Goal: Task Accomplishment & Management: Manage account settings

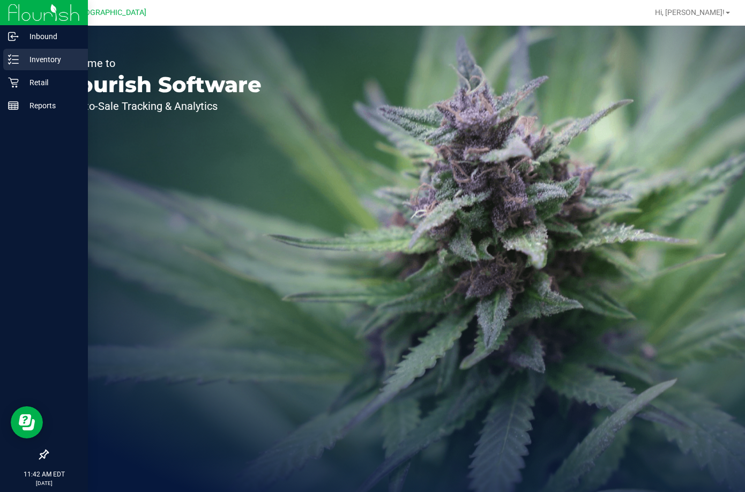
click at [26, 67] on div "Inventory" at bounding box center [45, 59] width 85 height 21
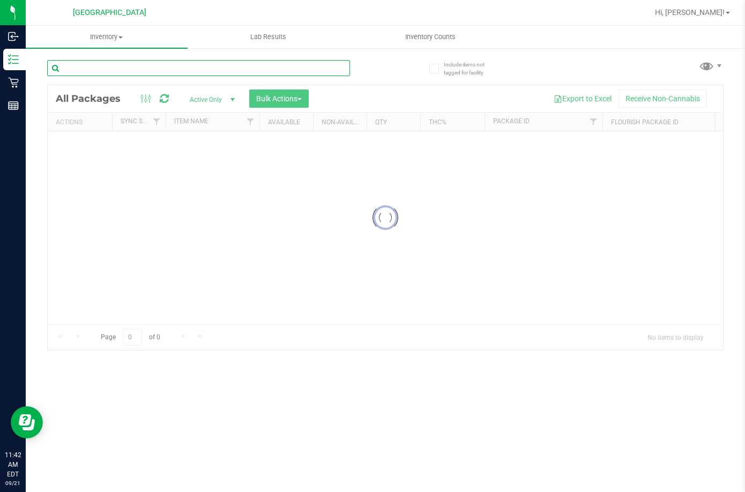
click at [108, 66] on input "text" at bounding box center [198, 68] width 303 height 16
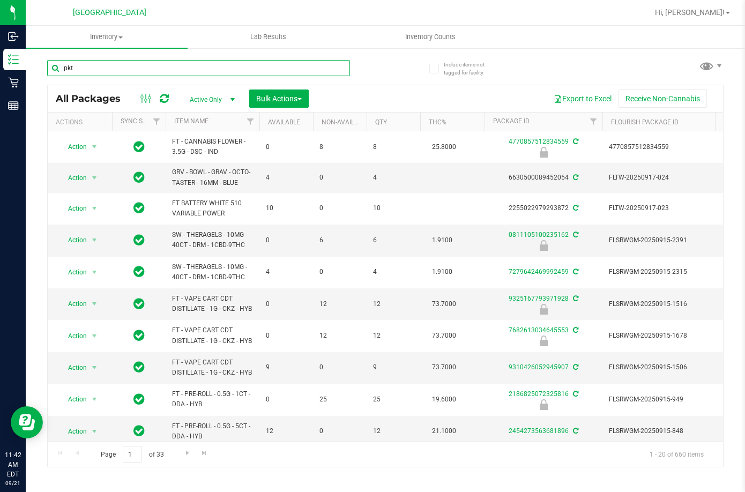
type input "pkt"
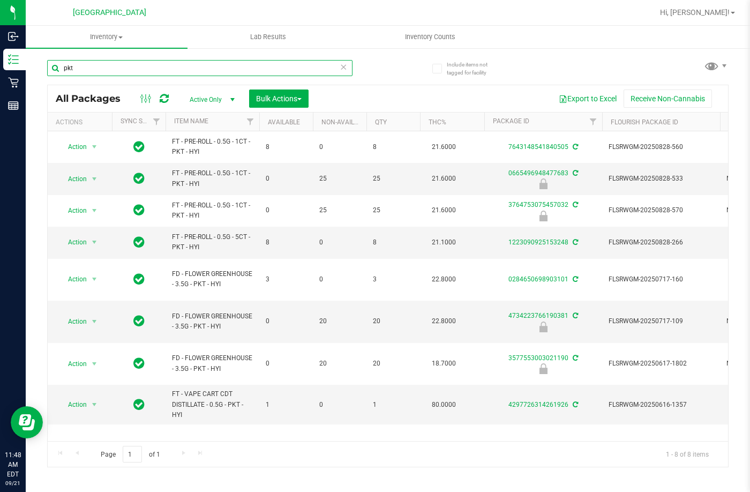
drag, startPoint x: 136, startPoint y: 74, endPoint x: 40, endPoint y: 74, distance: 95.4
click at [43, 77] on div "Include items not tagged for facility pkt All Packages Active Only Active Only …" at bounding box center [388, 210] width 724 height 327
type input "pj1"
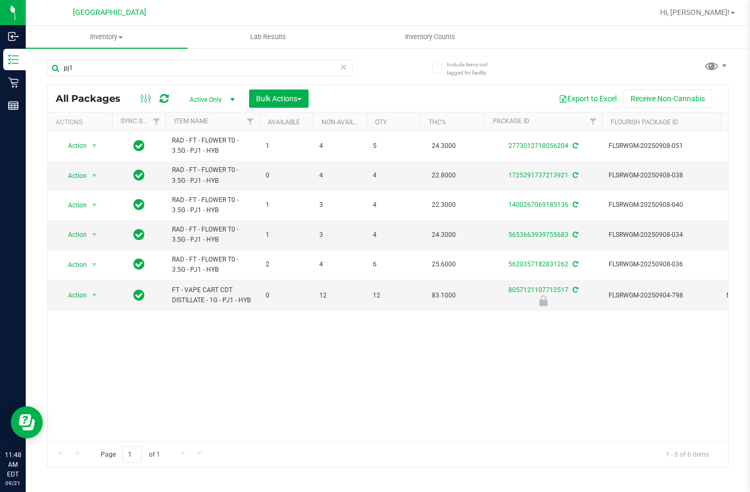
click at [250, 352] on div "Action Action Create package Edit attributes Global inventory Locate package Lo…" at bounding box center [388, 286] width 680 height 310
click at [241, 366] on div "Action Action Create package Edit attributes Global inventory Locate package Lo…" at bounding box center [388, 286] width 680 height 310
click at [459, 341] on div "Action Action Create package Edit attributes Global inventory Locate package Lo…" at bounding box center [388, 286] width 680 height 310
drag, startPoint x: 82, startPoint y: 67, endPoint x: -1, endPoint y: 64, distance: 83.1
click at [0, 64] on html "Inbound Inventory Retail Reports 11:57 AM EDT 09/21/2025 09/21 Lakeland WC Hi, …" at bounding box center [375, 246] width 750 height 492
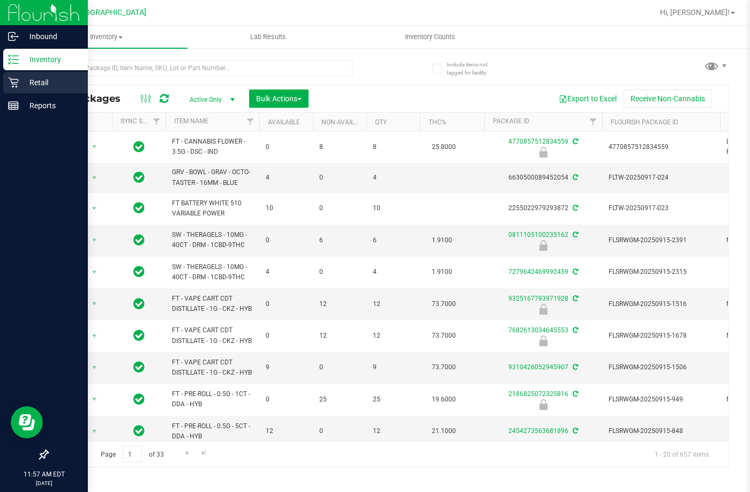
click at [44, 84] on p "Retail" at bounding box center [51, 82] width 64 height 13
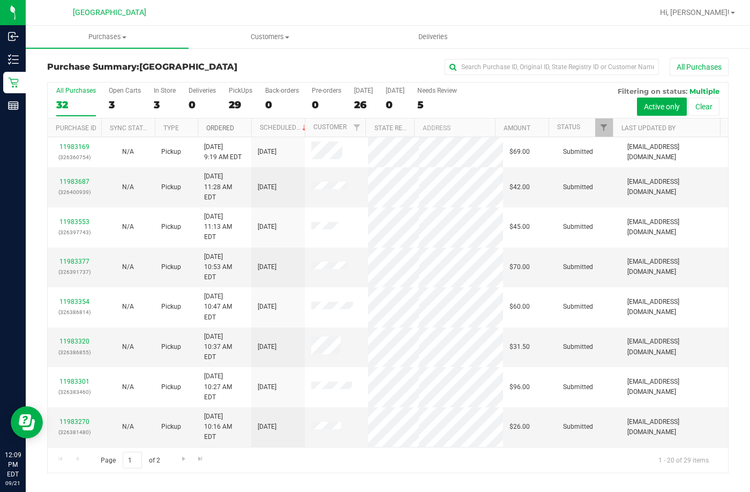
click at [221, 126] on link "Ordered" at bounding box center [220, 127] width 28 height 7
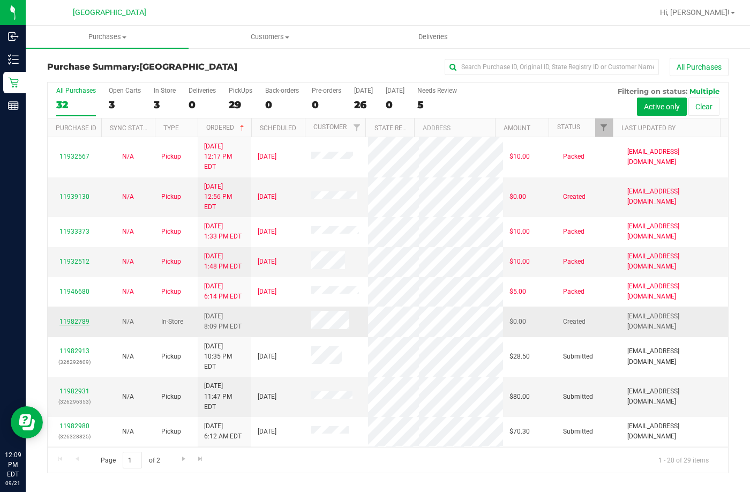
click at [82, 318] on link "11982789" at bounding box center [74, 321] width 30 height 7
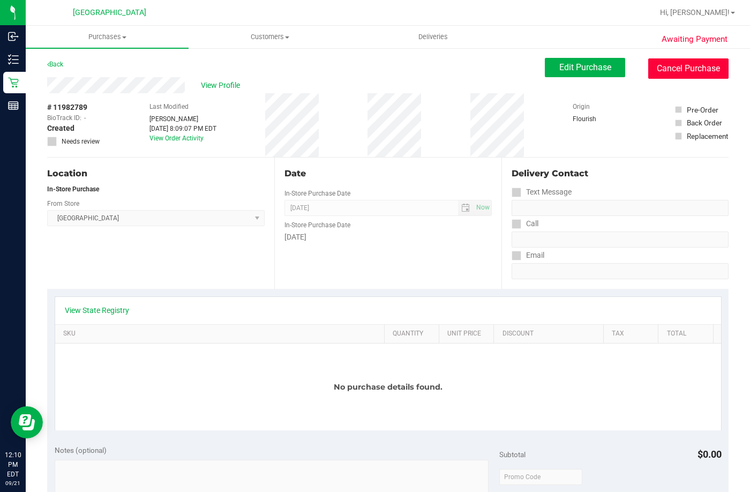
click at [651, 59] on button "Cancel Purchase" at bounding box center [688, 68] width 80 height 20
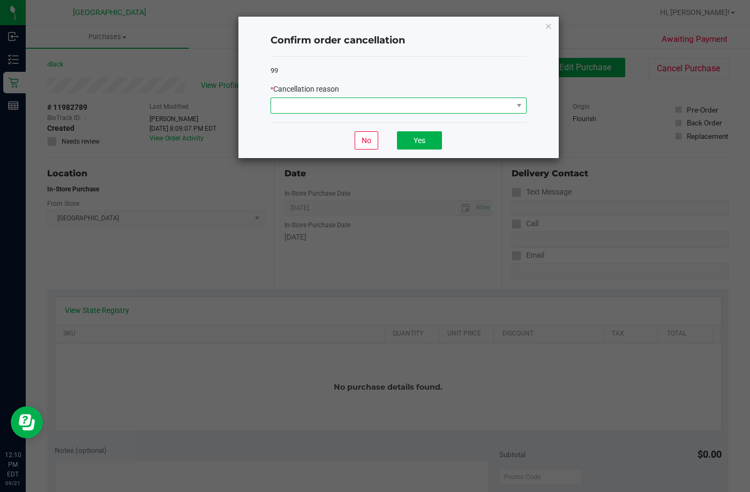
click at [453, 109] on span at bounding box center [392, 105] width 242 height 15
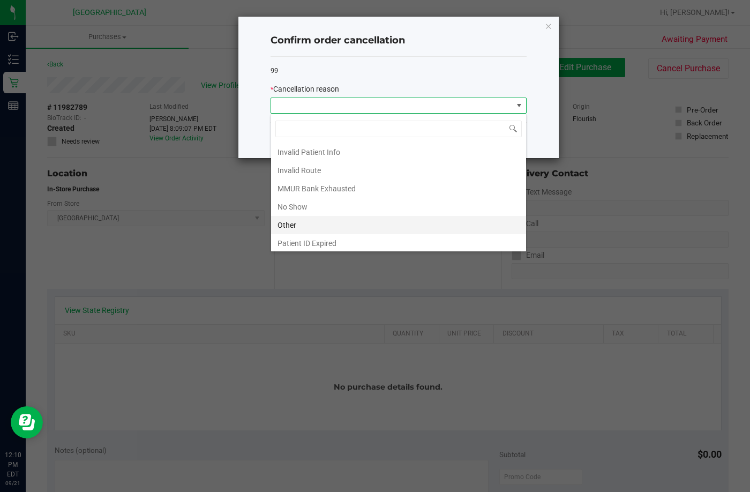
scroll to position [57, 0]
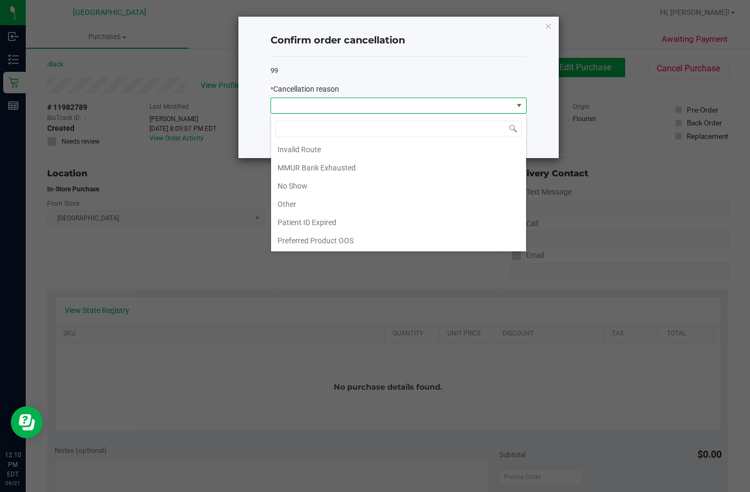
drag, startPoint x: 294, startPoint y: 209, endPoint x: 334, endPoint y: 172, distance: 55.4
click at [295, 207] on li "Other" at bounding box center [398, 204] width 255 height 18
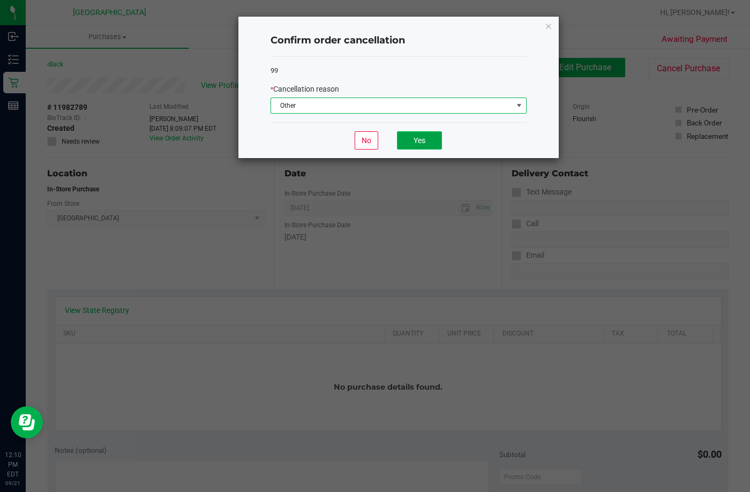
click at [403, 144] on button "Yes" at bounding box center [419, 140] width 45 height 18
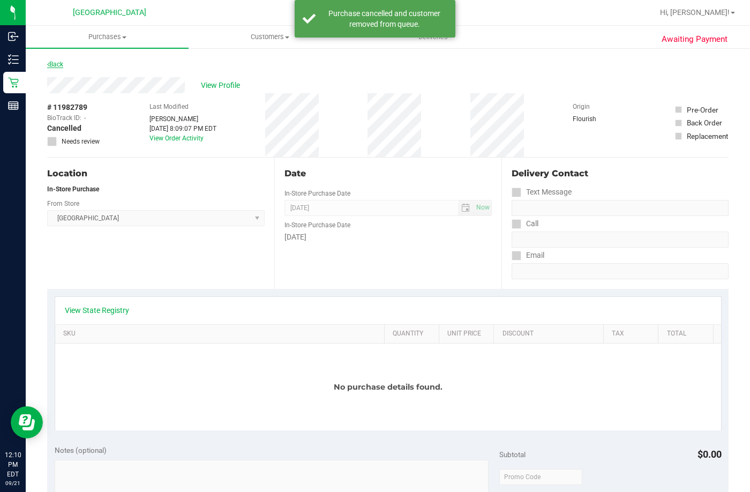
click at [55, 63] on link "Back" at bounding box center [55, 64] width 16 height 7
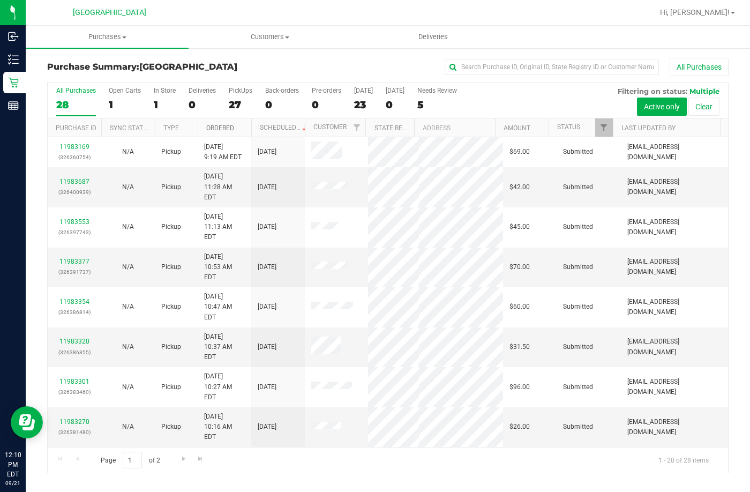
click at [226, 130] on link "Ordered" at bounding box center [220, 127] width 28 height 7
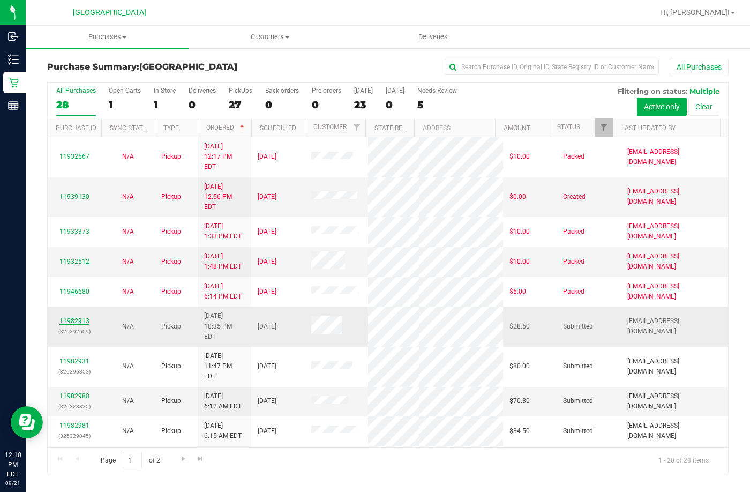
click at [77, 317] on link "11982913" at bounding box center [74, 320] width 30 height 7
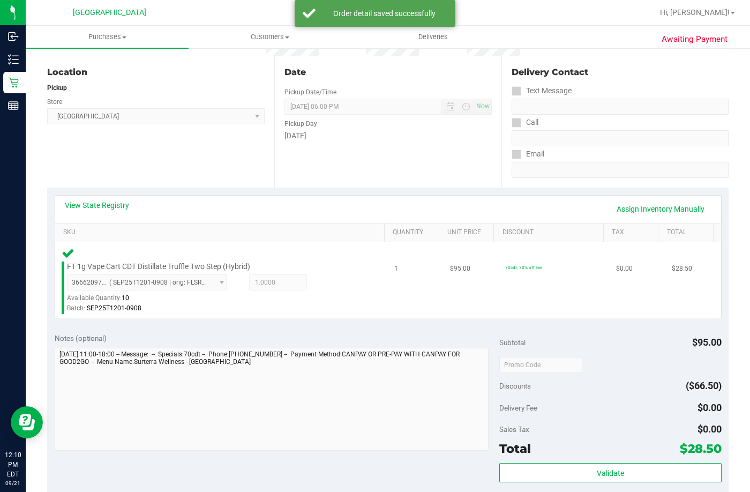
scroll to position [107, 0]
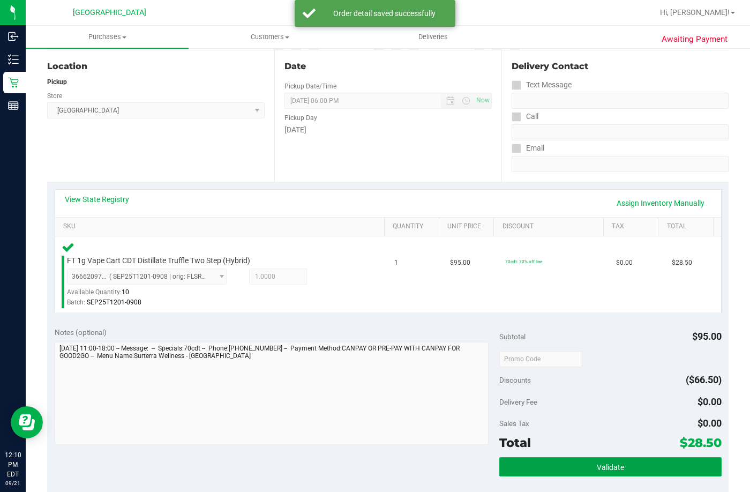
click at [566, 475] on button "Validate" at bounding box center [610, 466] width 222 height 19
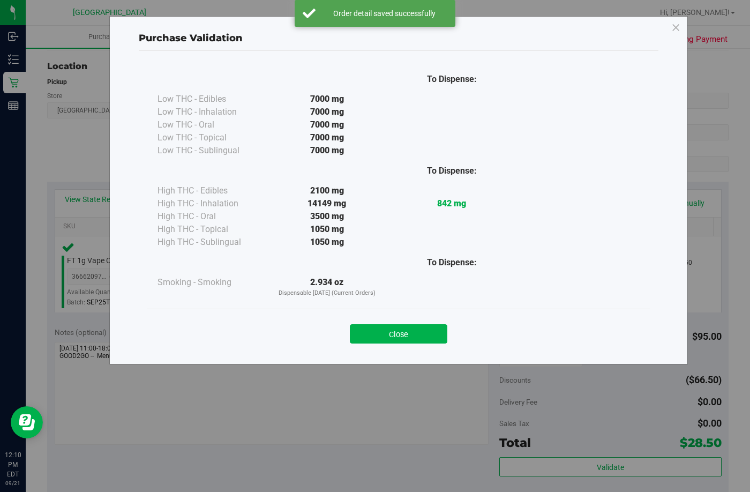
drag, startPoint x: 427, startPoint y: 333, endPoint x: 466, endPoint y: 321, distance: 39.7
click at [430, 331] on button "Close" at bounding box center [398, 333] width 97 height 19
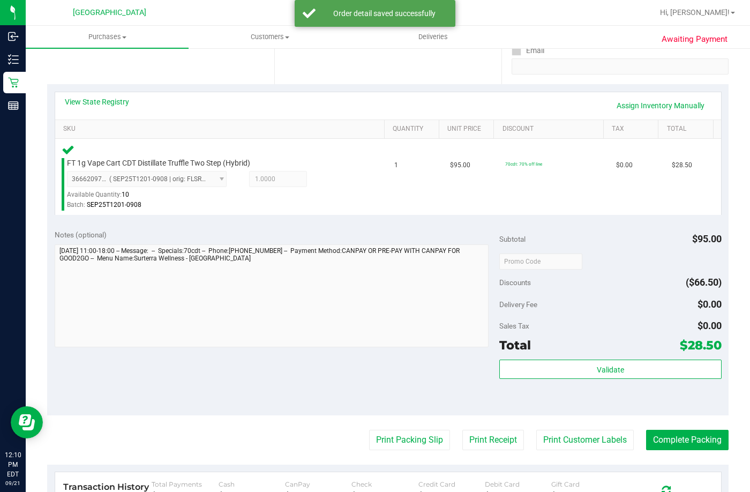
scroll to position [321, 0]
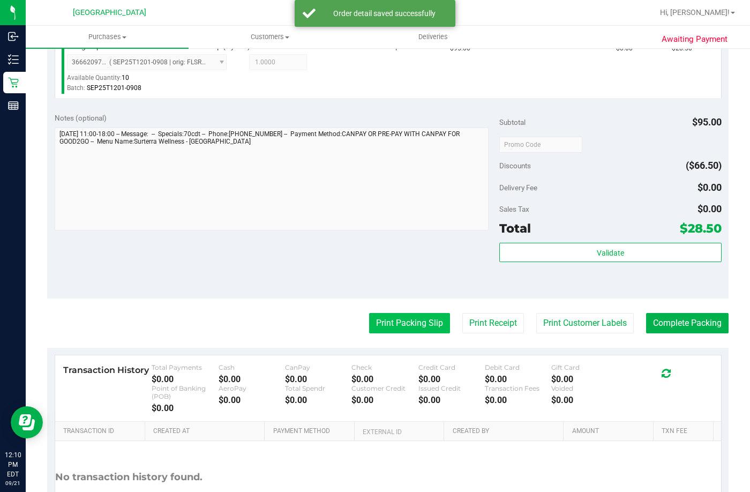
click at [434, 323] on button "Print Packing Slip" at bounding box center [409, 323] width 81 height 20
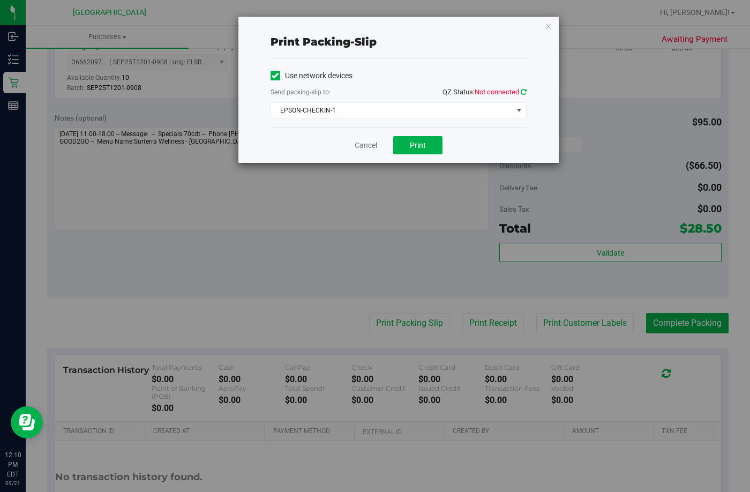
click at [522, 92] on icon at bounding box center [524, 91] width 6 height 7
click at [406, 115] on span "EPSON-CHECKIN-1" at bounding box center [392, 110] width 242 height 15
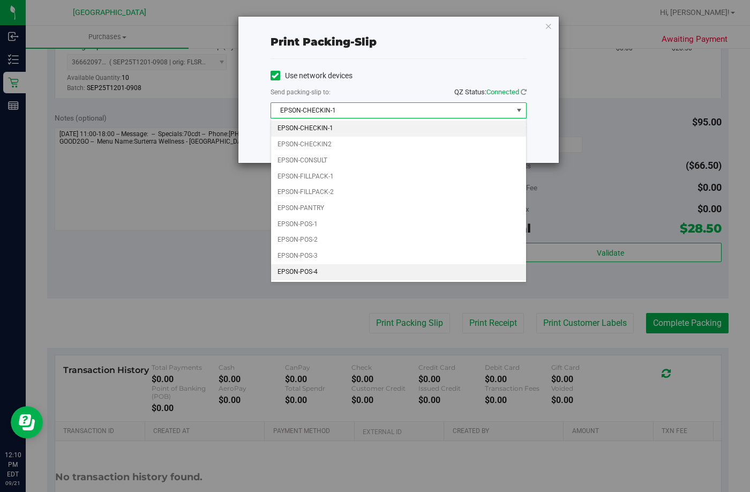
click at [379, 268] on li "EPSON-POS-4" at bounding box center [398, 272] width 255 height 16
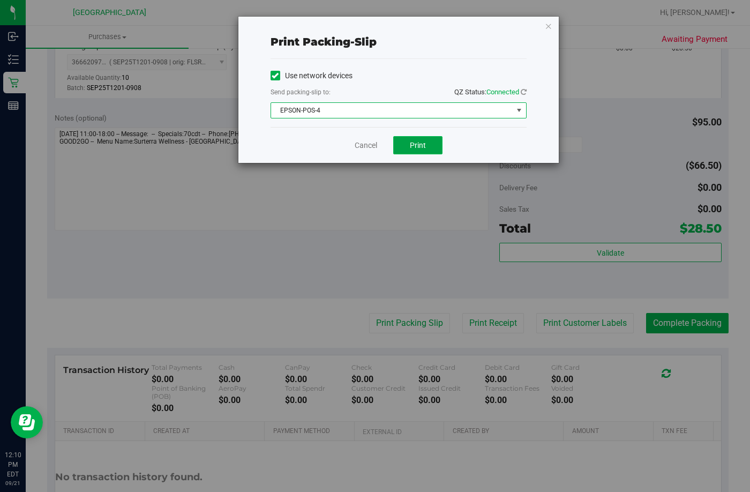
click at [406, 146] on button "Print" at bounding box center [417, 145] width 49 height 18
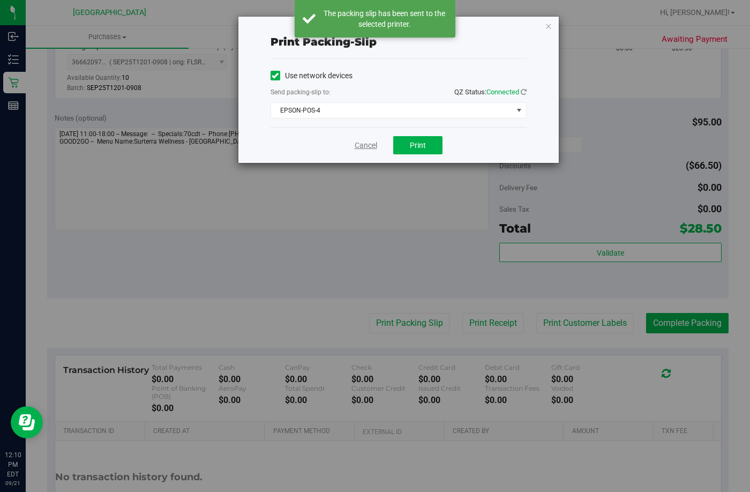
click at [362, 147] on link "Cancel" at bounding box center [366, 145] width 22 height 11
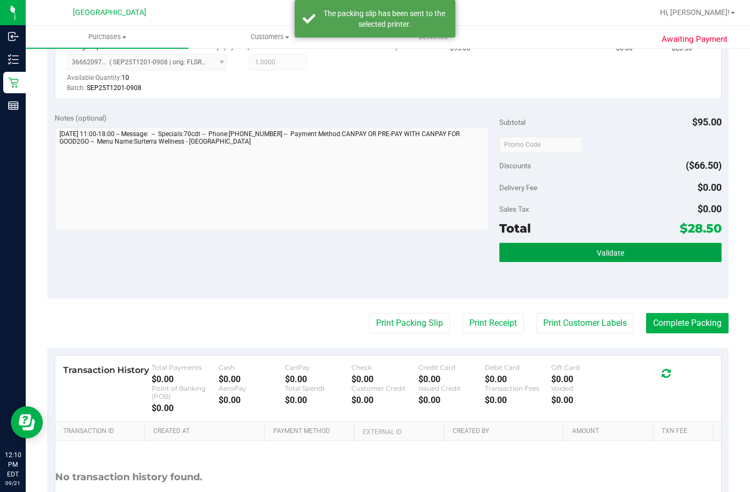
click at [584, 259] on button "Validate" at bounding box center [610, 252] width 222 height 19
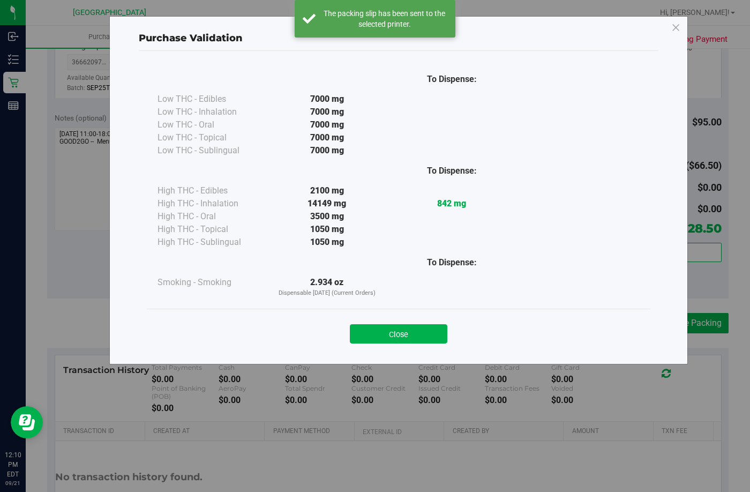
click at [406, 339] on button "Close" at bounding box center [398, 333] width 97 height 19
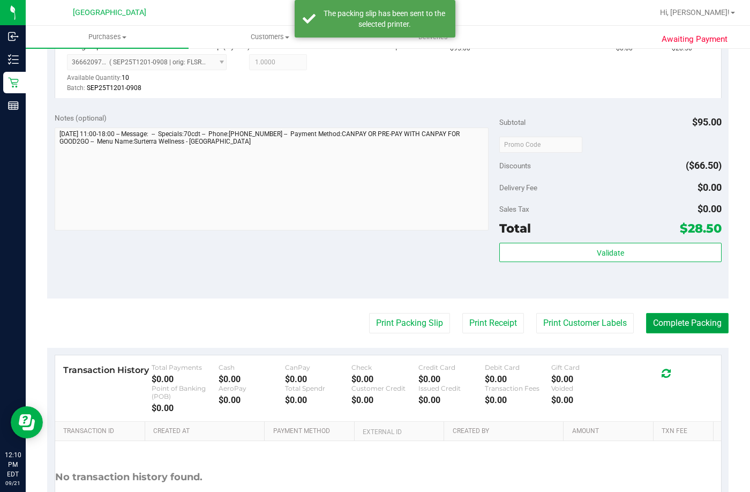
click at [651, 322] on button "Complete Packing" at bounding box center [687, 323] width 82 height 20
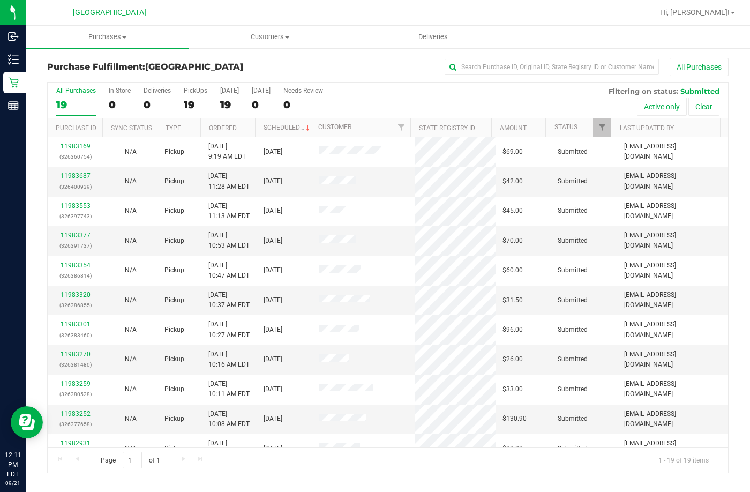
click at [221, 132] on th "Ordered" at bounding box center [227, 127] width 55 height 19
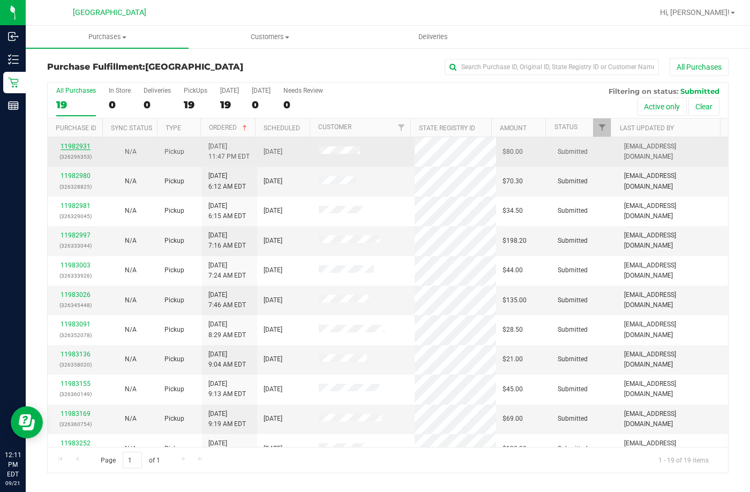
click at [75, 145] on link "11982931" at bounding box center [76, 145] width 30 height 7
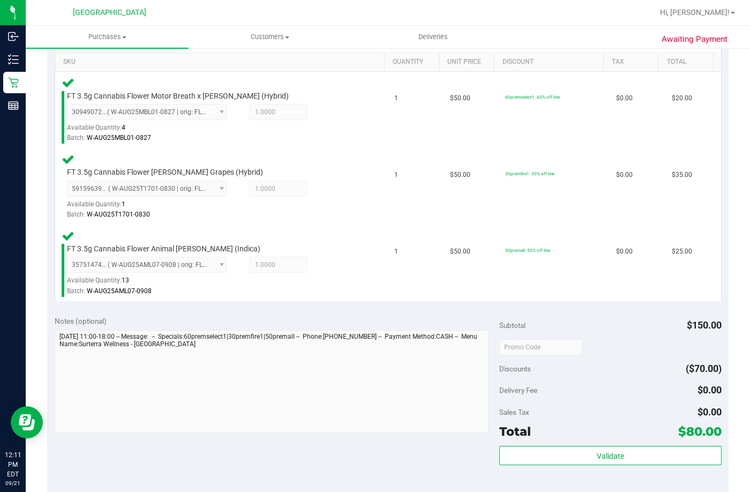
scroll to position [321, 0]
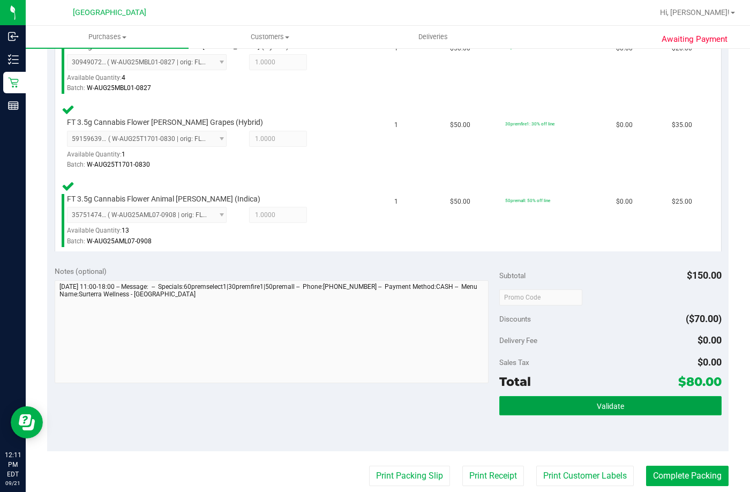
click at [542, 402] on button "Validate" at bounding box center [610, 405] width 222 height 19
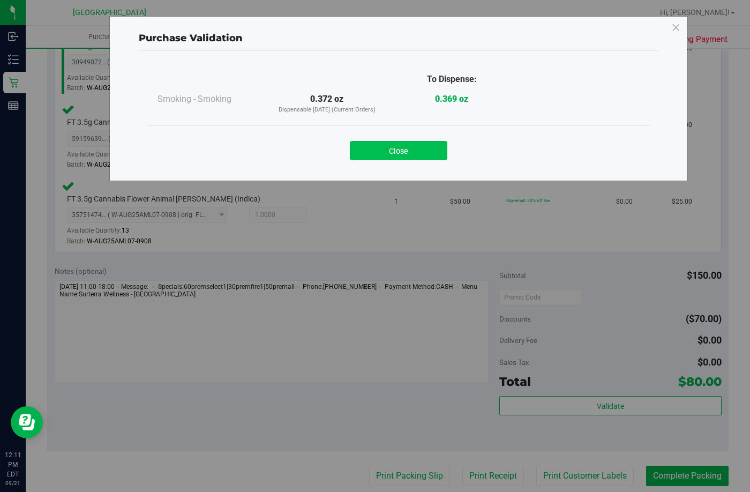
click at [368, 153] on button "Close" at bounding box center [398, 150] width 97 height 19
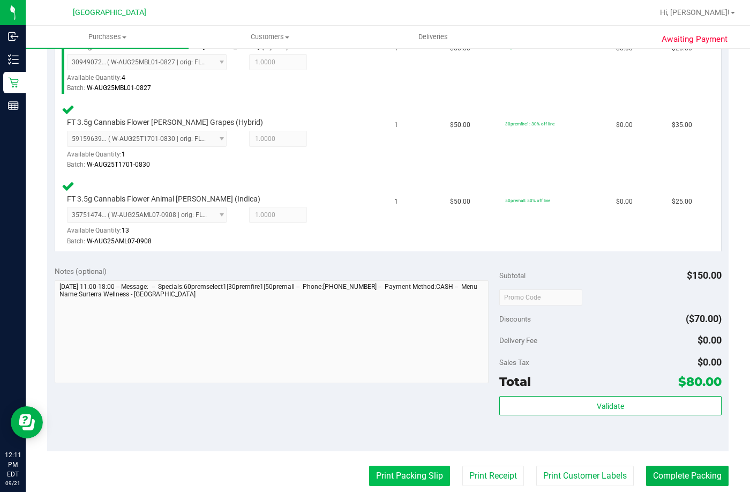
click at [402, 476] on button "Print Packing Slip" at bounding box center [409, 476] width 81 height 20
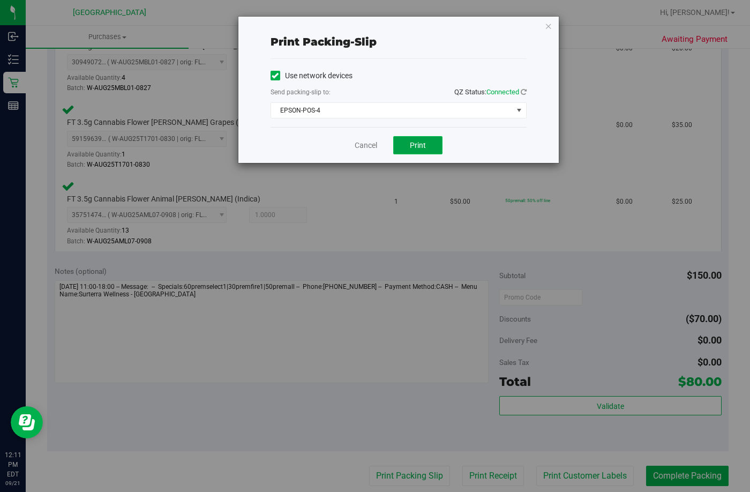
click at [409, 148] on button "Print" at bounding box center [417, 145] width 49 height 18
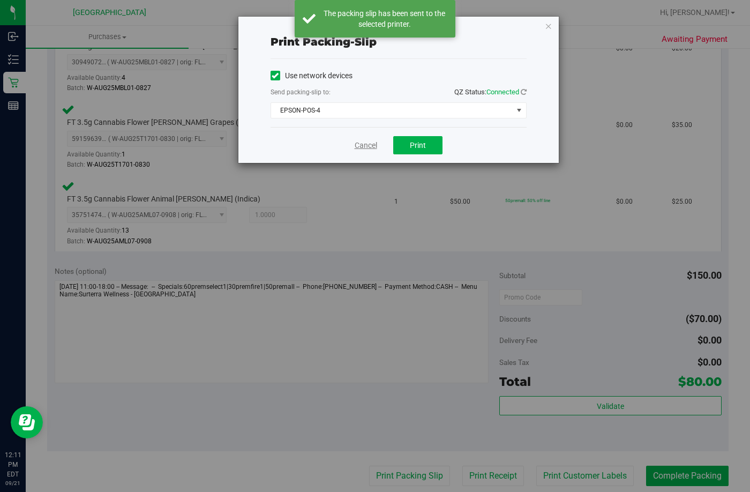
click at [370, 145] on link "Cancel" at bounding box center [366, 145] width 22 height 11
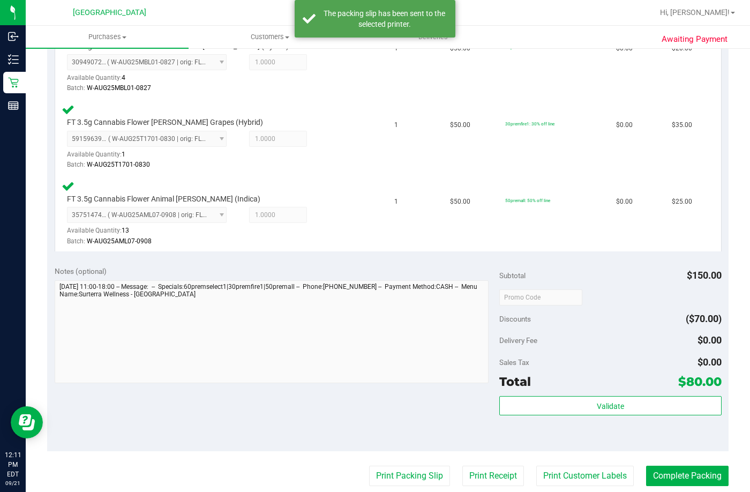
click at [538, 420] on div "Validate" at bounding box center [610, 420] width 222 height 48
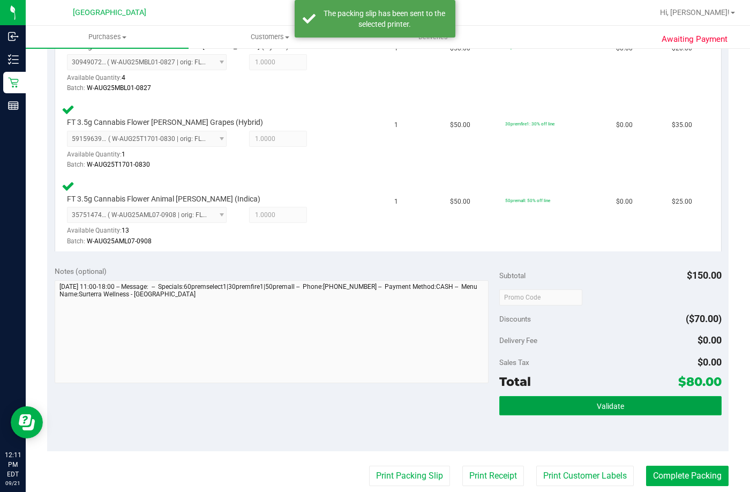
click at [536, 407] on button "Validate" at bounding box center [610, 405] width 222 height 19
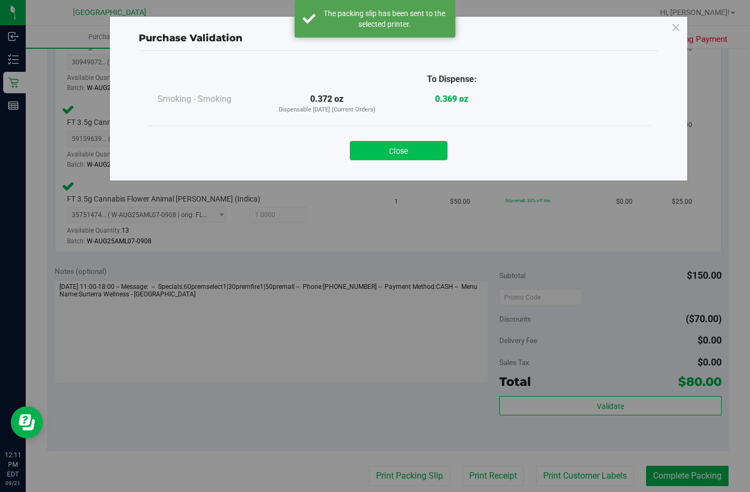
click at [380, 146] on button "Close" at bounding box center [398, 150] width 97 height 19
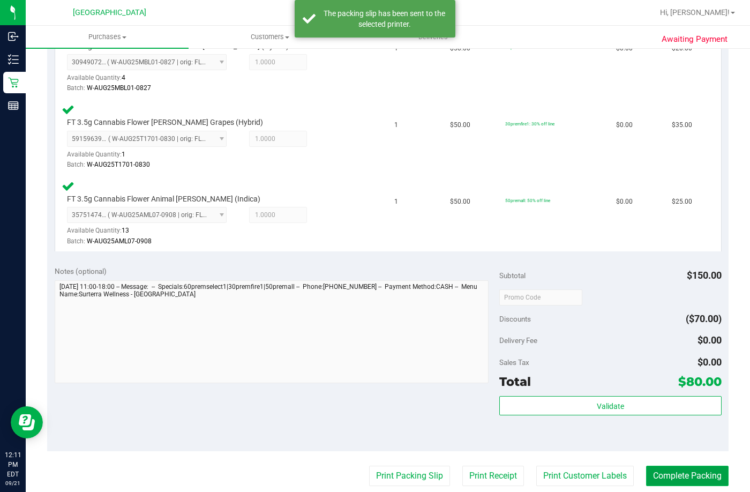
click at [651, 472] on button "Complete Packing" at bounding box center [687, 476] width 82 height 20
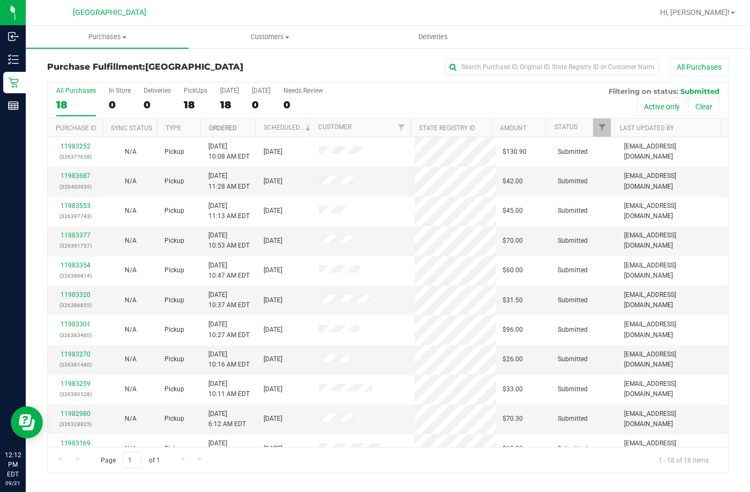
click at [216, 128] on link "Ordered" at bounding box center [223, 127] width 28 height 7
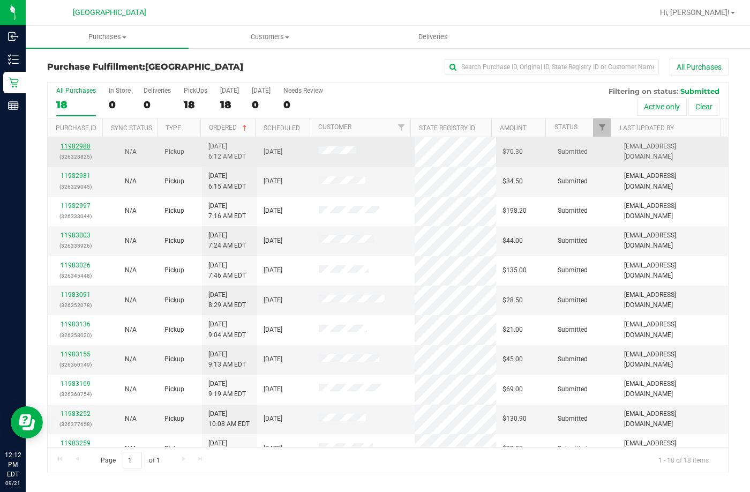
click at [83, 147] on link "11982980" at bounding box center [76, 145] width 30 height 7
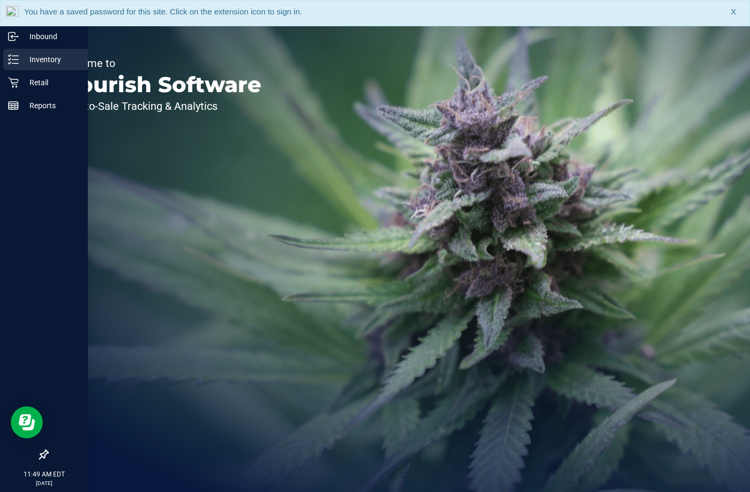
click at [21, 60] on p "Inventory" at bounding box center [51, 59] width 64 height 13
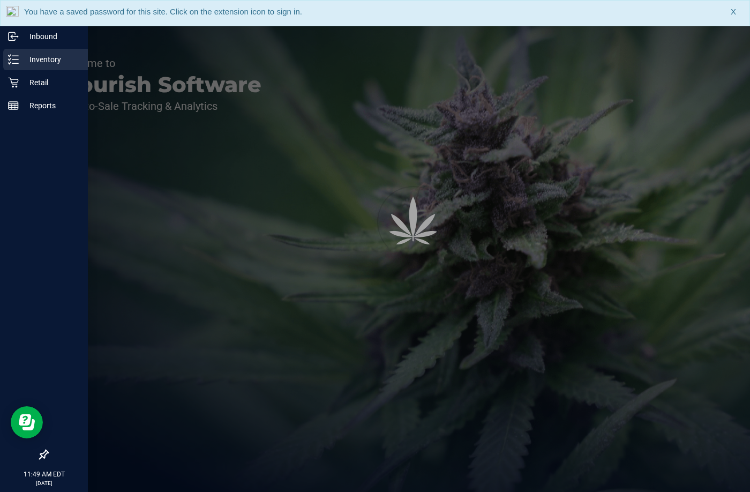
click at [41, 59] on p "Inventory" at bounding box center [51, 59] width 64 height 13
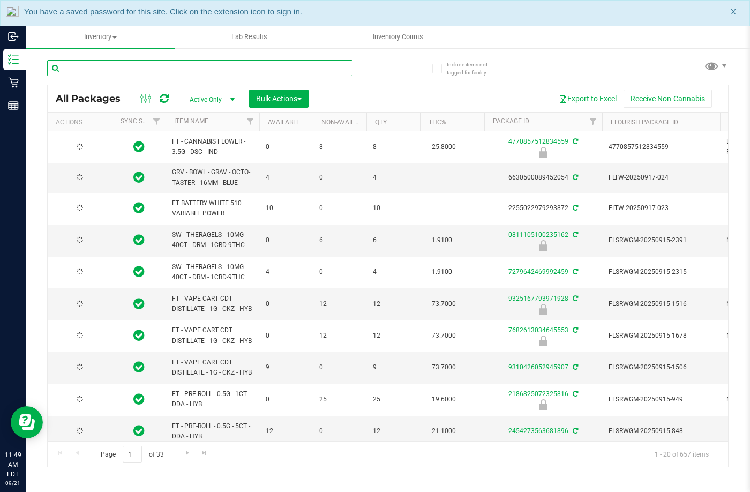
click at [91, 70] on input "text" at bounding box center [199, 68] width 305 height 16
type input "8057121107712517"
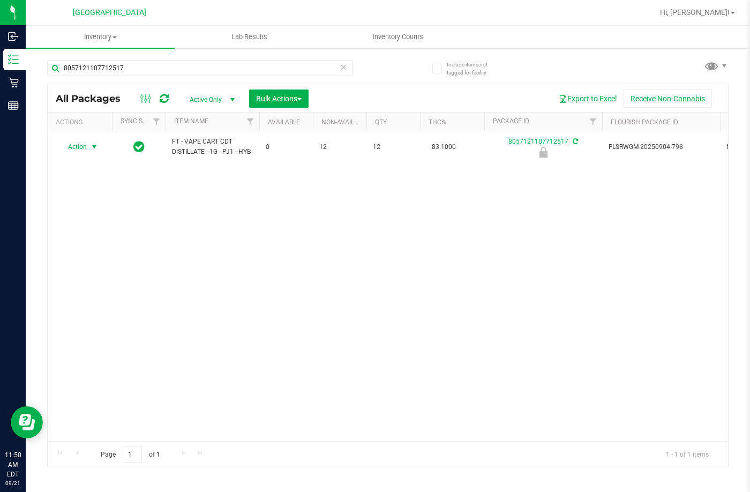
click at [84, 146] on span "Action" at bounding box center [72, 146] width 29 height 15
click at [80, 266] on li "Unlock package" at bounding box center [93, 274] width 69 height 16
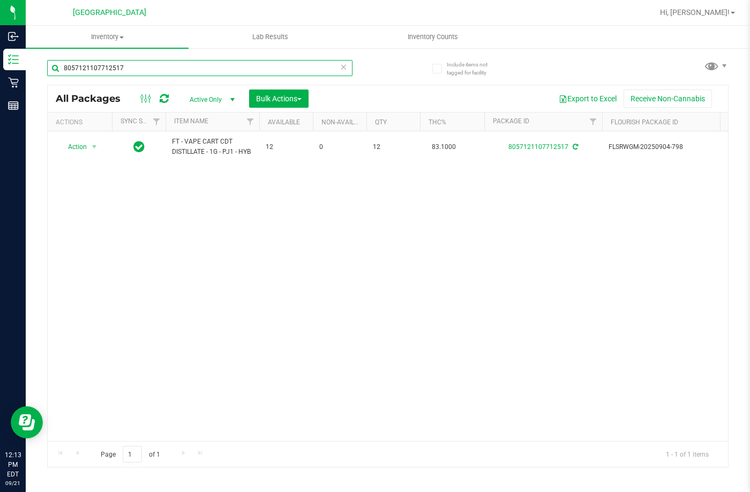
drag, startPoint x: 133, startPoint y: 73, endPoint x: -1, endPoint y: 57, distance: 134.4
click at [0, 57] on html "Inbound Inventory Retail Reports 12:13 PM EDT 09/21/2025 09/21 Lakeland WC Hi, …" at bounding box center [375, 246] width 750 height 492
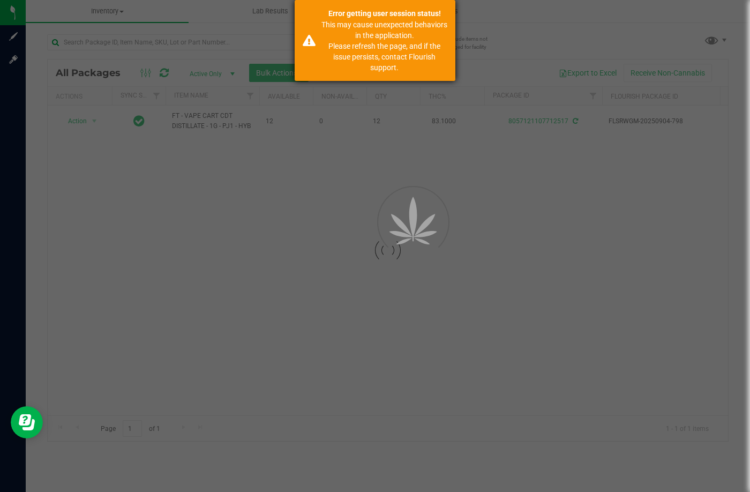
click at [382, 35] on div "This may cause unexpected behaviors in the application. Please refresh the page…" at bounding box center [384, 46] width 126 height 54
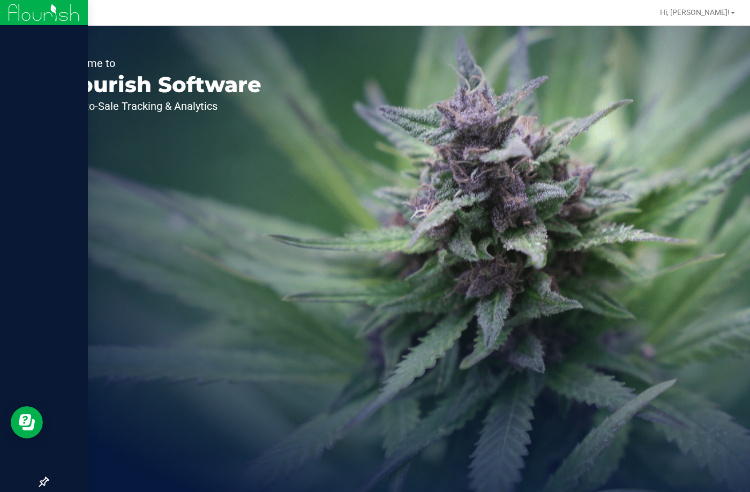
click at [40, 54] on div at bounding box center [44, 249] width 88 height 446
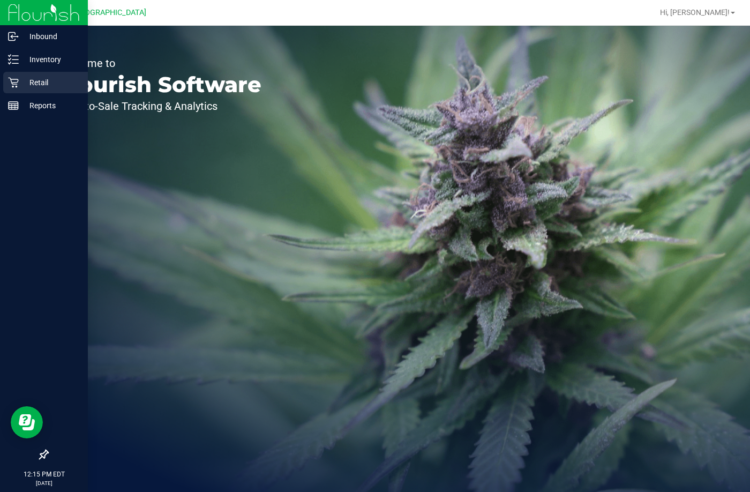
click at [24, 79] on p "Retail" at bounding box center [51, 82] width 64 height 13
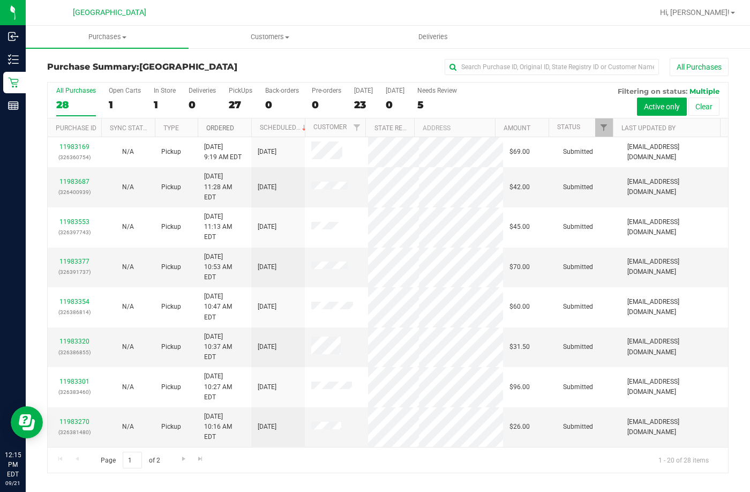
click at [224, 126] on link "Ordered" at bounding box center [220, 127] width 28 height 7
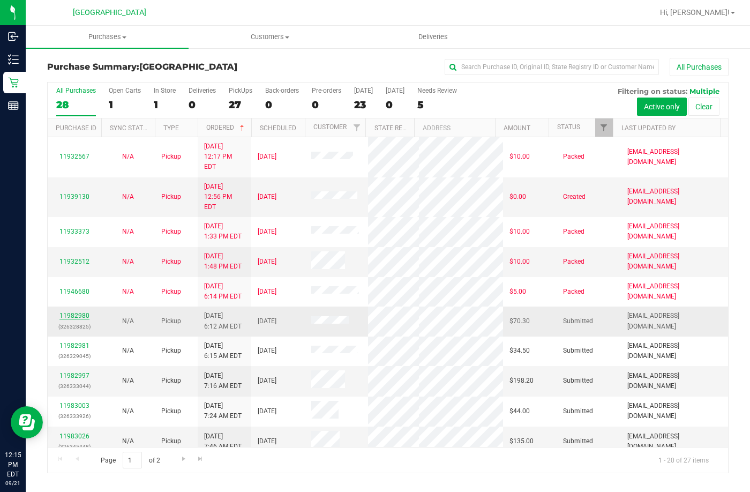
click at [78, 312] on link "11982980" at bounding box center [74, 315] width 30 height 7
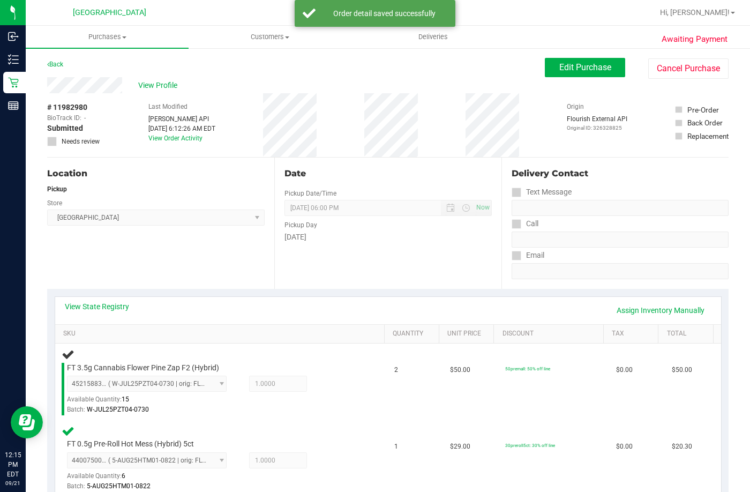
click at [176, 275] on div "Location Pickup Store Lakeland WC Select Store Bonita Springs WC Boynton Beach …" at bounding box center [160, 222] width 227 height 131
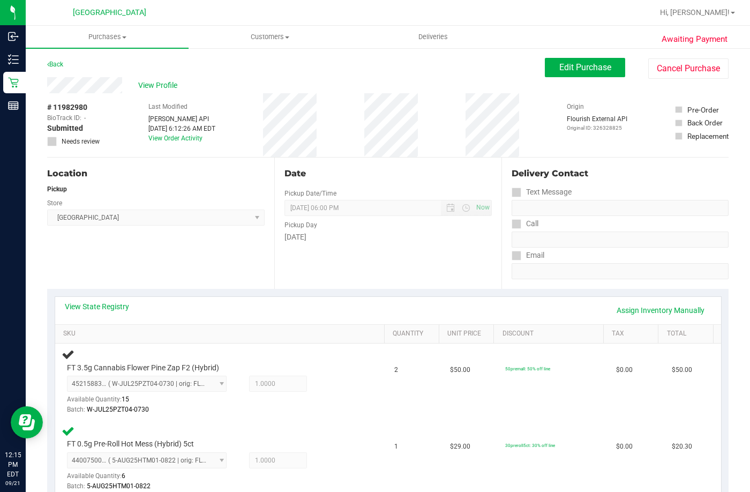
click at [176, 275] on div "Location Pickup Store Lakeland WC Select Store Bonita Springs WC Boynton Beach …" at bounding box center [160, 222] width 227 height 131
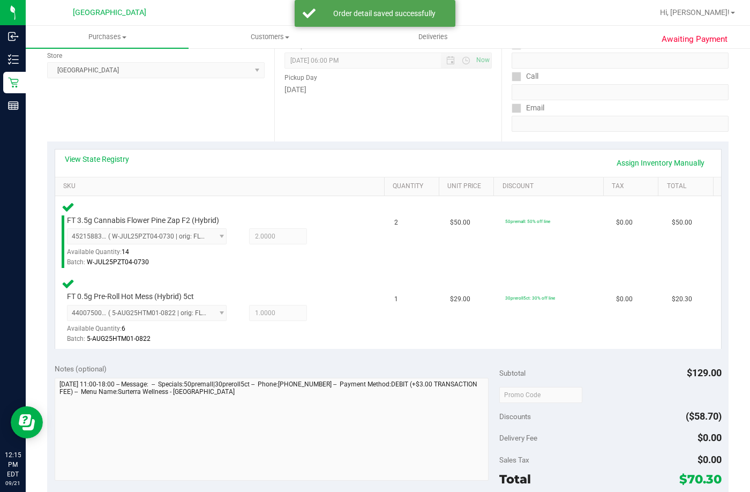
scroll to position [214, 0]
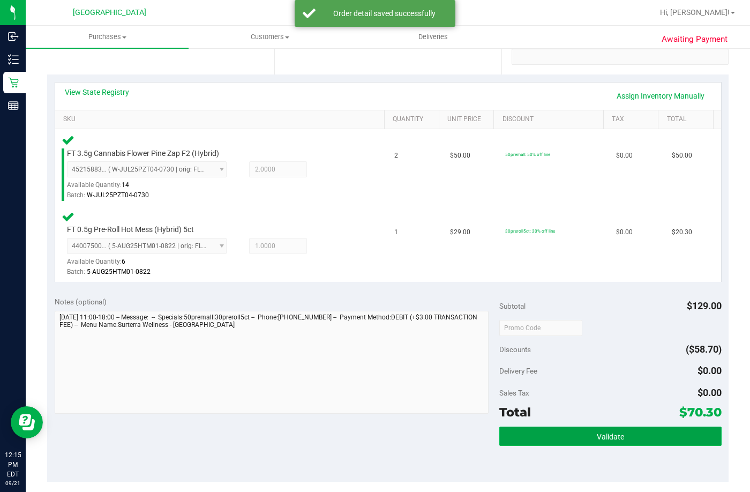
click at [579, 431] on button "Validate" at bounding box center [610, 435] width 222 height 19
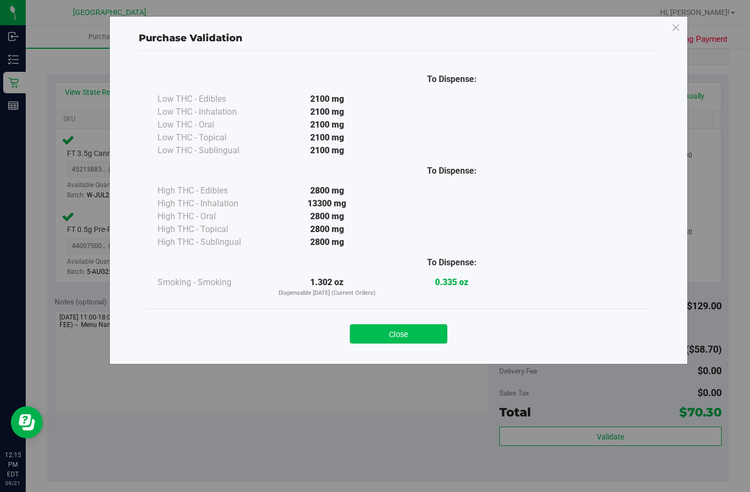
click at [432, 336] on button "Close" at bounding box center [398, 333] width 97 height 19
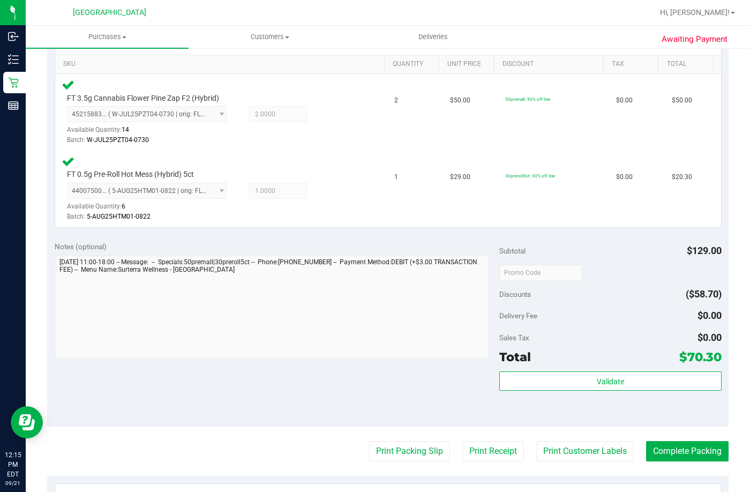
scroll to position [321, 0]
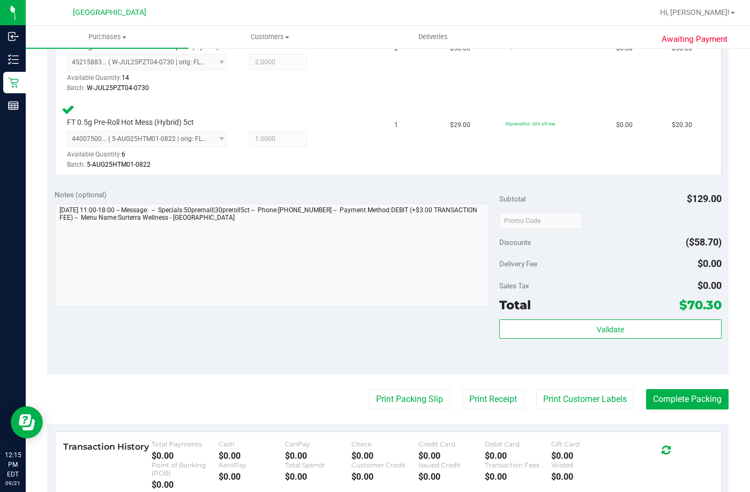
click at [381, 387] on purchase-details "Back Edit Purchase Cancel Purchase View Profile # 11982980 BioTrack ID: - Submi…" at bounding box center [387, 184] width 681 height 896
click at [399, 399] on button "Print Packing Slip" at bounding box center [409, 399] width 81 height 20
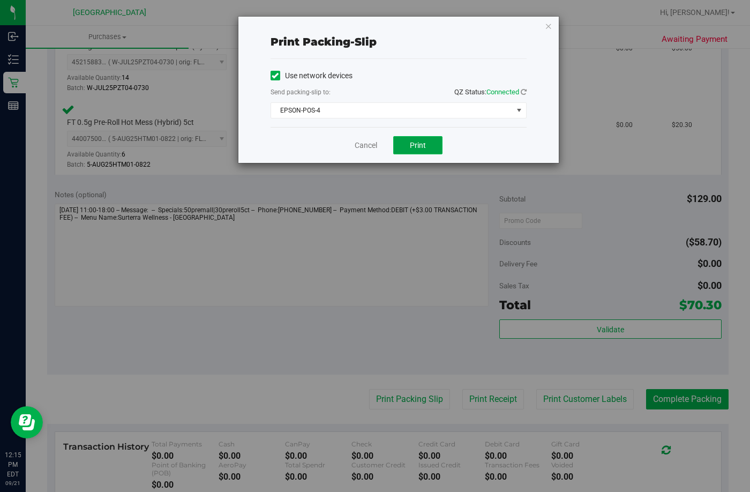
click at [407, 141] on button "Print" at bounding box center [417, 145] width 49 height 18
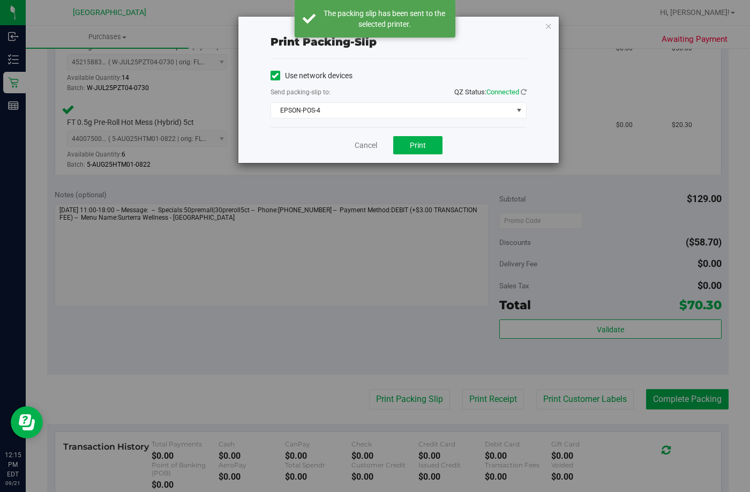
click at [607, 325] on div "Print packing-slip Use network devices Send packing-slip to: QZ Status: Connect…" at bounding box center [379, 246] width 758 height 492
click at [359, 150] on link "Cancel" at bounding box center [366, 145] width 22 height 11
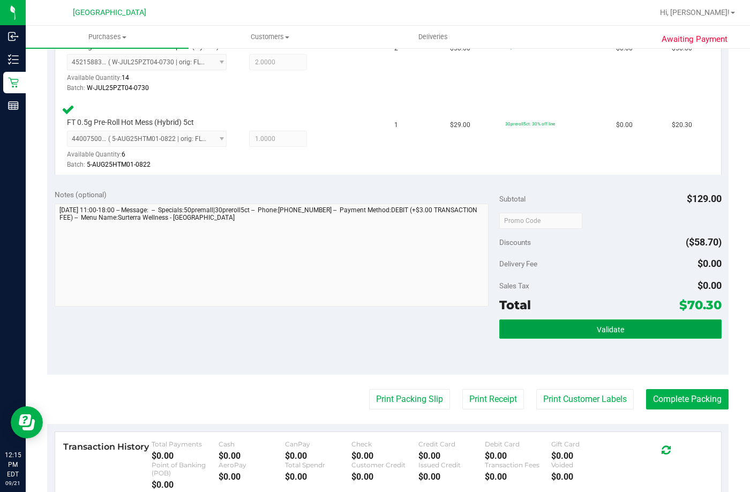
click at [531, 323] on button "Validate" at bounding box center [610, 328] width 222 height 19
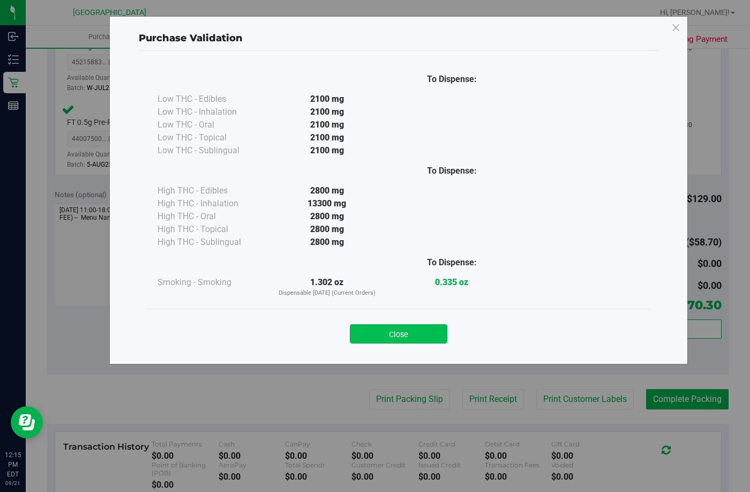
click at [395, 337] on button "Close" at bounding box center [398, 333] width 97 height 19
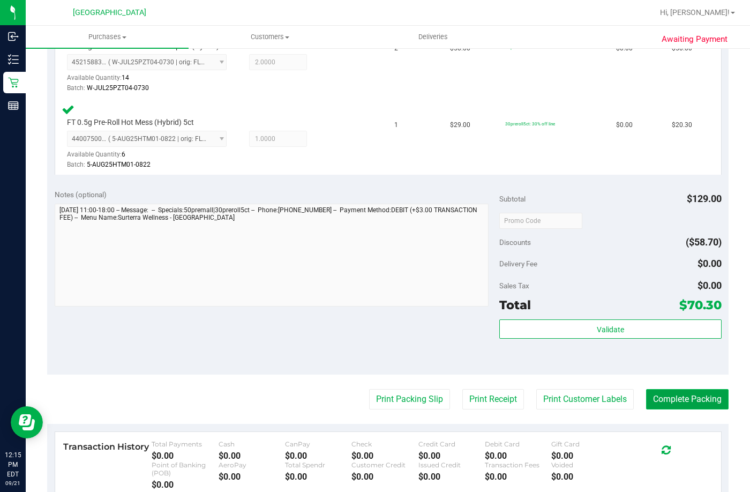
click at [703, 396] on button "Complete Packing" at bounding box center [687, 399] width 82 height 20
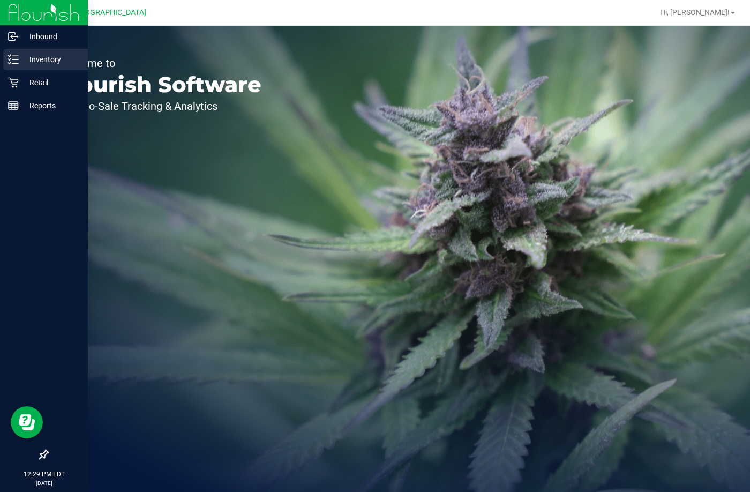
click at [29, 55] on p "Inventory" at bounding box center [51, 59] width 64 height 13
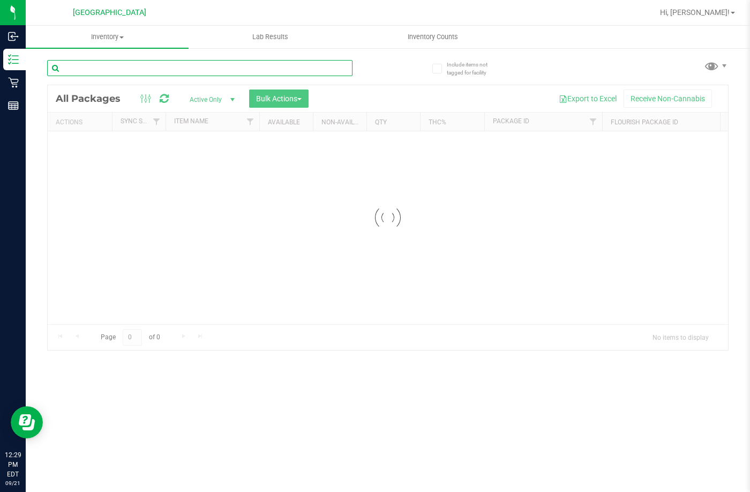
click at [171, 66] on input "text" at bounding box center [199, 68] width 305 height 16
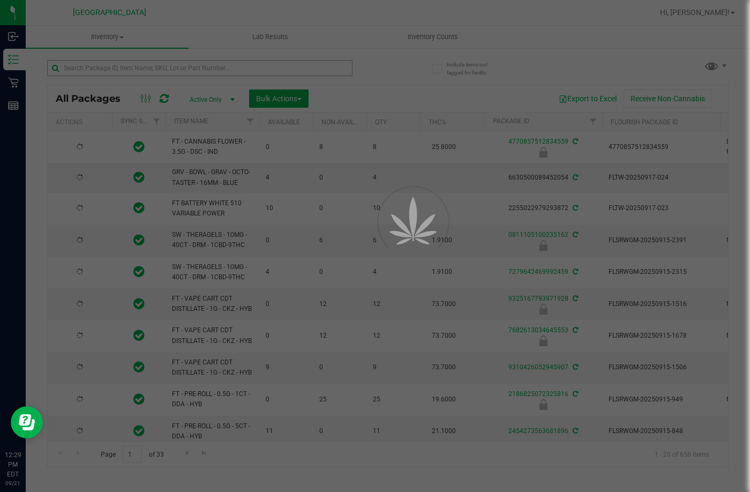
click at [171, 66] on div at bounding box center [375, 246] width 750 height 492
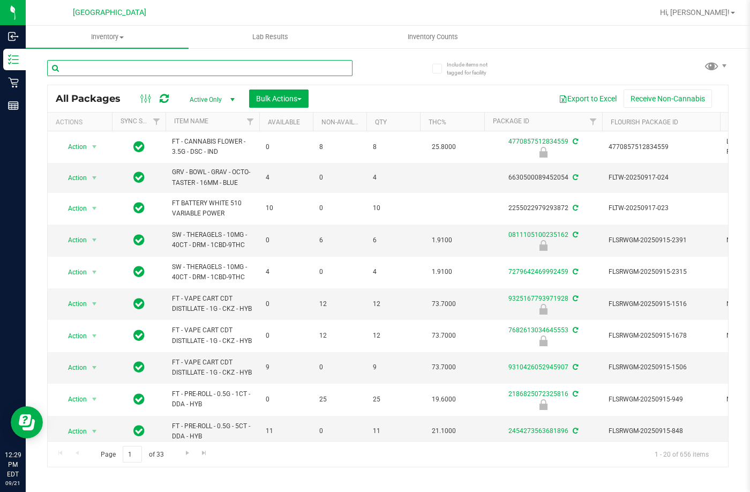
click at [171, 66] on input "text" at bounding box center [199, 68] width 305 height 16
type input "4734223766190381"
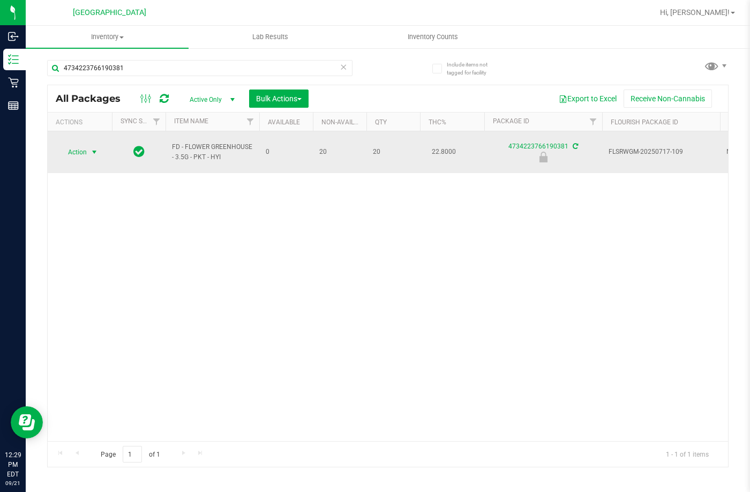
click at [86, 145] on span "Action" at bounding box center [72, 152] width 29 height 15
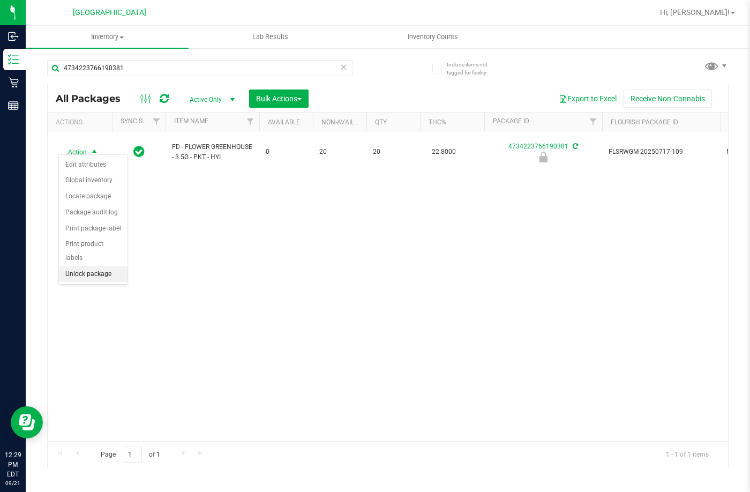
click at [112, 266] on li "Unlock package" at bounding box center [93, 274] width 69 height 16
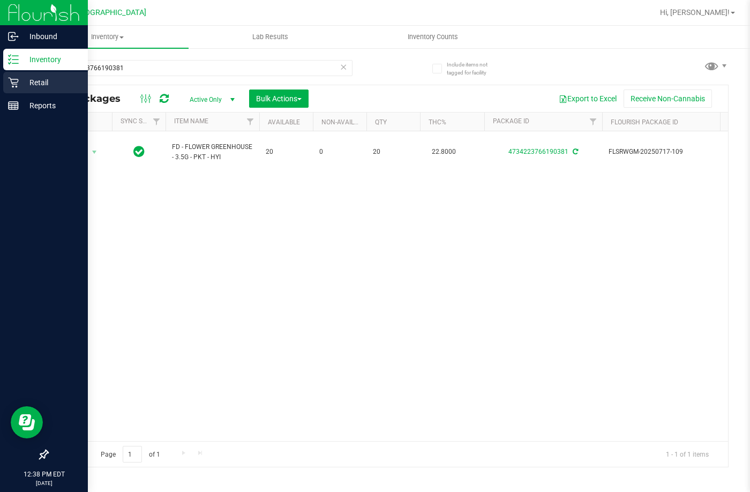
click at [20, 85] on p "Retail" at bounding box center [51, 82] width 64 height 13
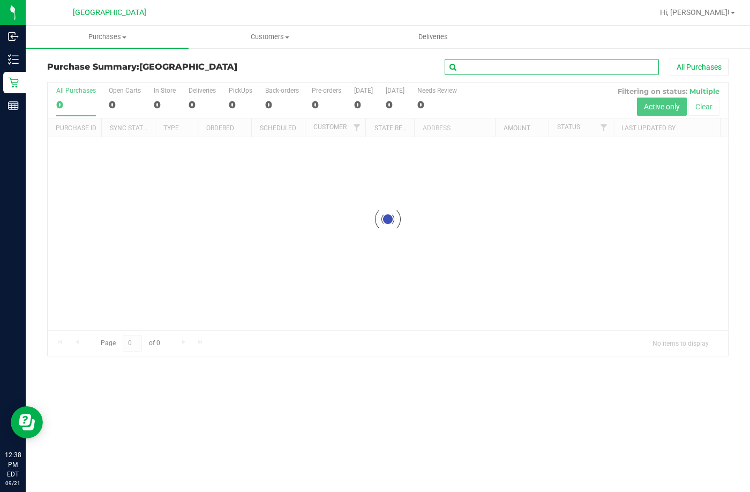
click at [483, 66] on input "text" at bounding box center [552, 67] width 214 height 16
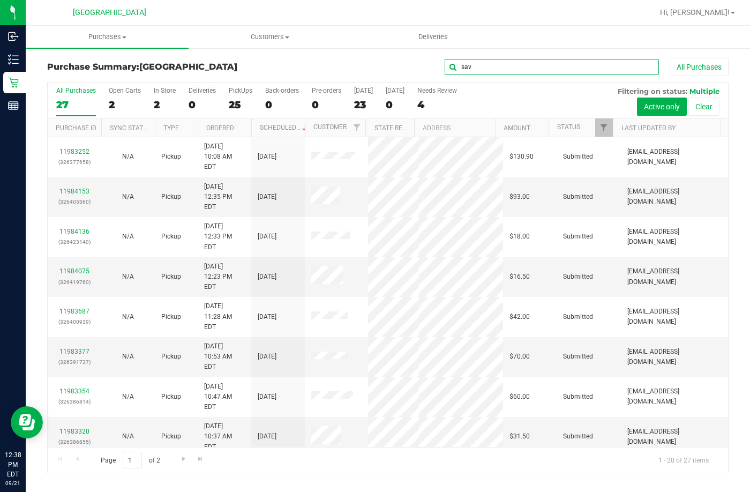
type input "sav"
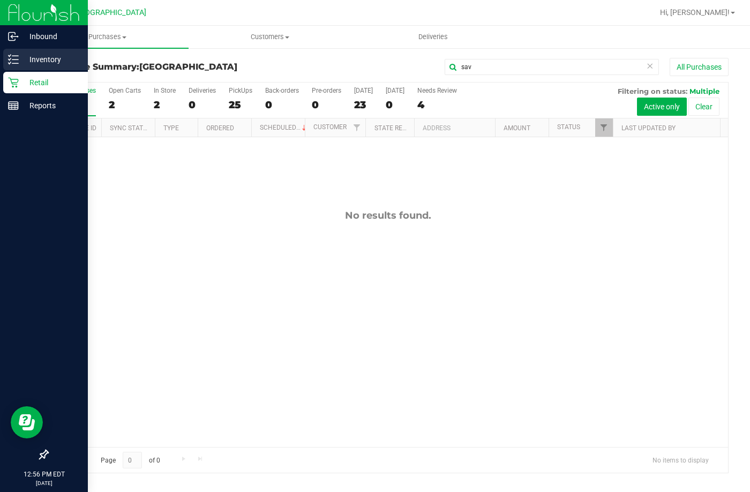
click at [55, 61] on p "Inventory" at bounding box center [51, 59] width 64 height 13
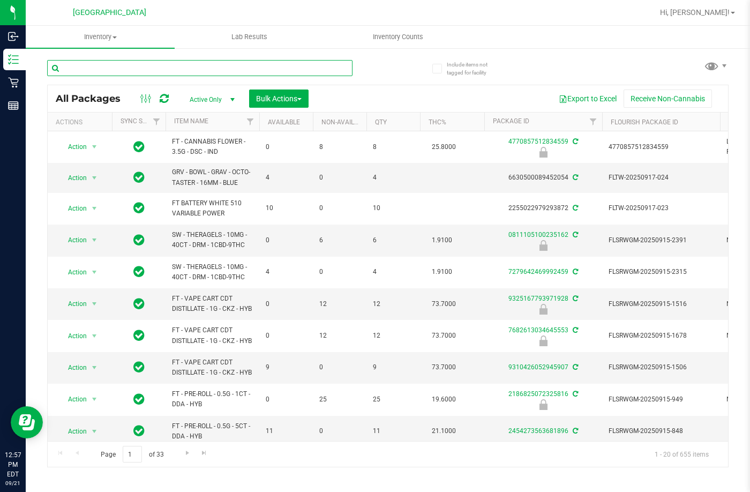
click at [176, 67] on input "text" at bounding box center [199, 68] width 305 height 16
type input "5116084347321825"
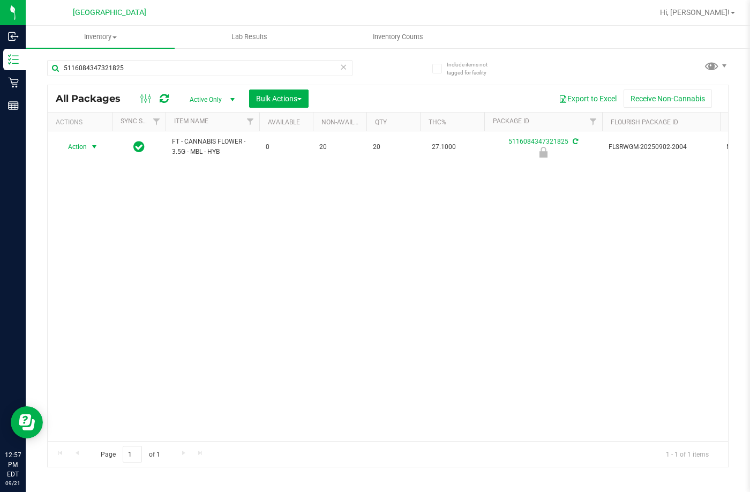
drag, startPoint x: 91, startPoint y: 147, endPoint x: 179, endPoint y: 315, distance: 190.0
click at [91, 151] on span "select" at bounding box center [94, 146] width 9 height 9
click at [102, 266] on li "Unlock package" at bounding box center [93, 274] width 69 height 16
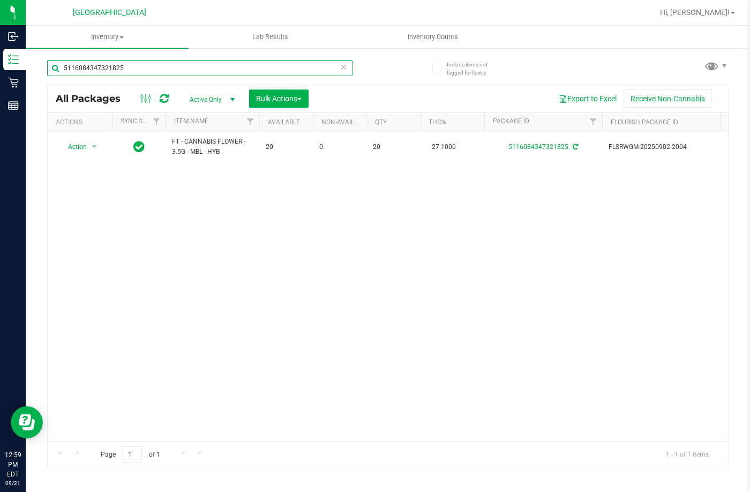
drag, startPoint x: 128, startPoint y: 63, endPoint x: -1, endPoint y: 67, distance: 128.7
click at [0, 67] on html "Inbound Inventory Retail Reports 12:59 PM EDT 09/21/2025 09/21 Lakeland WC Hi, …" at bounding box center [375, 246] width 750 height 492
type input "bct"
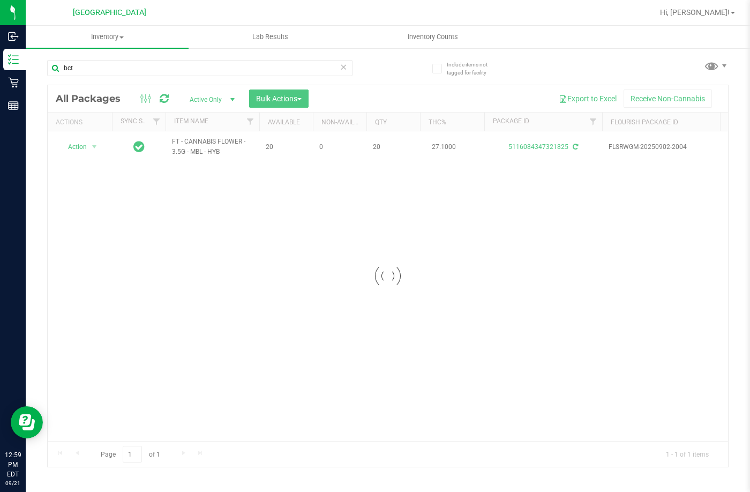
click at [147, 199] on div at bounding box center [388, 275] width 680 height 381
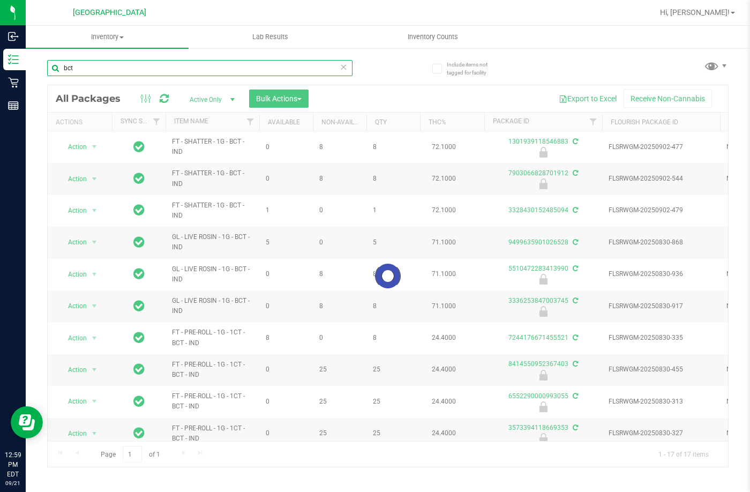
click at [78, 65] on input "bct" at bounding box center [199, 68] width 305 height 16
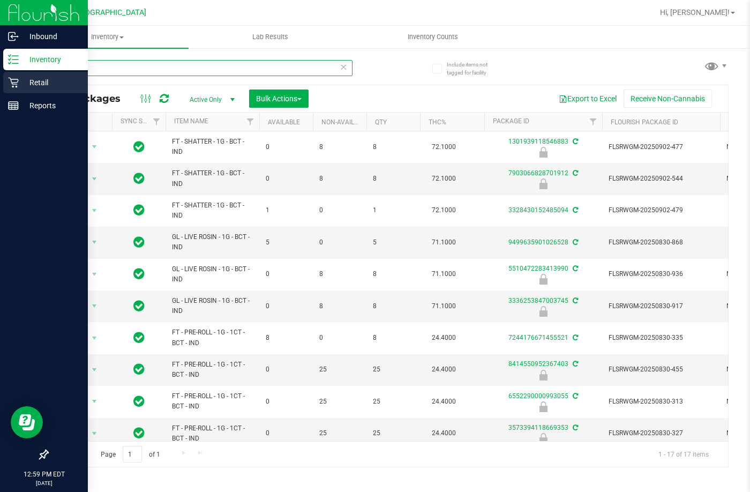
drag, startPoint x: 24, startPoint y: 85, endPoint x: 32, endPoint y: 80, distance: 8.9
click at [25, 85] on div "Inbound Inventory Retail Reports 12:59 PM EDT 09/21/2025 09/21 Lakeland WC Hi, …" at bounding box center [375, 246] width 750 height 492
type input "grz"
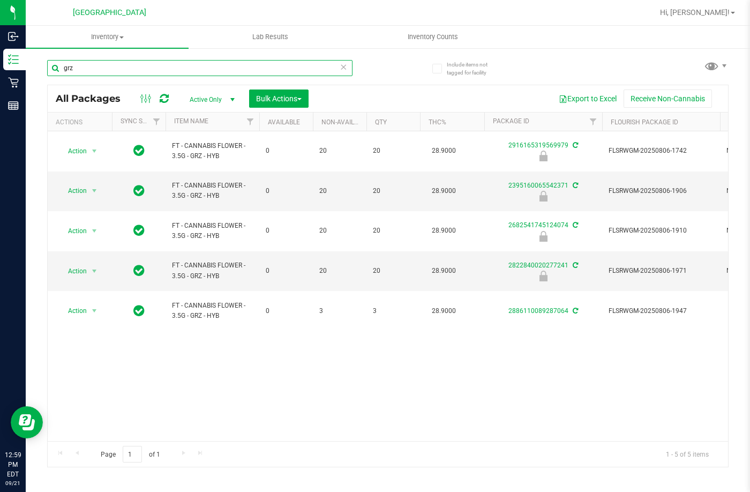
drag, startPoint x: 111, startPoint y: 63, endPoint x: -1, endPoint y: 51, distance: 112.0
click at [0, 51] on html "Inbound Inventory Retail Reports 12:59 PM EDT 09/21/2025 09/21 Lakeland WC Hi, …" at bounding box center [375, 246] width 750 height 492
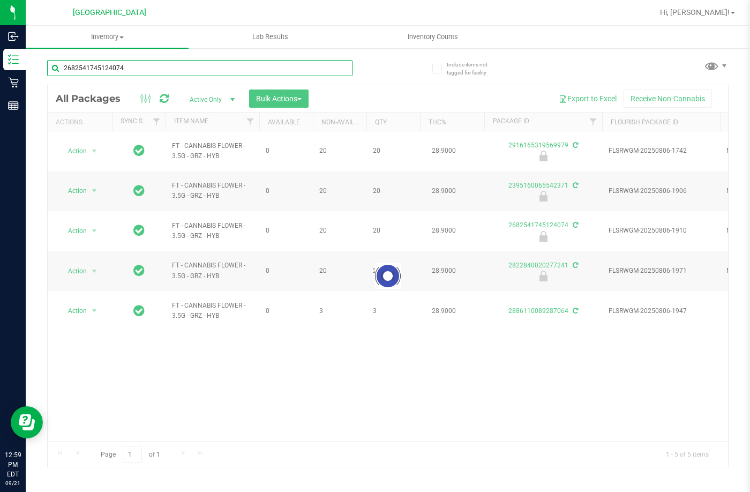
type input "2682541745124074"
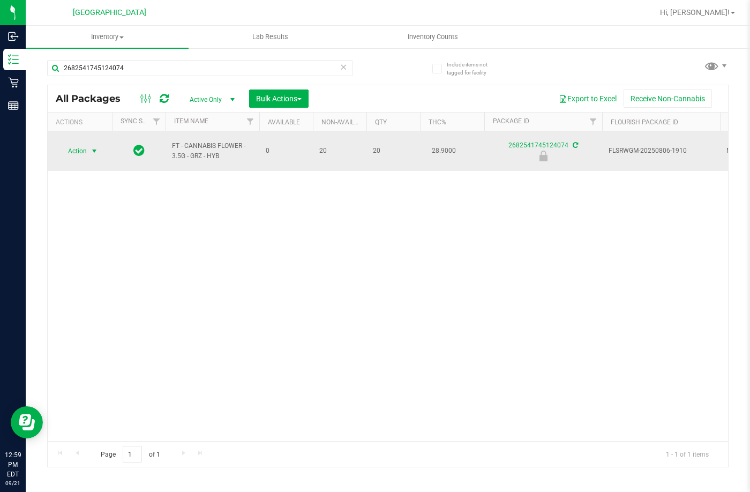
click at [78, 151] on span "Action" at bounding box center [72, 151] width 29 height 15
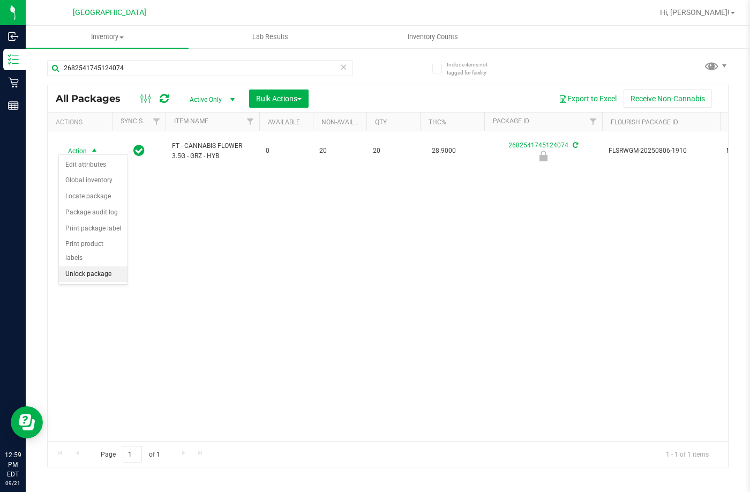
click at [100, 266] on li "Unlock package" at bounding box center [93, 274] width 69 height 16
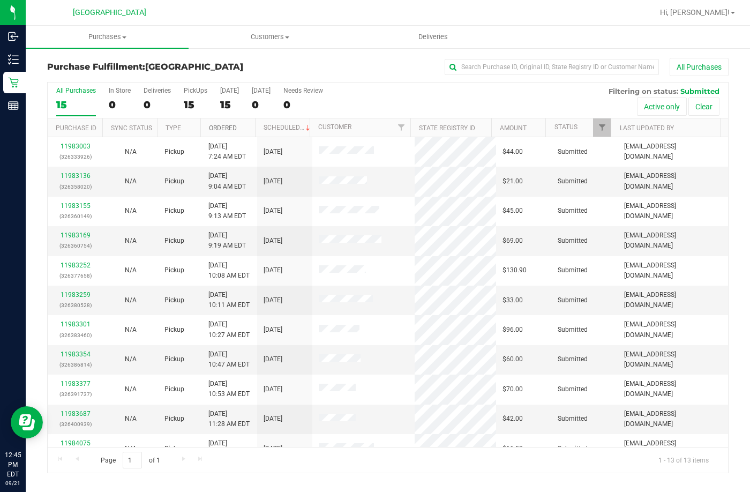
click at [227, 126] on link "Ordered" at bounding box center [223, 127] width 28 height 7
click at [227, 126] on link "Ordered" at bounding box center [229, 127] width 40 height 7
click at [229, 125] on link "Ordered" at bounding box center [229, 127] width 40 height 7
click at [229, 125] on link "Ordered" at bounding box center [223, 127] width 28 height 7
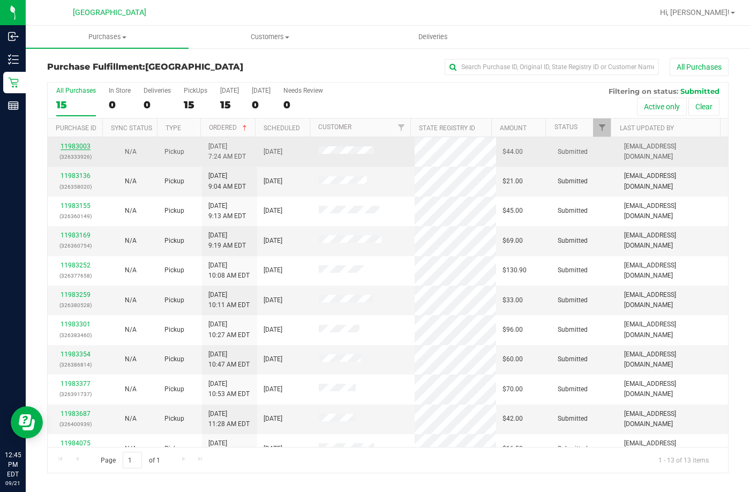
click at [76, 146] on link "11983003" at bounding box center [76, 145] width 30 height 7
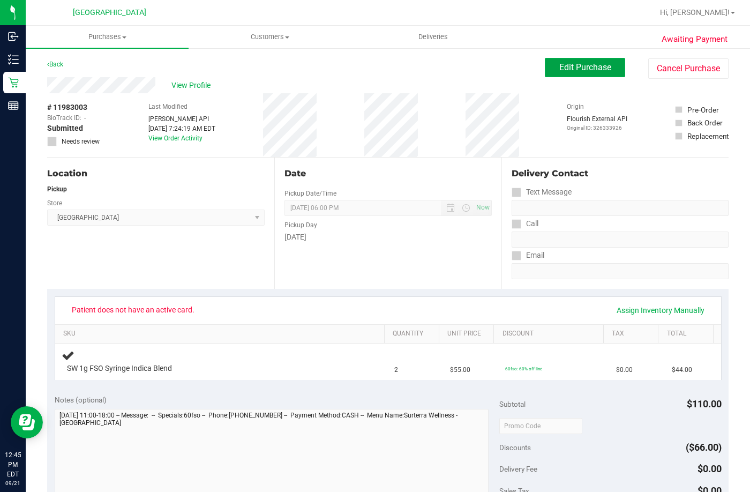
click at [559, 71] on span "Edit Purchase" at bounding box center [585, 67] width 52 height 10
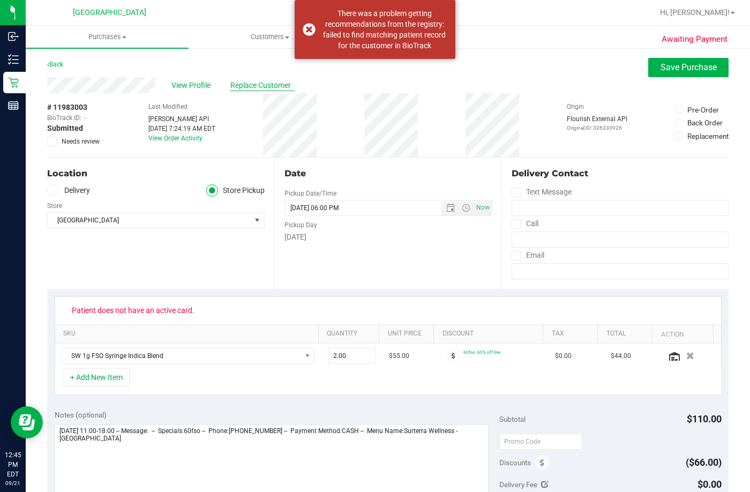
click at [240, 85] on span "Replace Customer" at bounding box center [262, 85] width 64 height 11
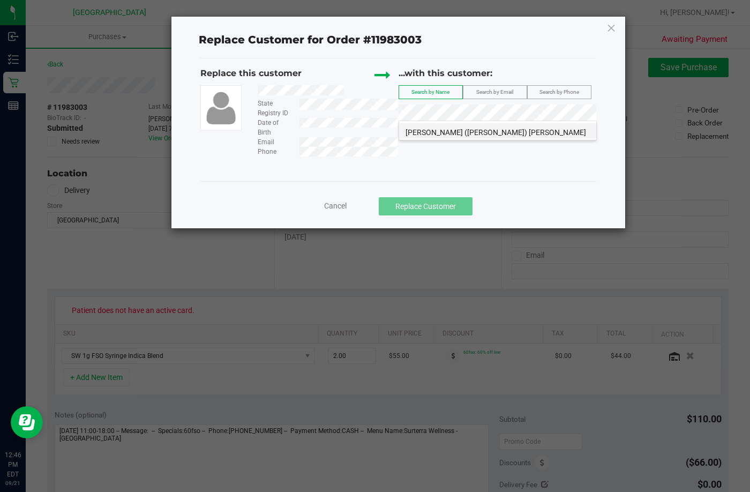
click at [464, 129] on span "ROBERTA (Robbie) SQUIERS" at bounding box center [496, 132] width 181 height 9
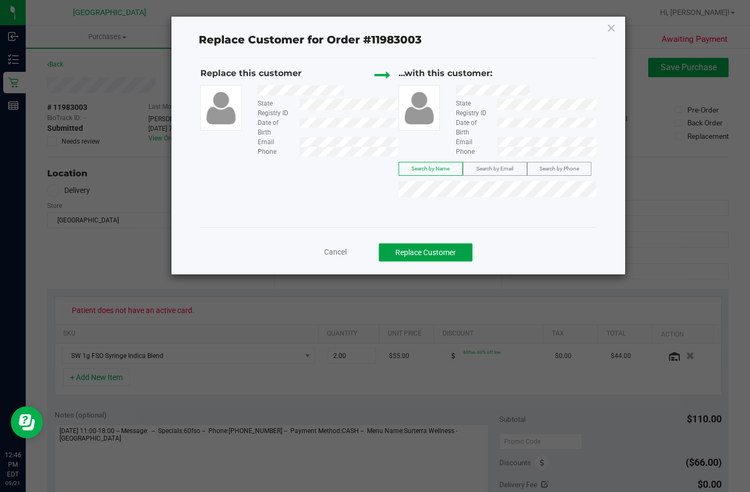
click at [455, 258] on button "Replace Customer" at bounding box center [426, 252] width 94 height 18
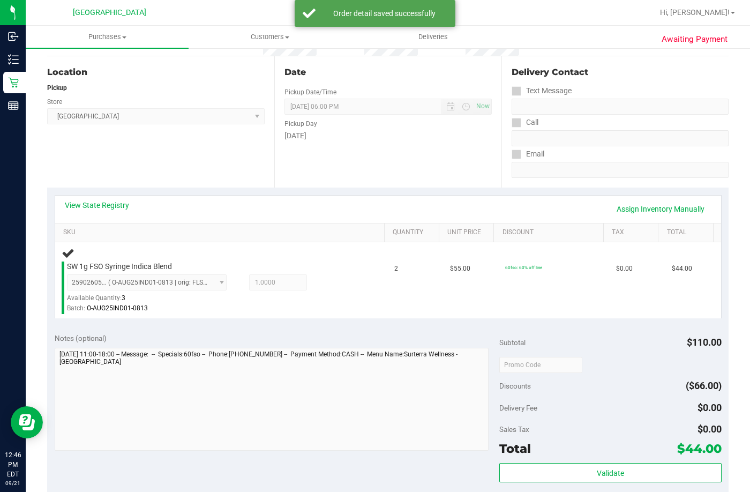
scroll to position [161, 0]
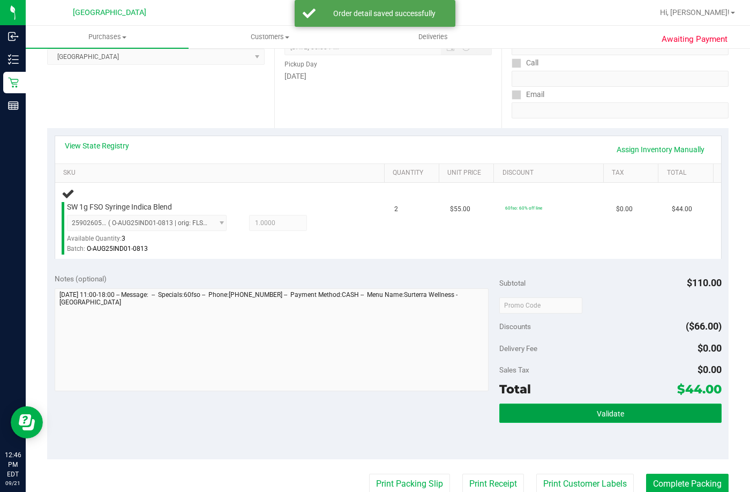
click at [576, 414] on button "Validate" at bounding box center [610, 412] width 222 height 19
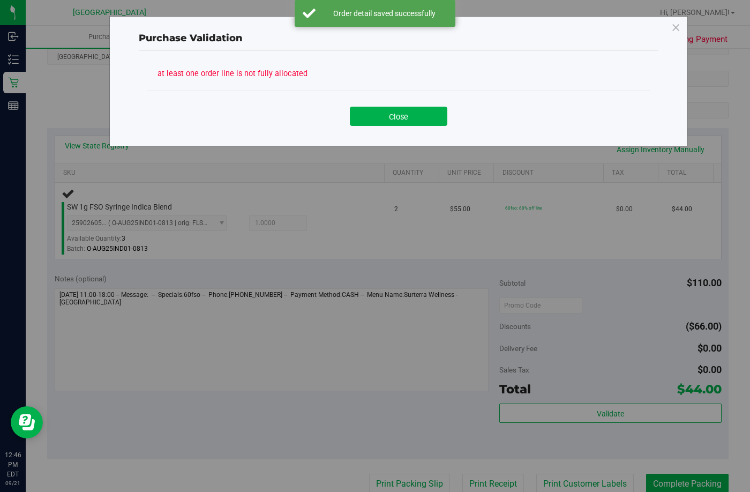
click at [373, 121] on button "Close" at bounding box center [398, 116] width 97 height 19
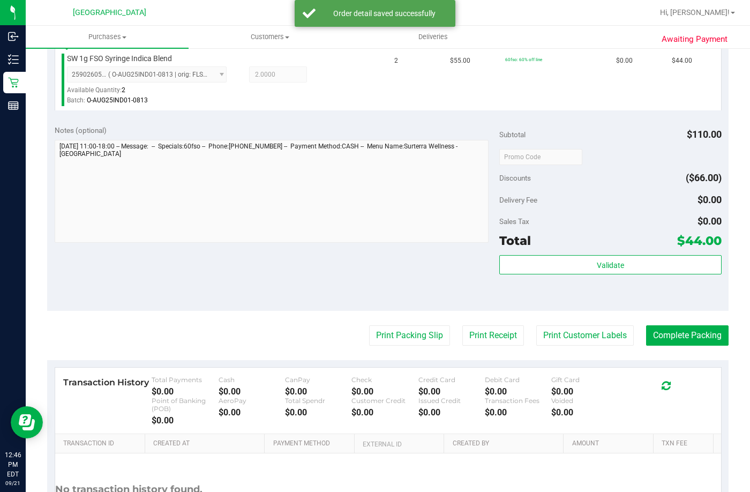
scroll to position [407, 0]
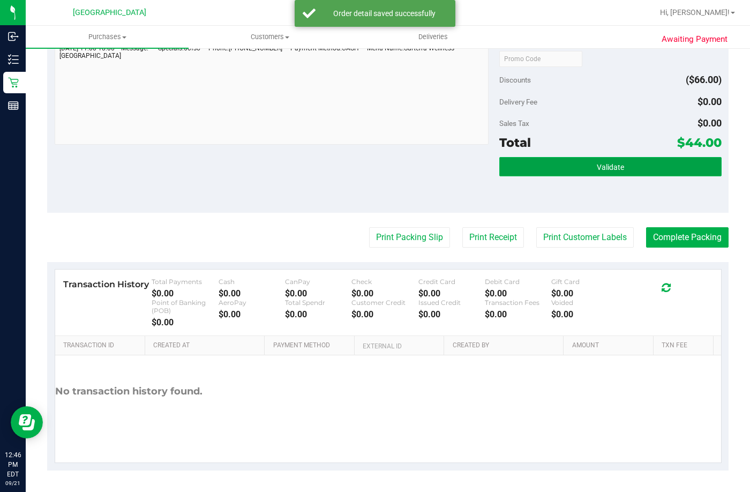
click at [554, 171] on button "Validate" at bounding box center [610, 166] width 222 height 19
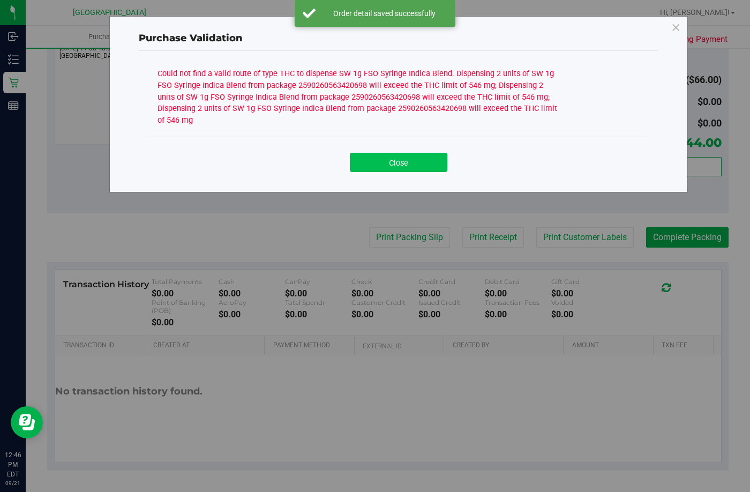
click at [400, 164] on button "Close" at bounding box center [398, 162] width 97 height 19
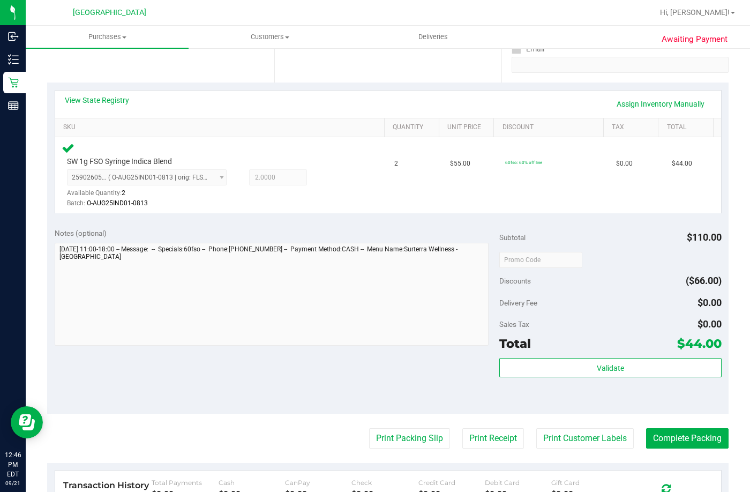
scroll to position [139, 0]
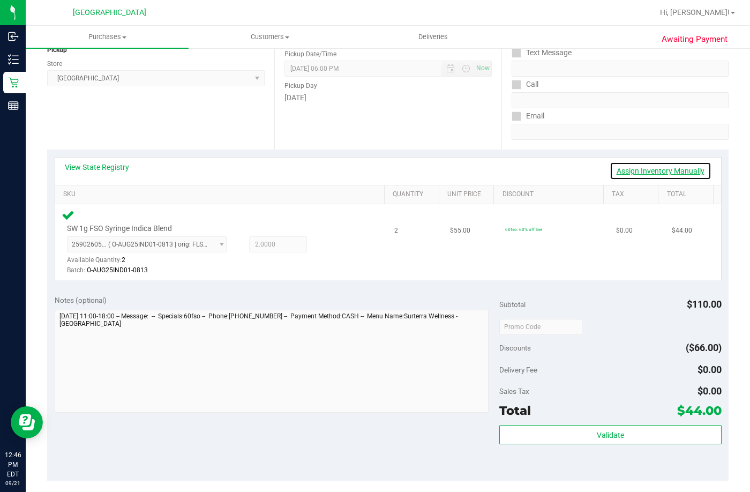
drag, startPoint x: 636, startPoint y: 171, endPoint x: 455, endPoint y: 226, distance: 189.1
click at [636, 171] on link "Assign Inventory Manually" at bounding box center [661, 171] width 102 height 18
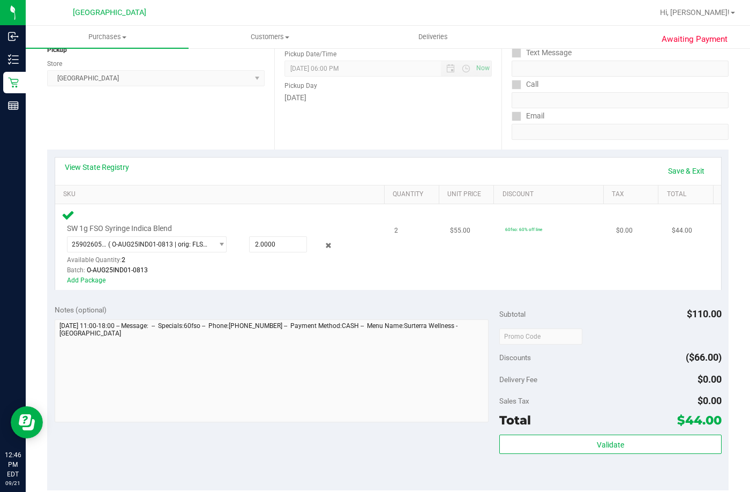
click at [316, 245] on div at bounding box center [319, 245] width 24 height 13
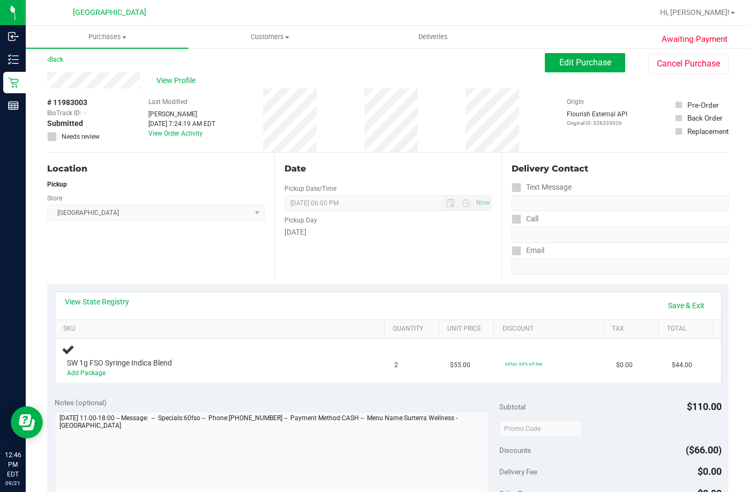
scroll to position [0, 0]
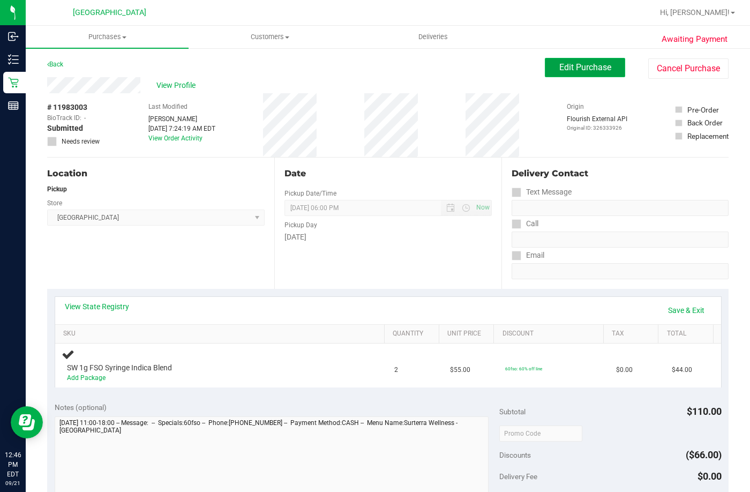
click at [598, 62] on button "Edit Purchase" at bounding box center [585, 67] width 80 height 19
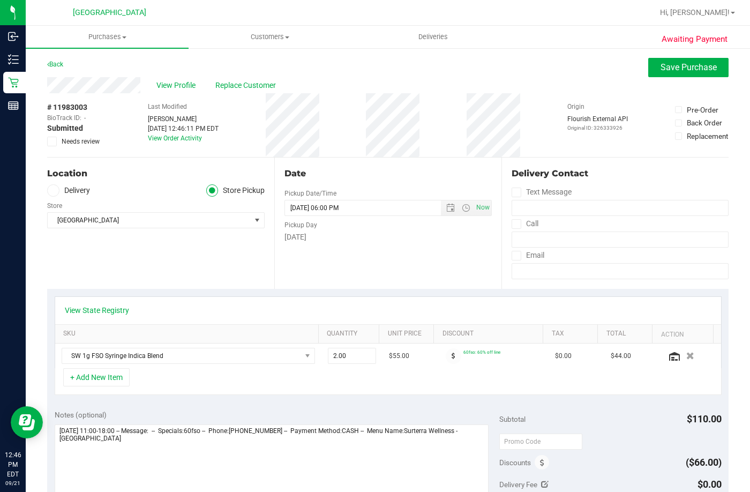
click at [53, 141] on icon at bounding box center [52, 141] width 7 height 0
click at [0, 0] on input "Needs review" at bounding box center [0, 0] width 0 height 0
click at [352, 357] on span "2.00 2" at bounding box center [352, 356] width 49 height 16
type input "1"
type input "1.00"
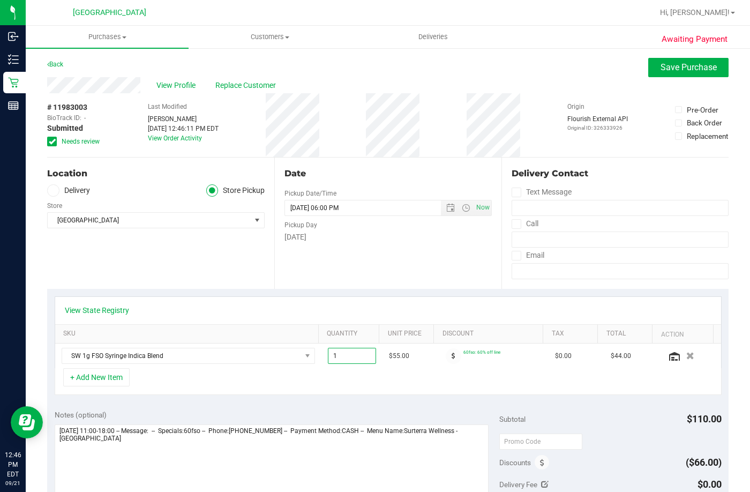
click at [384, 383] on div "+ Add New Item" at bounding box center [388, 381] width 667 height 27
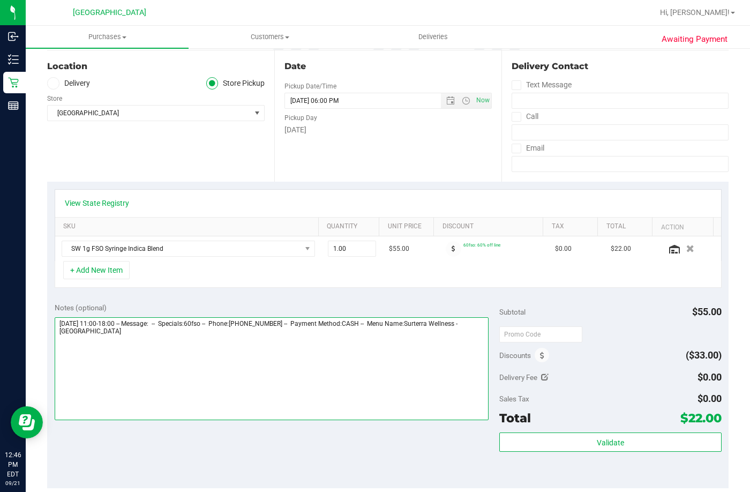
click at [160, 340] on textarea at bounding box center [272, 368] width 434 height 103
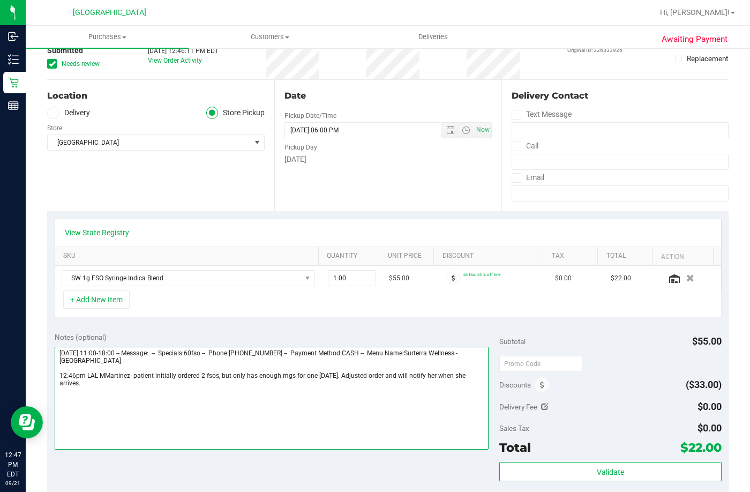
scroll to position [161, 0]
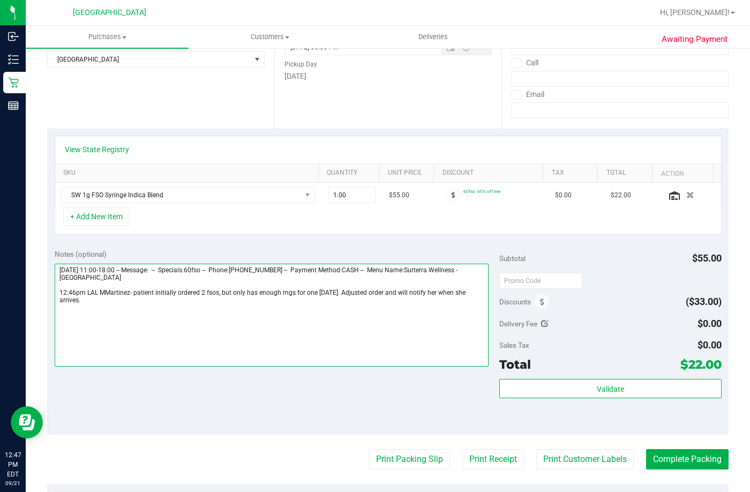
type textarea "Sunday 09/21/2025 11:00-18:00 -- Message: -- Specials:60fso -- Phone:8633552177…"
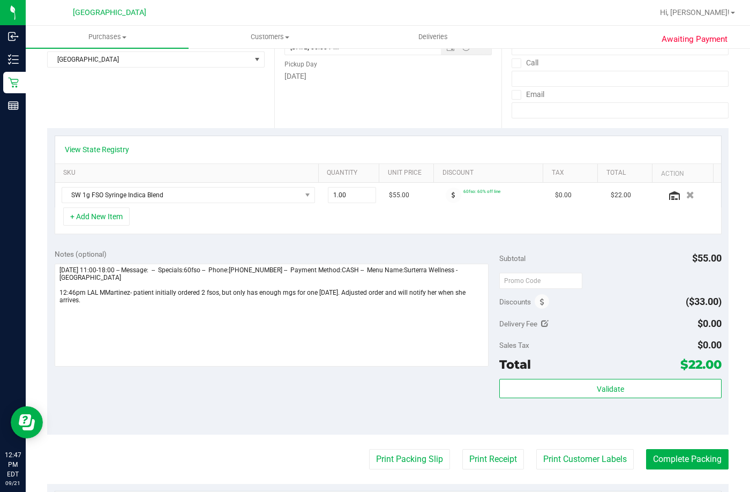
click at [589, 408] on div "Validate" at bounding box center [610, 403] width 222 height 48
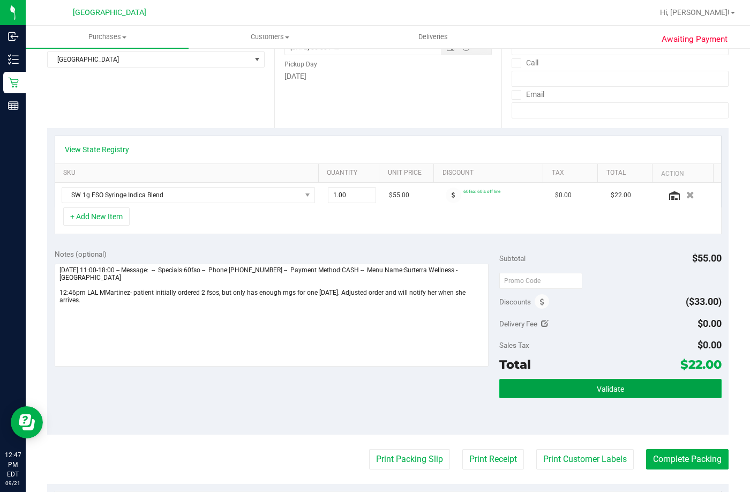
click at [589, 386] on button "Validate" at bounding box center [610, 388] width 222 height 19
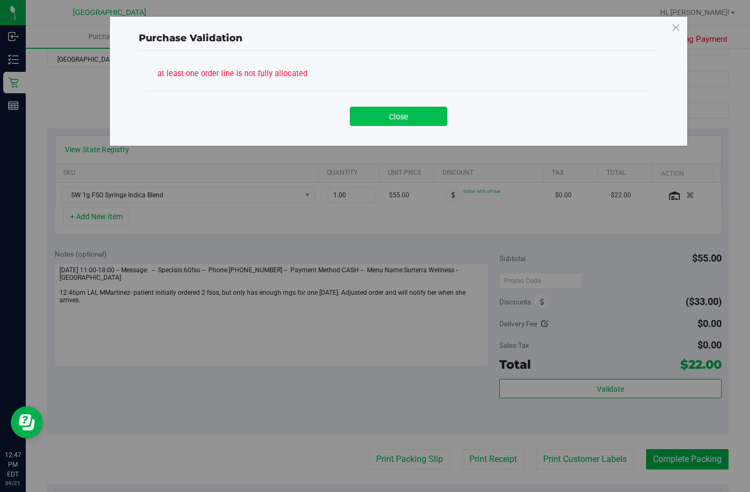
click at [408, 117] on button "Close" at bounding box center [398, 116] width 97 height 19
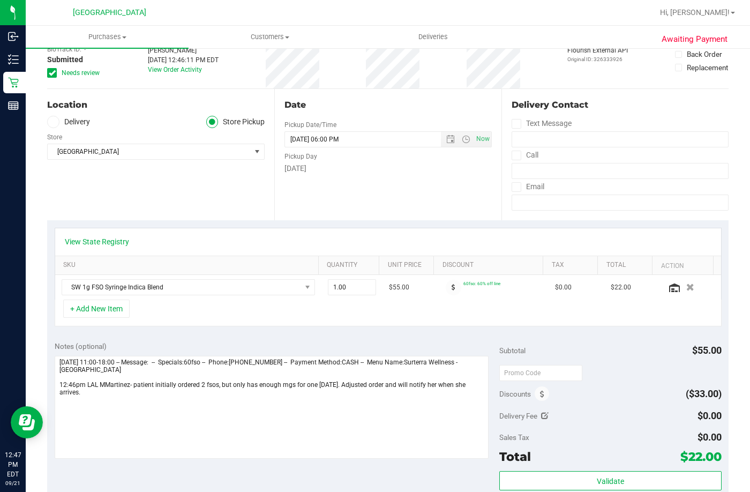
scroll to position [0, 0]
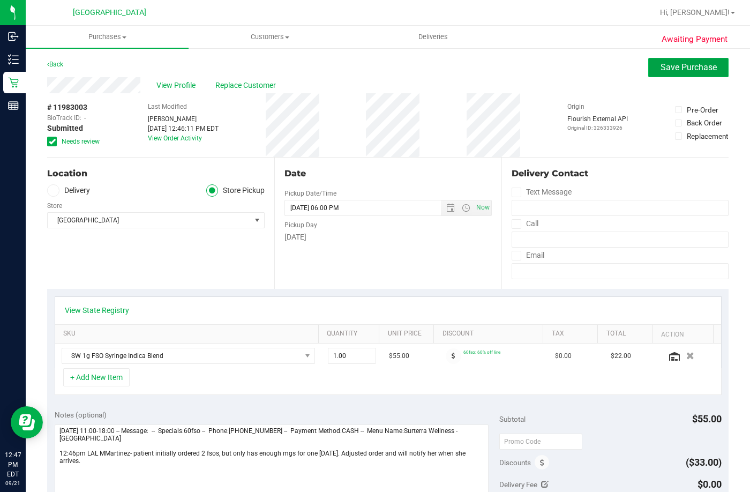
click at [677, 70] on span "Save Purchase" at bounding box center [689, 67] width 56 height 10
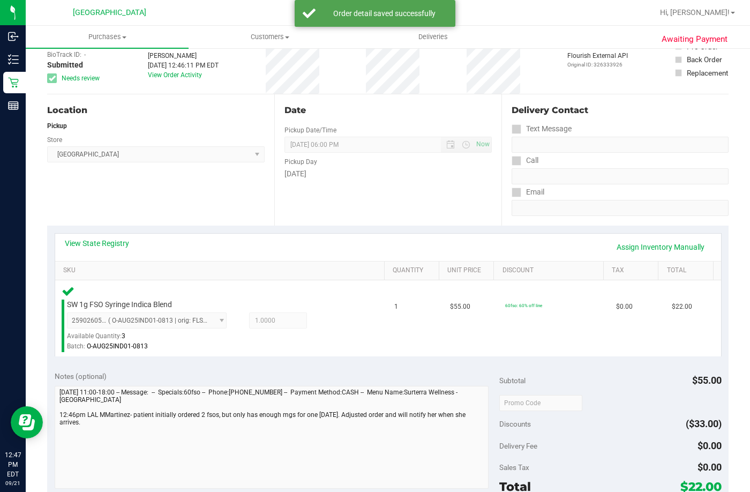
scroll to position [161, 0]
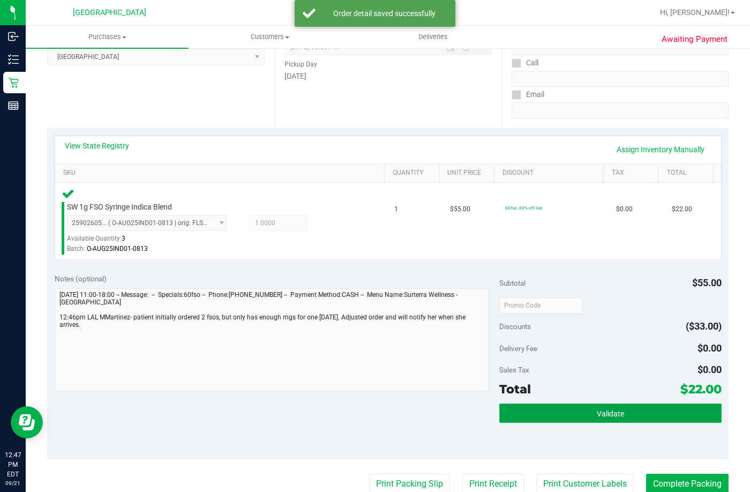
click at [515, 411] on button "Validate" at bounding box center [610, 412] width 222 height 19
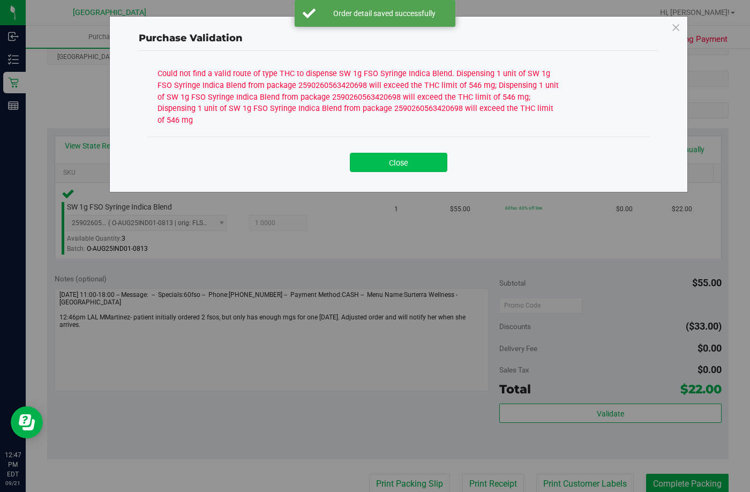
click at [380, 154] on button "Close" at bounding box center [398, 162] width 97 height 19
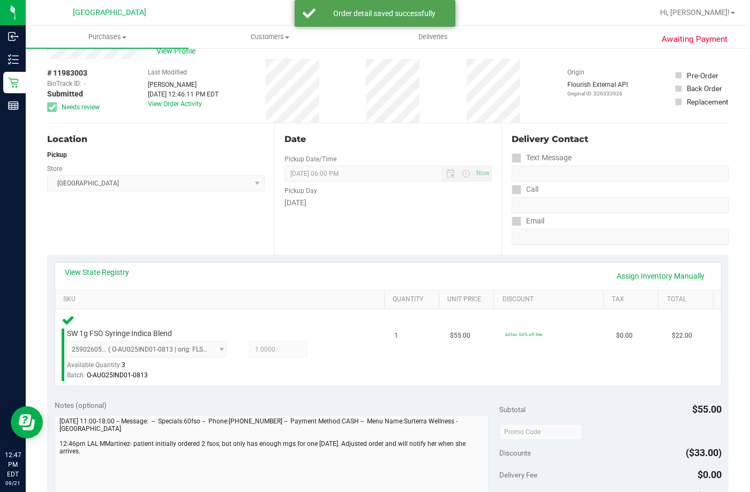
scroll to position [54, 0]
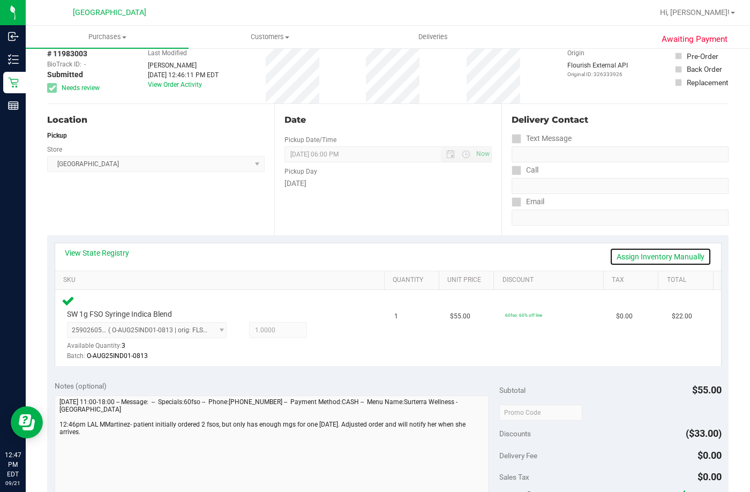
click at [663, 247] on link "Assign Inventory Manually" at bounding box center [661, 256] width 102 height 18
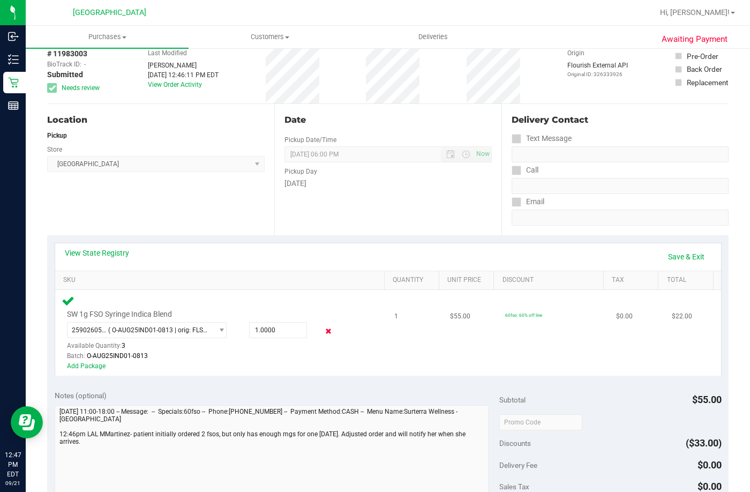
click at [323, 326] on icon at bounding box center [328, 331] width 11 height 12
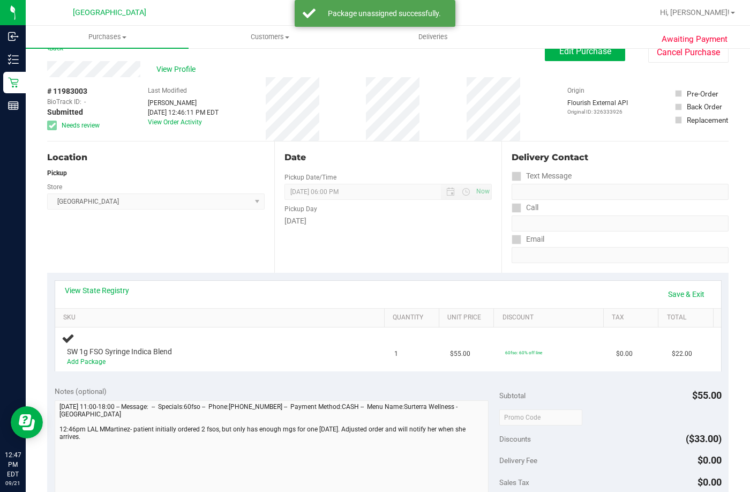
scroll to position [0, 0]
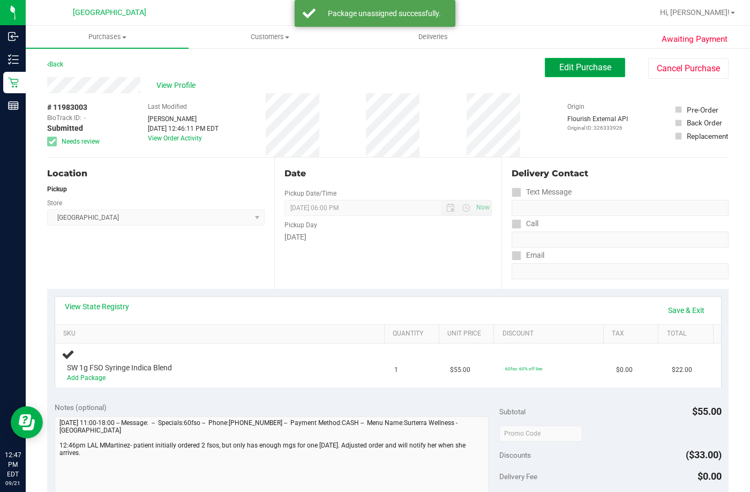
click at [559, 72] on button "Edit Purchase" at bounding box center [585, 67] width 80 height 19
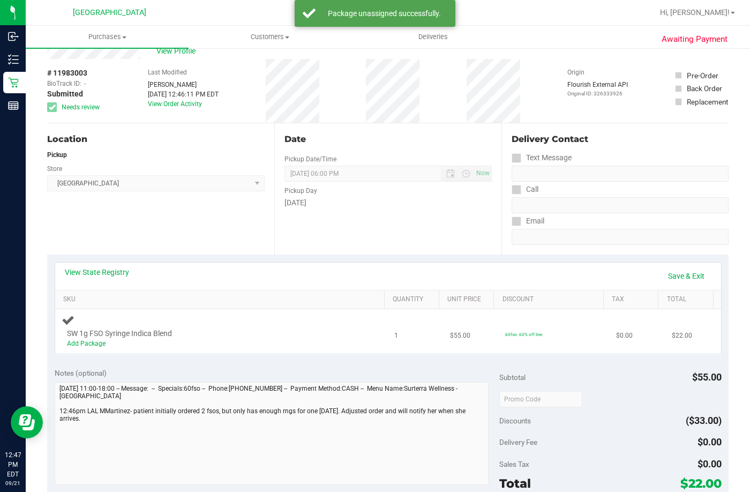
scroll to position [54, 0]
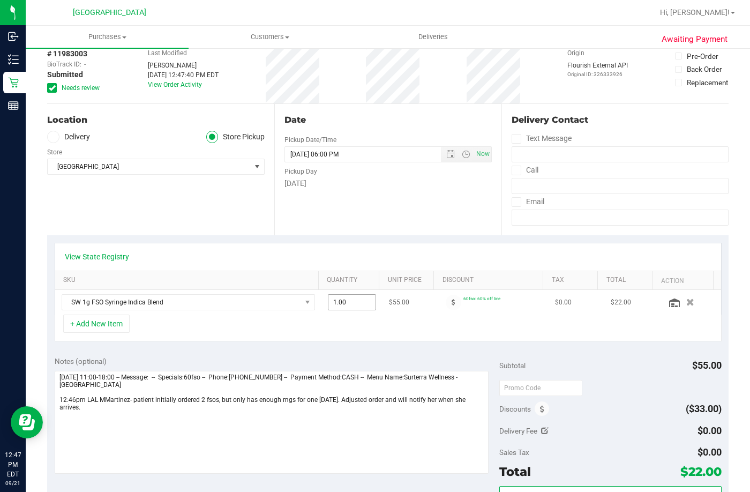
click at [347, 302] on span "1.00 1" at bounding box center [352, 302] width 49 height 16
type input "2"
click at [350, 238] on div "View State Registry SKU Quantity Unit Price Discount Tax Total Action Loading..…" at bounding box center [387, 292] width 681 height 114
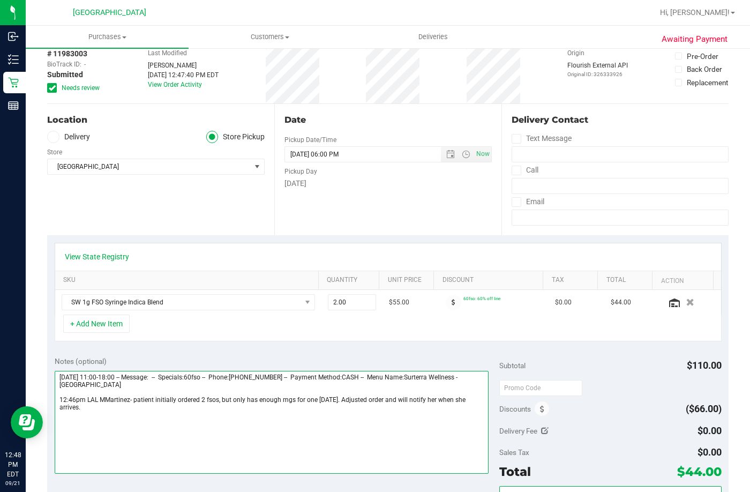
drag, startPoint x: 221, startPoint y: 408, endPoint x: 222, endPoint y: 396, distance: 12.4
click at [222, 396] on textarea at bounding box center [272, 422] width 434 height 103
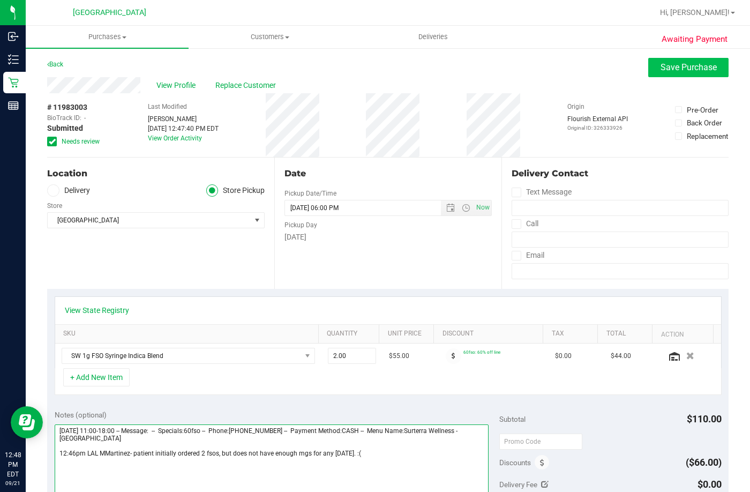
type textarea "Sunday 09/21/2025 11:00-18:00 -- Message: -- Specials:60fso -- Phone:8633552177…"
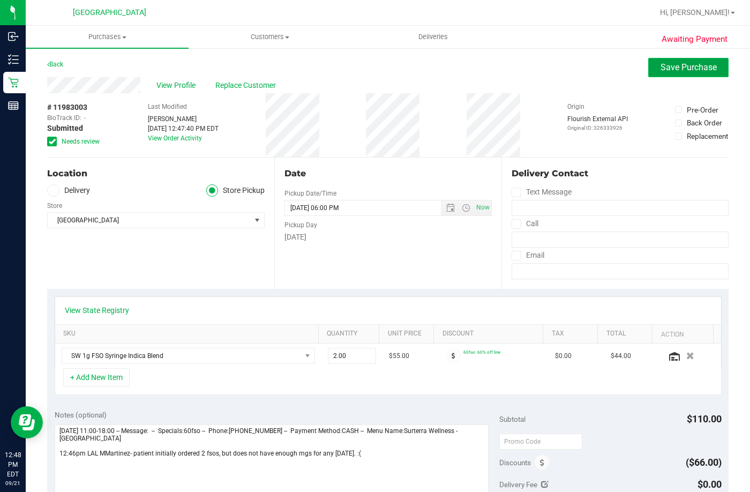
click at [698, 65] on span "Save Purchase" at bounding box center [689, 67] width 56 height 10
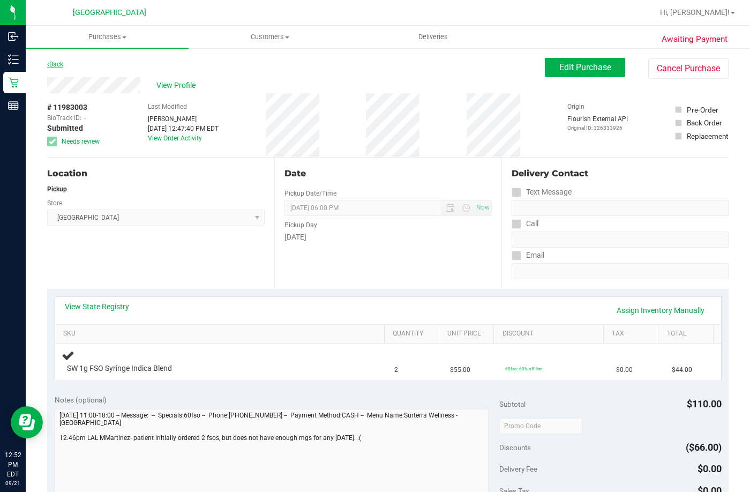
click at [56, 66] on link "Back" at bounding box center [55, 64] width 16 height 7
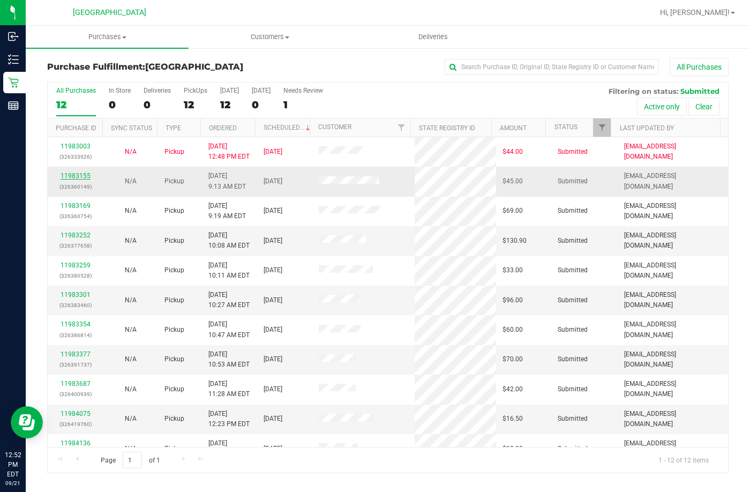
click at [81, 178] on link "11983155" at bounding box center [76, 175] width 30 height 7
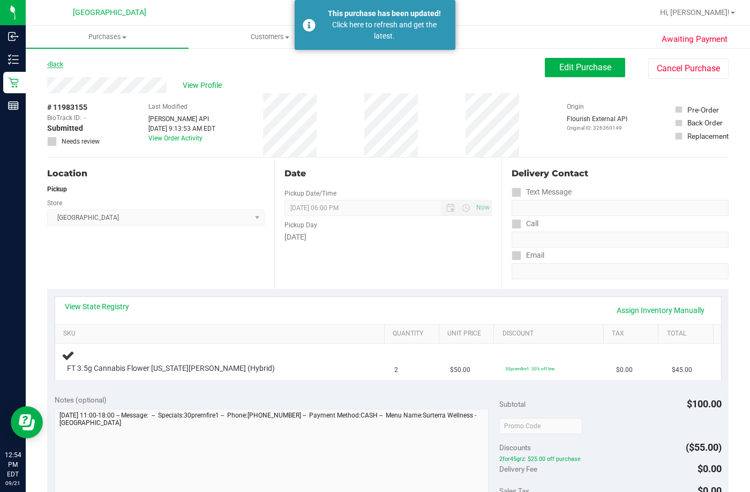
click at [60, 66] on link "Back" at bounding box center [55, 64] width 16 height 7
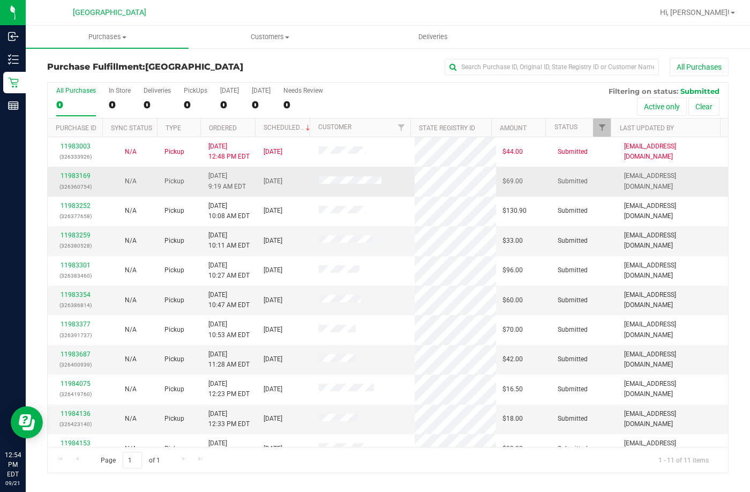
scroll to position [16, 0]
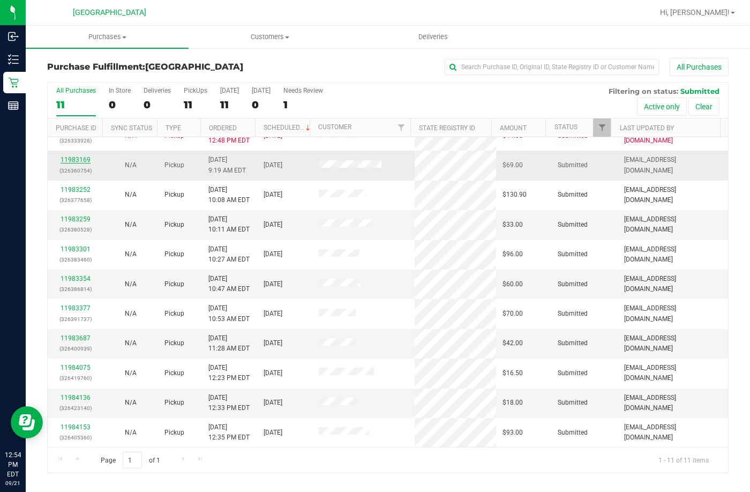
click at [72, 162] on link "11983169" at bounding box center [76, 159] width 30 height 7
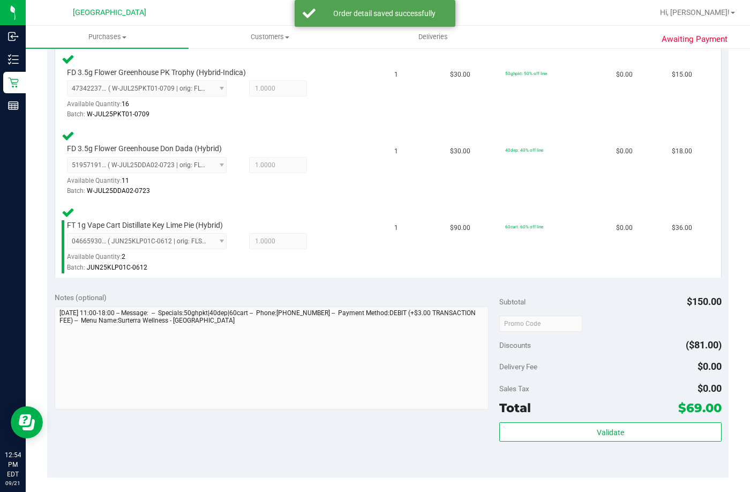
scroll to position [321, 0]
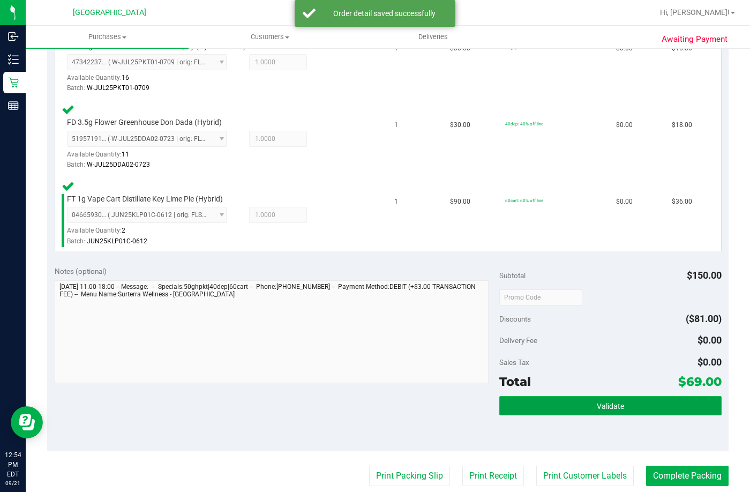
click at [573, 408] on button "Validate" at bounding box center [610, 405] width 222 height 19
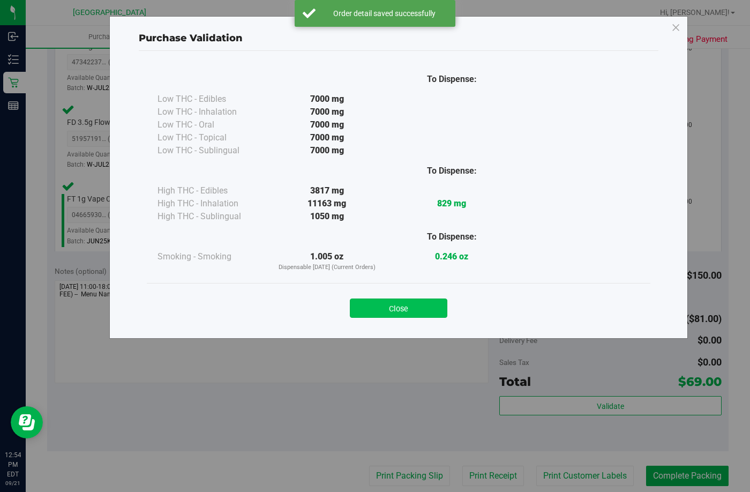
click at [395, 301] on button "Close" at bounding box center [398, 307] width 97 height 19
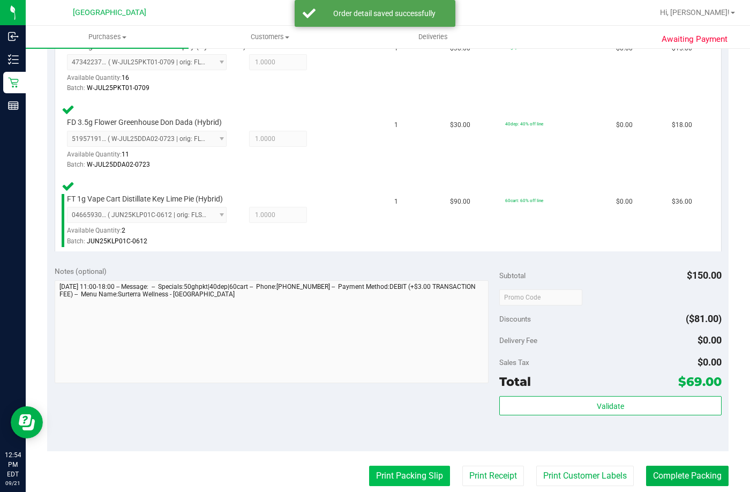
click at [397, 475] on button "Print Packing Slip" at bounding box center [409, 476] width 81 height 20
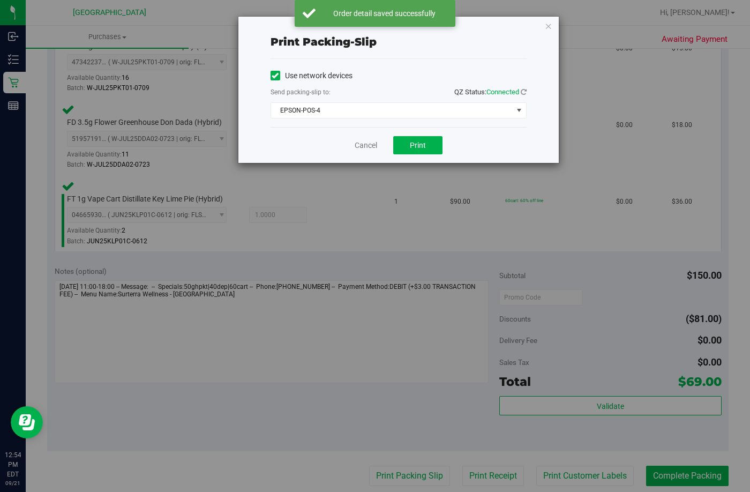
click at [414, 136] on div "Cancel Print" at bounding box center [399, 145] width 256 height 36
click at [408, 148] on button "Print" at bounding box center [417, 145] width 49 height 18
click at [359, 142] on link "Cancel" at bounding box center [366, 145] width 22 height 11
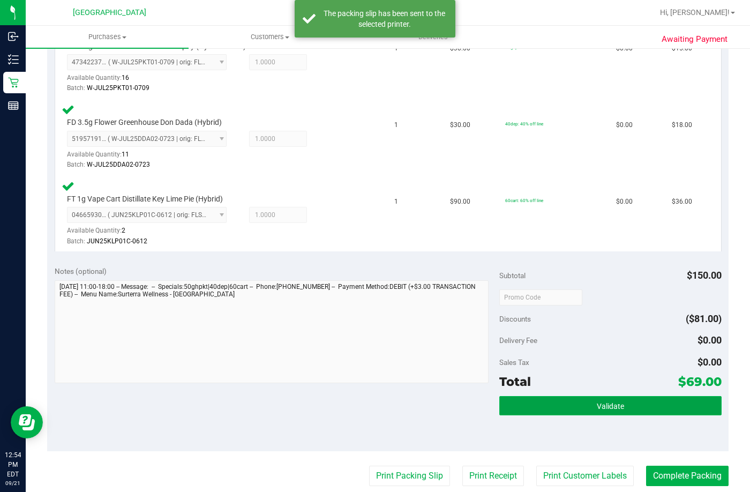
click at [661, 407] on button "Validate" at bounding box center [610, 405] width 222 height 19
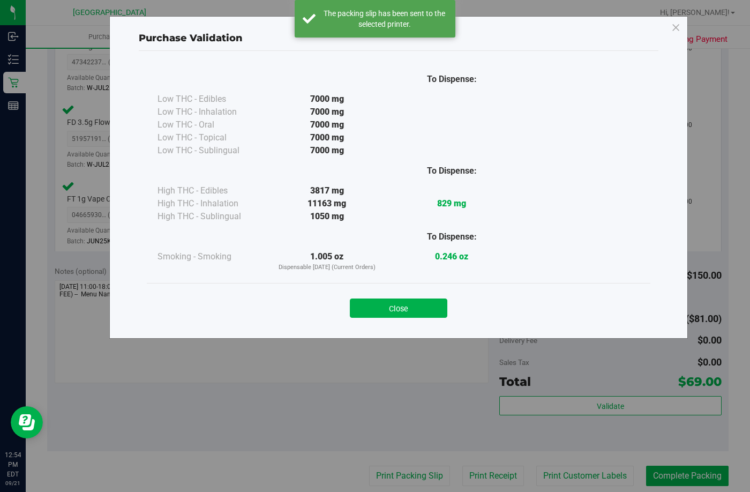
click at [385, 301] on button "Close" at bounding box center [398, 307] width 97 height 19
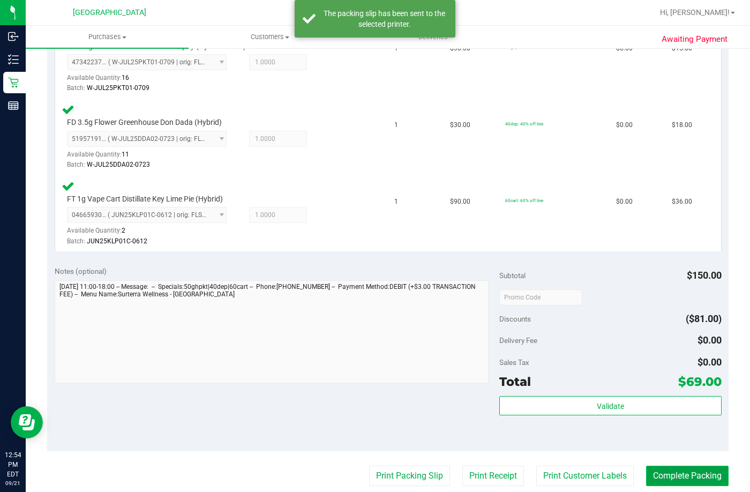
click at [679, 471] on button "Complete Packing" at bounding box center [687, 476] width 82 height 20
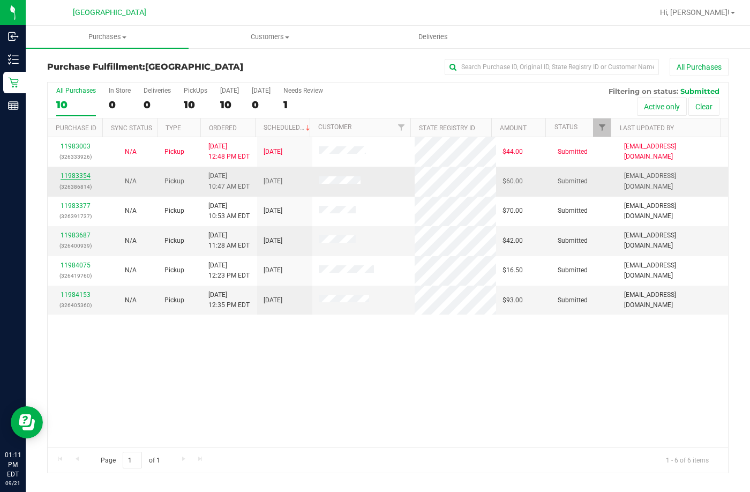
click at [74, 177] on link "11983354" at bounding box center [76, 175] width 30 height 7
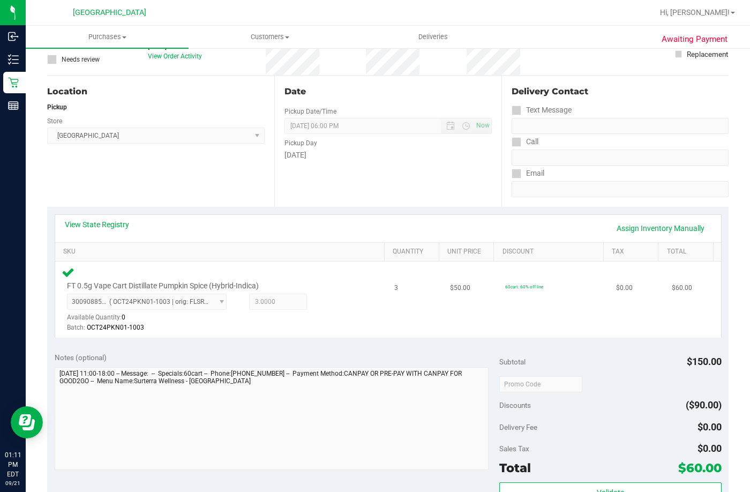
scroll to position [214, 0]
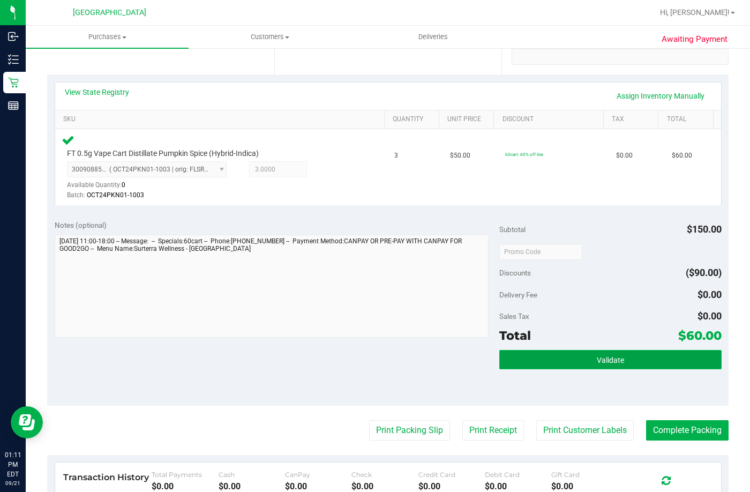
click at [561, 362] on button "Validate" at bounding box center [610, 359] width 222 height 19
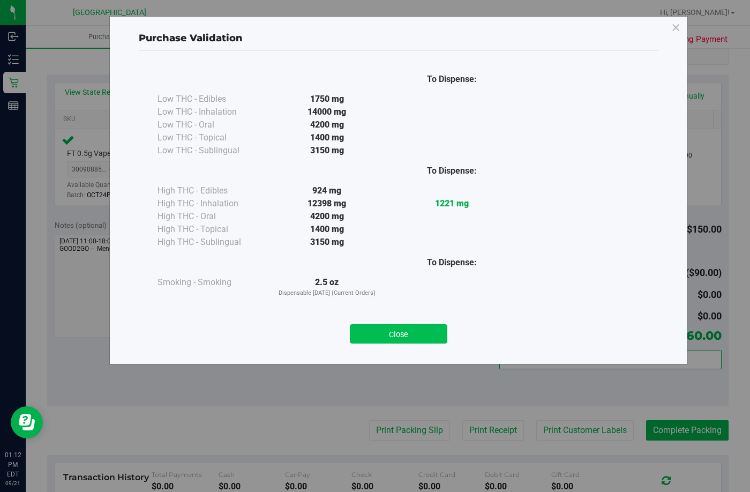
click at [366, 328] on button "Close" at bounding box center [398, 333] width 97 height 19
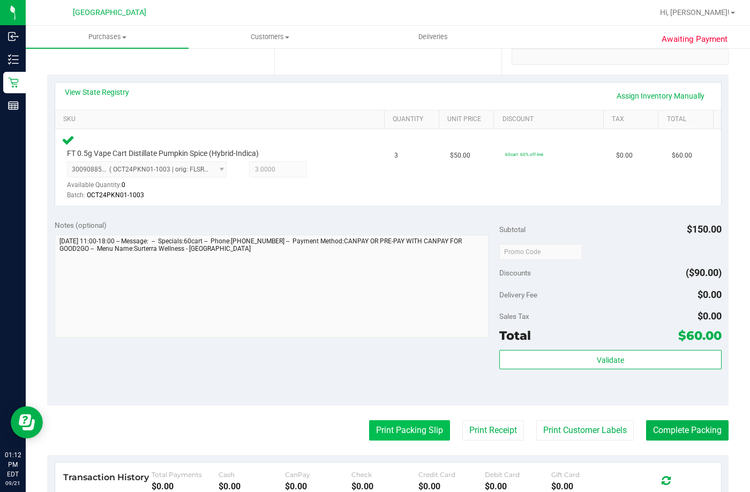
click at [378, 432] on button "Print Packing Slip" at bounding box center [409, 430] width 81 height 20
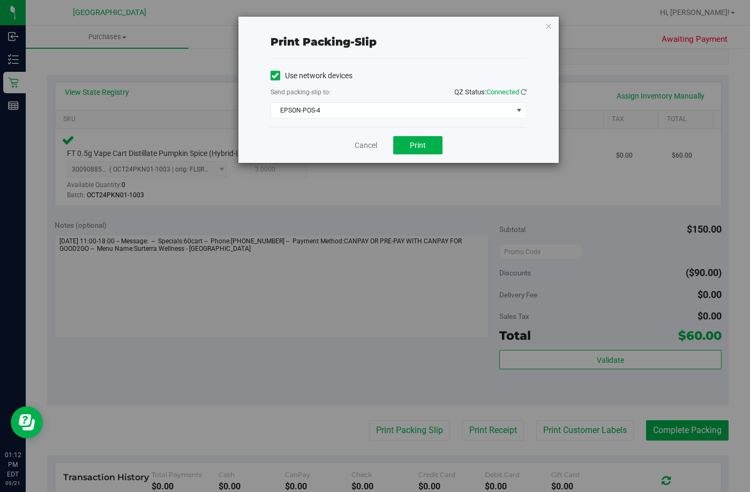
click at [412, 133] on div "Cancel Print" at bounding box center [399, 145] width 256 height 36
click at [415, 142] on span "Print" at bounding box center [418, 145] width 16 height 9
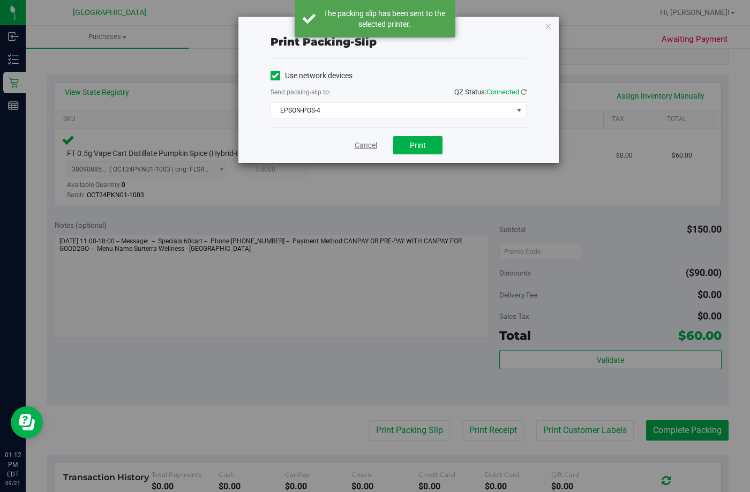
click at [357, 148] on link "Cancel" at bounding box center [366, 145] width 22 height 11
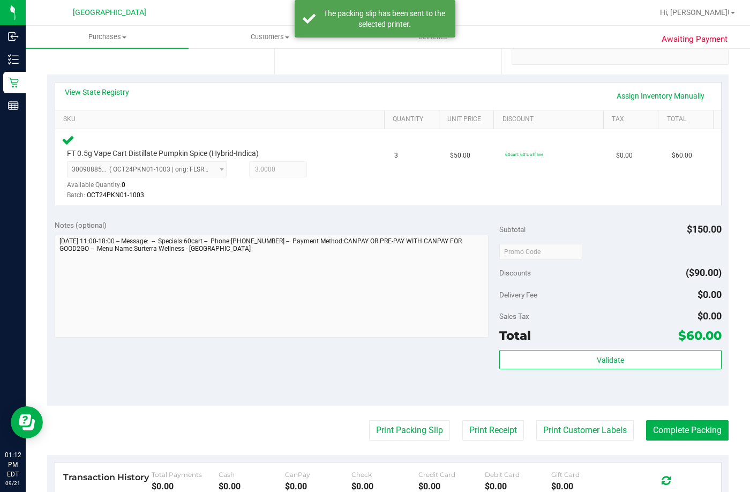
click at [531, 371] on div "Validate" at bounding box center [610, 374] width 222 height 48
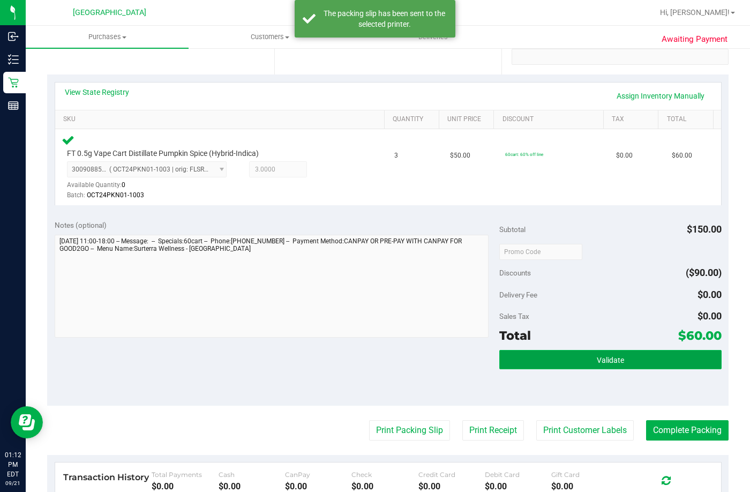
click at [546, 351] on button "Validate" at bounding box center [610, 359] width 222 height 19
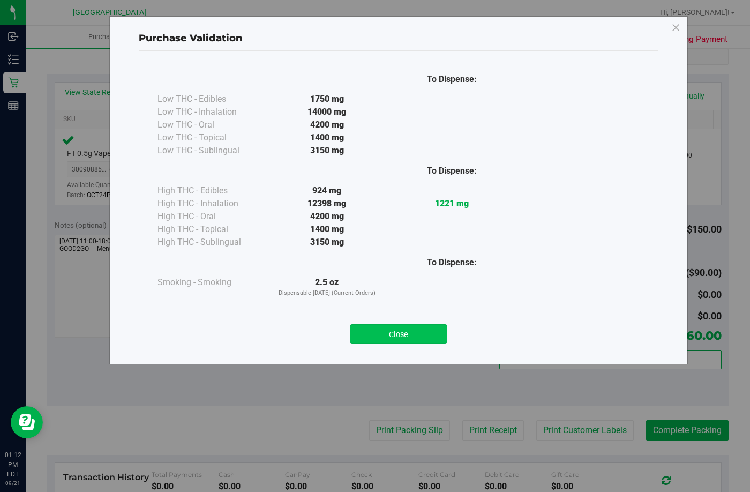
click at [394, 331] on button "Close" at bounding box center [398, 333] width 97 height 19
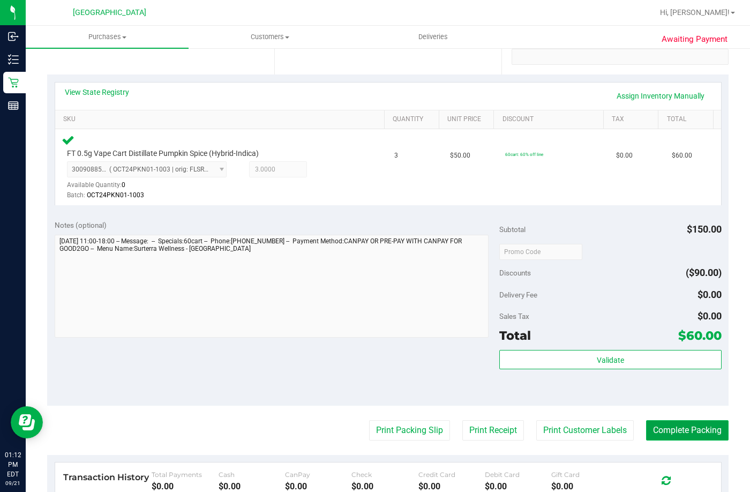
click at [681, 436] on button "Complete Packing" at bounding box center [687, 430] width 82 height 20
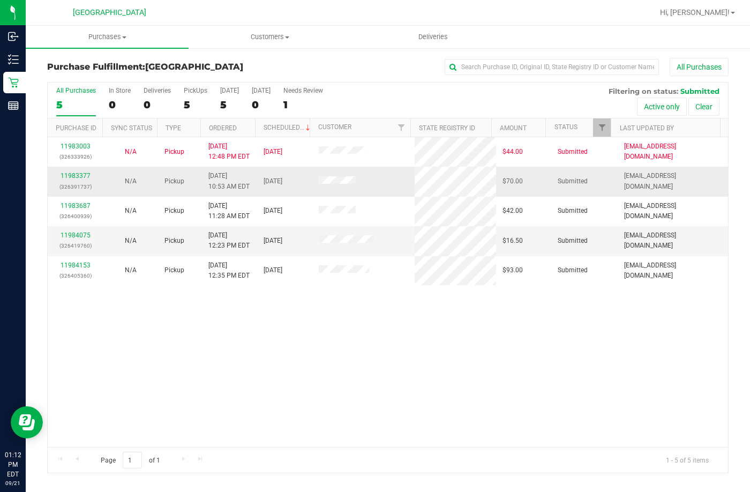
click at [81, 179] on div "11983377 (326391737)" at bounding box center [75, 181] width 42 height 20
click at [76, 175] on link "11983377" at bounding box center [76, 175] width 30 height 7
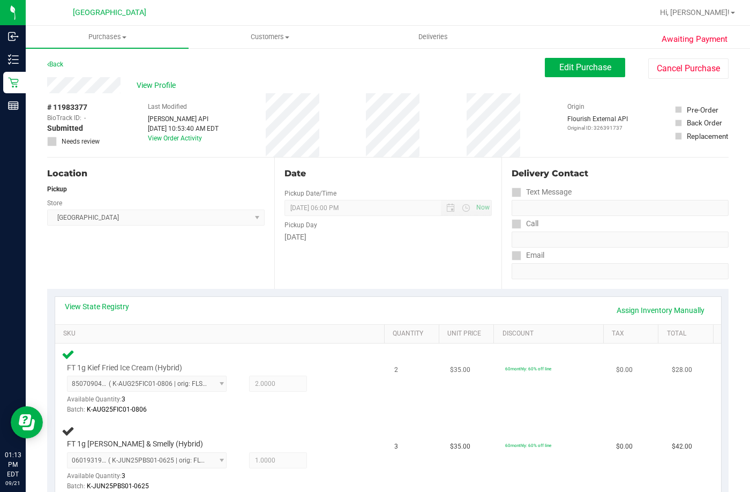
click at [291, 349] on div "FT 1g Kief Fried Ice Cream (Hybrid) 8507090435808742 ( K-AUG25FIC01-0806 | orig…" at bounding box center [222, 381] width 320 height 67
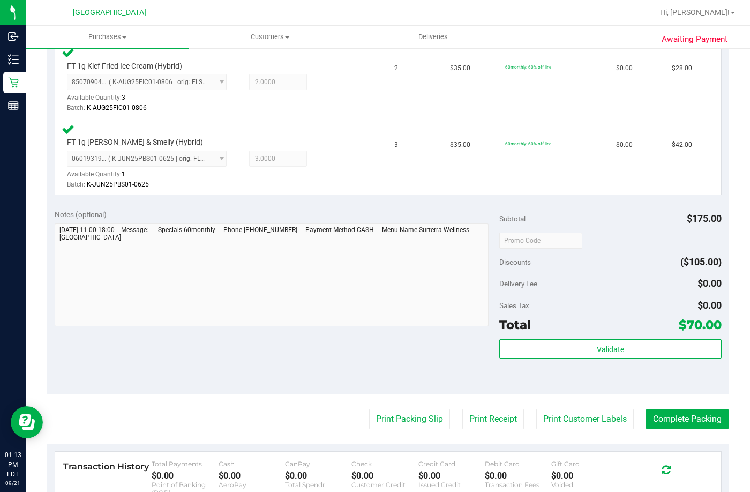
scroll to position [375, 0]
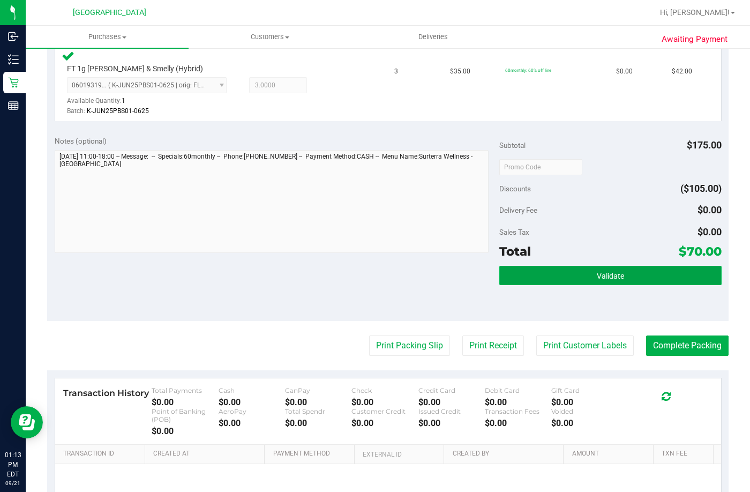
click at [556, 266] on button "Validate" at bounding box center [610, 275] width 222 height 19
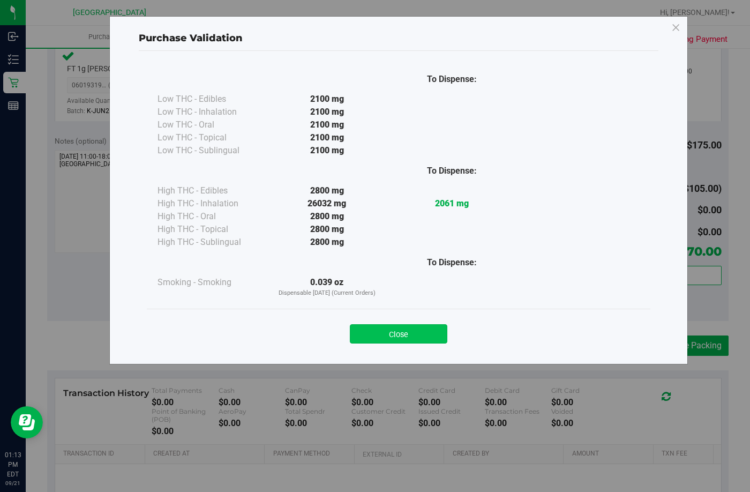
click at [381, 339] on button "Close" at bounding box center [398, 333] width 97 height 19
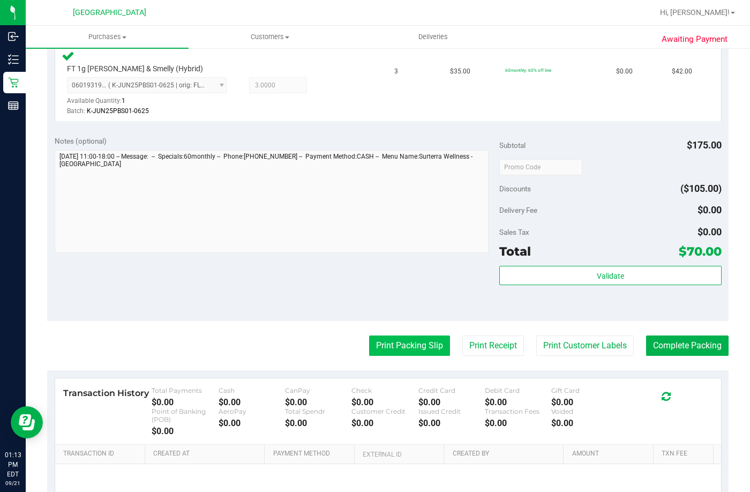
click at [389, 340] on button "Print Packing Slip" at bounding box center [409, 345] width 81 height 20
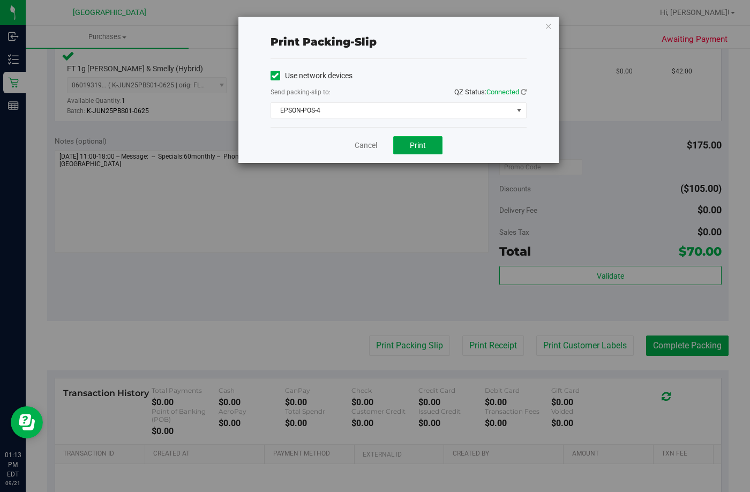
click at [412, 148] on span "Print" at bounding box center [418, 145] width 16 height 9
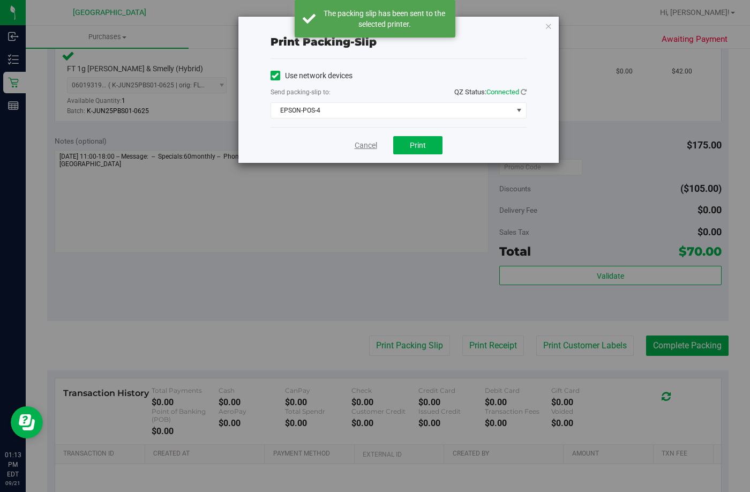
click at [357, 142] on link "Cancel" at bounding box center [366, 145] width 22 height 11
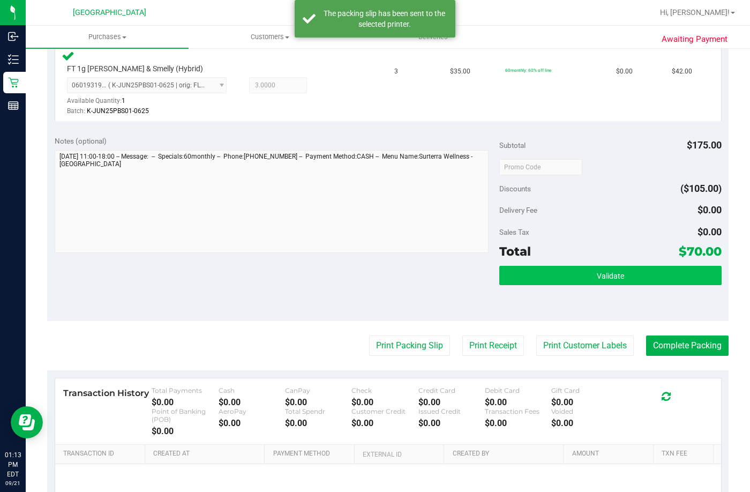
drag, startPoint x: 528, startPoint y: 259, endPoint x: 528, endPoint y: 284, distance: 25.7
click at [528, 274] on div "Subtotal $175.00 Discounts ($105.00) Delivery Fee $0.00 Sales Tax $0.00 Total $…" at bounding box center [610, 225] width 222 height 178
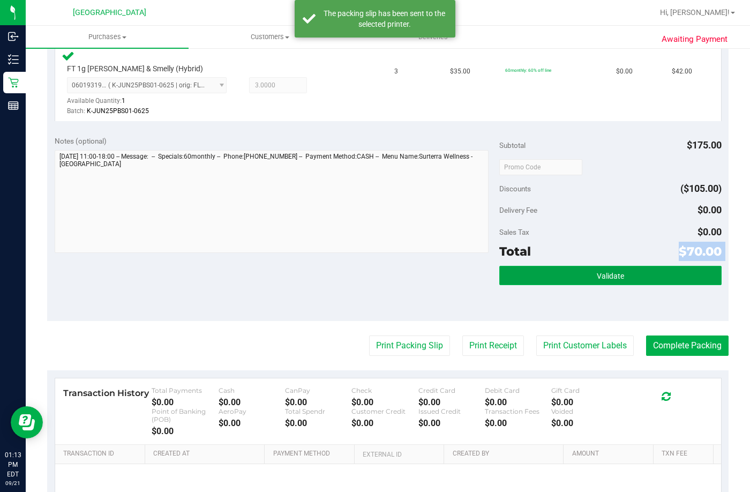
click at [528, 284] on button "Validate" at bounding box center [610, 275] width 222 height 19
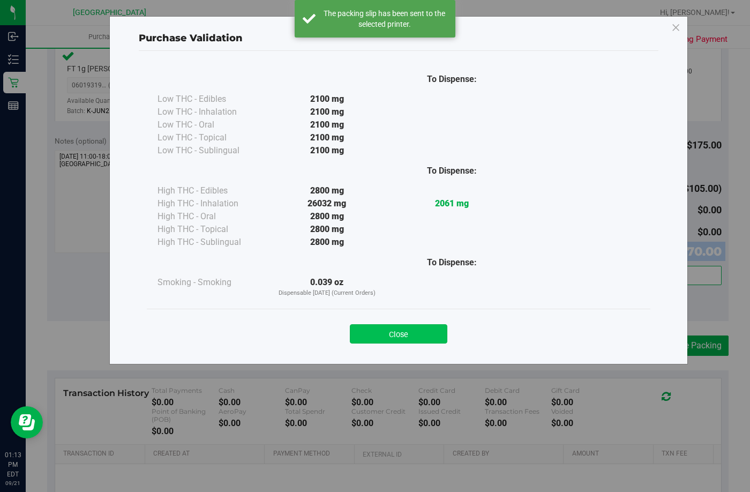
click at [419, 340] on button "Close" at bounding box center [398, 333] width 97 height 19
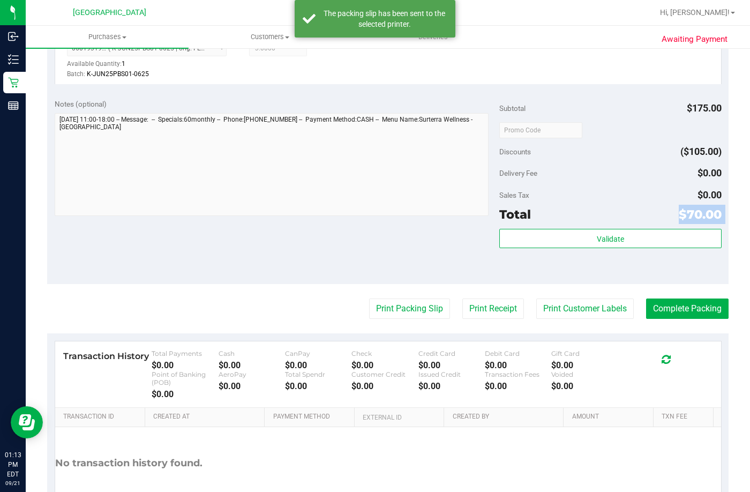
scroll to position [429, 0]
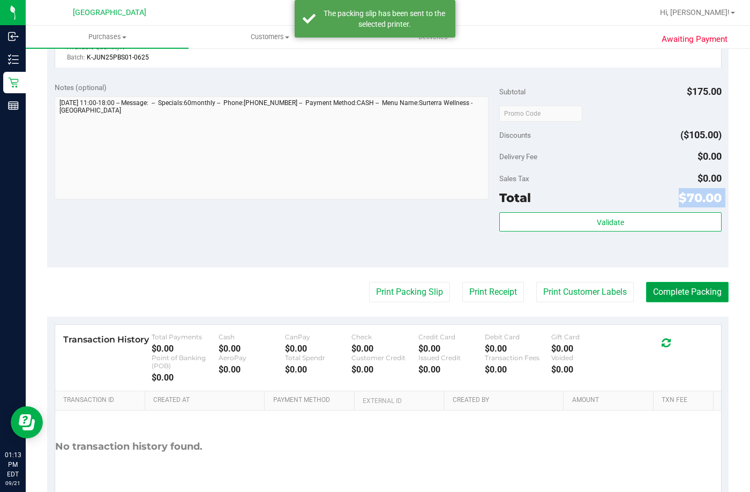
click at [693, 294] on button "Complete Packing" at bounding box center [687, 292] width 82 height 20
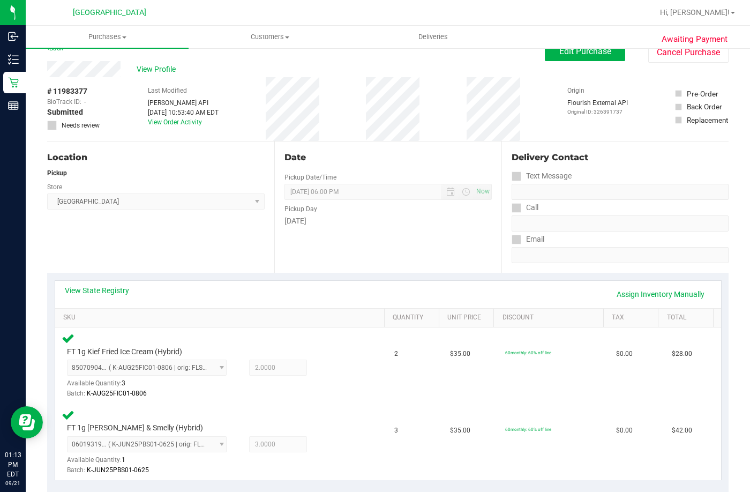
scroll to position [0, 0]
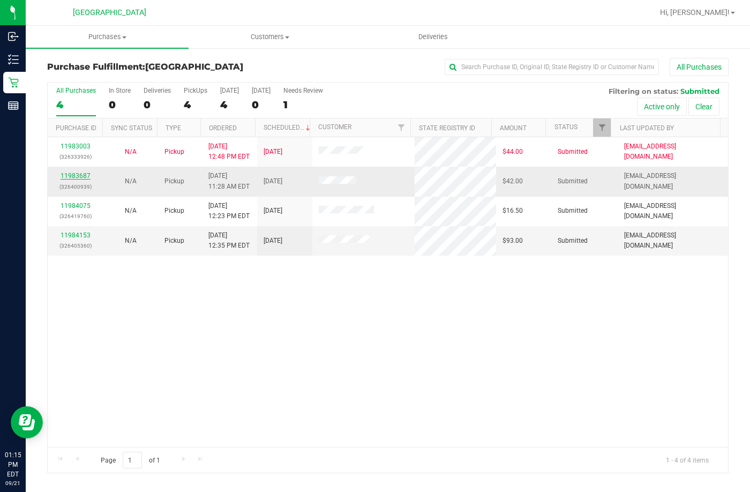
click at [77, 175] on link "11983687" at bounding box center [76, 175] width 30 height 7
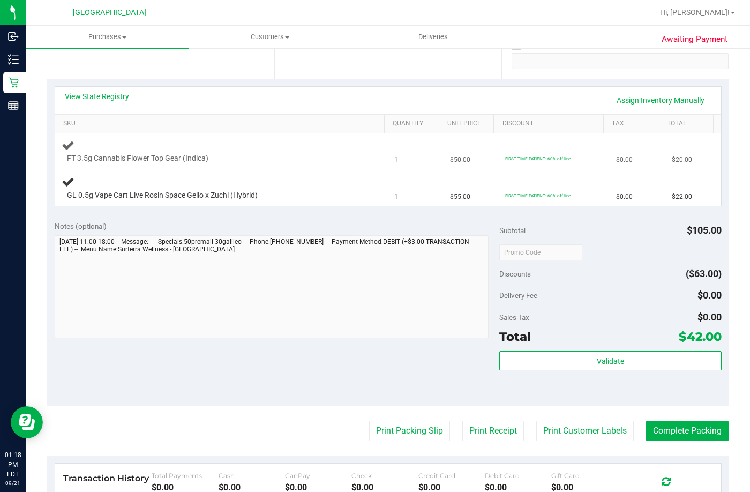
scroll to position [214, 0]
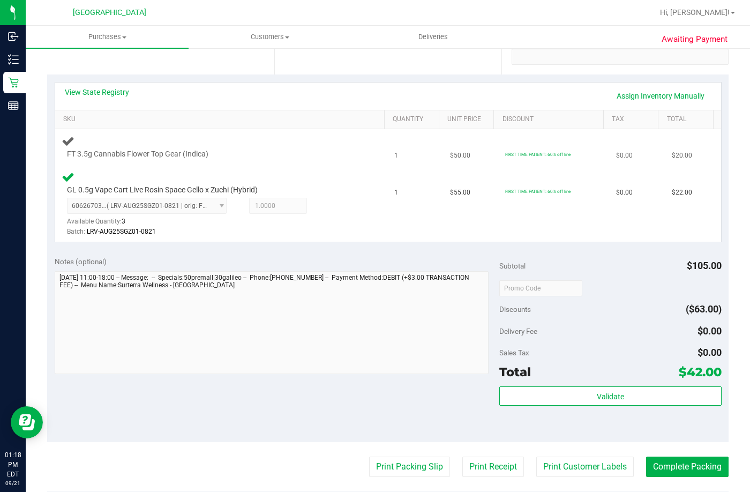
click at [277, 132] on td "FT 3.5g Cannabis Flower Top Gear (Indica)" at bounding box center [221, 147] width 333 height 36
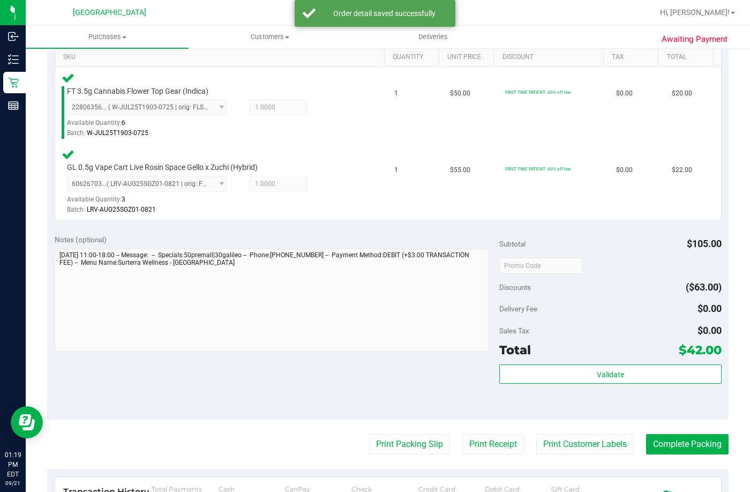
scroll to position [375, 0]
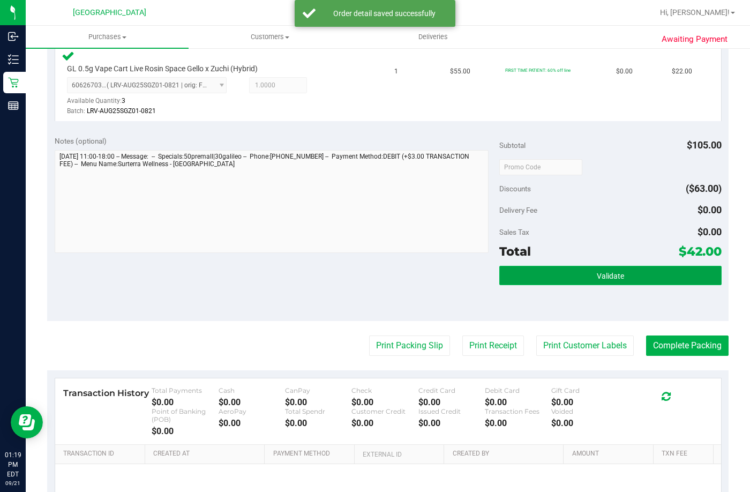
click at [521, 267] on button "Validate" at bounding box center [610, 275] width 222 height 19
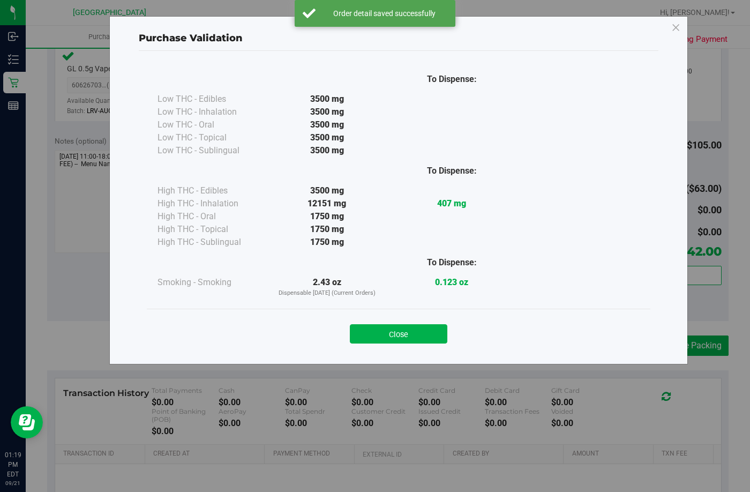
click at [395, 326] on button "Close" at bounding box center [398, 333] width 97 height 19
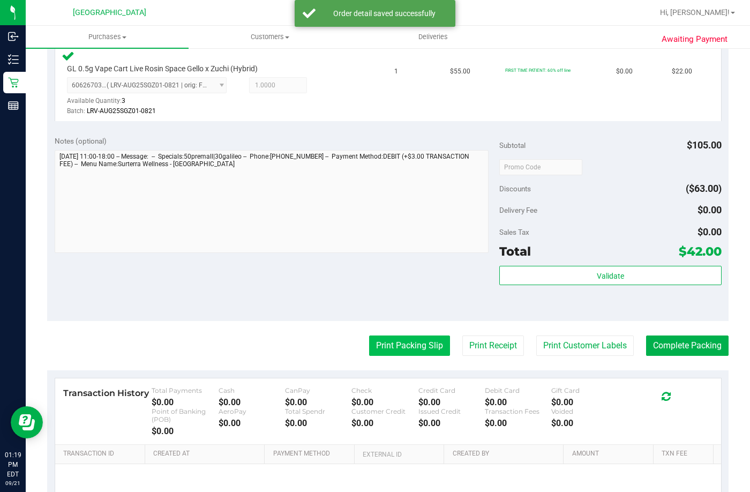
click at [379, 353] on button "Print Packing Slip" at bounding box center [409, 345] width 81 height 20
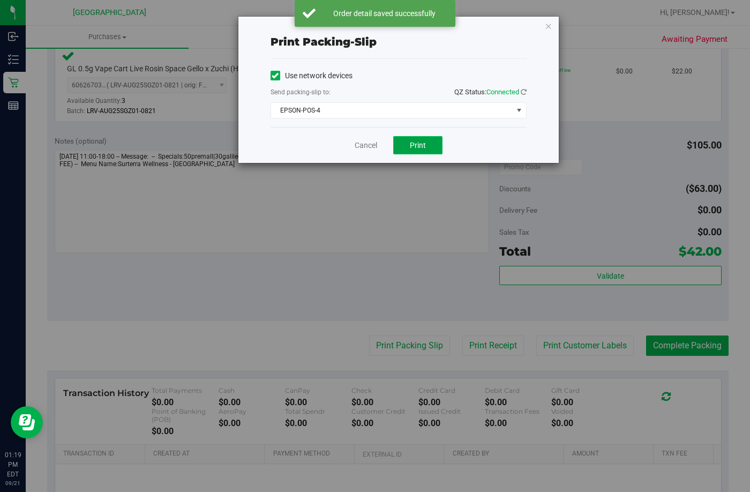
click at [412, 142] on span "Print" at bounding box center [418, 145] width 16 height 9
click at [362, 144] on link "Cancel" at bounding box center [366, 145] width 22 height 11
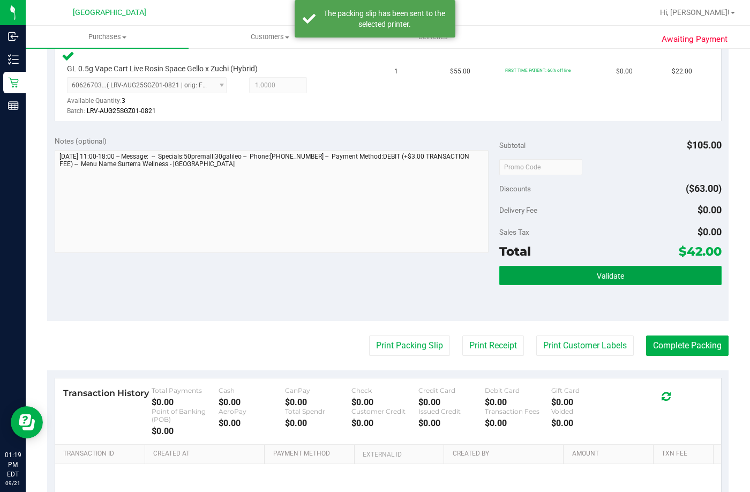
click at [570, 278] on button "Validate" at bounding box center [610, 275] width 222 height 19
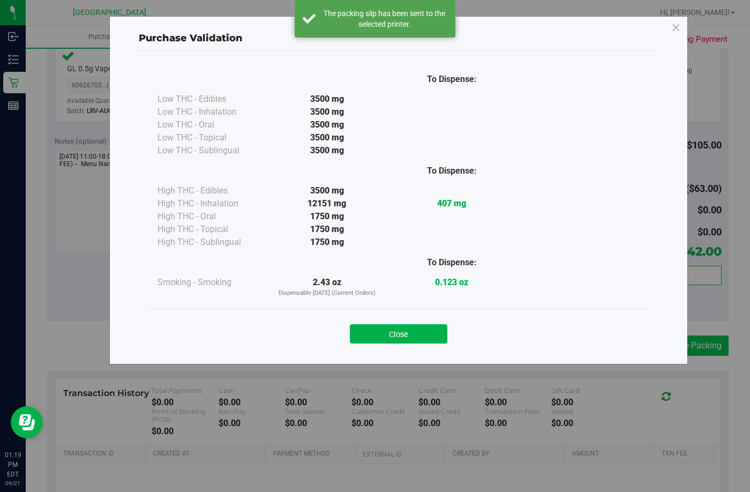
drag, startPoint x: 415, startPoint y: 336, endPoint x: 695, endPoint y: 343, distance: 280.3
click at [433, 339] on button "Close" at bounding box center [398, 333] width 97 height 19
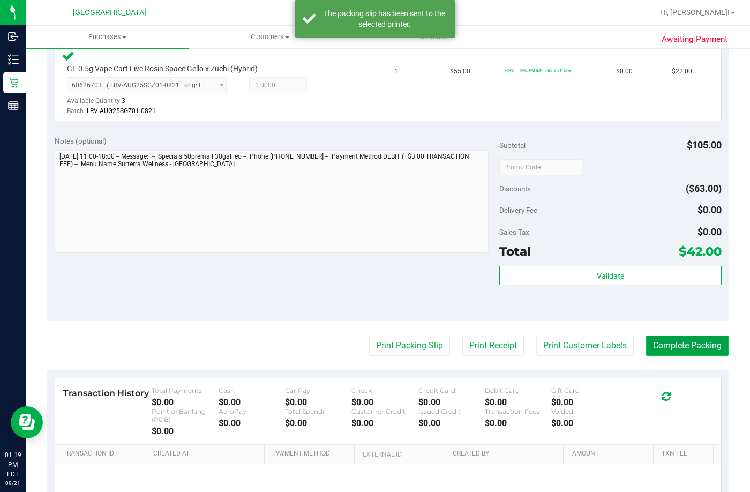
click at [700, 340] on button "Complete Packing" at bounding box center [687, 345] width 82 height 20
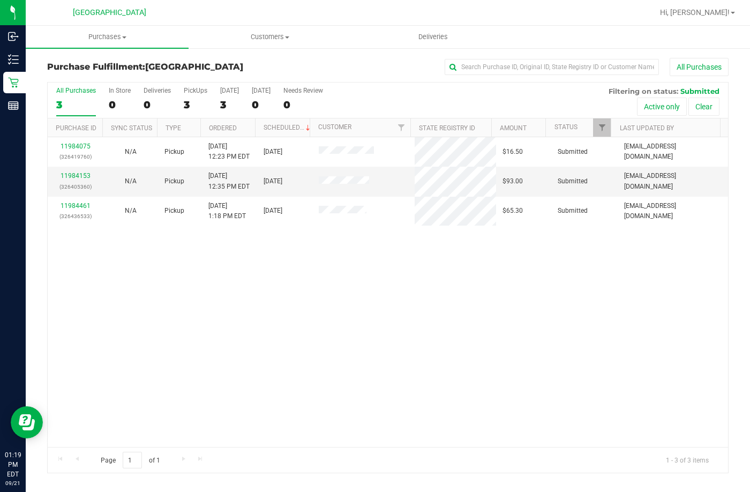
click at [284, 309] on div "11984075 (326419760) N/A Pickup 9/21/2025 12:23 PM EDT 9/21/2025 $16.50 Submitt…" at bounding box center [388, 292] width 680 height 310
click at [259, 275] on div "11984075 (326419760) N/A Pickup 9/21/2025 12:23 PM EDT 9/21/2025 $16.50 Submitt…" at bounding box center [388, 292] width 680 height 310
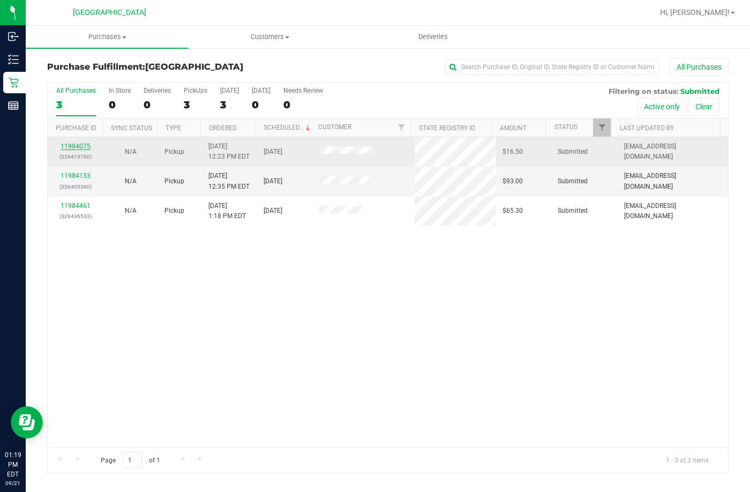
click at [80, 147] on link "11984075" at bounding box center [76, 145] width 30 height 7
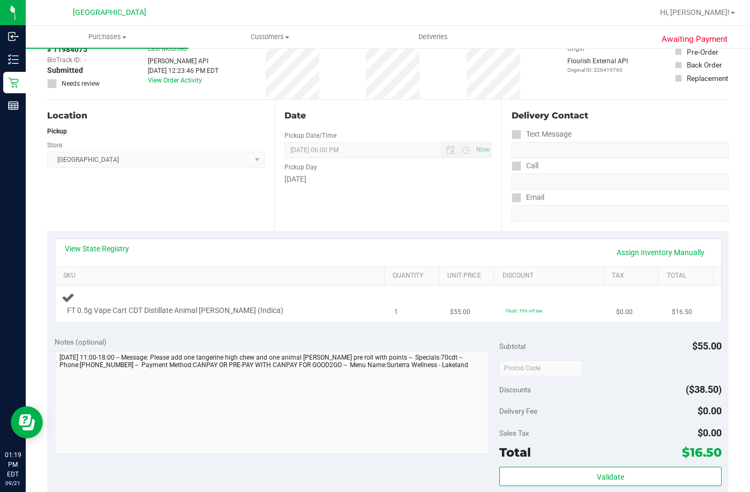
scroll to position [107, 0]
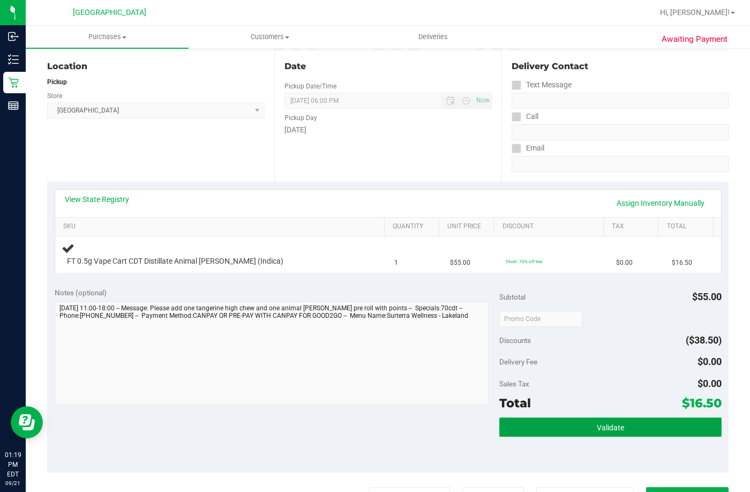
click at [538, 433] on button "Validate" at bounding box center [610, 426] width 222 height 19
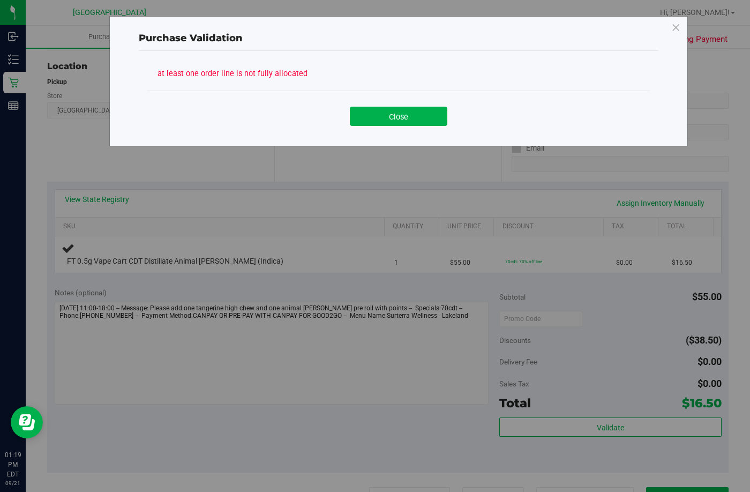
click at [392, 129] on div "Close" at bounding box center [399, 112] width 504 height 43
click at [393, 132] on div "Close" at bounding box center [399, 112] width 504 height 43
click at [391, 121] on button "Close" at bounding box center [398, 116] width 97 height 19
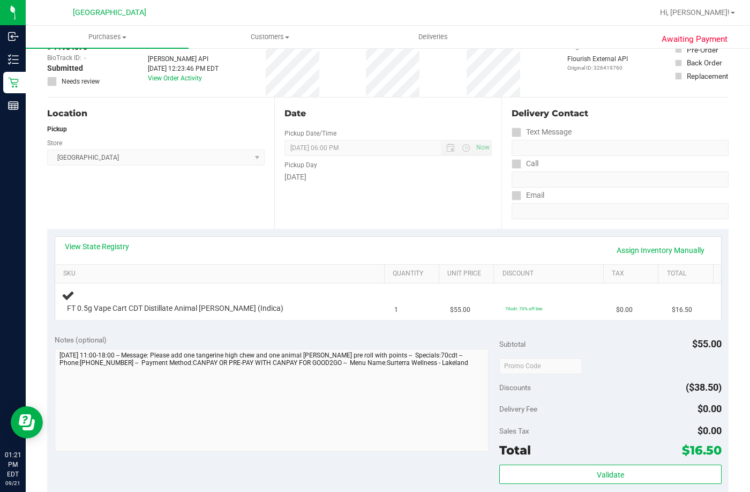
scroll to position [0, 0]
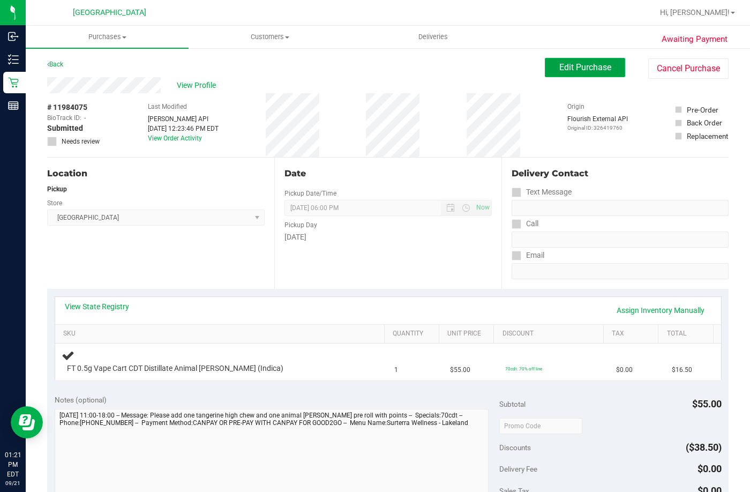
click at [566, 72] on span "Edit Purchase" at bounding box center [585, 67] width 52 height 10
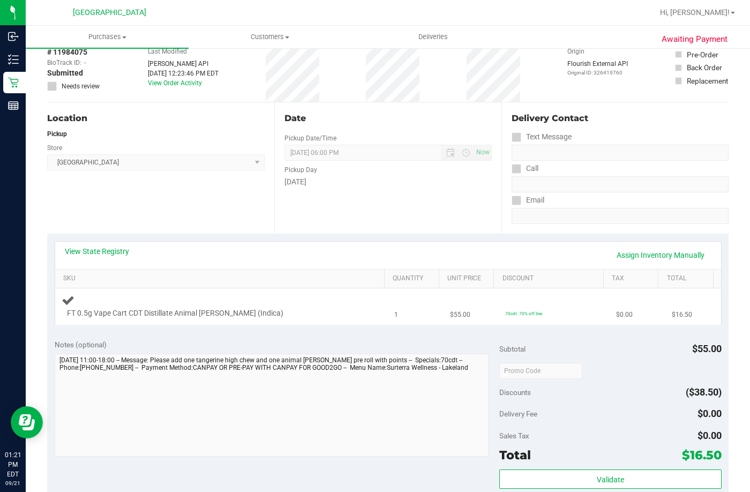
scroll to position [161, 0]
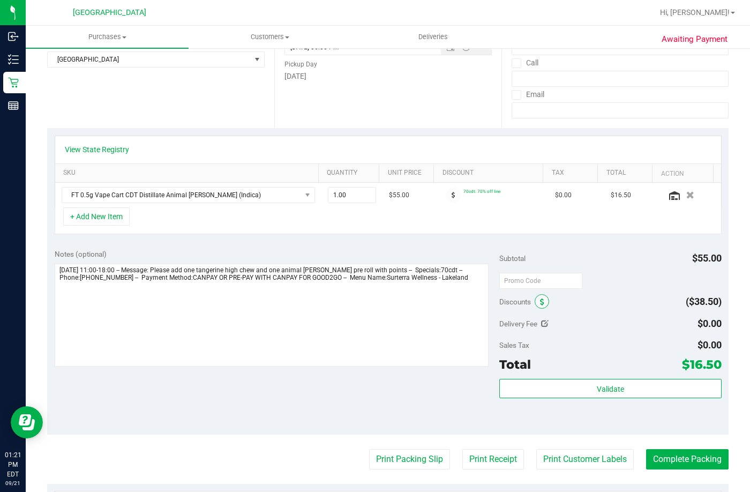
click at [540, 304] on icon at bounding box center [542, 301] width 4 height 7
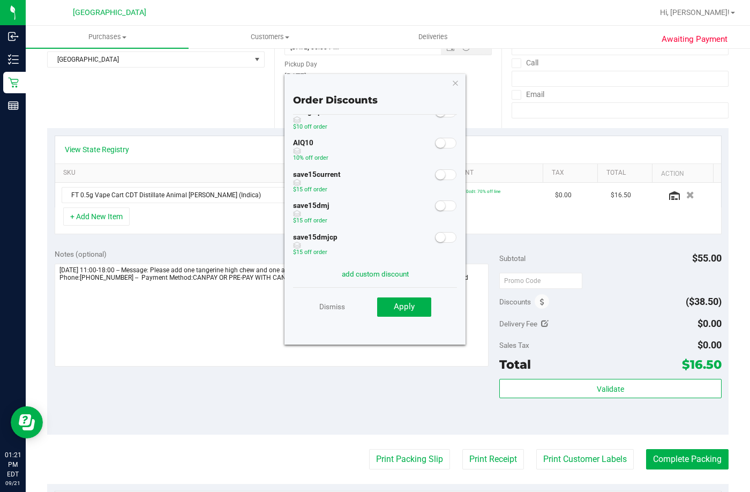
scroll to position [28, 0]
click at [457, 87] on icon "button" at bounding box center [455, 82] width 7 height 13
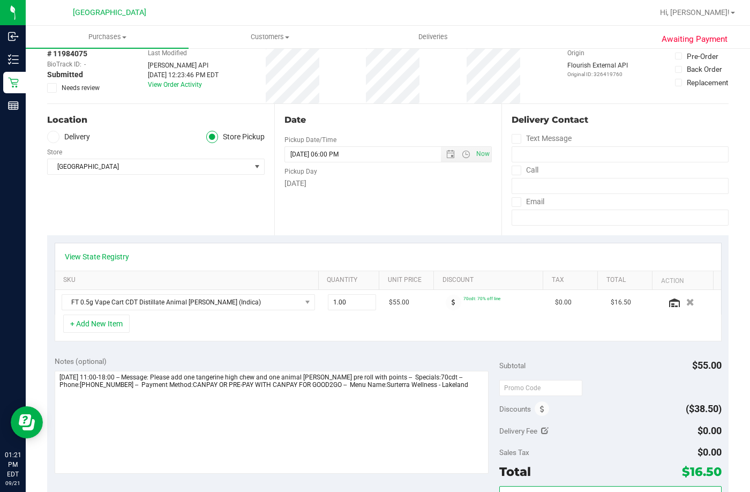
scroll to position [0, 0]
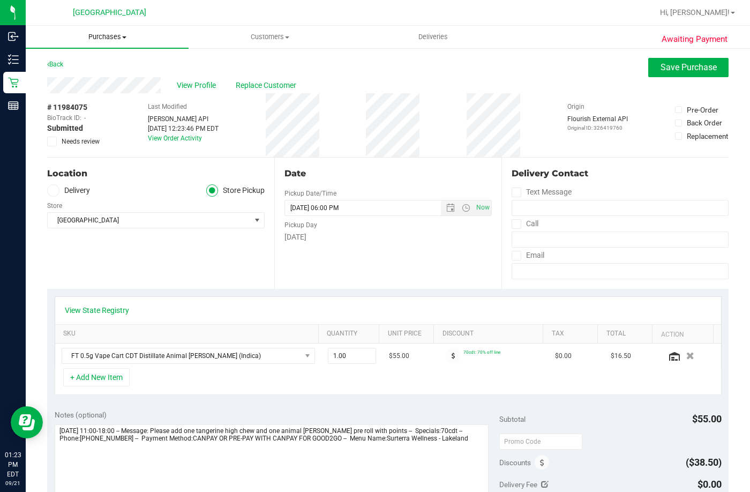
click at [102, 35] on span "Purchases" at bounding box center [107, 37] width 163 height 10
click at [101, 74] on li "Fulfillment" at bounding box center [107, 77] width 163 height 13
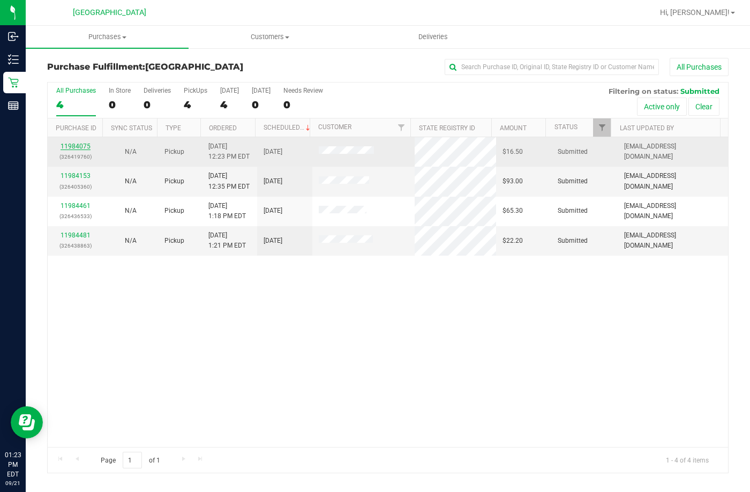
click at [84, 145] on link "11984075" at bounding box center [76, 145] width 30 height 7
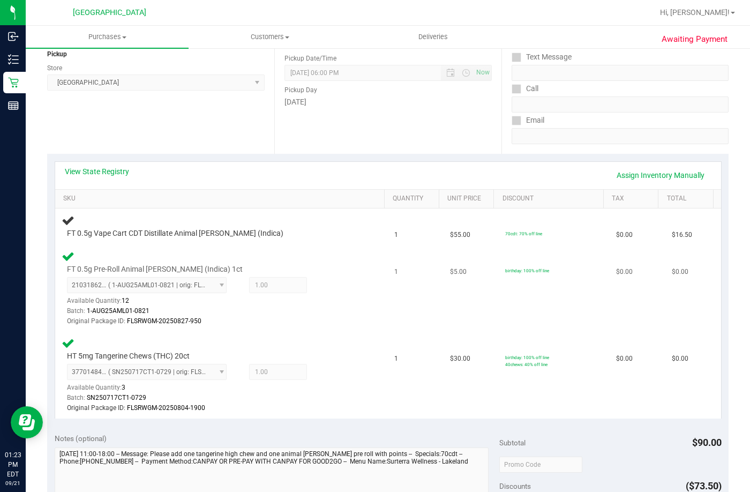
scroll to position [161, 0]
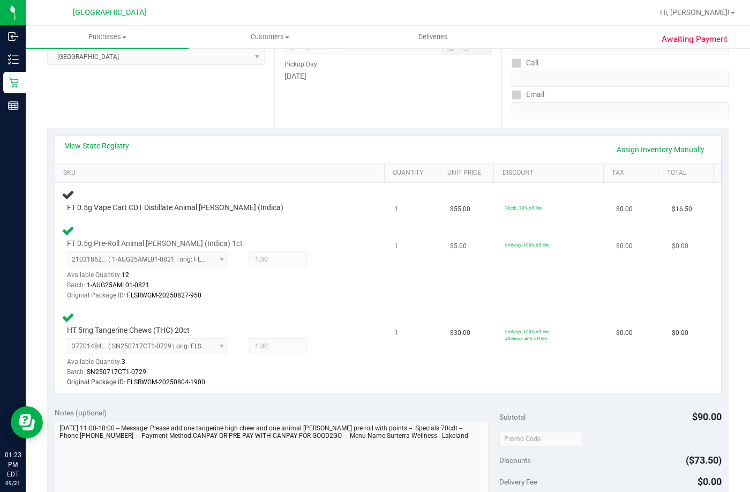
click at [318, 224] on div "FT 0.5g Pre-Roll Animal [PERSON_NAME] (Indica) 1ct 2103186252557604 ( 1-AUG25AM…" at bounding box center [222, 263] width 320 height 78
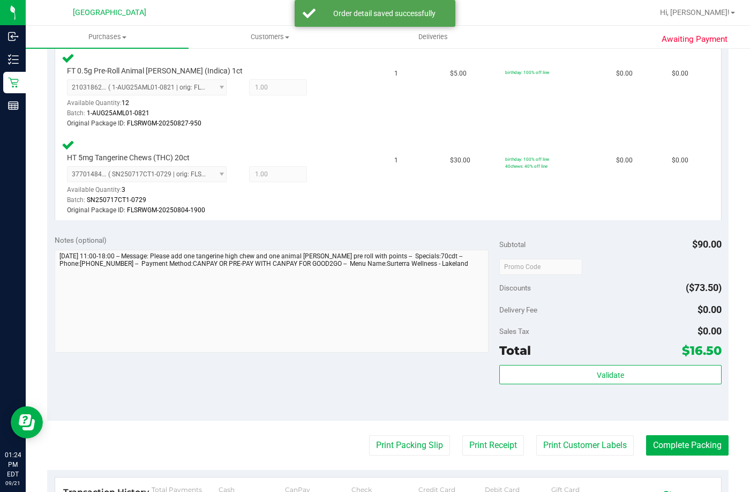
scroll to position [429, 0]
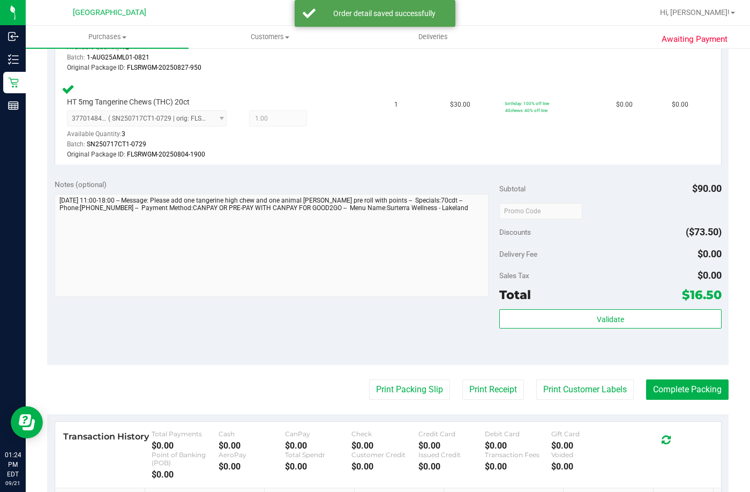
click at [509, 337] on div "Validate" at bounding box center [610, 333] width 222 height 48
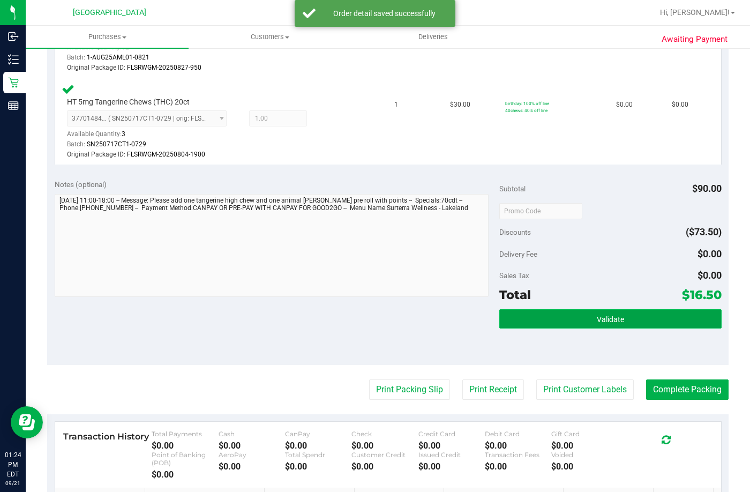
click at [524, 317] on button "Validate" at bounding box center [610, 318] width 222 height 19
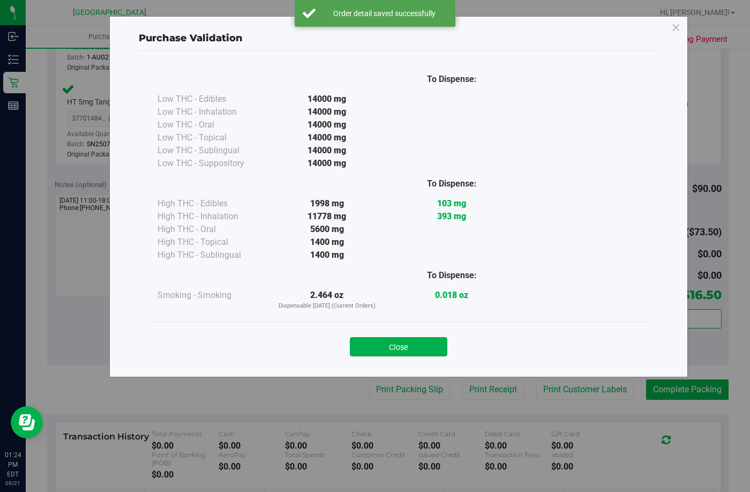
drag, startPoint x: 380, startPoint y: 341, endPoint x: 401, endPoint y: 403, distance: 65.6
click at [383, 346] on button "Close" at bounding box center [398, 346] width 97 height 19
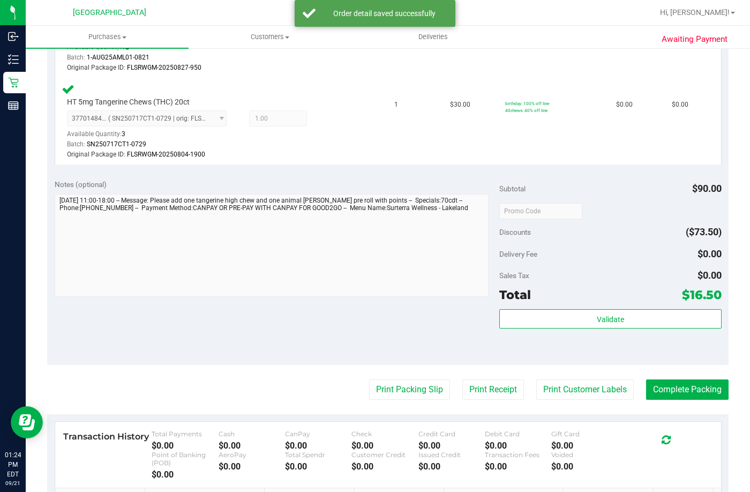
click at [401, 403] on purchase-details "Back Edit Purchase Cancel Purchase View Profile # 11984075 BioTrack ID: - Submi…" at bounding box center [387, 125] width 681 height 993
click at [400, 396] on button "Print Packing Slip" at bounding box center [409, 389] width 81 height 20
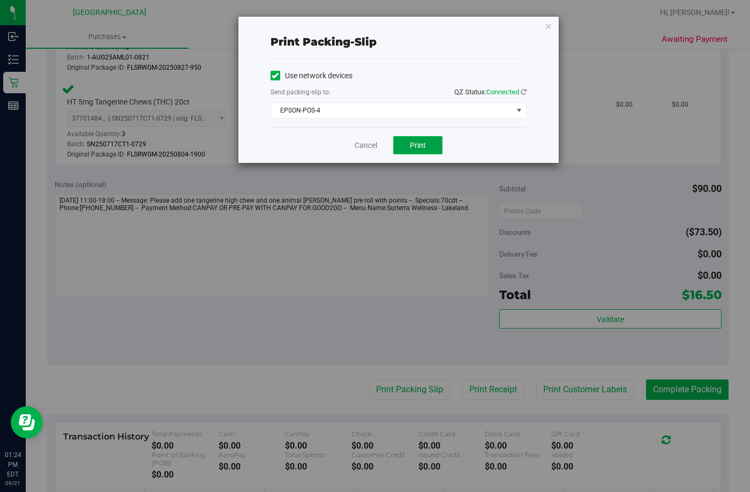
click at [395, 146] on button "Print" at bounding box center [417, 145] width 49 height 18
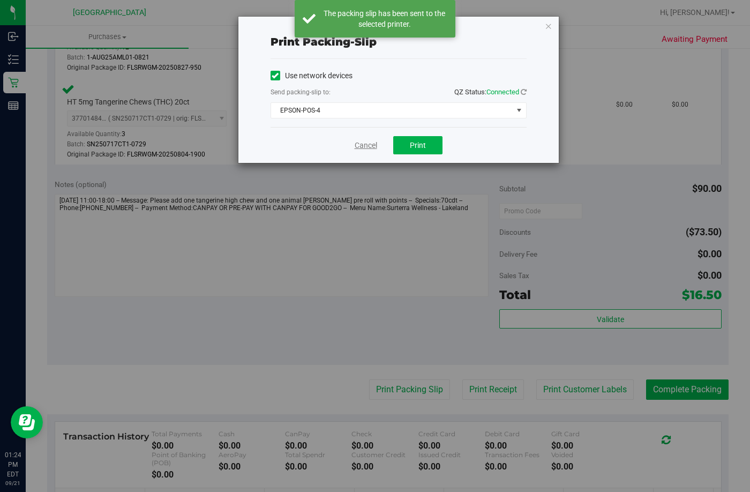
click at [365, 143] on link "Cancel" at bounding box center [366, 145] width 22 height 11
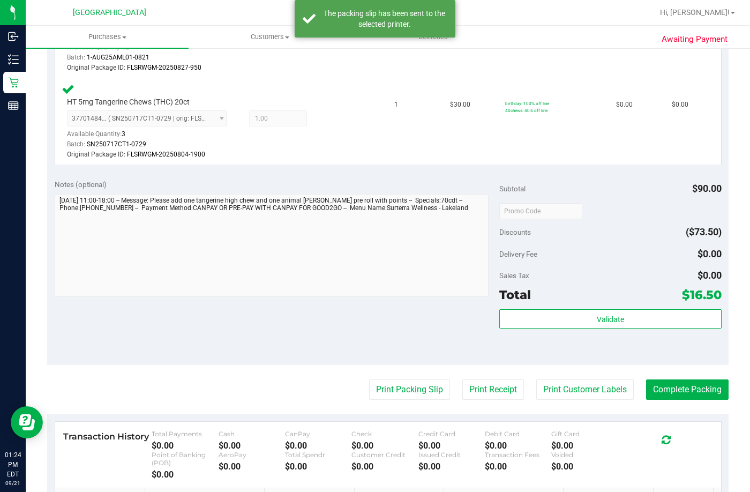
click at [525, 305] on div "Subtotal $90.00 Discounts ($73.50) Delivery Fee $0.00 Sales Tax $0.00 Total $16…" at bounding box center [610, 268] width 222 height 178
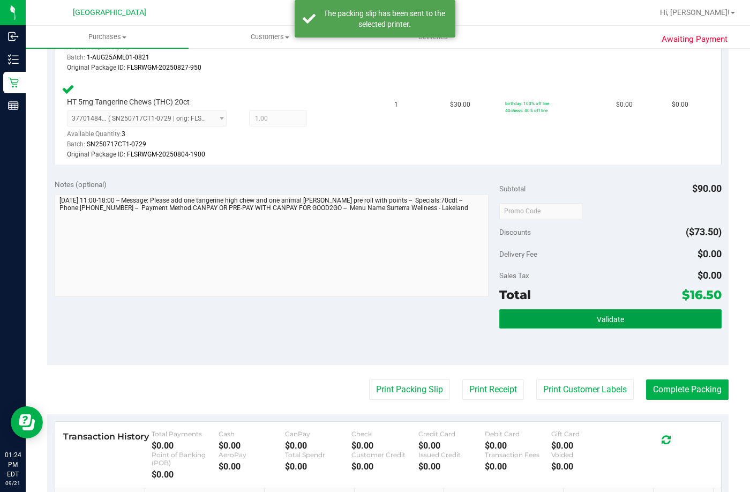
click at [530, 316] on button "Validate" at bounding box center [610, 318] width 222 height 19
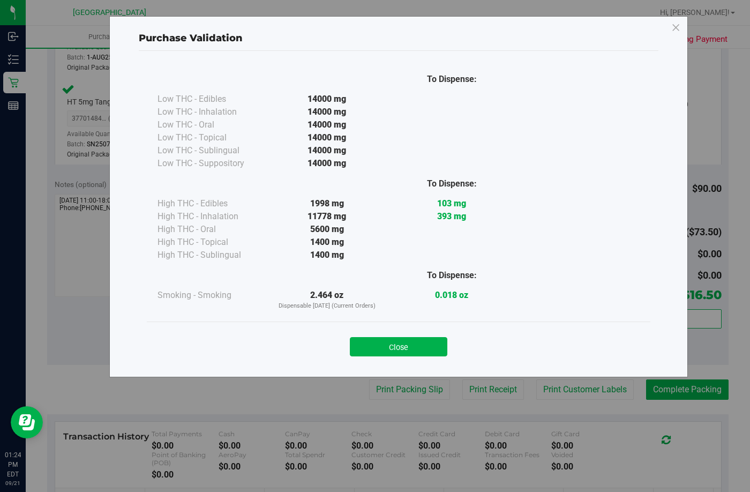
click at [387, 334] on div "Close" at bounding box center [398, 343] width 487 height 27
drag, startPoint x: 386, startPoint y: 343, endPoint x: 354, endPoint y: 320, distance: 39.9
click at [387, 343] on button "Close" at bounding box center [398, 346] width 97 height 19
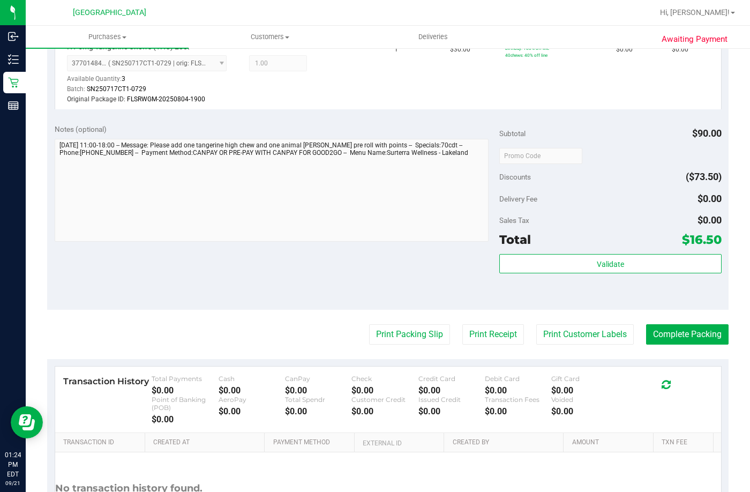
scroll to position [536, 0]
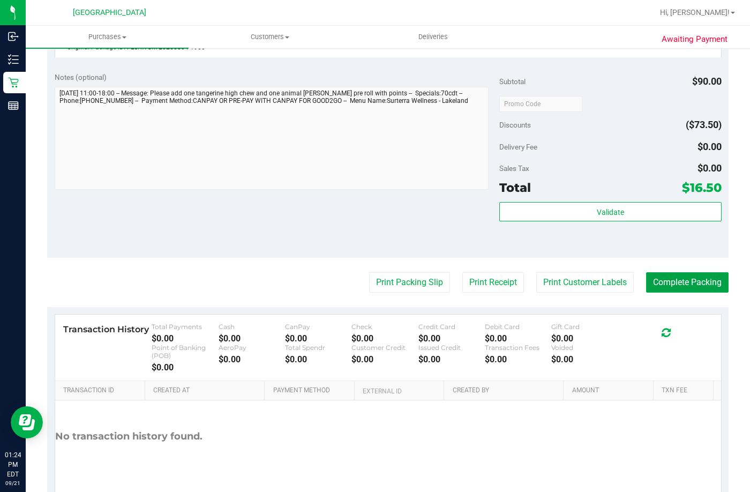
drag, startPoint x: 672, startPoint y: 281, endPoint x: 672, endPoint y: 236, distance: 45.5
click at [673, 281] on button "Complete Packing" at bounding box center [687, 282] width 82 height 20
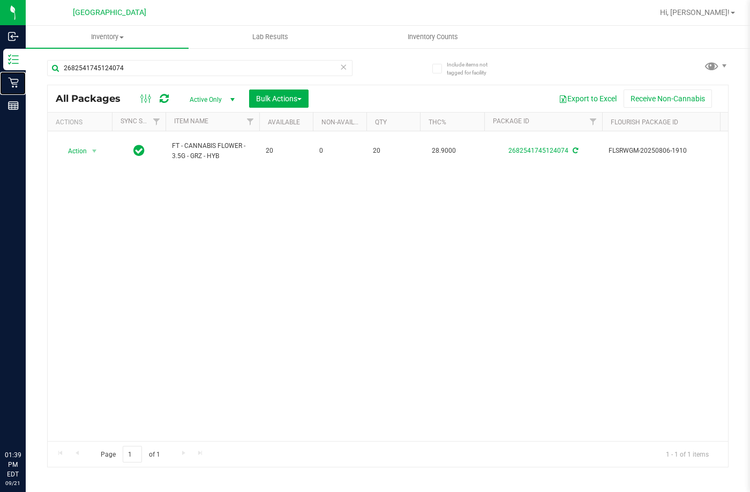
click at [18, 79] on icon at bounding box center [13, 82] width 11 height 11
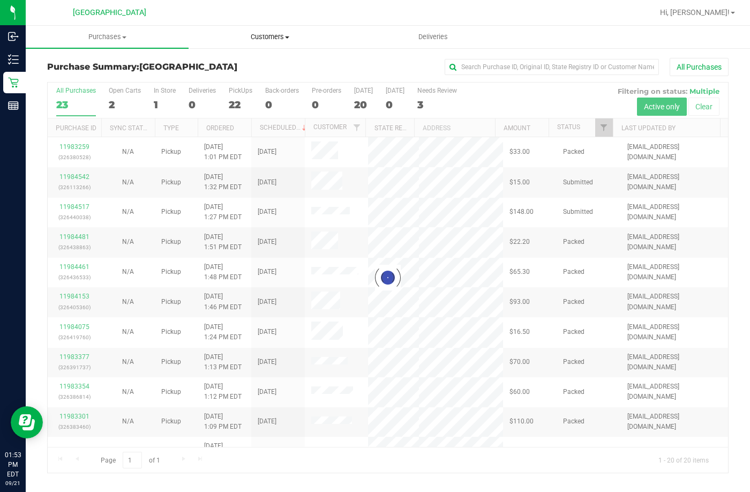
click at [283, 37] on span "Customers" at bounding box center [270, 37] width 162 height 10
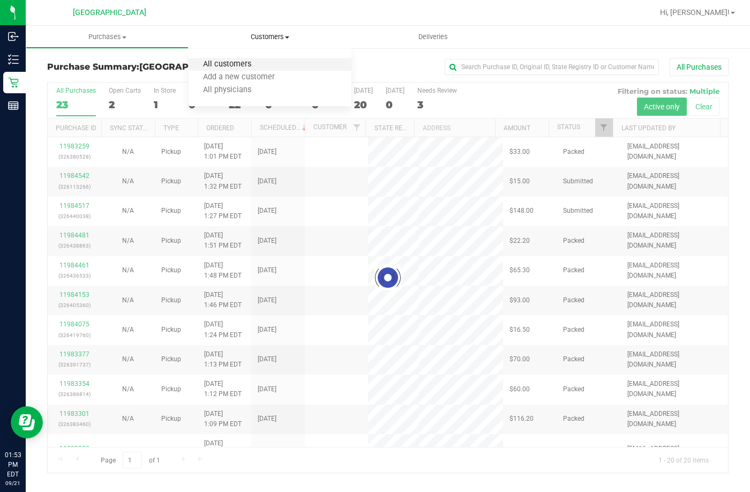
click at [236, 67] on span "All customers" at bounding box center [227, 64] width 77 height 9
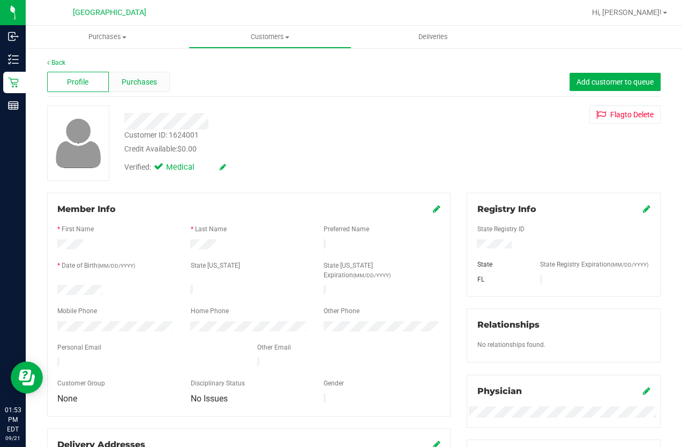
click at [127, 82] on span "Purchases" at bounding box center [139, 82] width 35 height 11
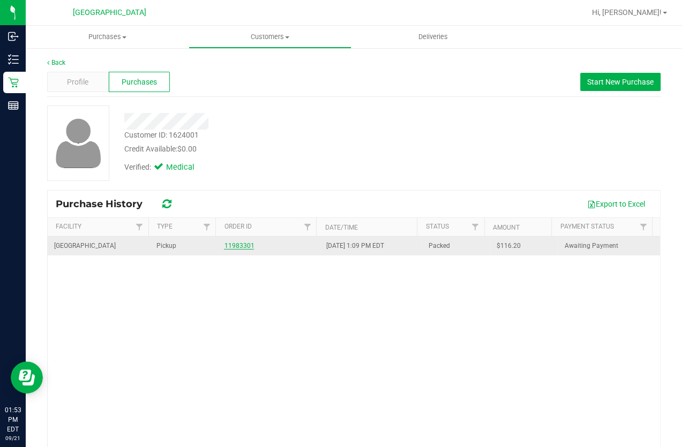
click at [230, 246] on link "11983301" at bounding box center [239, 245] width 30 height 7
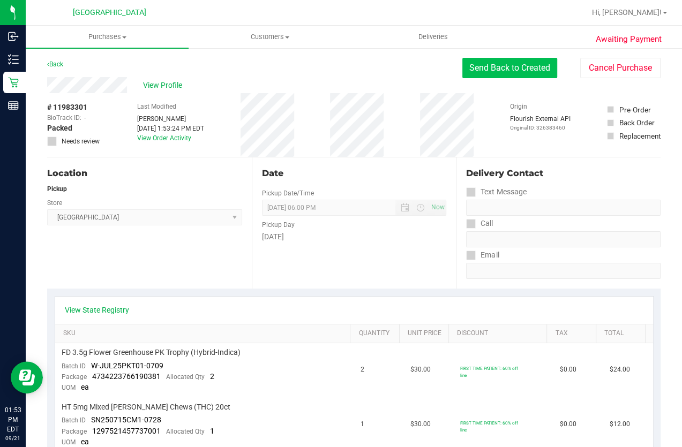
click at [515, 66] on button "Send Back to Created" at bounding box center [509, 68] width 95 height 20
click at [486, 71] on button "Send Back to Created" at bounding box center [509, 68] width 95 height 20
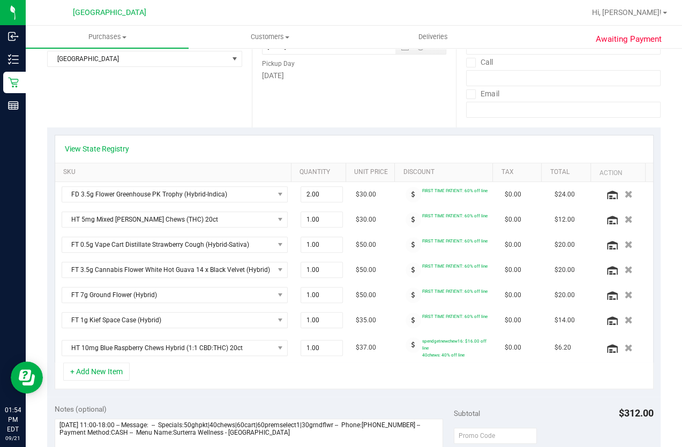
scroll to position [146, 0]
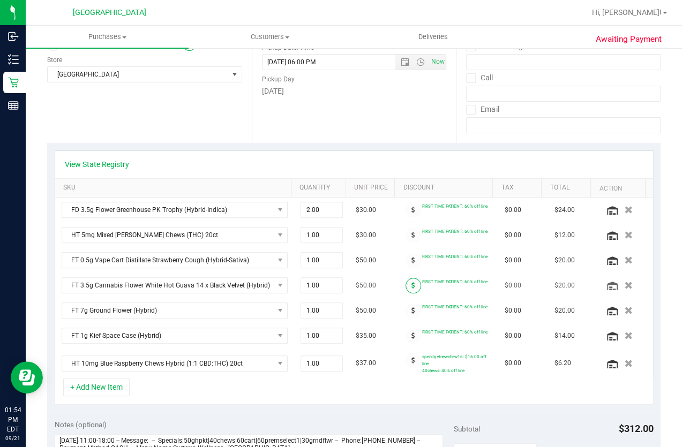
click at [411, 287] on icon at bounding box center [413, 285] width 4 height 6
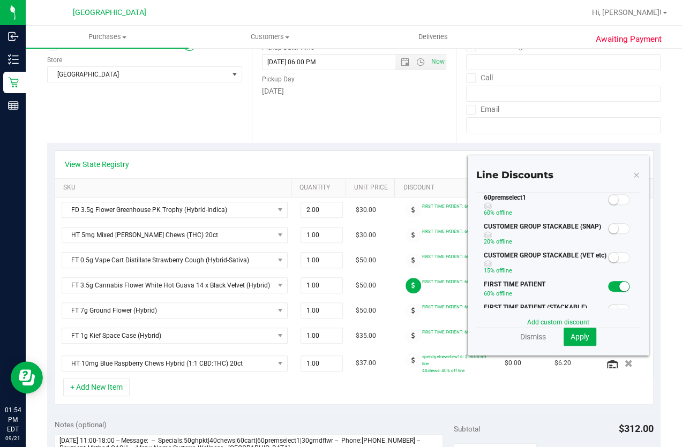
click at [608, 287] on span at bounding box center [618, 286] width 21 height 11
click at [611, 198] on span at bounding box center [618, 199] width 21 height 11
click at [575, 337] on span "Apply" at bounding box center [580, 337] width 19 height 9
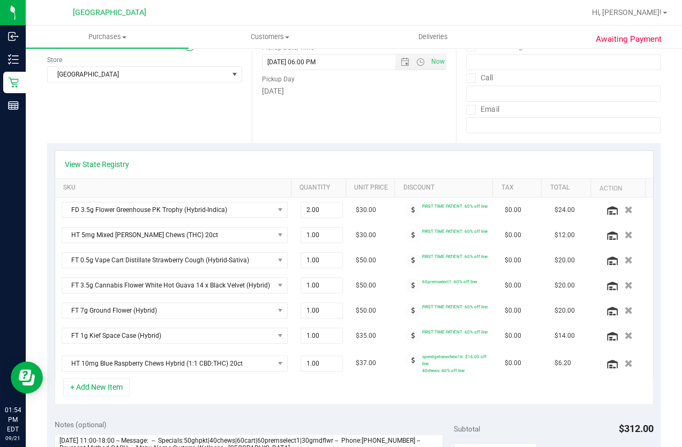
click at [406, 253] on span at bounding box center [414, 261] width 16 height 16
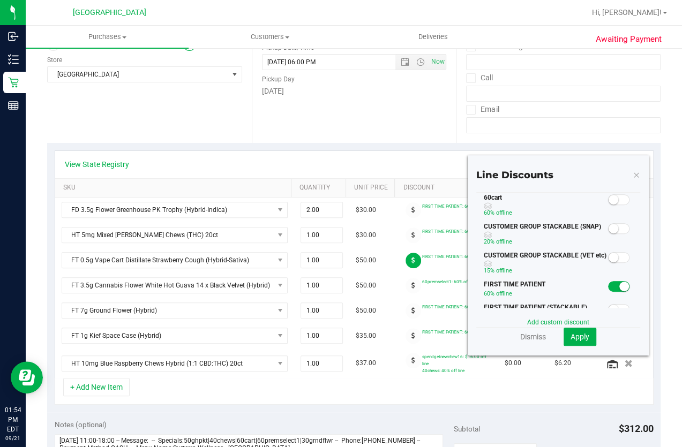
click at [614, 198] on span at bounding box center [618, 199] width 21 height 11
drag, startPoint x: 574, startPoint y: 337, endPoint x: 554, endPoint y: 337, distance: 19.8
click at [575, 337] on span "Apply" at bounding box center [580, 337] width 19 height 9
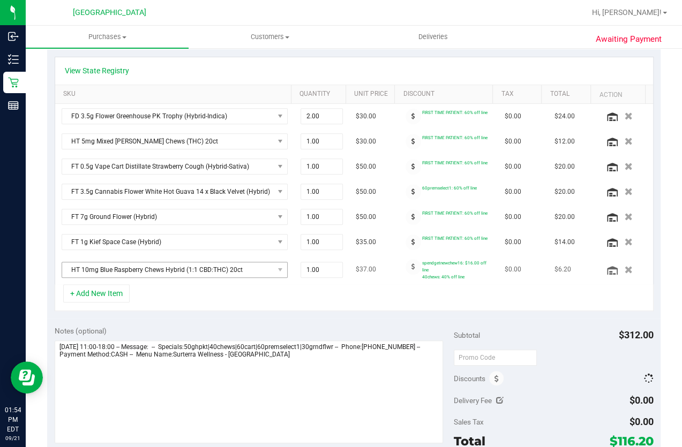
scroll to position [243, 0]
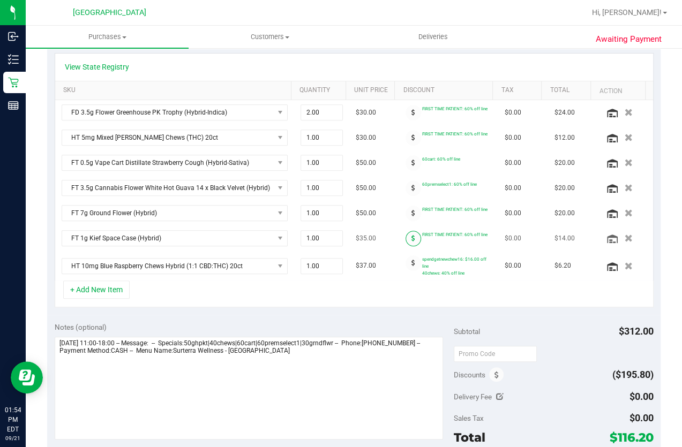
click at [407, 233] on span at bounding box center [414, 239] width 16 height 16
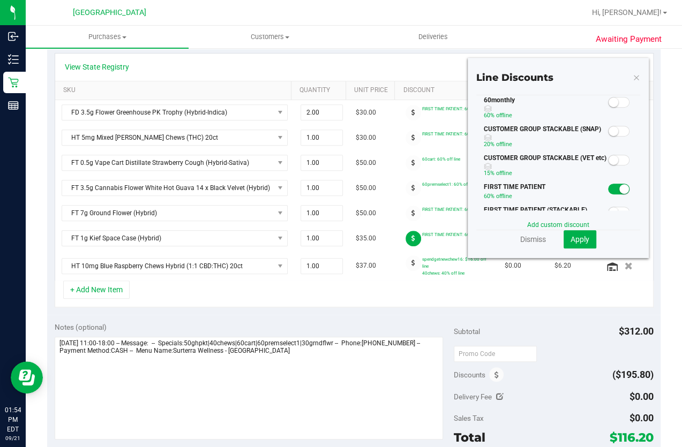
click at [609, 100] on small at bounding box center [614, 102] width 10 height 10
click at [571, 235] on span "Apply" at bounding box center [580, 239] width 19 height 9
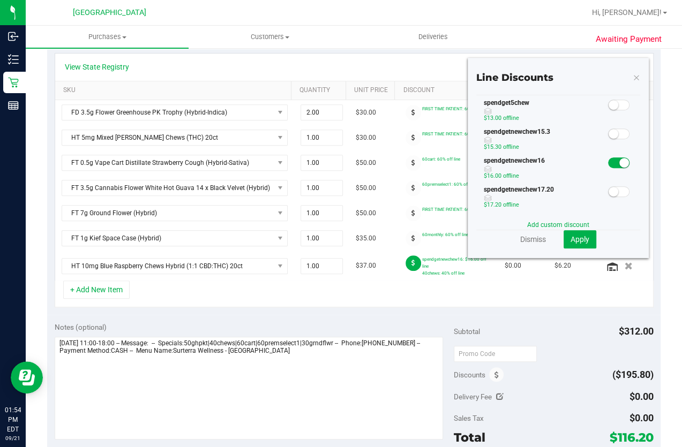
scroll to position [341, 0]
click at [608, 162] on span at bounding box center [618, 160] width 21 height 11
click at [616, 190] on span at bounding box center [618, 189] width 21 height 11
click at [577, 241] on span "Apply" at bounding box center [580, 239] width 19 height 9
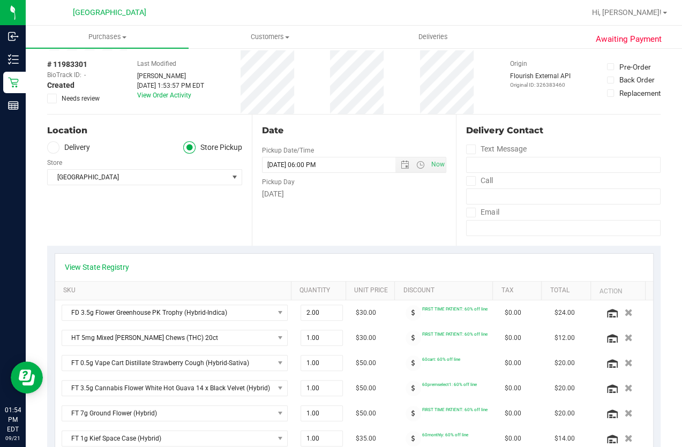
scroll to position [0, 0]
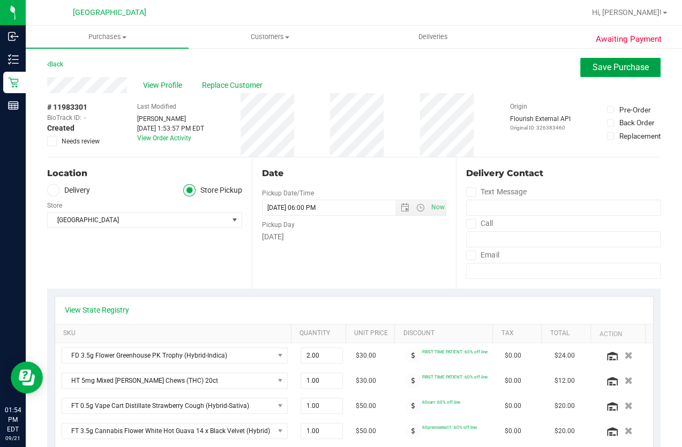
click at [592, 73] on button "Save Purchase" at bounding box center [620, 67] width 80 height 19
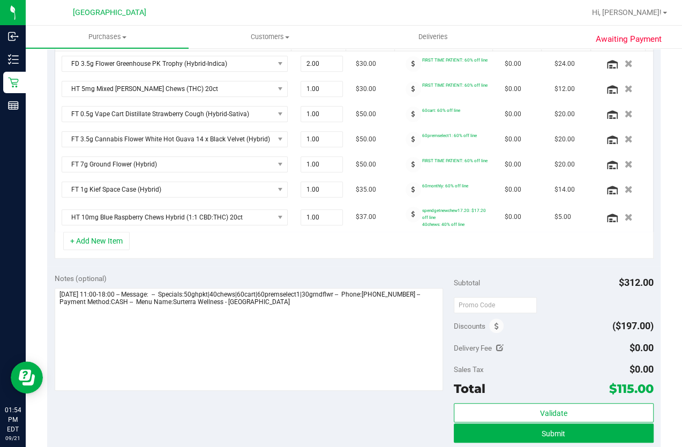
scroll to position [536, 0]
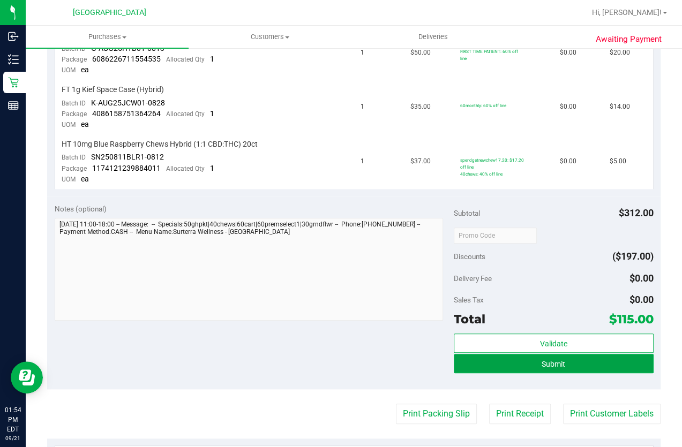
click at [523, 361] on button "Submit" at bounding box center [554, 363] width 200 height 19
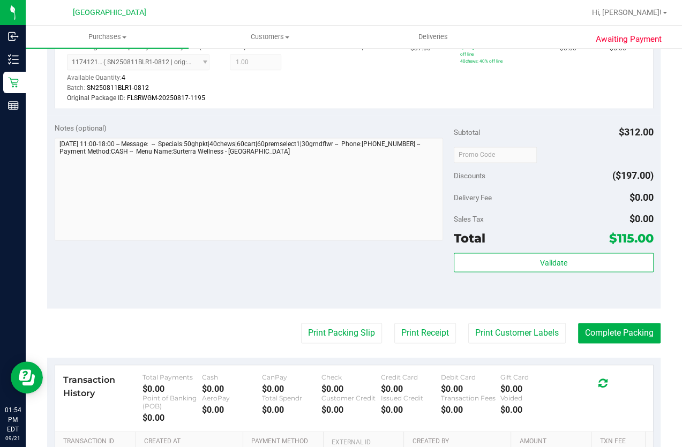
scroll to position [940, 0]
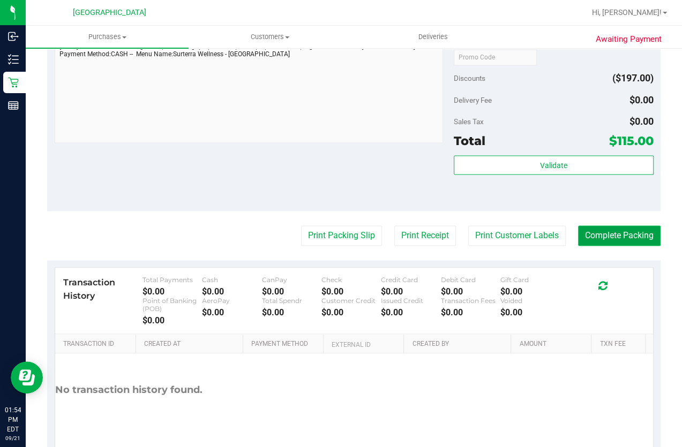
click at [617, 226] on button "Complete Packing" at bounding box center [619, 236] width 82 height 20
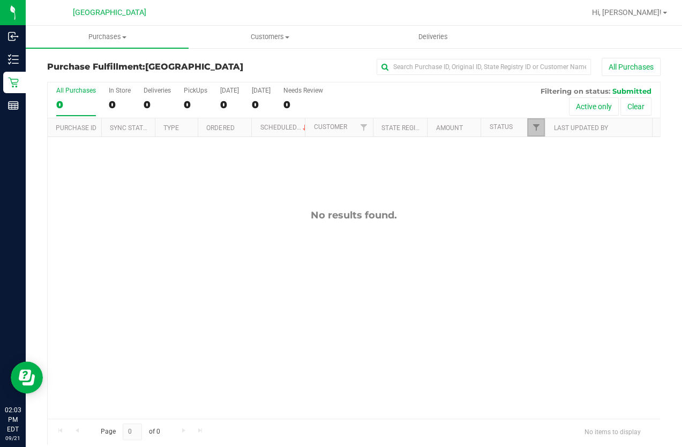
drag, startPoint x: 523, startPoint y: 122, endPoint x: 493, endPoint y: 183, distance: 68.0
click at [527, 122] on link "Filter" at bounding box center [536, 127] width 18 height 18
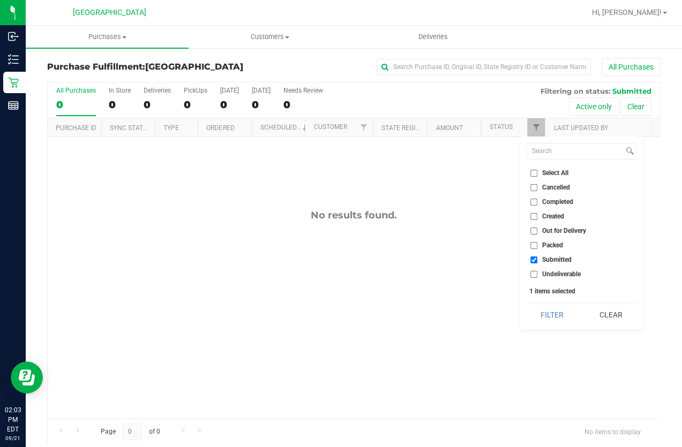
click at [486, 185] on div "No results found." at bounding box center [354, 314] width 612 height 354
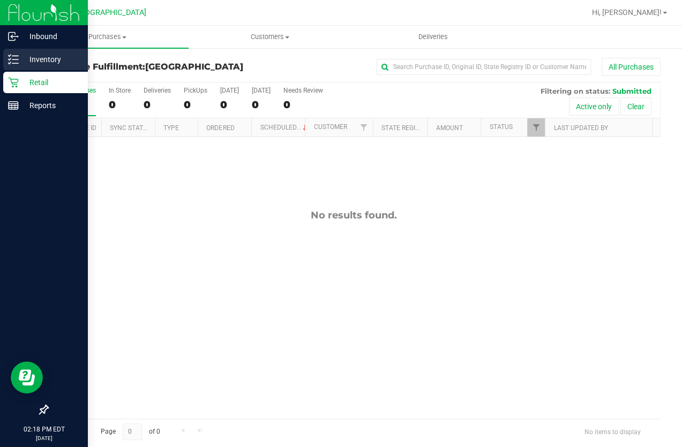
click at [28, 56] on p "Inventory" at bounding box center [51, 59] width 64 height 13
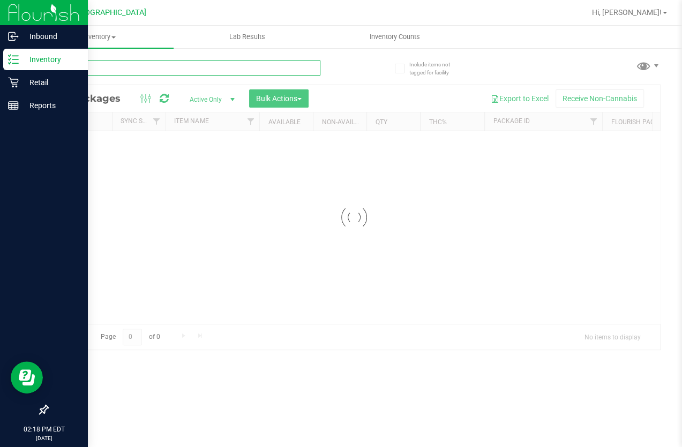
click at [125, 71] on input "text" at bounding box center [183, 68] width 273 height 16
type input "dda"
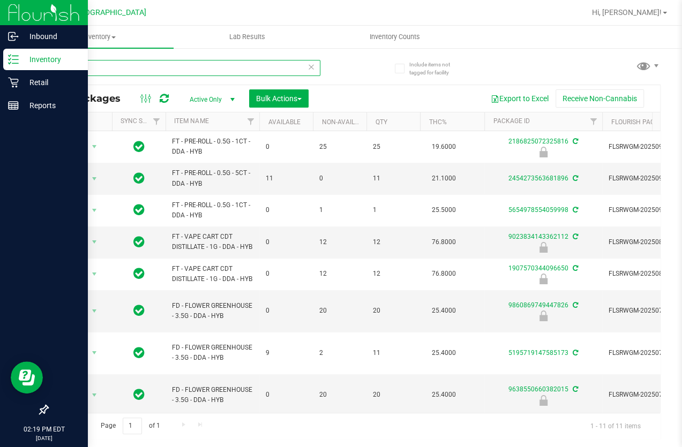
click at [0, 73] on html "Inbound Inventory Retail Reports 02:19 PM EDT 09/21/2025 09/21 Lakeland WC Hi, …" at bounding box center [341, 223] width 682 height 447
type input "2186825072325816"
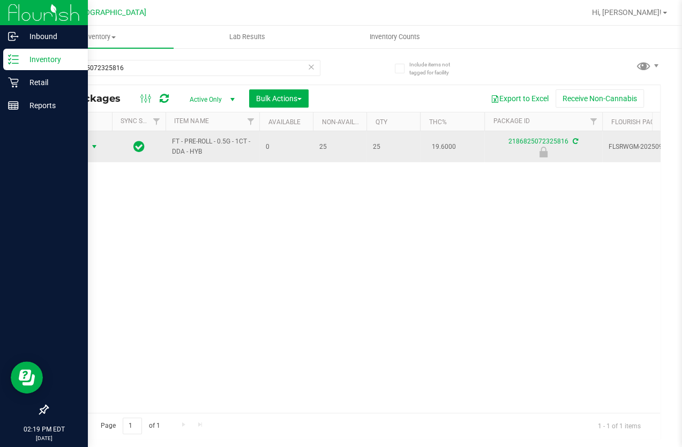
click at [71, 145] on span "Action" at bounding box center [72, 146] width 29 height 15
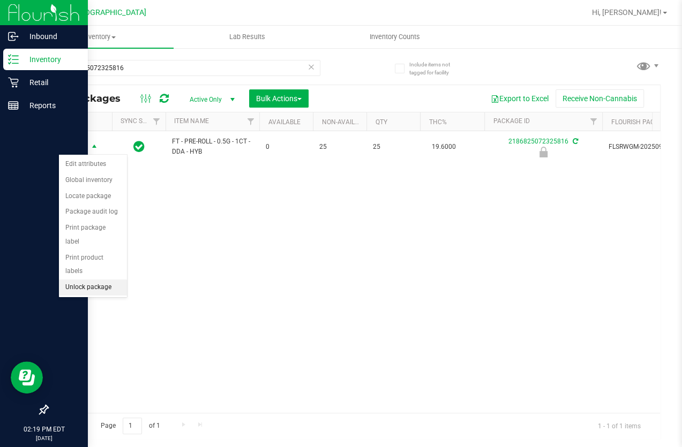
click at [113, 280] on li "Unlock package" at bounding box center [93, 288] width 68 height 16
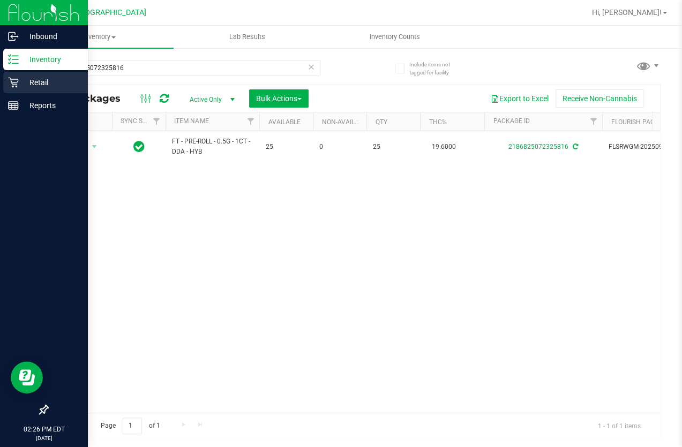
click at [16, 86] on icon at bounding box center [13, 82] width 11 height 11
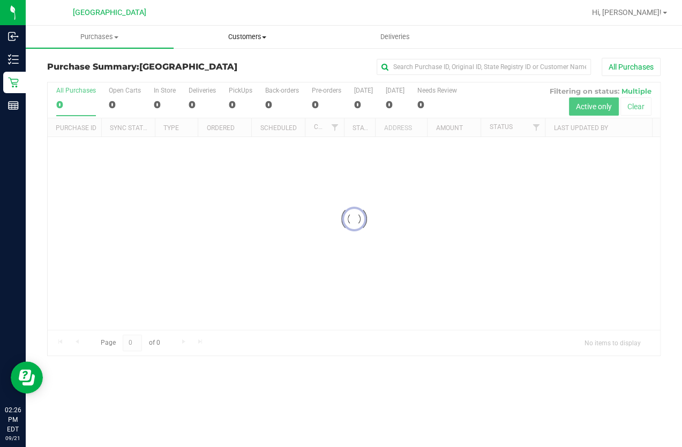
click at [225, 36] on span "Customers" at bounding box center [247, 37] width 147 height 10
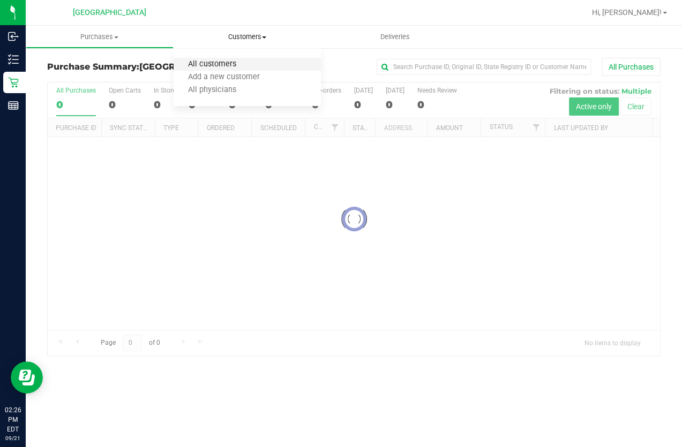
click at [242, 59] on li "All customers" at bounding box center [248, 64] width 148 height 13
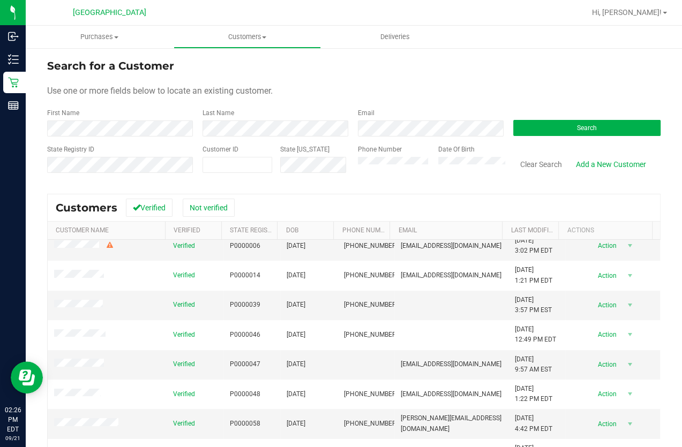
scroll to position [97, 0]
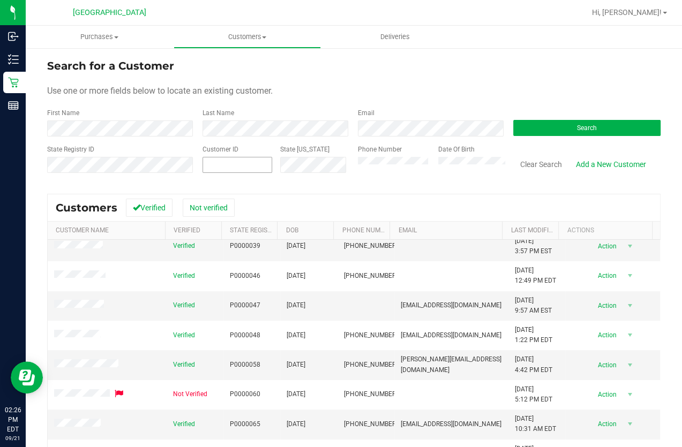
click at [228, 169] on span at bounding box center [237, 165] width 70 height 16
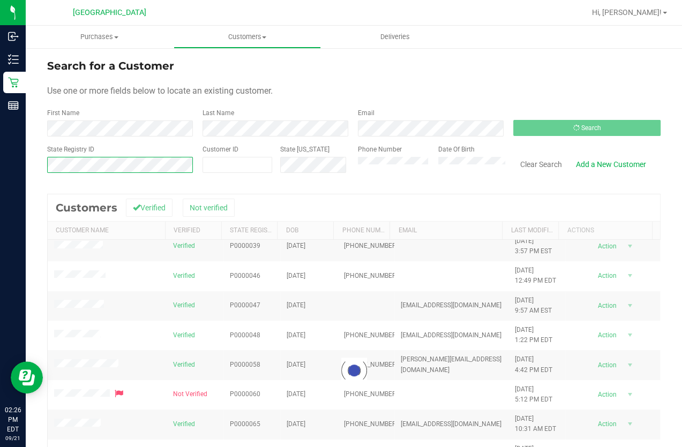
scroll to position [0, 0]
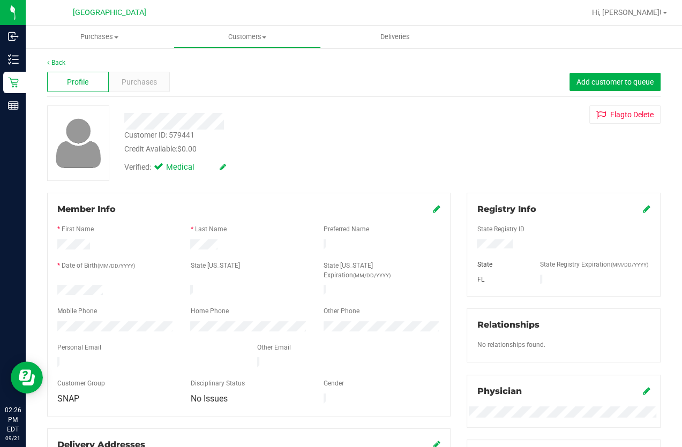
click at [135, 70] on div "Profile Purchases Add customer to queue" at bounding box center [353, 81] width 613 height 29
click at [137, 85] on span "Purchases" at bounding box center [139, 82] width 35 height 11
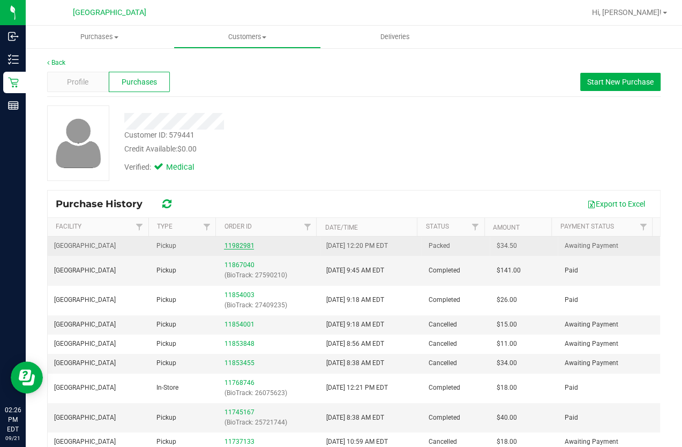
click at [234, 246] on link "11982981" at bounding box center [239, 245] width 30 height 7
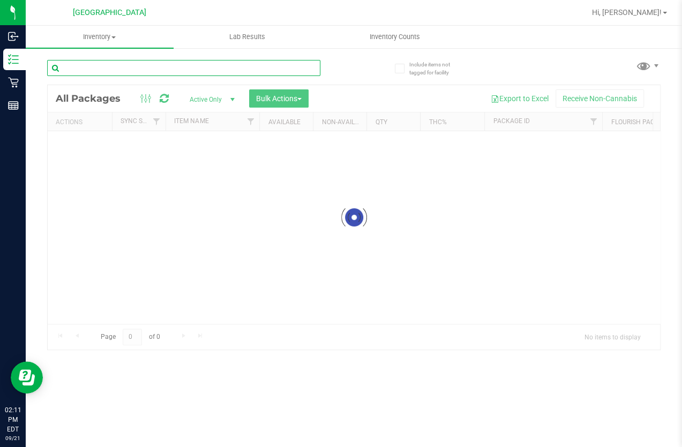
click at [172, 74] on input "text" at bounding box center [183, 68] width 273 height 16
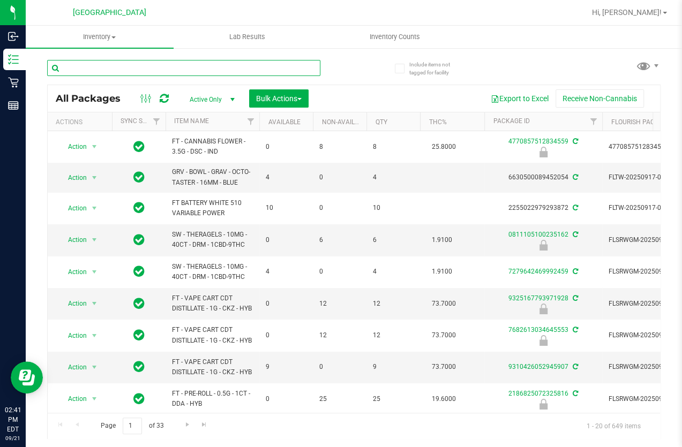
click at [197, 75] on input "text" at bounding box center [183, 68] width 273 height 16
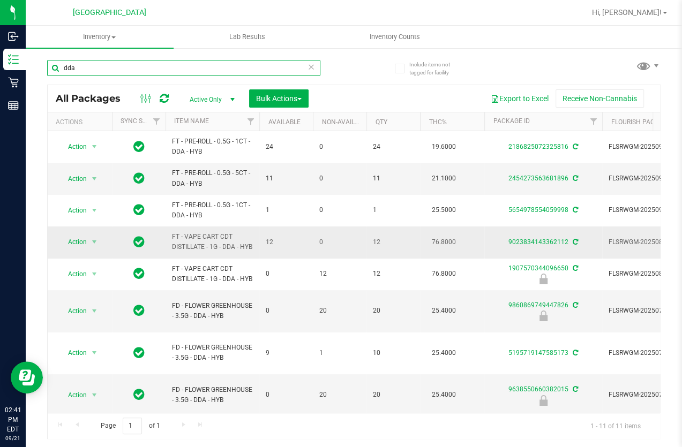
type input "dda"
click at [391, 231] on td "12" at bounding box center [393, 243] width 54 height 32
drag, startPoint x: 79, startPoint y: 68, endPoint x: -1, endPoint y: 80, distance: 80.2
click at [0, 80] on html "Inbound Inventory Retail Reports 03:05 PM EDT [DATE] 09/21 Lakeland WC Hi, [PER…" at bounding box center [341, 223] width 682 height 447
type input "3590900206010885"
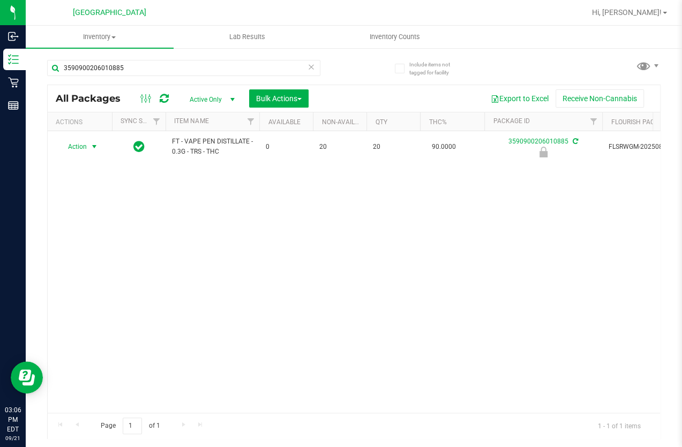
click at [78, 139] on span "Action" at bounding box center [72, 146] width 29 height 15
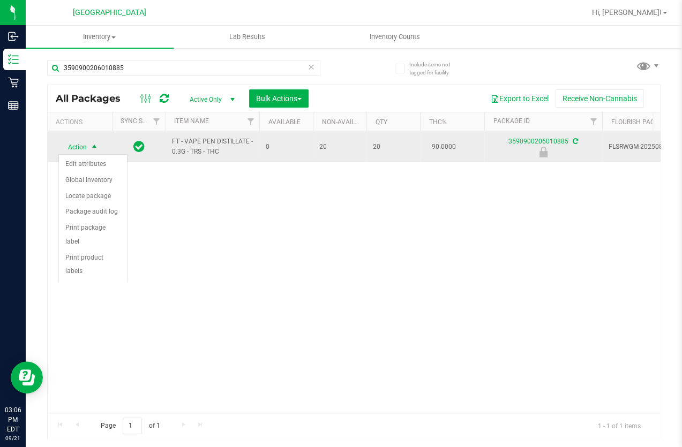
click at [78, 144] on span "Action" at bounding box center [72, 147] width 29 height 15
click at [79, 140] on span "Action" at bounding box center [72, 146] width 29 height 15
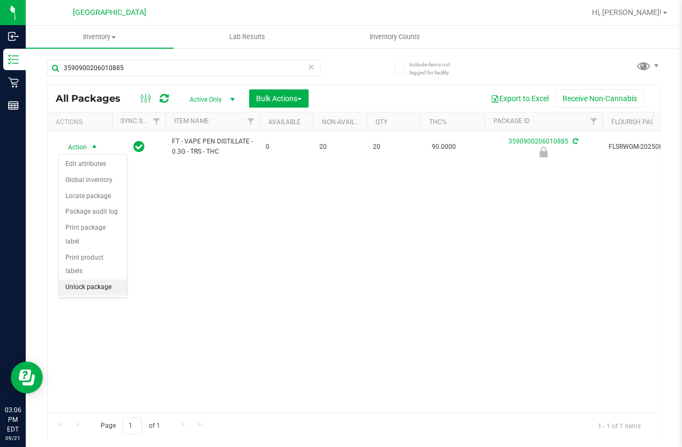
click at [85, 280] on li "Unlock package" at bounding box center [93, 288] width 68 height 16
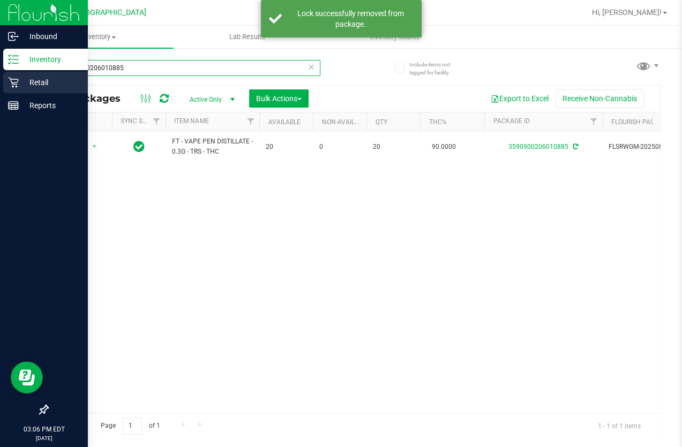
drag, startPoint x: 150, startPoint y: 76, endPoint x: 17, endPoint y: 87, distance: 133.9
click at [17, 87] on div "Inbound Inventory Retail Reports 03:06 PM EDT [DATE] 09/21 Lakeland WC Hi, [PER…" at bounding box center [341, 223] width 682 height 447
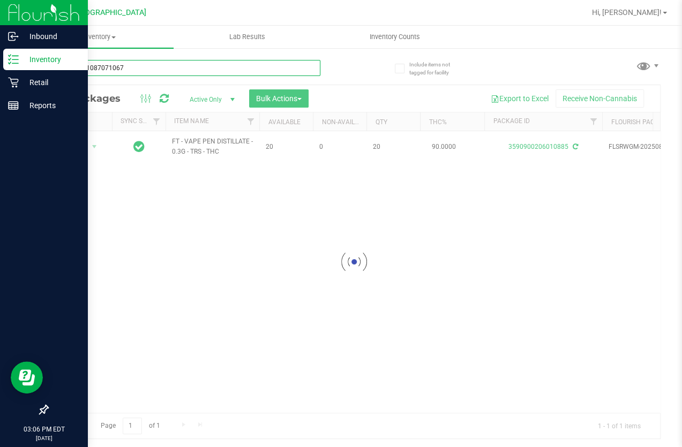
type input "3371861087071067"
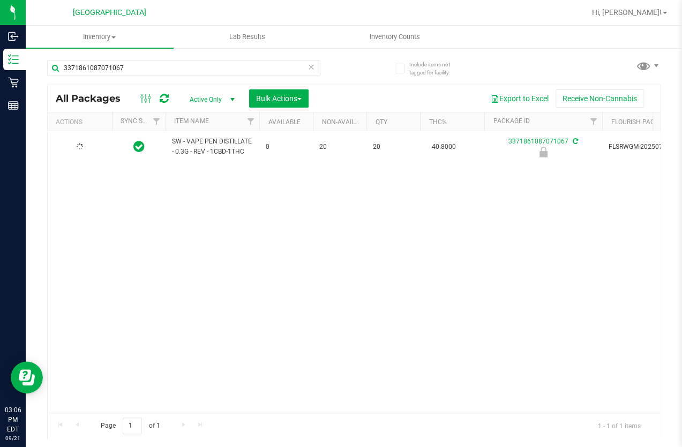
click at [89, 147] on div at bounding box center [79, 147] width 51 height 10
click at [89, 147] on span "select" at bounding box center [94, 146] width 13 height 15
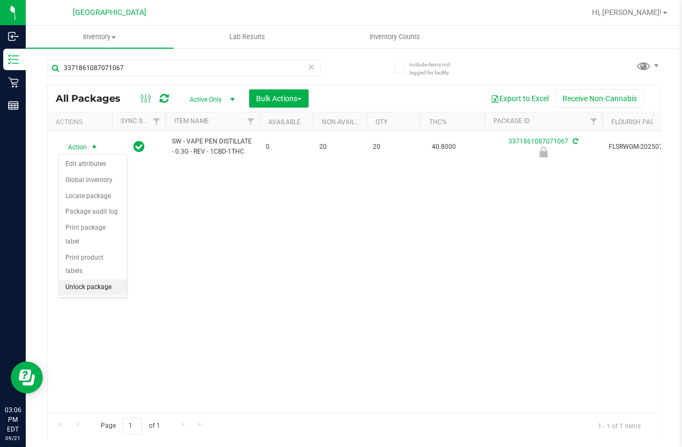
click at [89, 280] on li "Unlock package" at bounding box center [93, 288] width 68 height 16
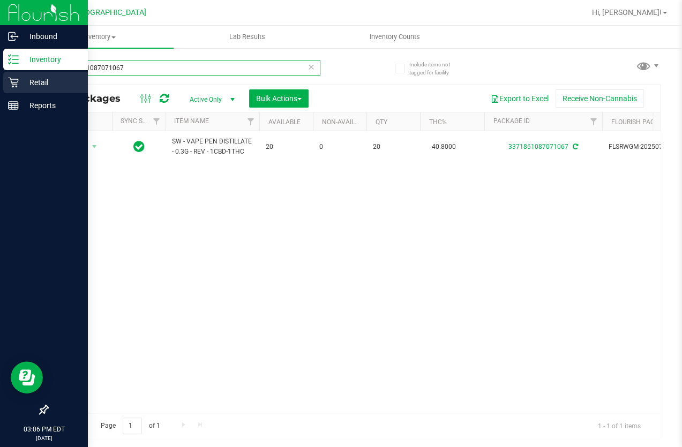
drag, startPoint x: 129, startPoint y: 63, endPoint x: 7, endPoint y: 71, distance: 121.3
click at [0, 89] on html "Inbound Inventory Retail Reports 03:06 PM EDT [DATE] 09/21 Lakeland WC Hi, [PER…" at bounding box center [341, 223] width 682 height 447
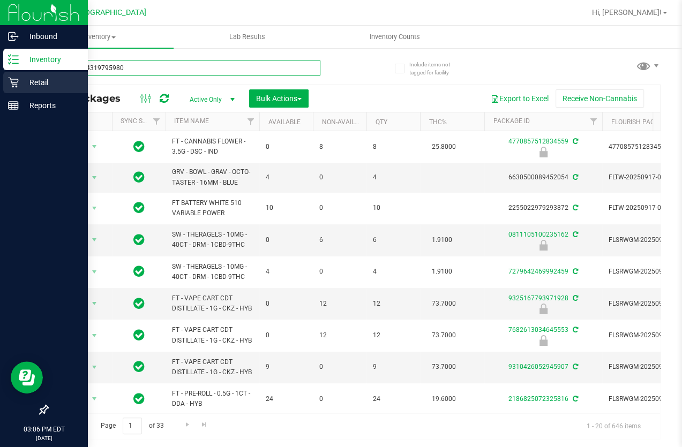
type input "3452804319795980"
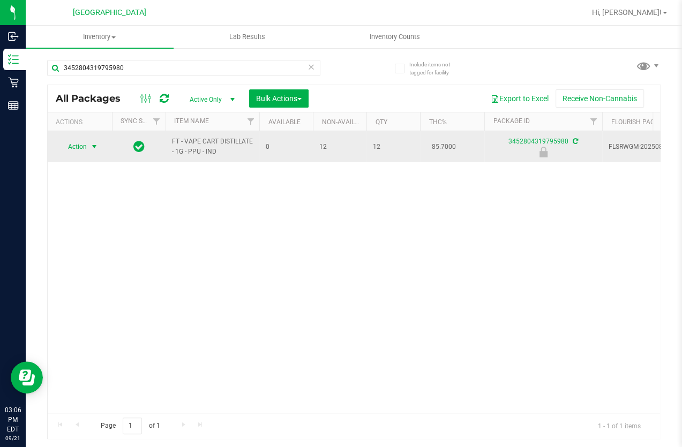
drag, startPoint x: 102, startPoint y: 144, endPoint x: 91, endPoint y: 151, distance: 13.5
click at [96, 145] on span "select" at bounding box center [94, 146] width 9 height 9
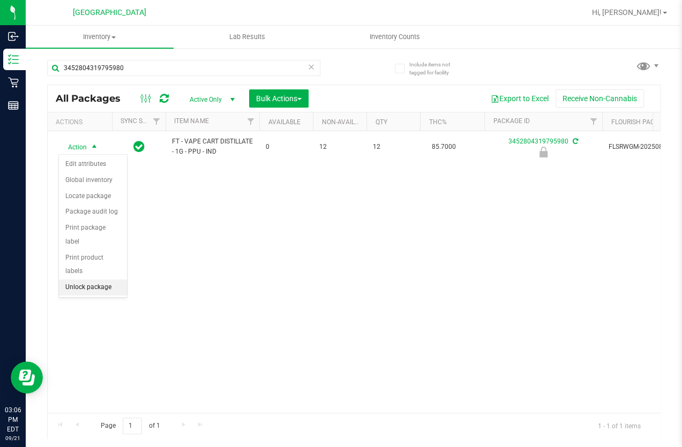
click at [94, 280] on li "Unlock package" at bounding box center [93, 288] width 68 height 16
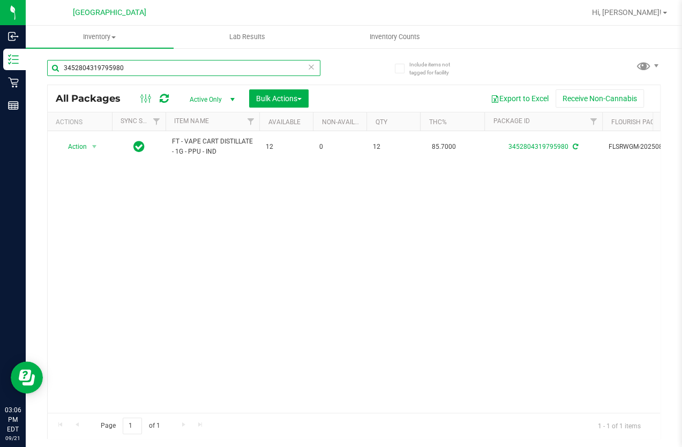
drag, startPoint x: 127, startPoint y: 66, endPoint x: -1, endPoint y: 58, distance: 128.3
click at [0, 58] on html "Inbound Inventory Retail Reports 03:06 PM EDT [DATE] 09/21 Lakeland WC Hi, [PER…" at bounding box center [341, 223] width 682 height 447
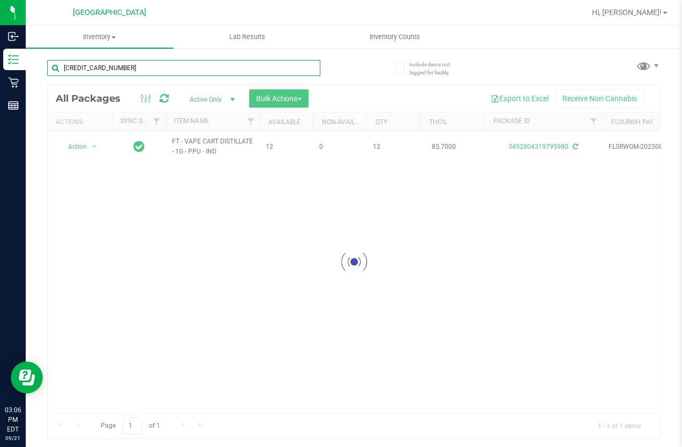
type input "6725175488065930"
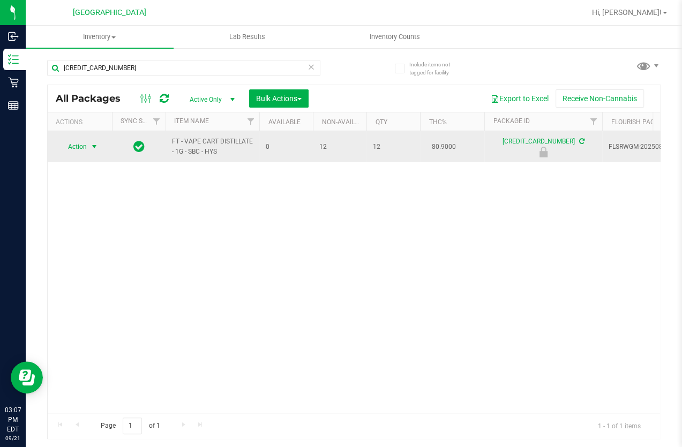
click at [82, 150] on span "Action" at bounding box center [72, 146] width 29 height 15
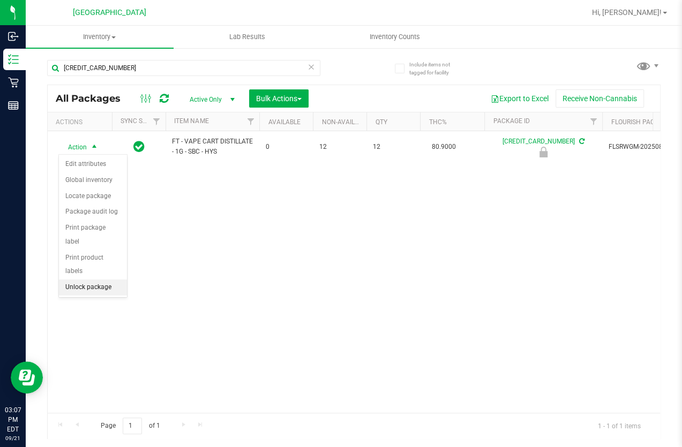
click at [114, 280] on li "Unlock package" at bounding box center [93, 288] width 68 height 16
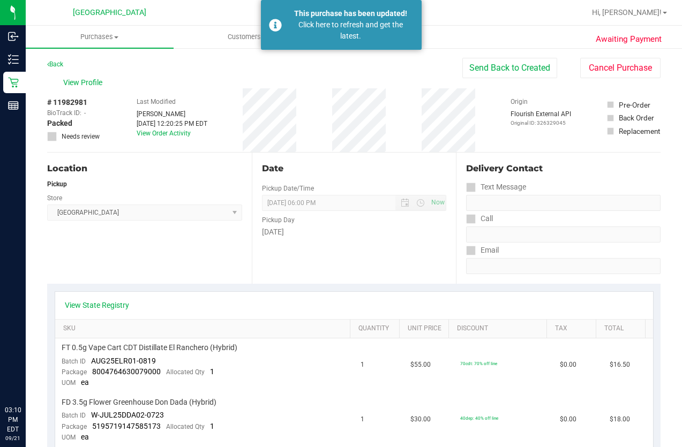
click at [60, 62] on link "Back" at bounding box center [55, 64] width 16 height 7
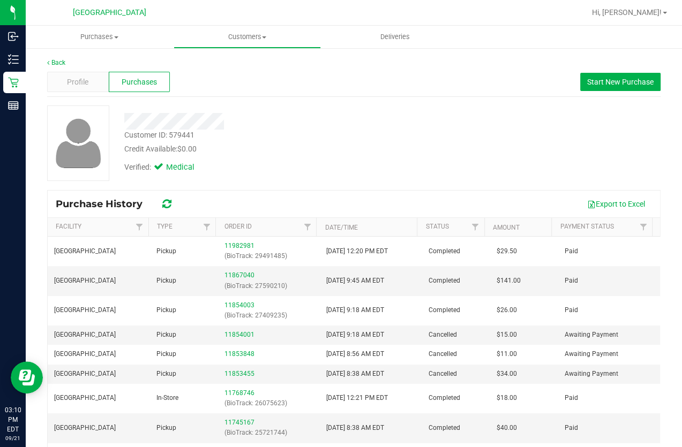
click at [149, 83] on span "Purchases" at bounding box center [139, 82] width 35 height 11
click at [141, 79] on span "Purchases" at bounding box center [139, 82] width 35 height 11
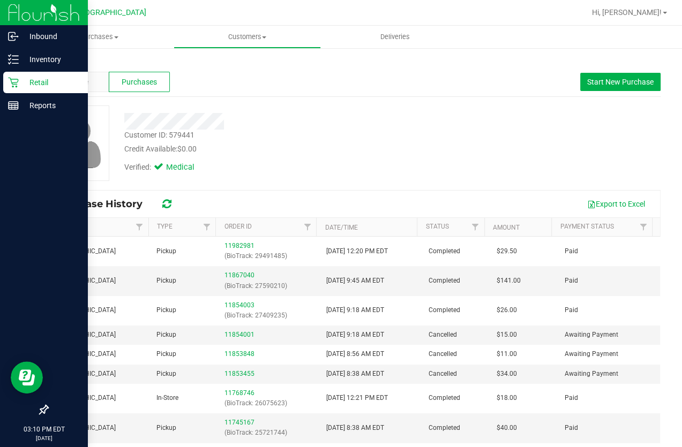
click at [38, 81] on p "Retail" at bounding box center [51, 82] width 64 height 13
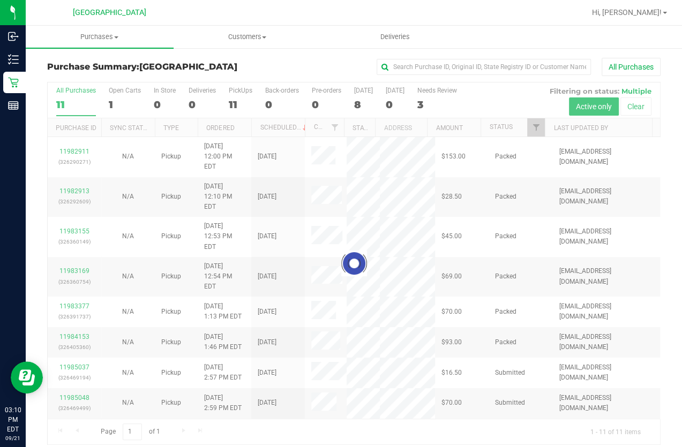
click at [524, 132] on div at bounding box center [354, 263] width 612 height 362
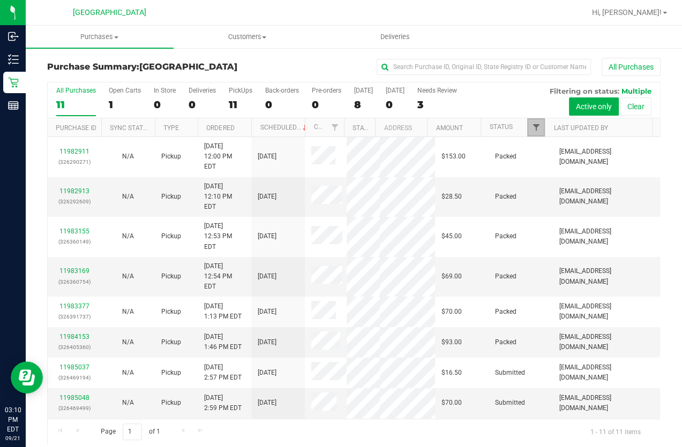
click at [531, 129] on span "Filter" at bounding box center [535, 127] width 9 height 9
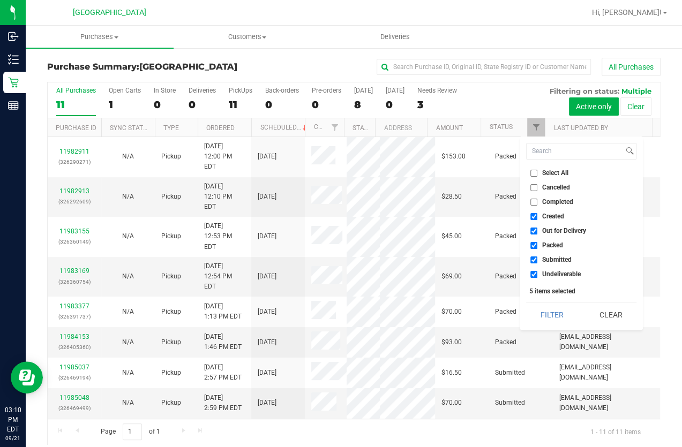
click at [534, 175] on input "Select All" at bounding box center [533, 173] width 7 height 7
checkbox input "true"
click at [534, 175] on input "Select All" at bounding box center [533, 173] width 7 height 7
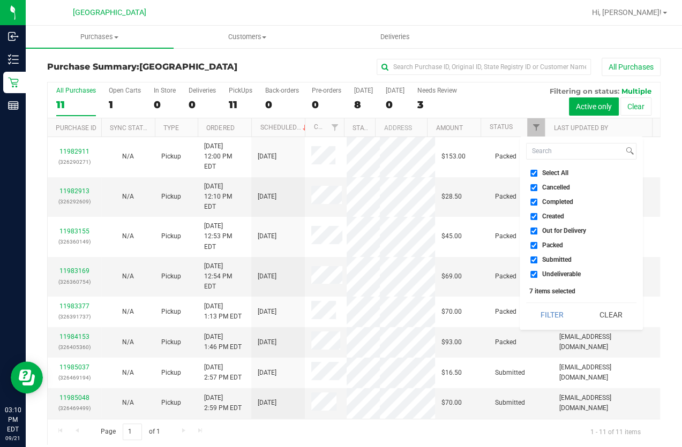
checkbox input "false"
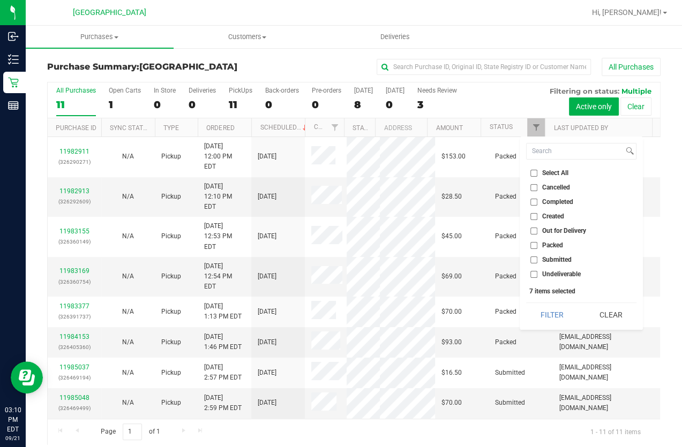
checkbox input "false"
click at [551, 258] on span "Submitted" at bounding box center [556, 260] width 29 height 6
click at [537, 258] on input "Submitted" at bounding box center [533, 260] width 7 height 7
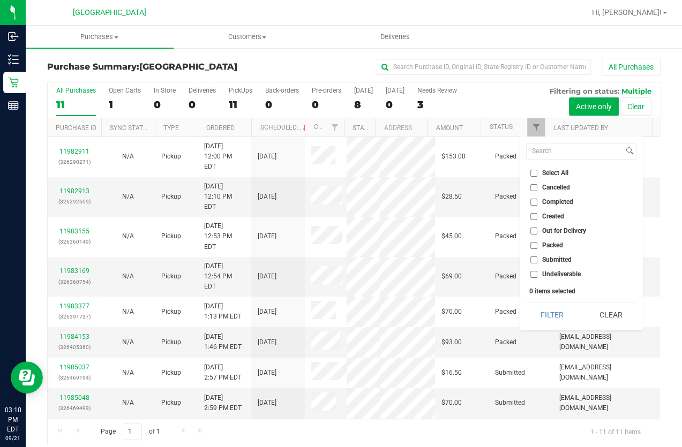
checkbox input "true"
click at [558, 311] on button "Filter" at bounding box center [551, 315] width 51 height 24
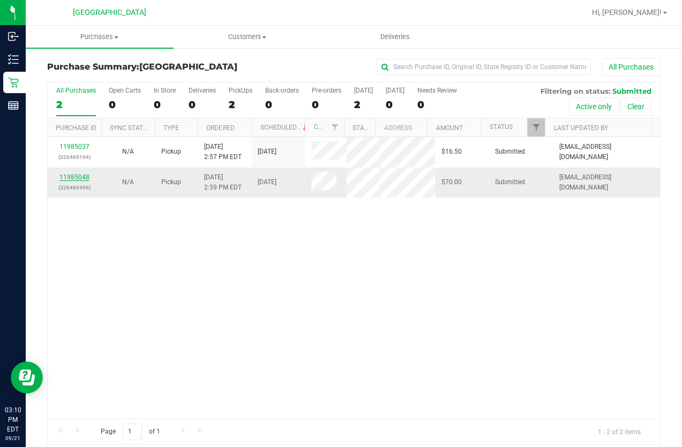
click at [83, 174] on link "11985048" at bounding box center [74, 177] width 30 height 7
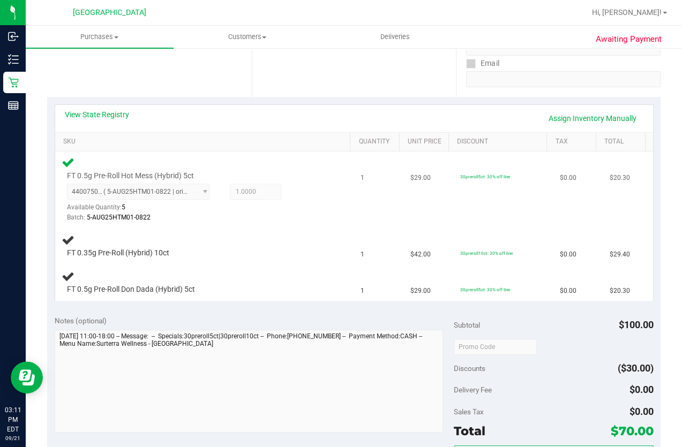
scroll to position [243, 0]
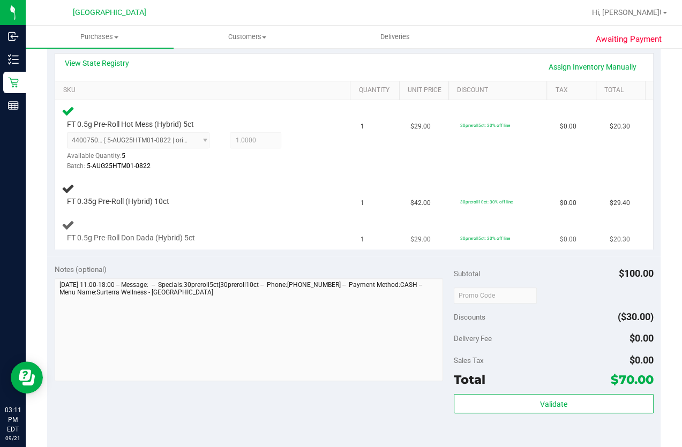
click at [386, 214] on td "1" at bounding box center [379, 231] width 50 height 36
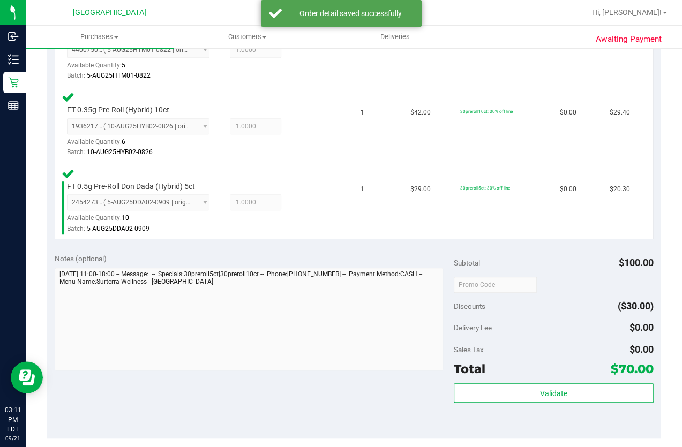
scroll to position [389, 0]
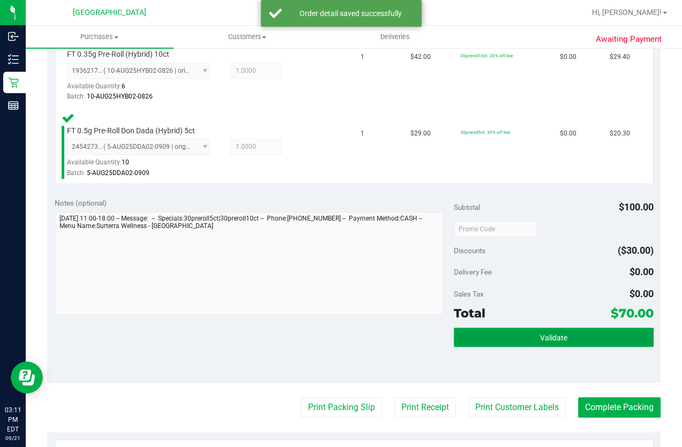
click at [482, 330] on button "Validate" at bounding box center [554, 337] width 200 height 19
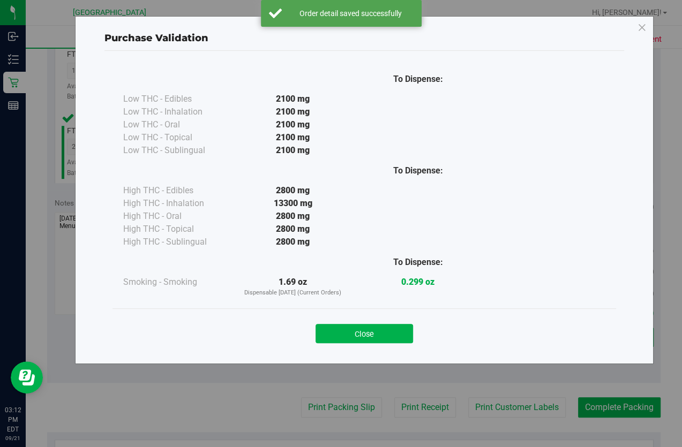
drag, startPoint x: 373, startPoint y: 333, endPoint x: 344, endPoint y: 379, distance: 53.7
click at [372, 333] on button "Close" at bounding box center [364, 333] width 97 height 19
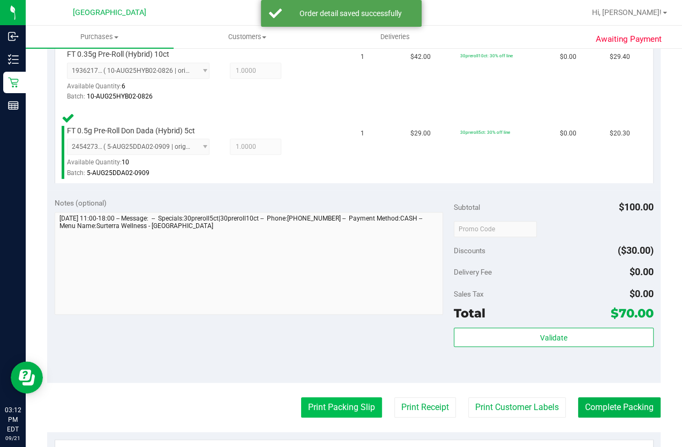
click at [327, 404] on button "Print Packing Slip" at bounding box center [341, 407] width 81 height 20
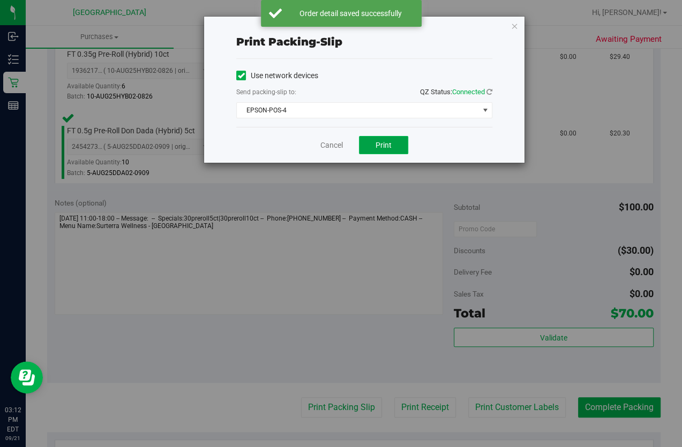
click at [373, 137] on button "Print" at bounding box center [383, 145] width 49 height 18
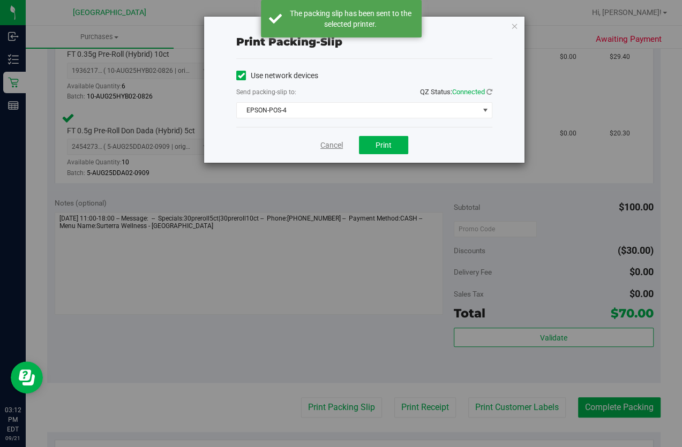
click at [321, 147] on link "Cancel" at bounding box center [331, 145] width 22 height 11
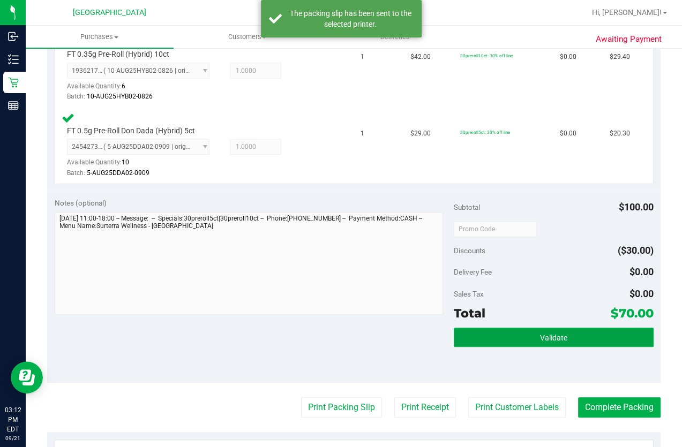
click at [476, 341] on button "Validate" at bounding box center [554, 337] width 200 height 19
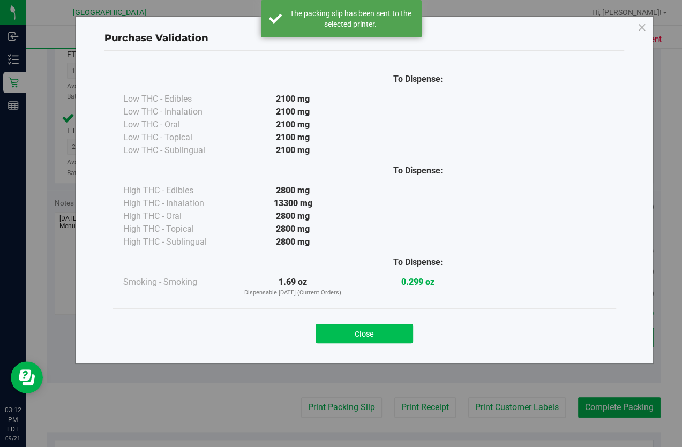
click at [361, 338] on button "Close" at bounding box center [364, 333] width 97 height 19
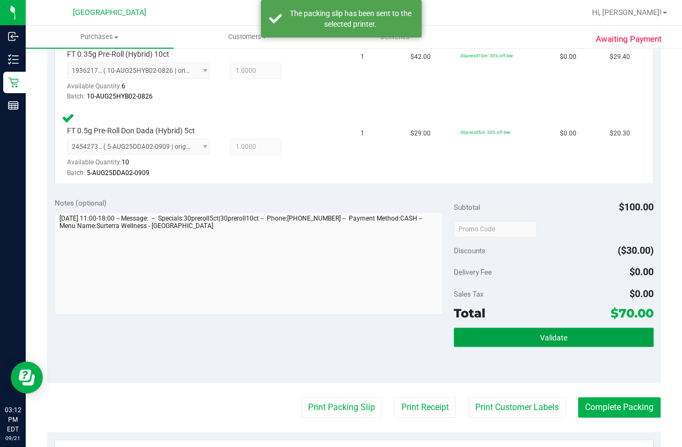
click at [538, 328] on button "Validate" at bounding box center [554, 337] width 200 height 19
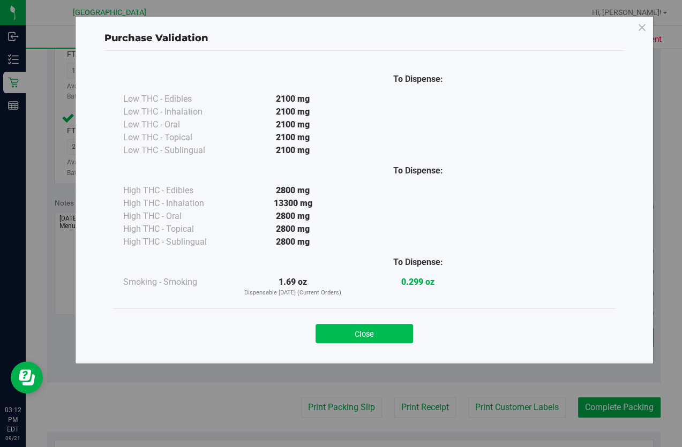
click at [392, 337] on button "Close" at bounding box center [364, 333] width 97 height 19
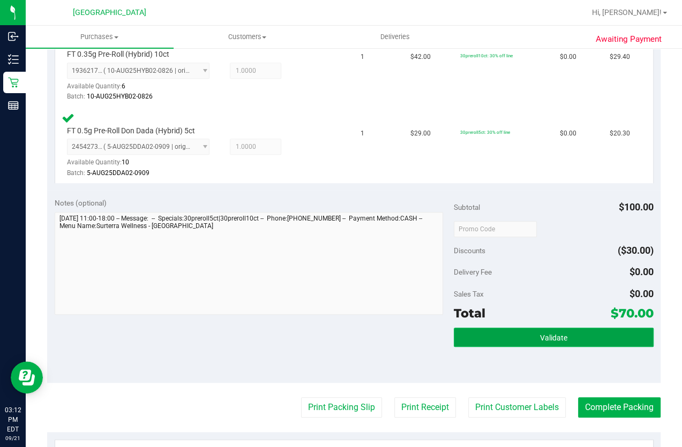
click at [529, 333] on button "Validate" at bounding box center [554, 337] width 200 height 19
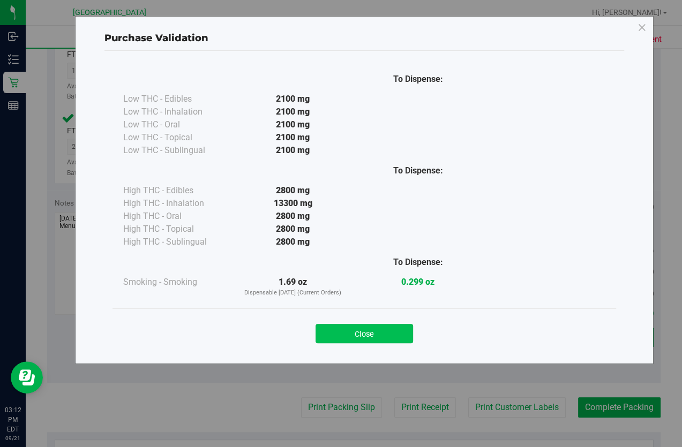
click at [380, 331] on button "Close" at bounding box center [364, 333] width 97 height 19
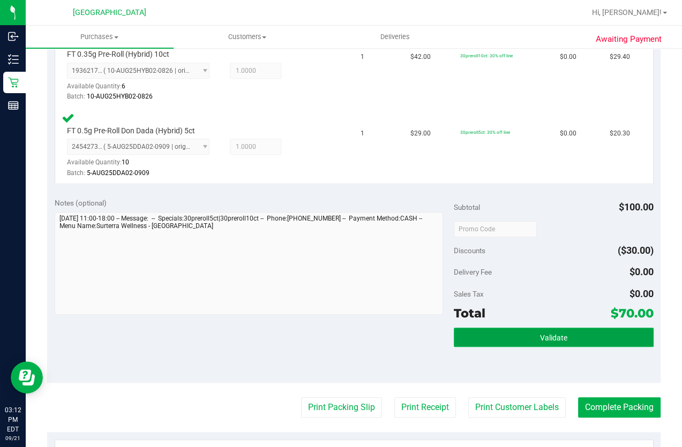
click at [539, 339] on button "Validate" at bounding box center [554, 337] width 200 height 19
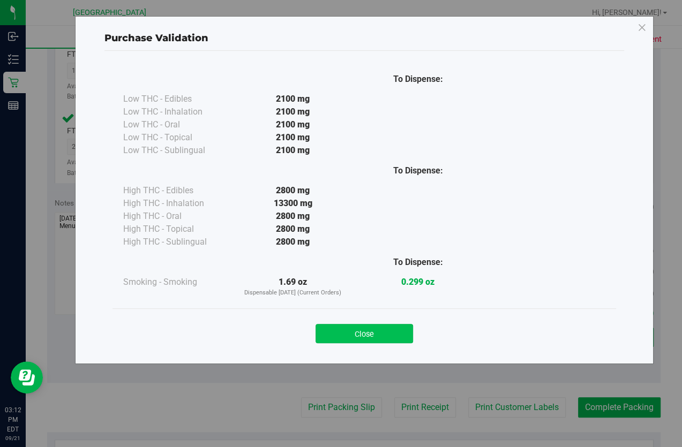
click at [363, 343] on button "Close" at bounding box center [364, 333] width 97 height 19
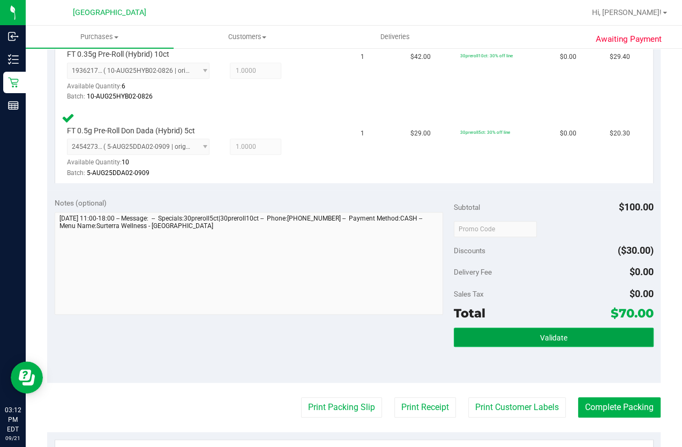
click at [484, 331] on button "Validate" at bounding box center [554, 337] width 200 height 19
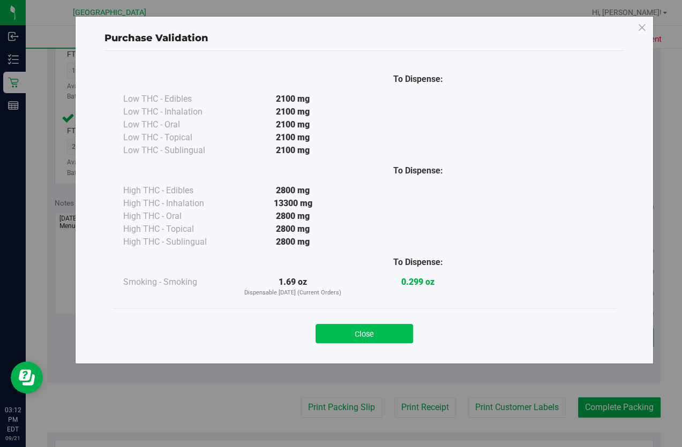
click at [342, 335] on button "Close" at bounding box center [364, 333] width 97 height 19
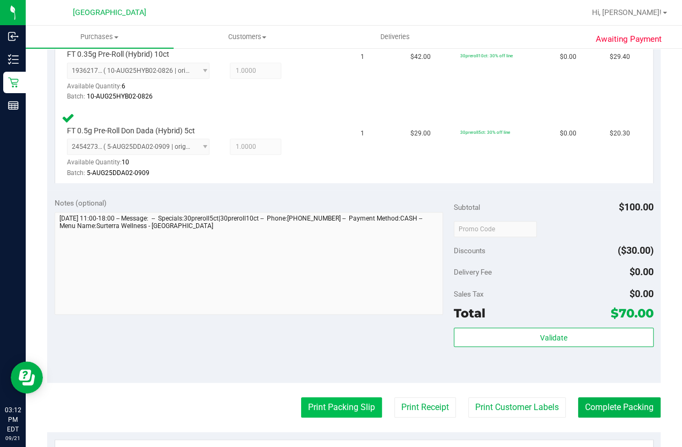
click at [332, 397] on button "Print Packing Slip" at bounding box center [341, 407] width 81 height 20
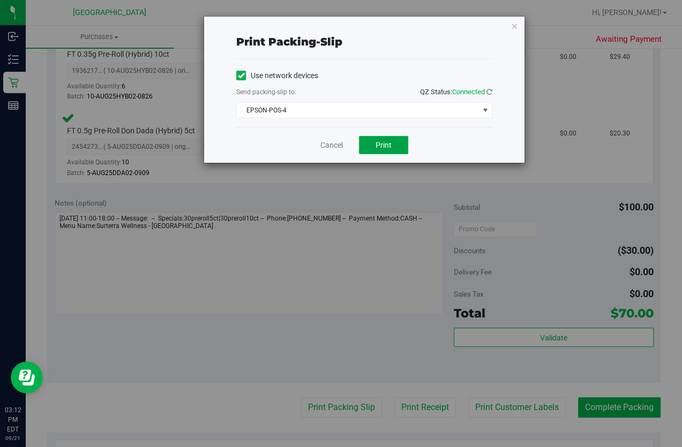
click at [371, 145] on button "Print" at bounding box center [383, 145] width 49 height 18
click at [329, 150] on link "Cancel" at bounding box center [331, 145] width 22 height 11
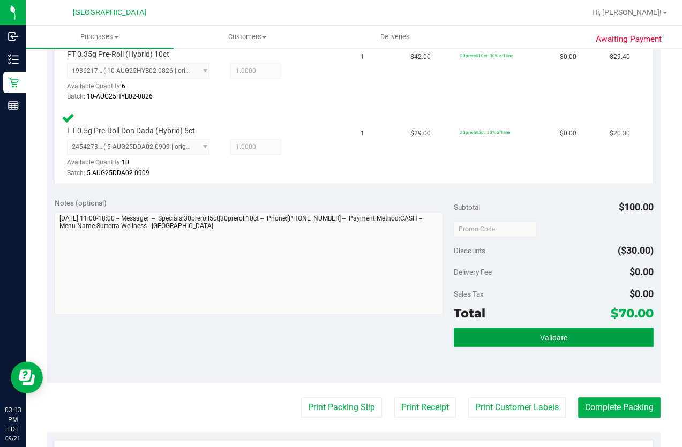
click at [517, 334] on button "Validate" at bounding box center [554, 337] width 200 height 19
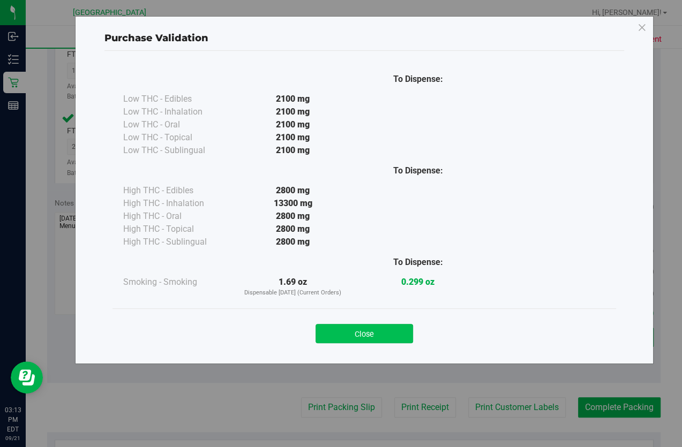
click at [375, 333] on button "Close" at bounding box center [364, 333] width 97 height 19
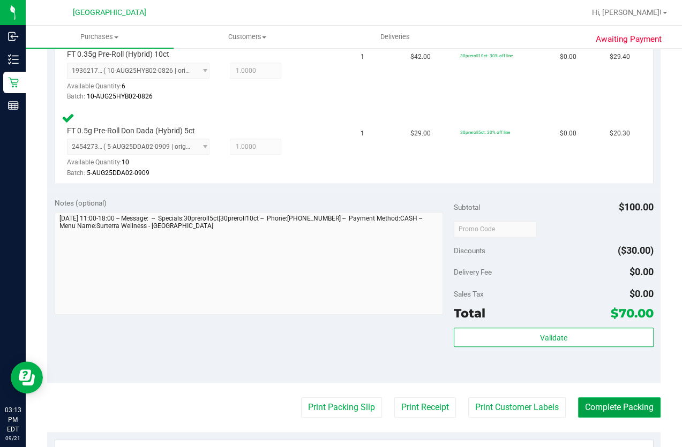
click at [605, 408] on button "Complete Packing" at bounding box center [619, 407] width 82 height 20
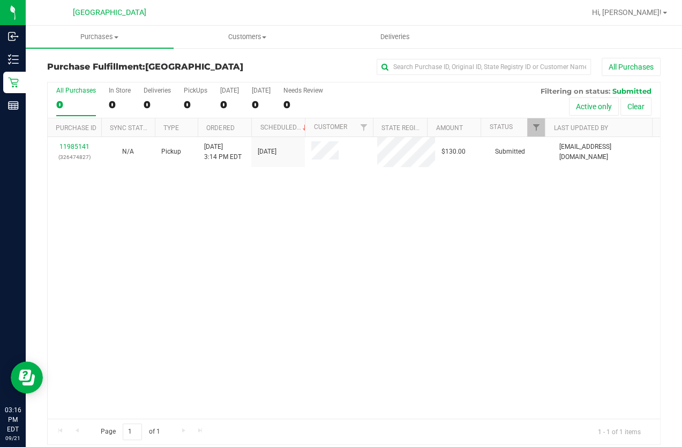
click at [472, 309] on div "11985141 (326474827) N/A Pickup 9/21/2025 3:14 PM EDT 9/21/2025 $130.00 Submitt…" at bounding box center [354, 278] width 612 height 282
click at [200, 283] on div "11985141 (326474827) N/A Pickup 9/21/2025 3:14 PM EDT 9/21/2025 $130.00 Submitt…" at bounding box center [354, 278] width 612 height 282
click at [260, 258] on div "11985141 (326474827) N/A Pickup 9/21/2025 3:14 PM EDT 9/21/2025 $130.00 Submitt…" at bounding box center [354, 278] width 612 height 282
click at [326, 325] on div "11985141 (326474827) N/A Pickup 9/21/2025 3:14 PM EDT 9/21/2025 $130.00 Submitt…" at bounding box center [354, 278] width 612 height 282
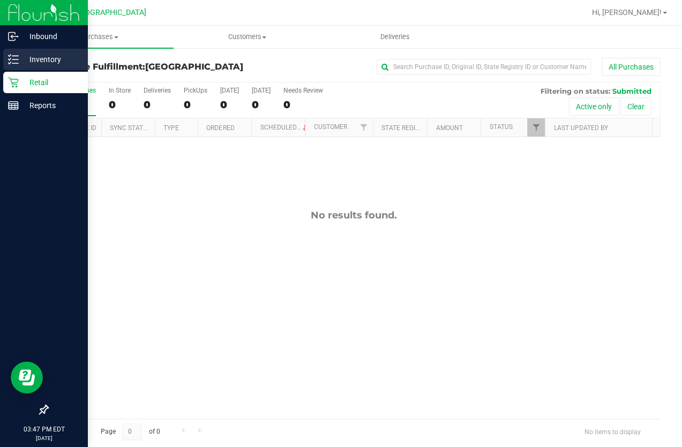
click at [20, 62] on p "Inventory" at bounding box center [51, 59] width 64 height 13
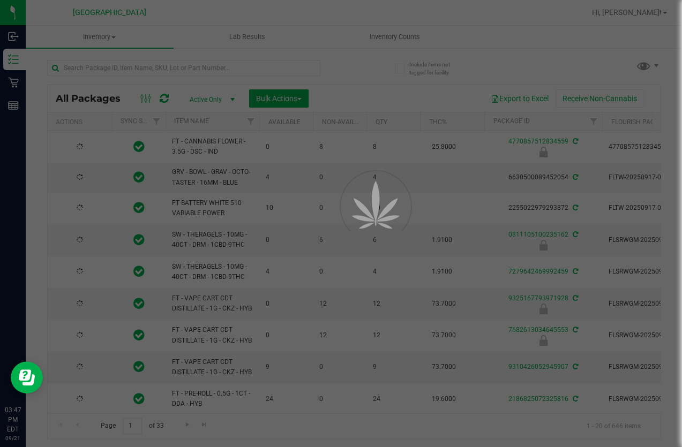
click at [137, 70] on div at bounding box center [341, 223] width 682 height 447
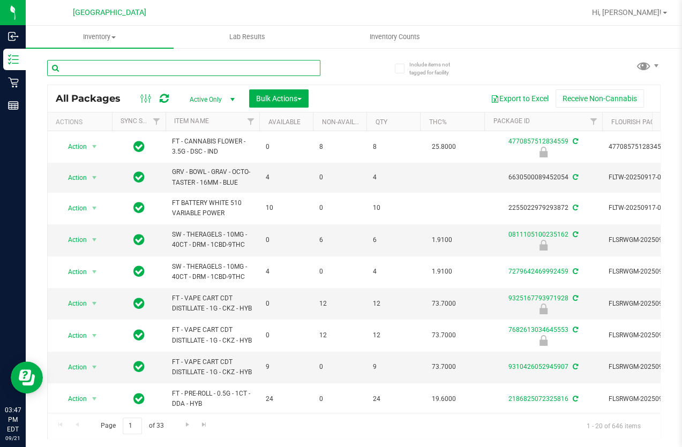
click at [133, 69] on input "text" at bounding box center [183, 68] width 273 height 16
type input "hemi"
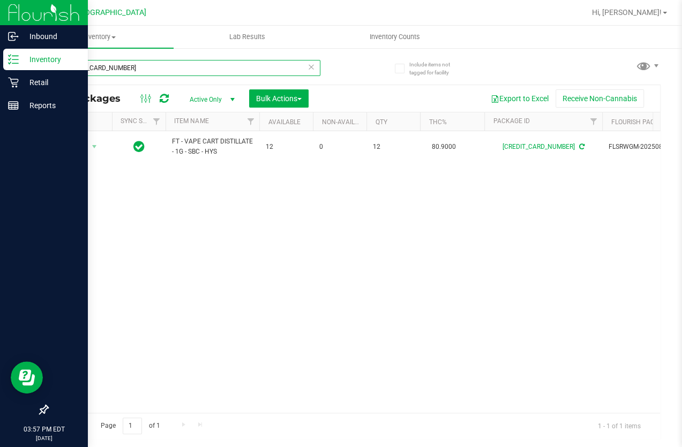
drag, startPoint x: 0, startPoint y: 0, endPoint x: 10, endPoint y: 53, distance: 54.0
click at [10, 53] on div "Inbound Inventory Retail Reports 03:57 PM EDT [DATE] 09/21 Lakeland WC Hi, [PER…" at bounding box center [341, 223] width 682 height 447
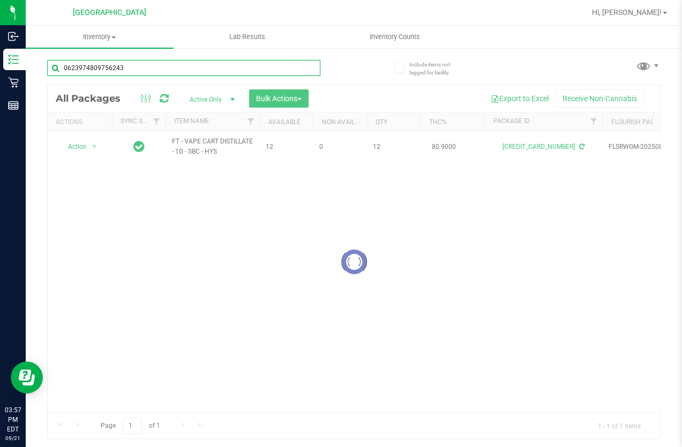
type input "0623974809756243"
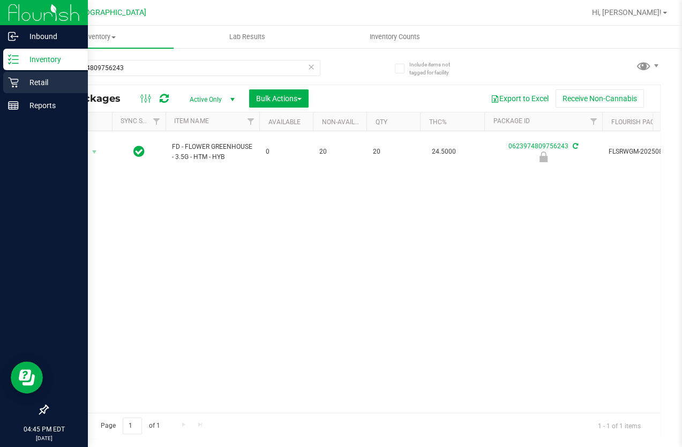
click at [19, 80] on p "Retail" at bounding box center [51, 82] width 64 height 13
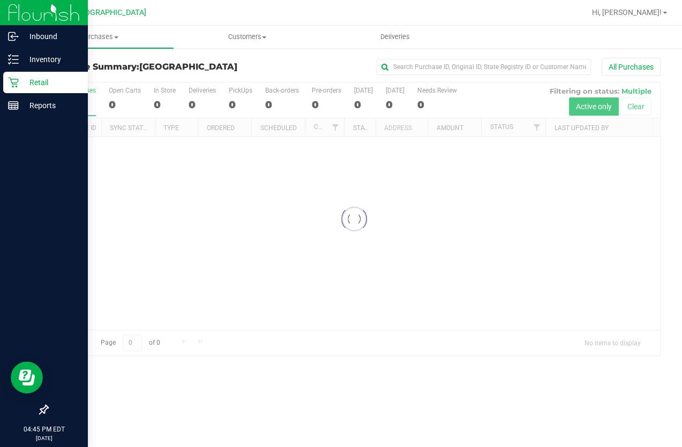
click at [537, 131] on div at bounding box center [354, 218] width 612 height 273
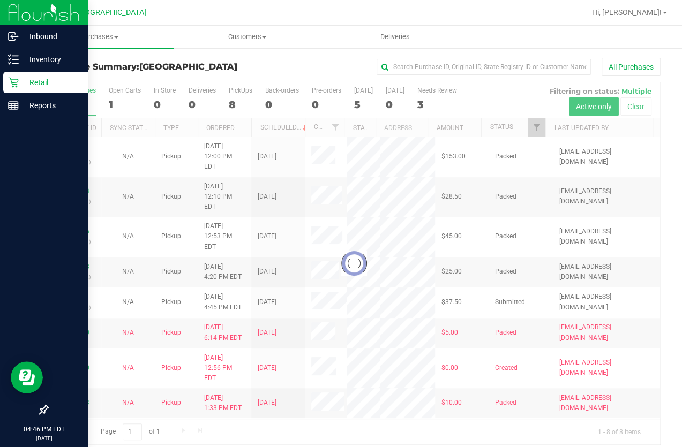
click at [532, 128] on div at bounding box center [354, 263] width 612 height 362
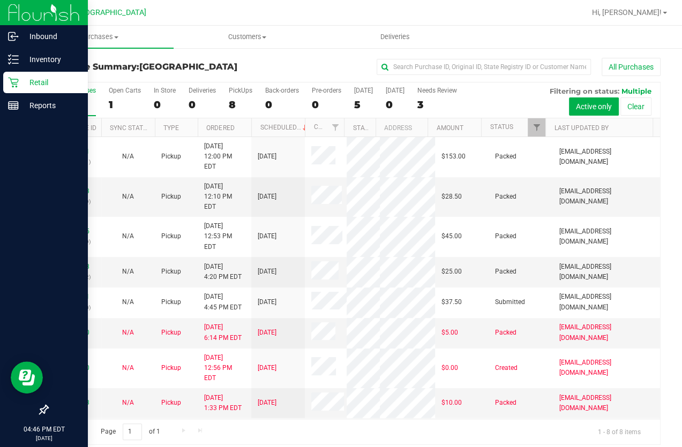
click at [157, 382] on div "11982911 (326290271) N/A Pickup [DATE] 12:00 PM EDT 9/21/2025 $153.00 Packed [E…" at bounding box center [354, 278] width 612 height 282
click at [105, 36] on span "Purchases" at bounding box center [100, 37] width 148 height 10
click at [89, 74] on span "Fulfillment" at bounding box center [59, 77] width 66 height 9
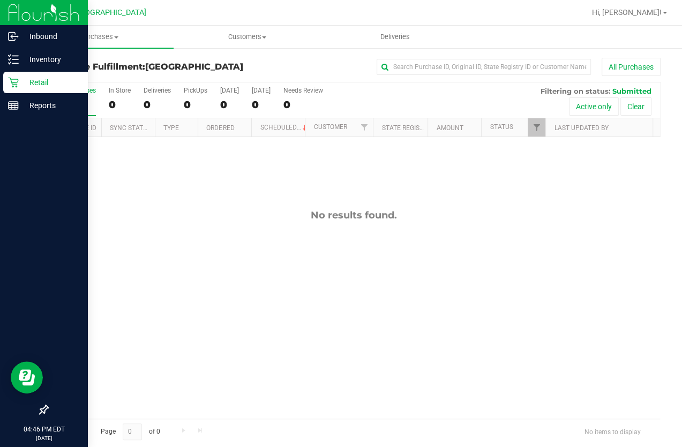
click at [316, 62] on div "All Purchases" at bounding box center [456, 67] width 409 height 18
drag, startPoint x: 354, startPoint y: 254, endPoint x: 379, endPoint y: 58, distance: 197.7
click at [357, 252] on div "No results found." at bounding box center [354, 314] width 612 height 354
click at [531, 123] on link "Filter" at bounding box center [537, 127] width 18 height 18
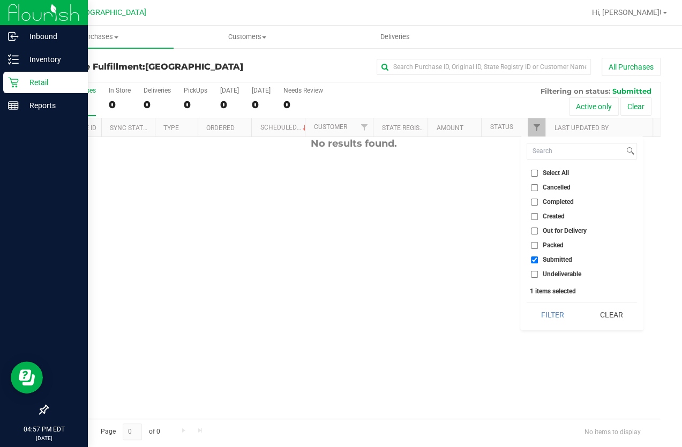
click at [430, 251] on div "No results found." at bounding box center [354, 242] width 612 height 354
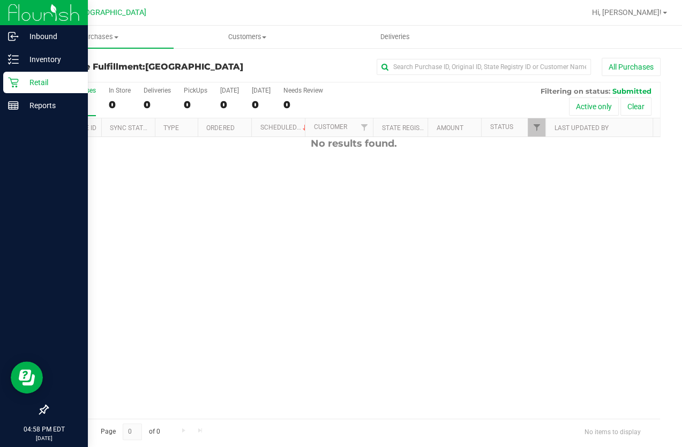
scroll to position [0, 0]
click at [272, 223] on div "No results found." at bounding box center [354, 314] width 612 height 354
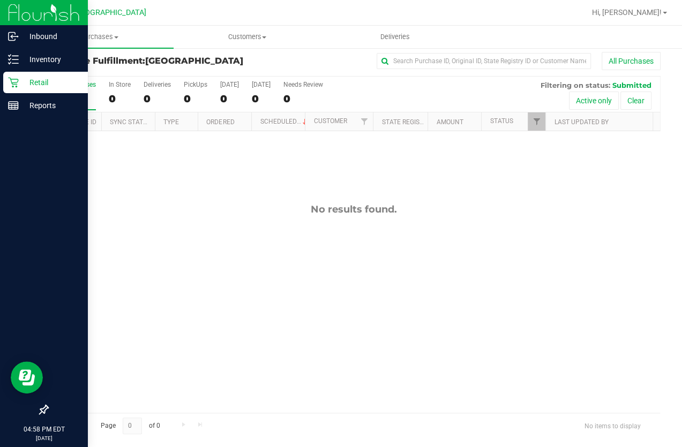
scroll to position [8, 0]
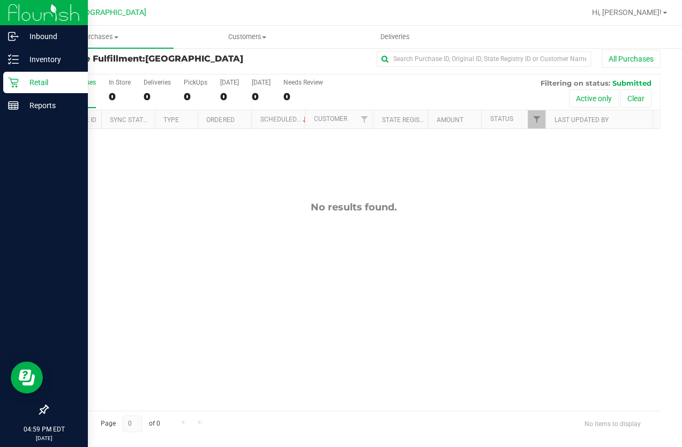
click at [230, 193] on div "No results found." at bounding box center [354, 306] width 612 height 354
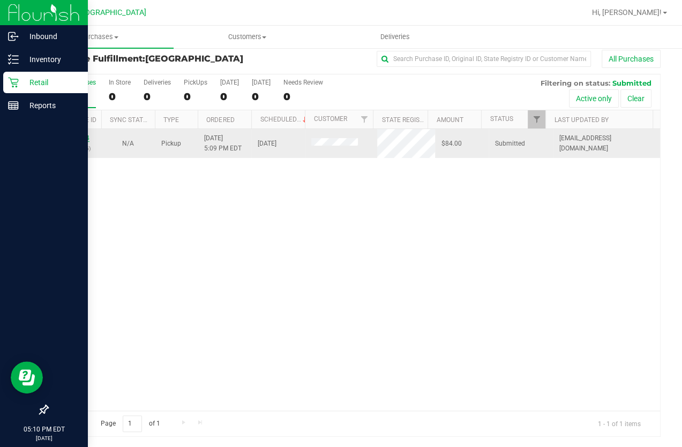
click at [86, 139] on link "11985804" at bounding box center [74, 137] width 30 height 7
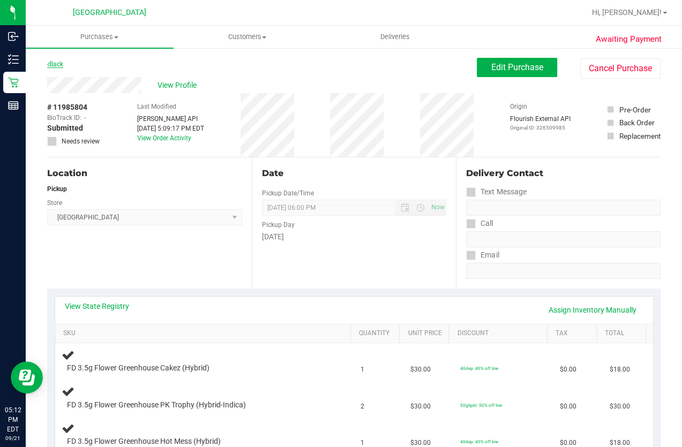
click at [54, 62] on link "Back" at bounding box center [55, 64] width 16 height 7
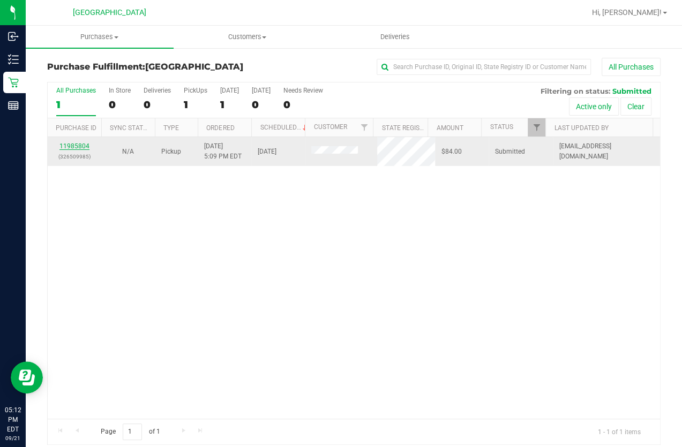
click at [80, 144] on link "11985804" at bounding box center [74, 145] width 30 height 7
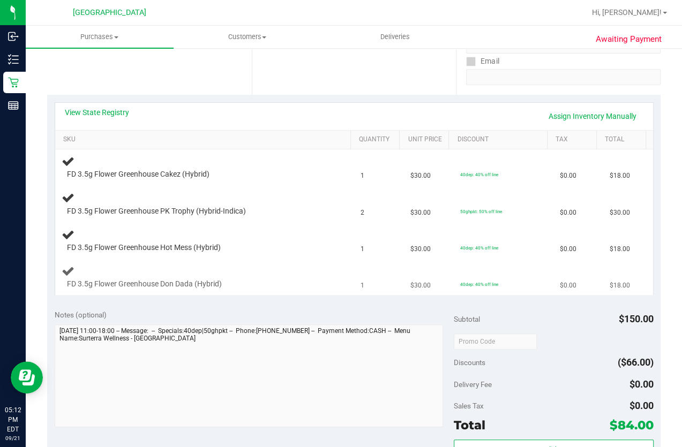
scroll to position [194, 0]
click at [101, 86] on div "Location Pickup Store Lakeland WC Select Store [PERSON_NAME][GEOGRAPHIC_DATA] […" at bounding box center [149, 28] width 205 height 131
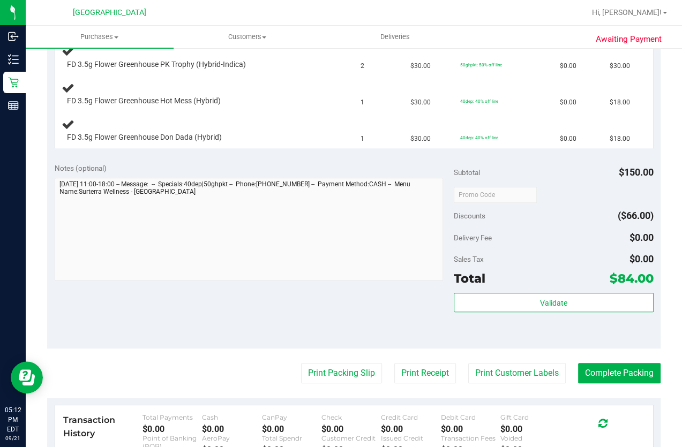
scroll to position [243, 0]
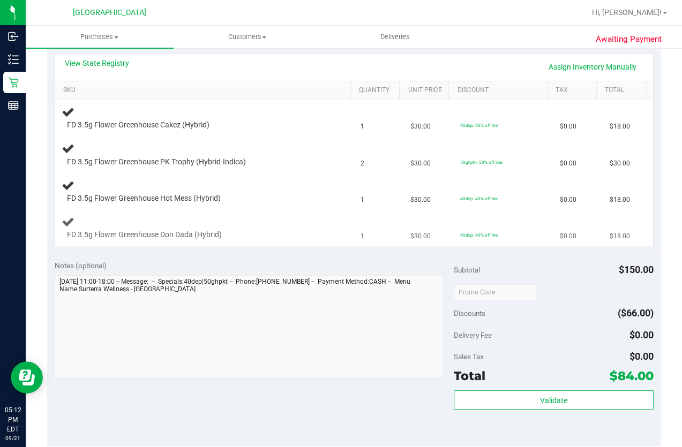
click at [228, 245] on td "FD 3.5g Flower Greenhouse Don Dada (Hybrid)" at bounding box center [204, 228] width 299 height 36
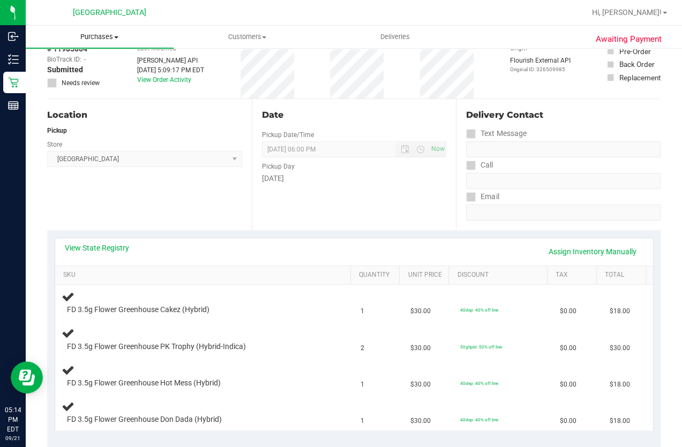
scroll to position [0, 0]
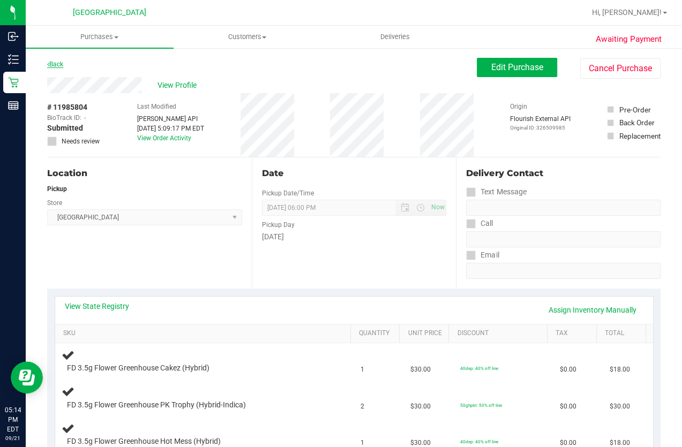
click at [54, 65] on link "Back" at bounding box center [55, 64] width 16 height 7
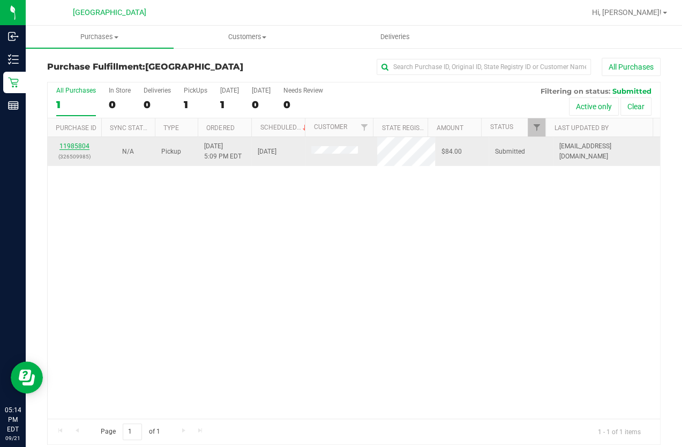
click at [80, 146] on link "11985804" at bounding box center [74, 145] width 30 height 7
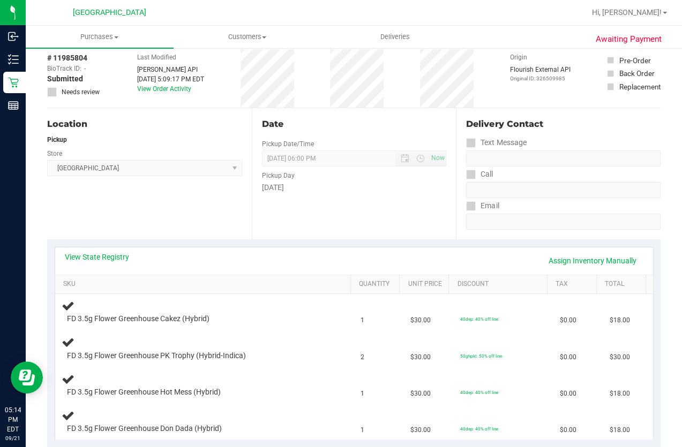
scroll to position [97, 0]
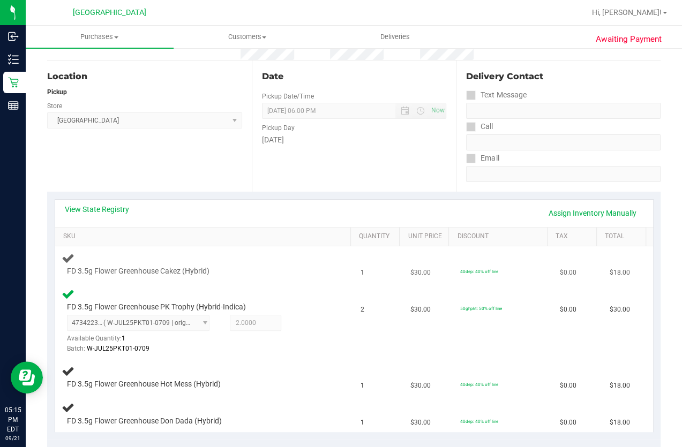
click at [291, 269] on div "FD 3.5g Flower Greenhouse Cakez (Hybrid)" at bounding box center [193, 271] width 263 height 11
click at [269, 324] on span "2.0000 2" at bounding box center [255, 323] width 51 height 16
click at [329, 300] on div "FD 3.5g Flower Greenhouse PK Trophy (Hybrid-Indica) 4734223766190381 ( W-JUL25P…" at bounding box center [205, 321] width 286 height 67
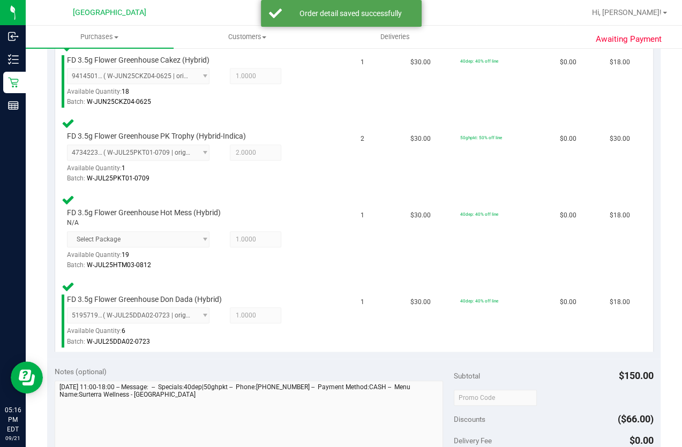
scroll to position [438, 0]
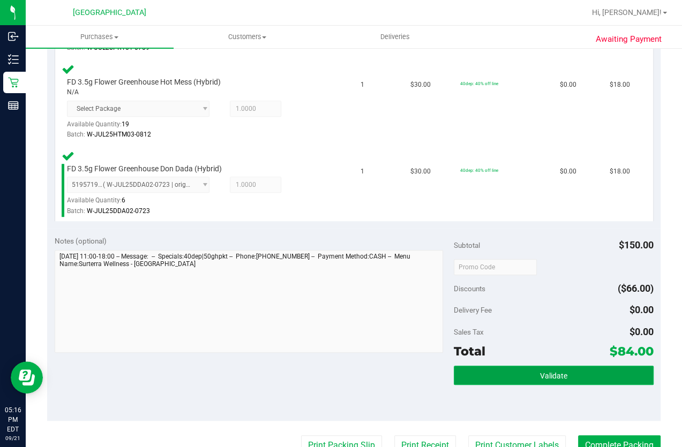
click at [549, 380] on button "Validate" at bounding box center [554, 375] width 200 height 19
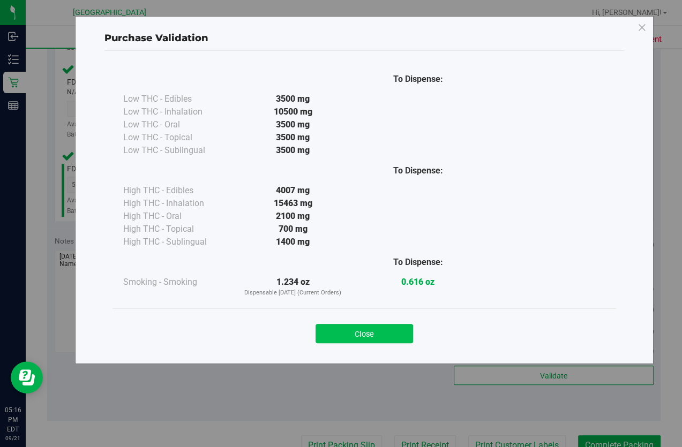
click at [375, 341] on button "Close" at bounding box center [364, 333] width 97 height 19
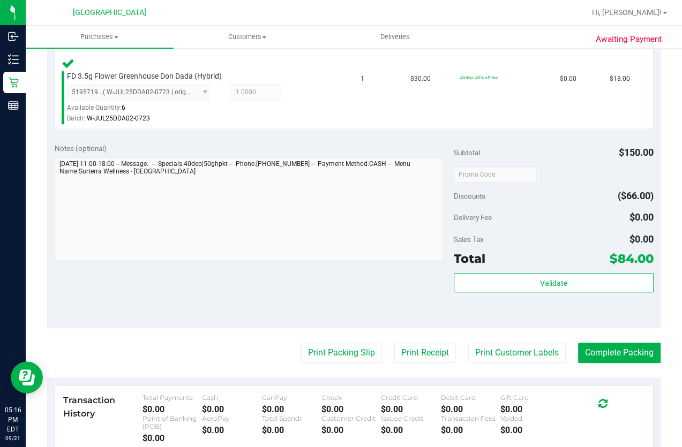
scroll to position [584, 0]
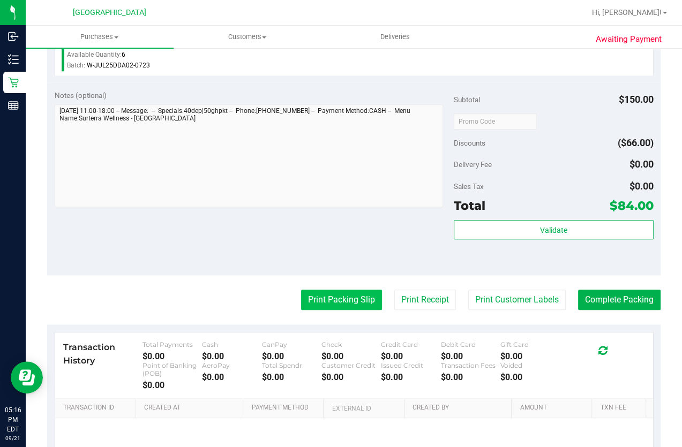
click at [331, 294] on button "Print Packing Slip" at bounding box center [341, 300] width 81 height 20
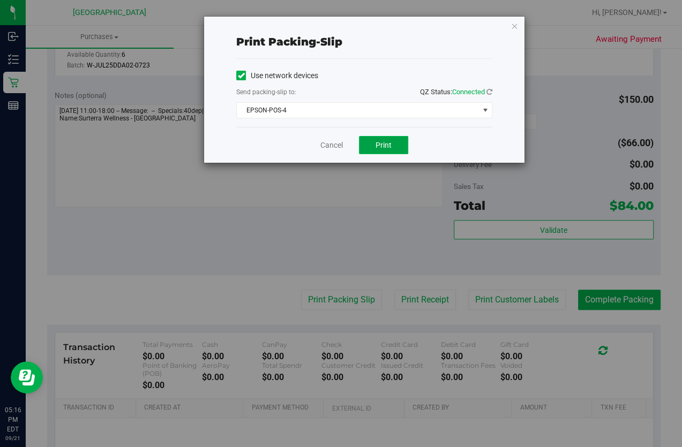
click at [369, 138] on button "Print" at bounding box center [383, 145] width 49 height 18
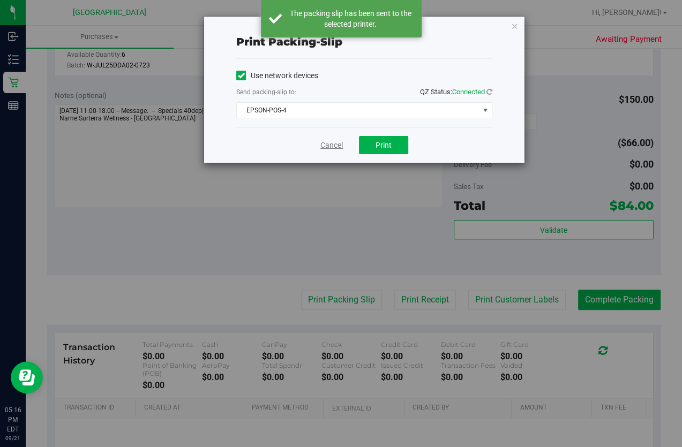
click at [337, 142] on link "Cancel" at bounding box center [331, 145] width 22 height 11
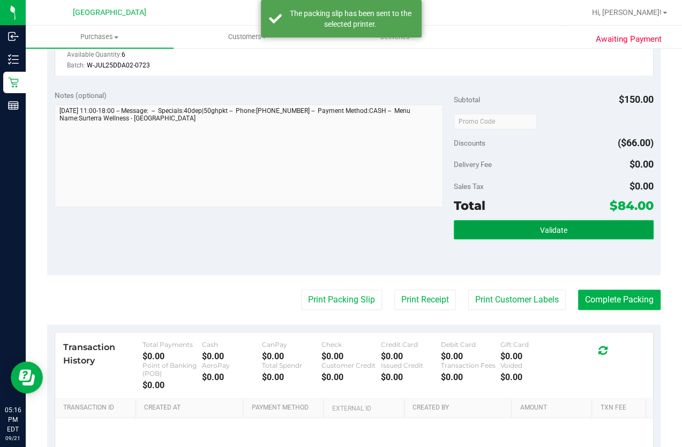
click at [521, 223] on button "Validate" at bounding box center [554, 229] width 200 height 19
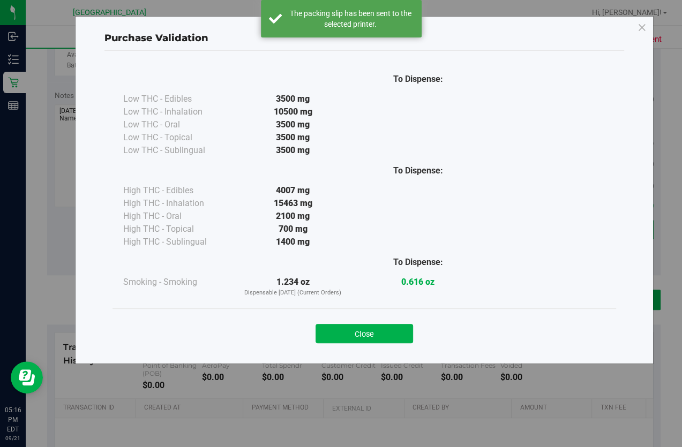
click at [363, 333] on button "Close" at bounding box center [364, 333] width 97 height 19
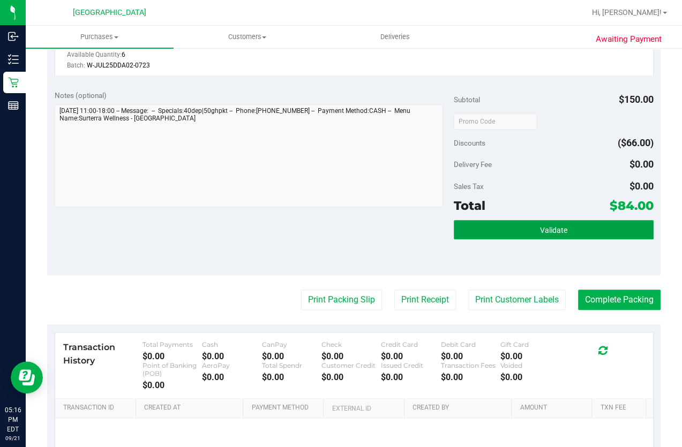
click at [511, 233] on button "Validate" at bounding box center [554, 229] width 200 height 19
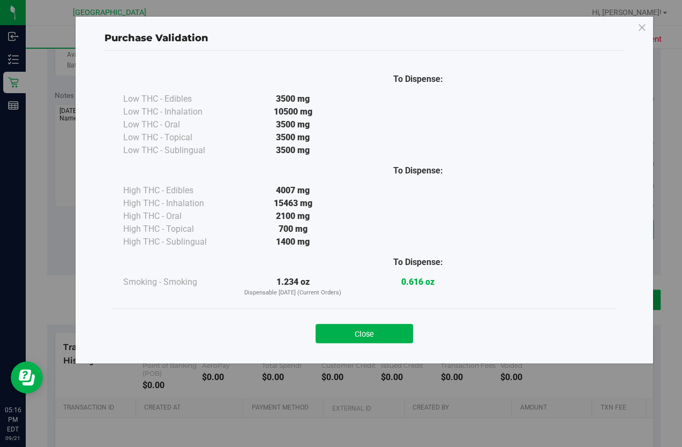
click at [400, 325] on button "Close" at bounding box center [364, 333] width 97 height 19
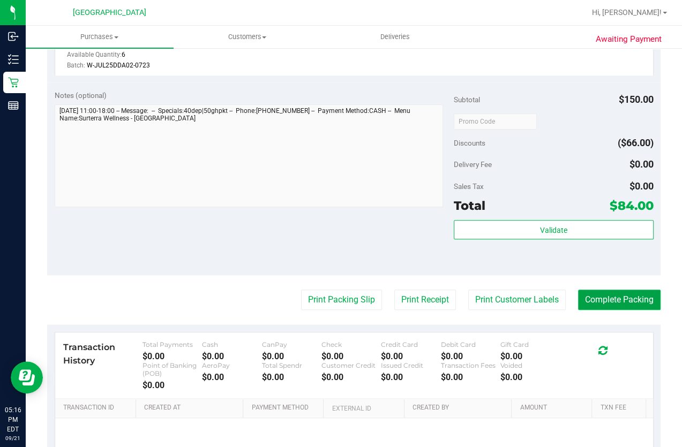
click at [594, 290] on button "Complete Packing" at bounding box center [619, 300] width 82 height 20
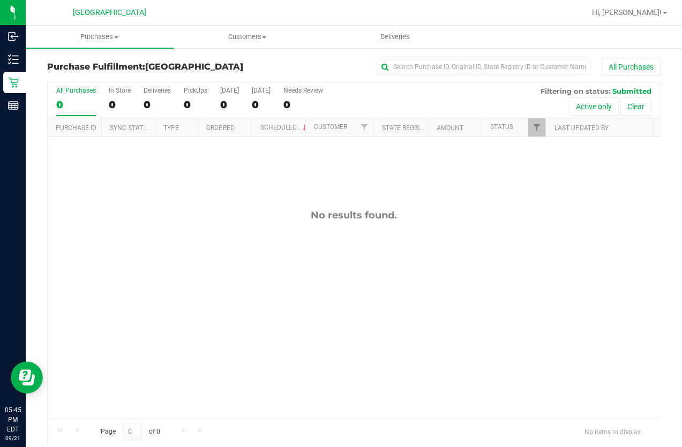
click at [248, 332] on div "No results found." at bounding box center [354, 314] width 612 height 354
click at [396, 228] on div "No results found." at bounding box center [354, 314] width 612 height 354
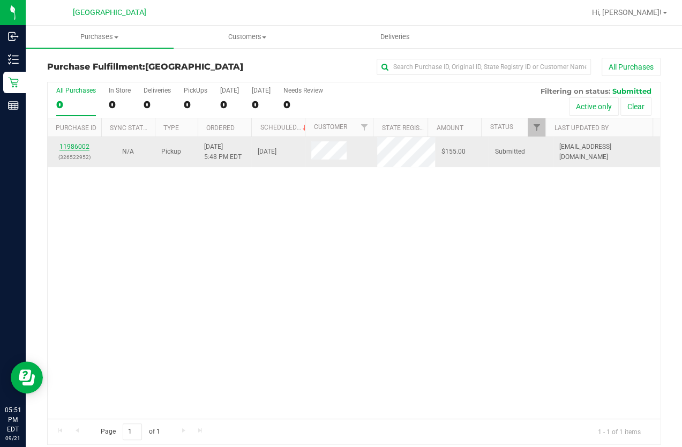
click at [69, 147] on link "11986002" at bounding box center [74, 146] width 30 height 7
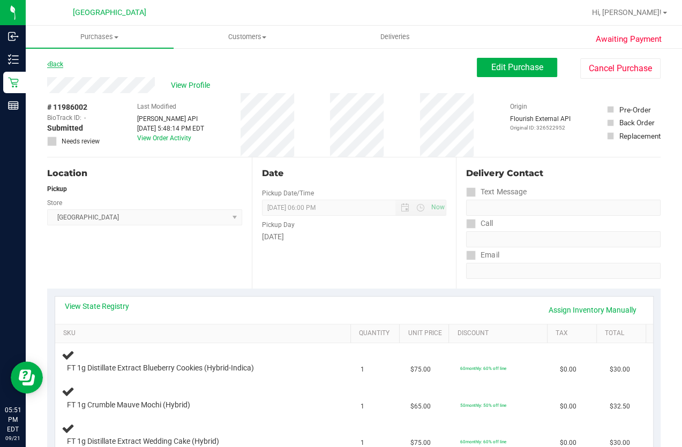
click at [54, 64] on link "Back" at bounding box center [55, 64] width 16 height 7
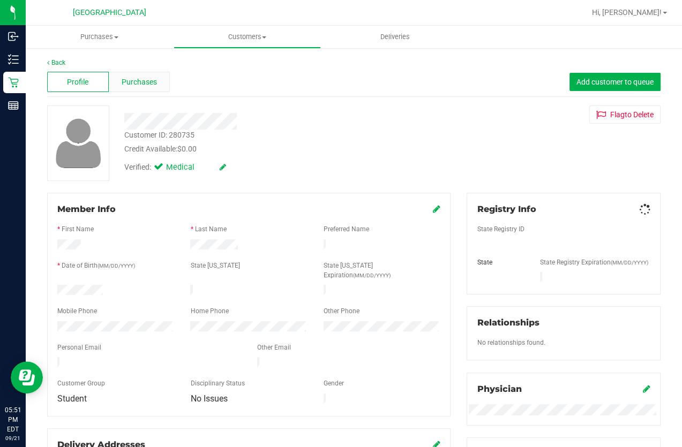
click at [141, 77] on span "Purchases" at bounding box center [139, 82] width 35 height 11
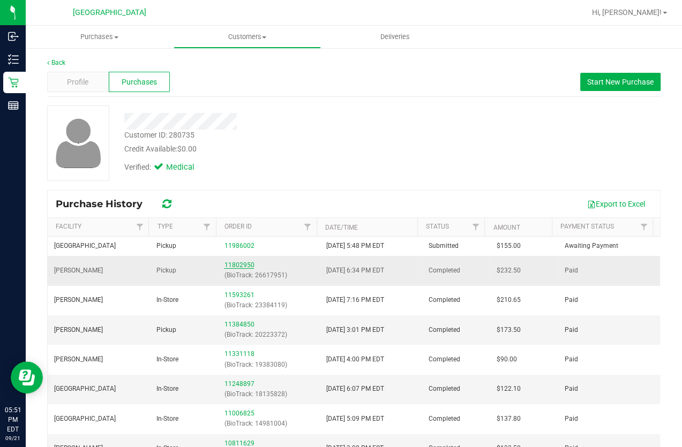
click at [231, 262] on link "11802950" at bounding box center [239, 264] width 30 height 7
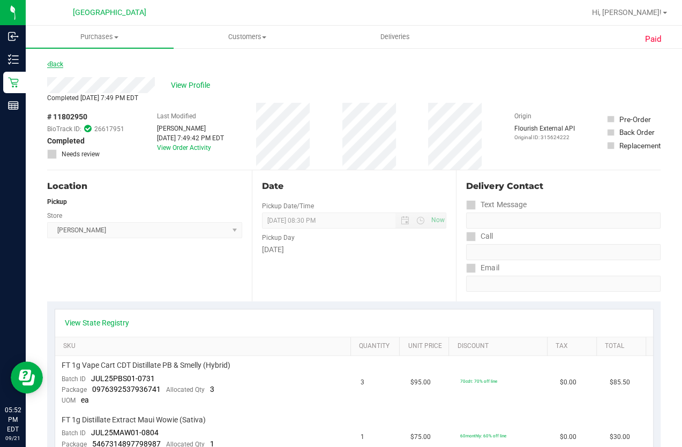
click at [52, 67] on link "Back" at bounding box center [55, 64] width 16 height 7
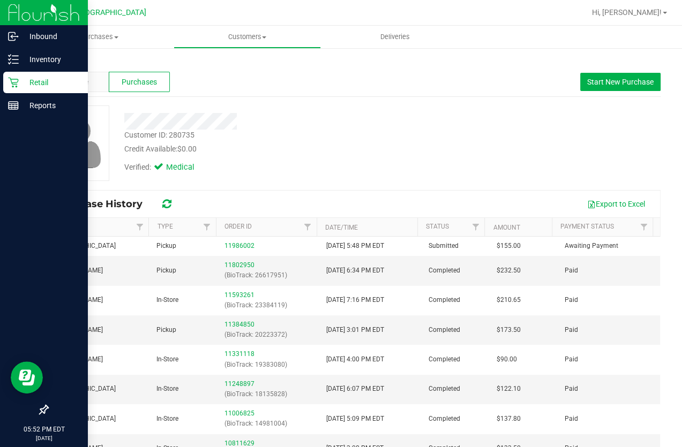
click at [19, 77] on p "Retail" at bounding box center [51, 82] width 64 height 13
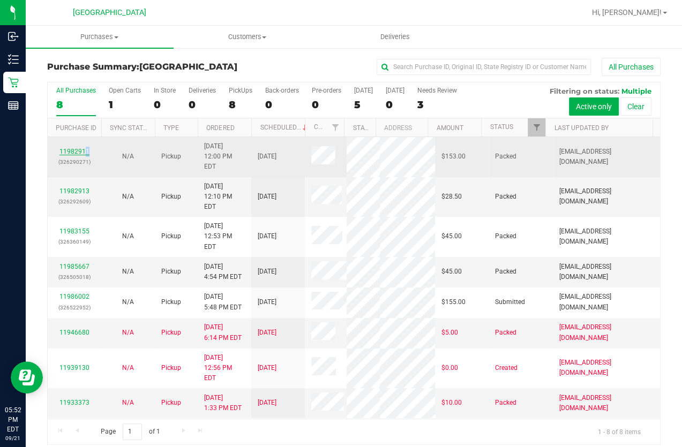
click at [85, 147] on div "11982911 (326290271)" at bounding box center [74, 157] width 41 height 20
click at [85, 148] on link "11982911" at bounding box center [74, 151] width 30 height 7
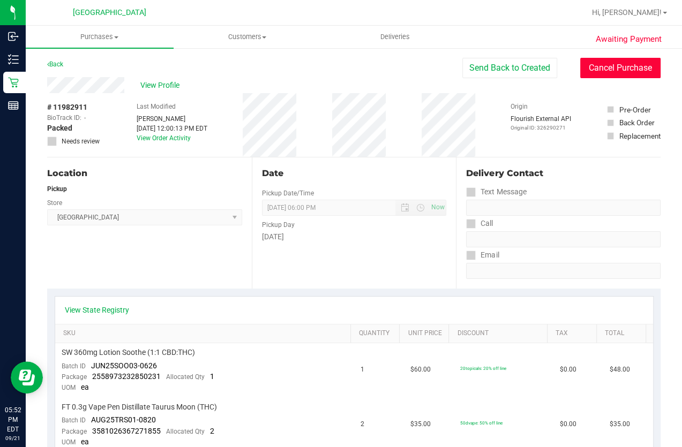
click at [589, 66] on button "Cancel Purchase" at bounding box center [620, 68] width 80 height 20
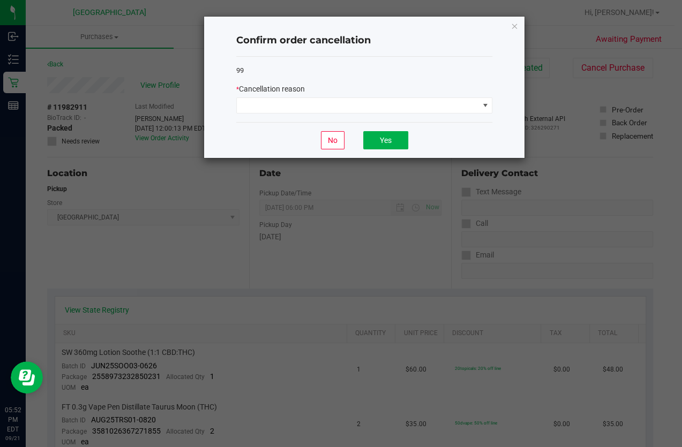
click at [324, 114] on div "99 * Cancellation reason" at bounding box center [364, 90] width 256 height 66
click at [316, 112] on span at bounding box center [358, 105] width 242 height 15
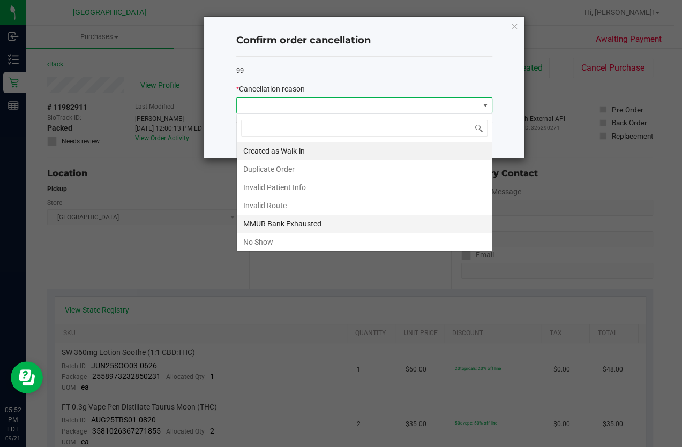
scroll to position [16, 256]
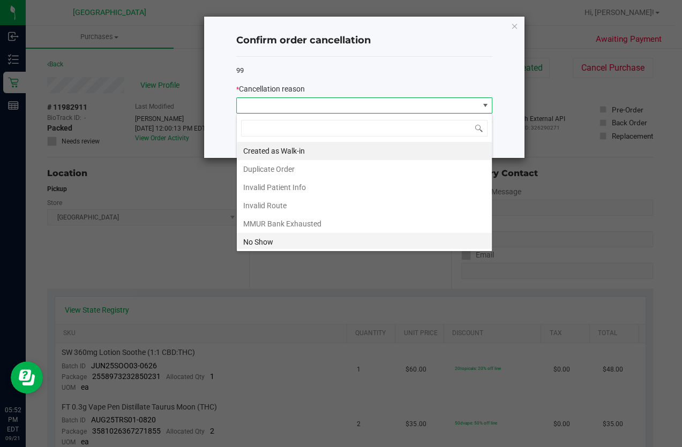
click at [266, 242] on li "No Show" at bounding box center [364, 242] width 255 height 18
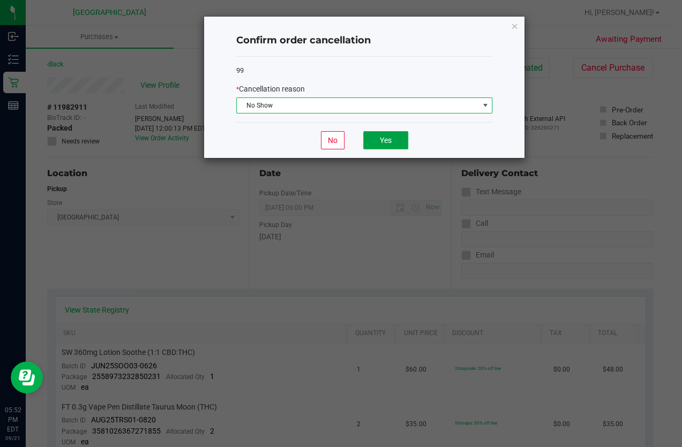
click at [383, 142] on button "Yes" at bounding box center [385, 140] width 45 height 18
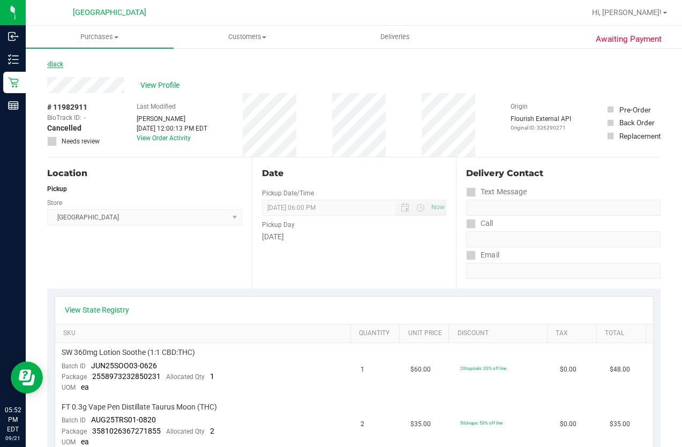
click at [58, 63] on link "Back" at bounding box center [55, 64] width 16 height 7
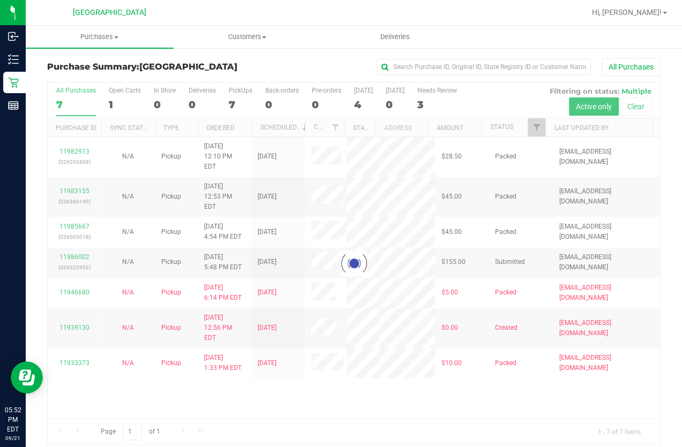
click at [79, 145] on div at bounding box center [354, 263] width 612 height 362
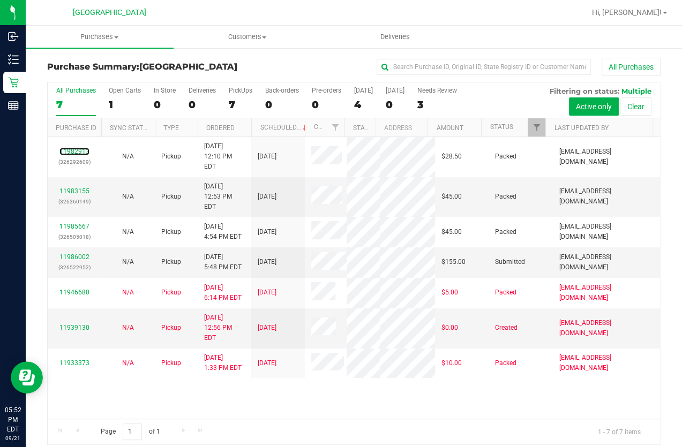
click at [79, 148] on link "11982913" at bounding box center [74, 151] width 30 height 7
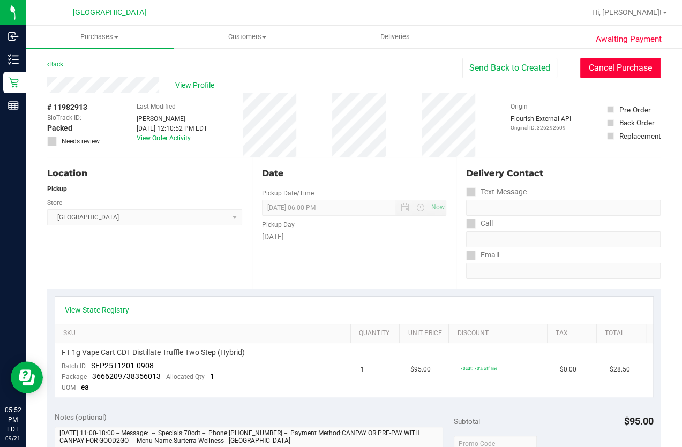
click at [600, 77] on button "Cancel Purchase" at bounding box center [620, 68] width 80 height 20
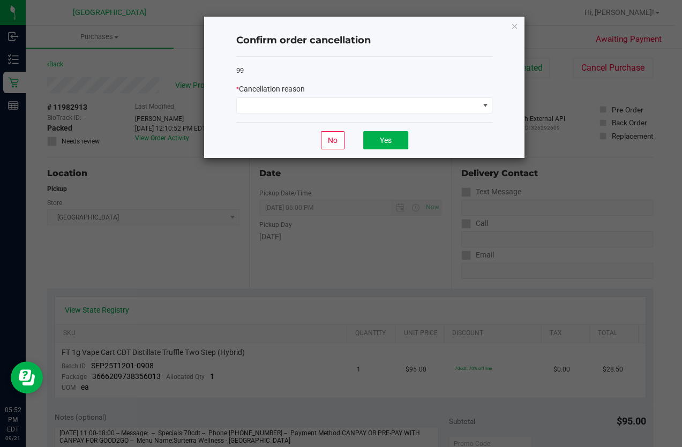
click at [396, 114] on div "99 * Cancellation reason" at bounding box center [364, 90] width 256 height 66
click at [334, 95] on div "* Cancellation reason" at bounding box center [364, 99] width 256 height 30
click at [331, 102] on span at bounding box center [358, 105] width 242 height 15
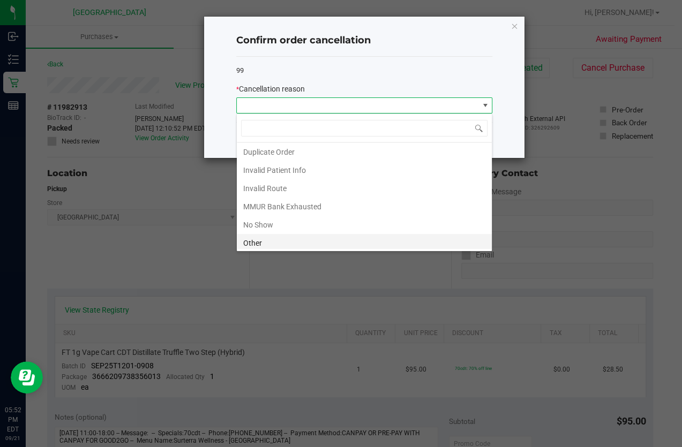
scroll to position [48, 0]
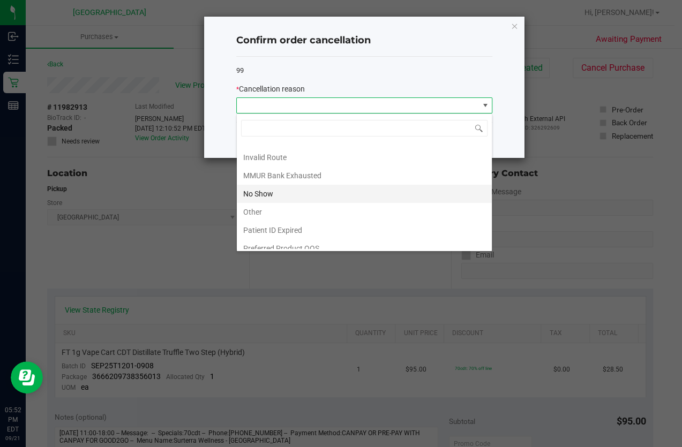
click at [264, 193] on li "No Show" at bounding box center [364, 194] width 255 height 18
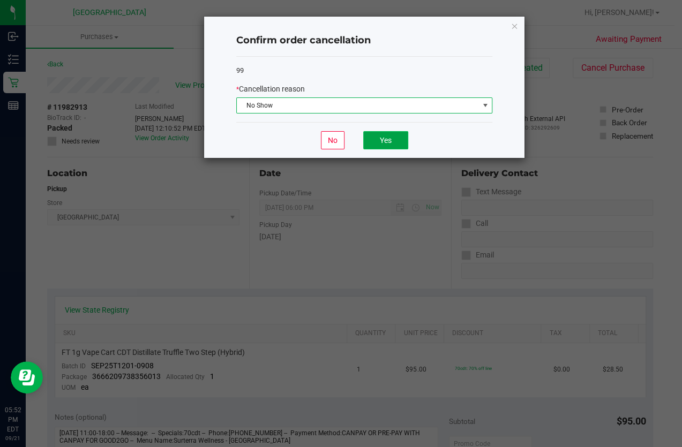
click at [385, 136] on button "Yes" at bounding box center [385, 140] width 45 height 18
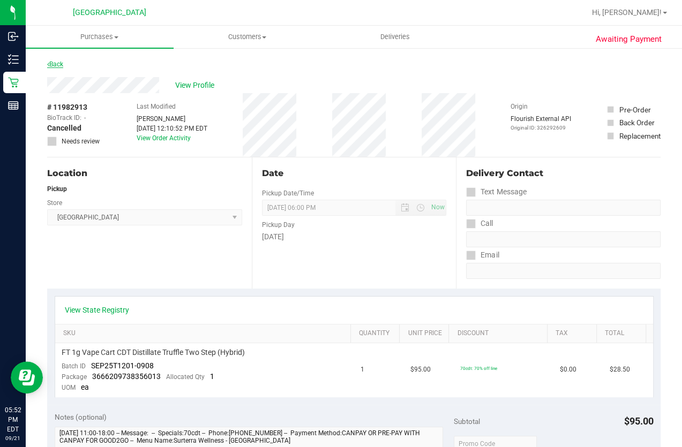
click at [55, 62] on link "Back" at bounding box center [55, 64] width 16 height 7
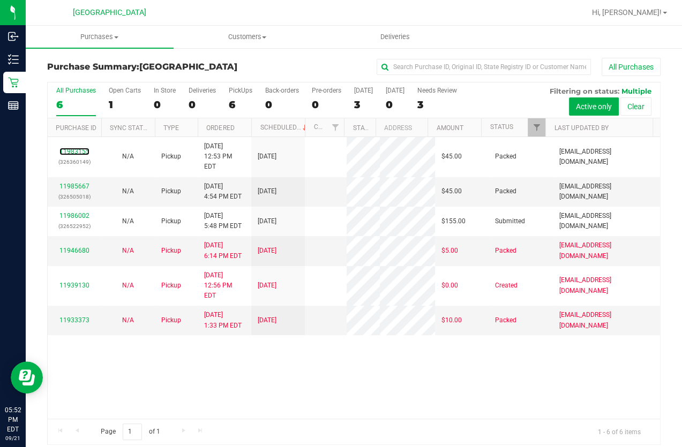
click at [77, 148] on link "11983155" at bounding box center [74, 151] width 30 height 7
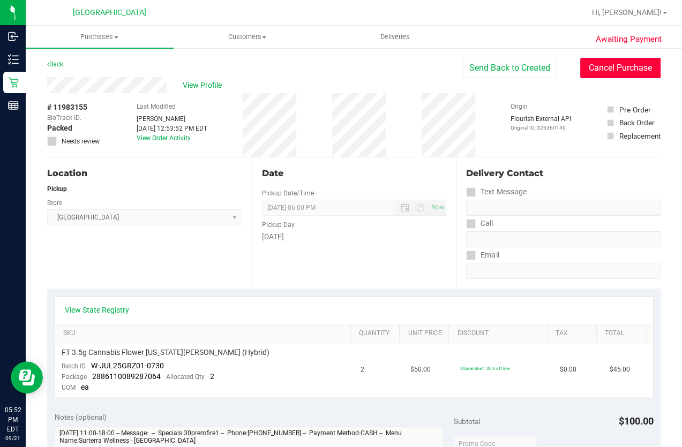
click at [609, 62] on button "Cancel Purchase" at bounding box center [620, 68] width 80 height 20
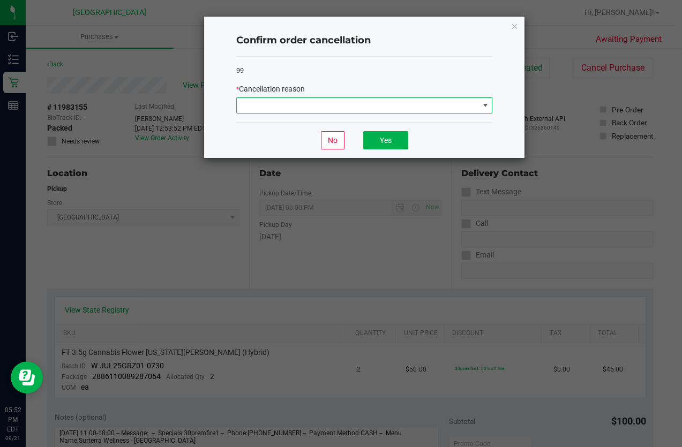
click at [316, 111] on span at bounding box center [358, 105] width 242 height 15
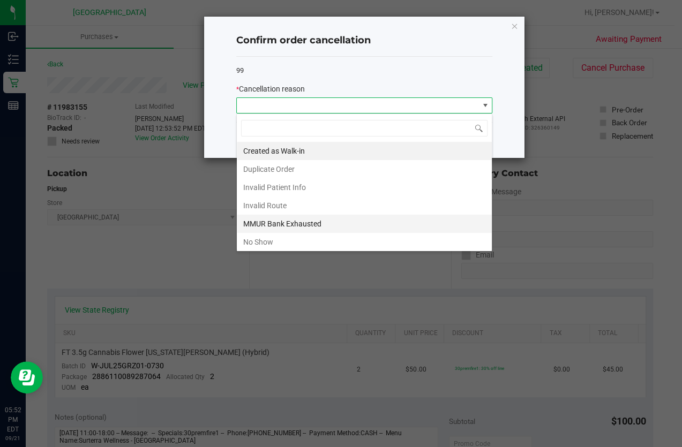
scroll to position [16, 256]
drag, startPoint x: 282, startPoint y: 238, endPoint x: 337, endPoint y: 207, distance: 62.6
click at [282, 238] on li "No Show" at bounding box center [364, 242] width 255 height 18
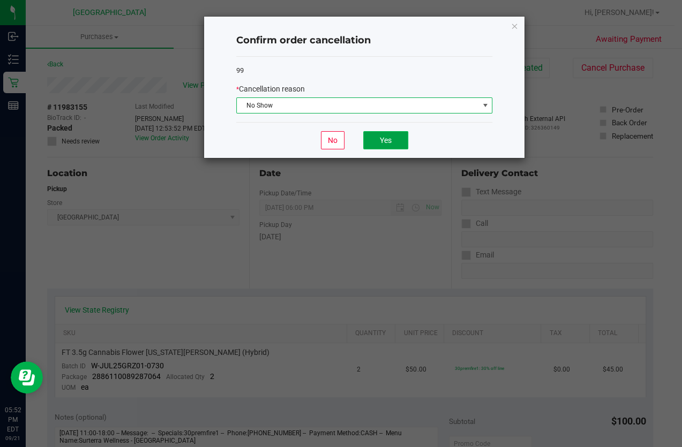
click at [404, 145] on button "Yes" at bounding box center [385, 140] width 45 height 18
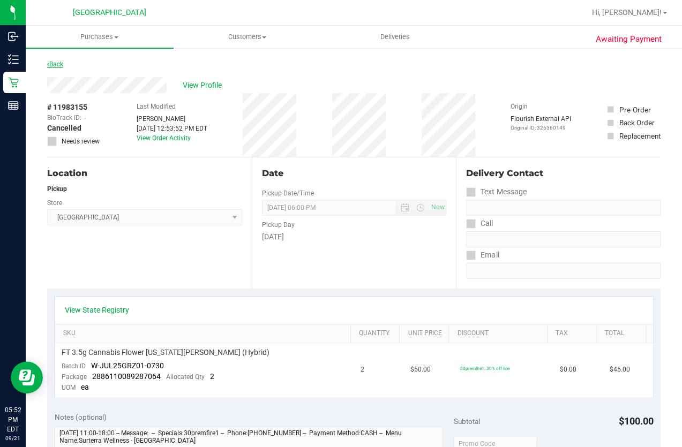
click at [58, 67] on link "Back" at bounding box center [55, 64] width 16 height 7
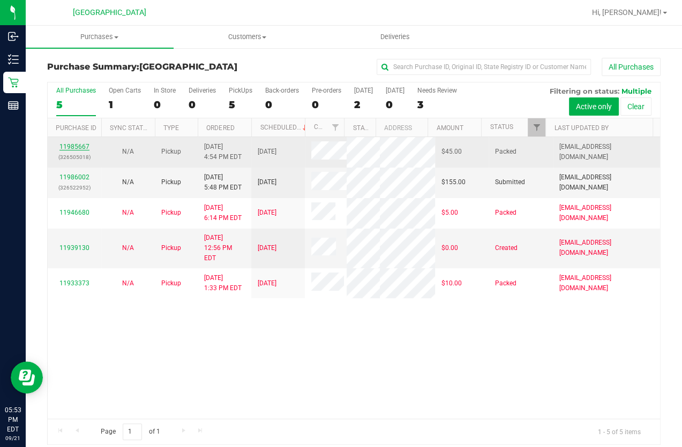
click at [70, 145] on link "11985667" at bounding box center [74, 146] width 30 height 7
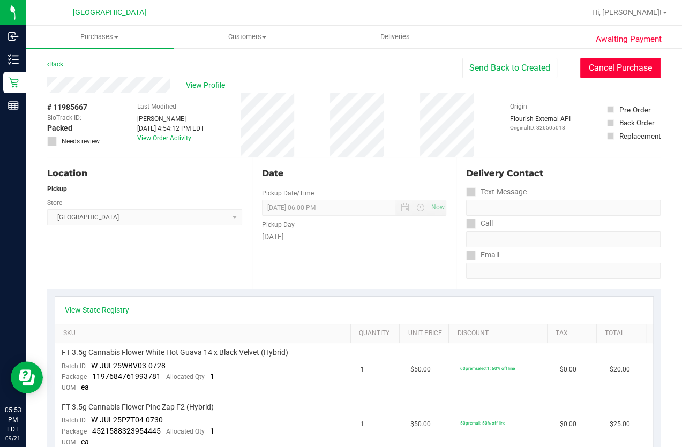
click at [604, 69] on button "Cancel Purchase" at bounding box center [620, 68] width 80 height 20
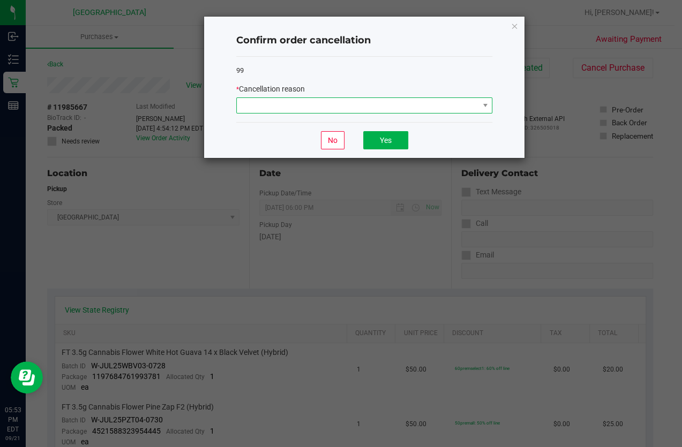
click at [330, 106] on span at bounding box center [358, 105] width 242 height 15
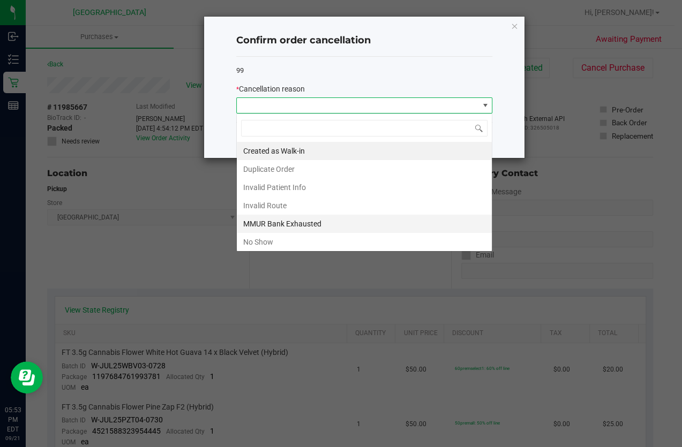
scroll to position [16, 256]
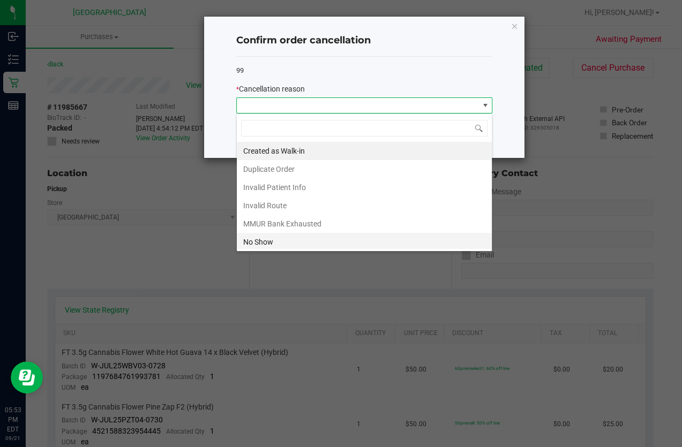
click at [262, 249] on li "No Show" at bounding box center [364, 242] width 255 height 18
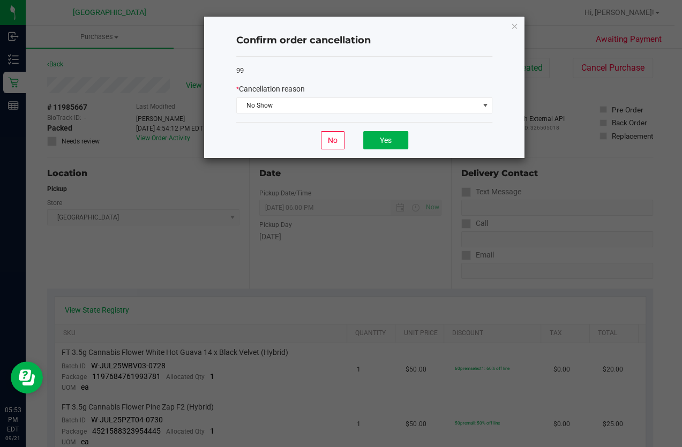
click at [383, 128] on div "No Yes" at bounding box center [364, 140] width 256 height 36
click at [382, 129] on div "No Yes" at bounding box center [364, 140] width 256 height 36
click at [382, 139] on button "Yes" at bounding box center [385, 140] width 45 height 18
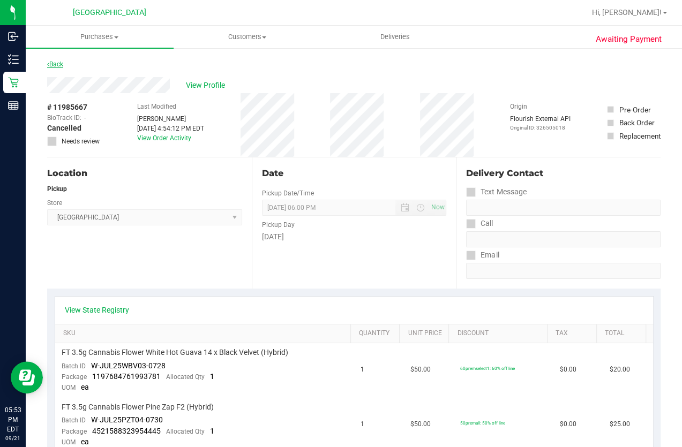
click at [58, 63] on link "Back" at bounding box center [55, 64] width 16 height 7
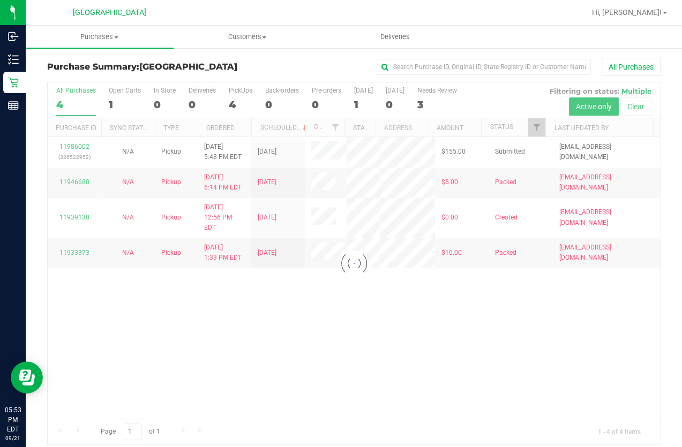
click at [310, 283] on div at bounding box center [354, 263] width 612 height 362
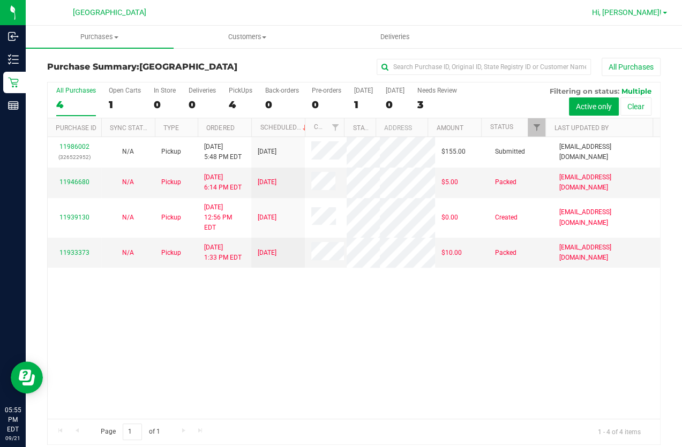
click at [663, 12] on span at bounding box center [665, 13] width 4 height 2
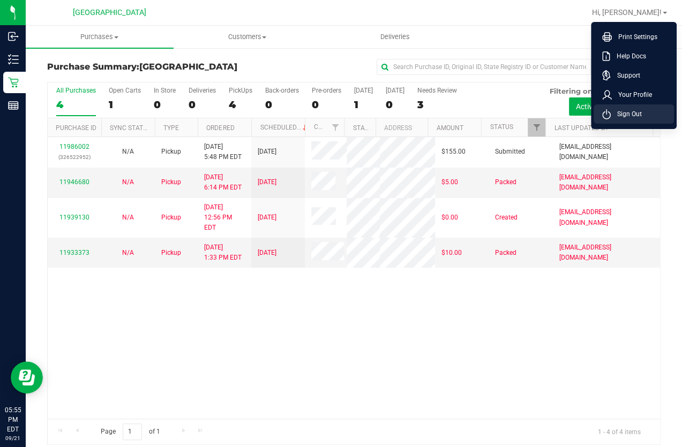
click at [632, 114] on span "Sign Out" at bounding box center [626, 114] width 31 height 11
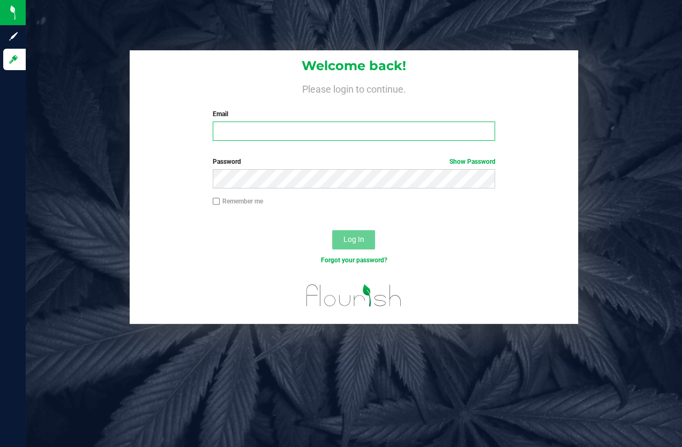
click at [384, 126] on input "Email" at bounding box center [354, 131] width 283 height 19
type input "[EMAIL_ADDRESS][DOMAIN_NAME]"
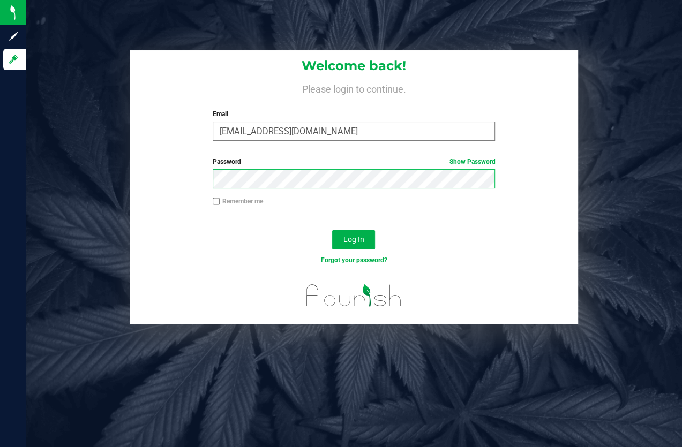
click at [332, 230] on button "Log In" at bounding box center [353, 239] width 43 height 19
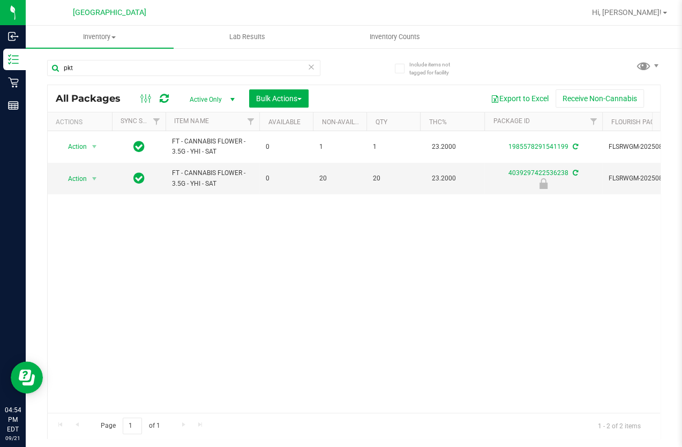
type input "pkt"
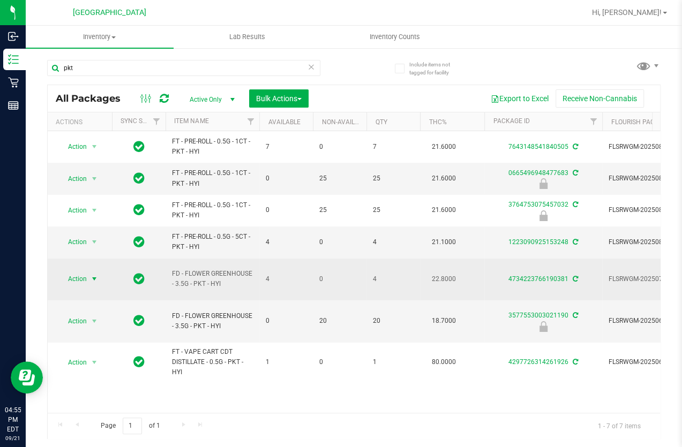
click at [86, 275] on span "Action" at bounding box center [72, 279] width 29 height 15
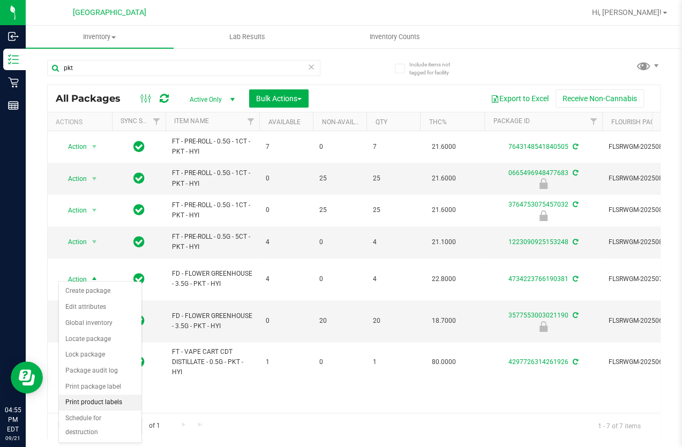
click at [120, 400] on li "Print product labels" at bounding box center [100, 403] width 82 height 16
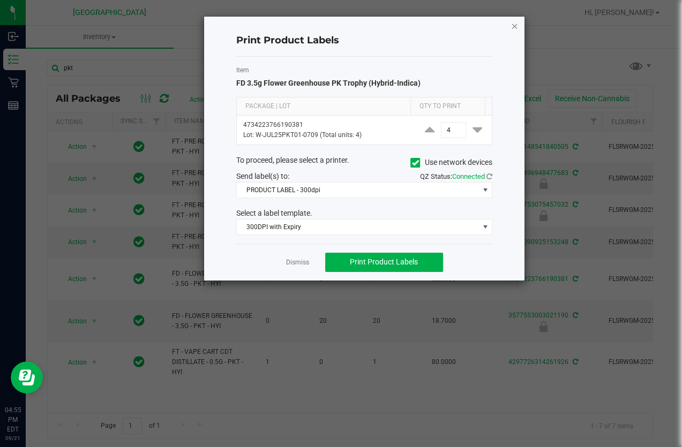
click at [514, 22] on icon "button" at bounding box center [514, 25] width 7 height 13
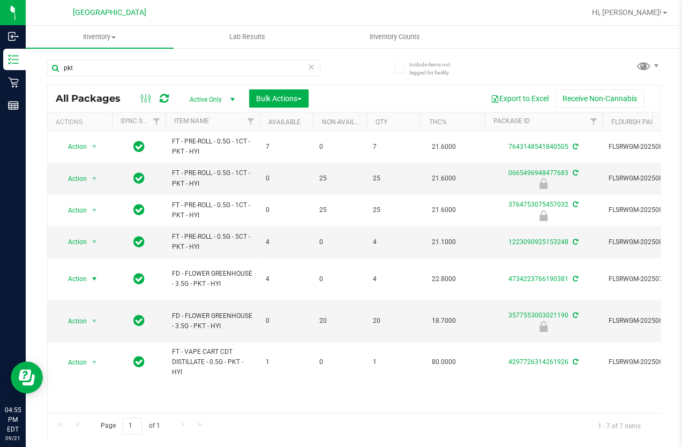
click at [287, 380] on div "Action Action Create package Edit attributes Global inventory Locate package Lo…" at bounding box center [354, 272] width 612 height 282
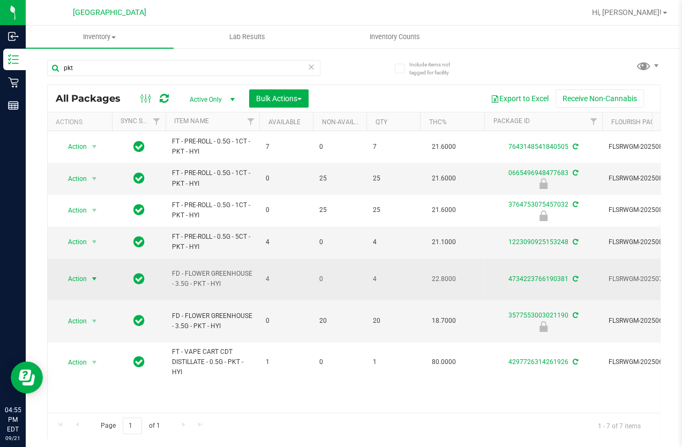
click at [77, 272] on span "Action" at bounding box center [72, 279] width 29 height 15
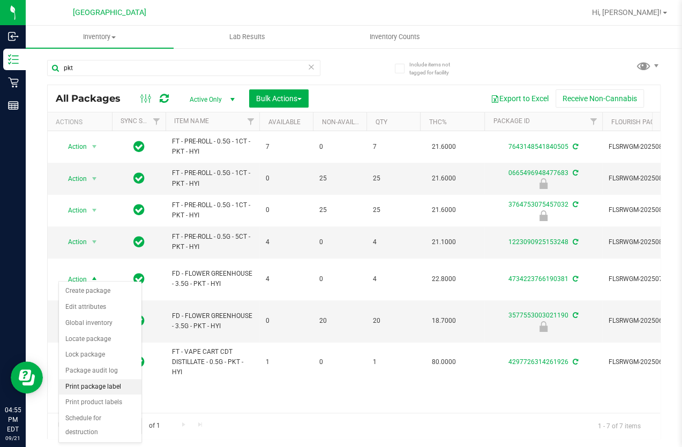
click at [104, 388] on li "Print package label" at bounding box center [100, 387] width 82 height 16
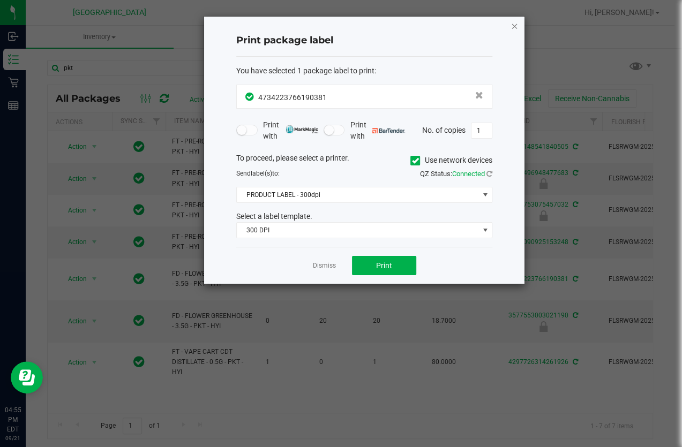
click at [512, 27] on icon "button" at bounding box center [514, 25] width 7 height 13
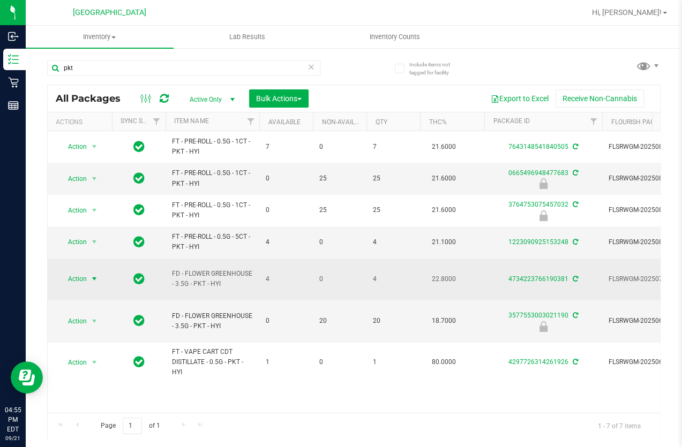
click at [79, 274] on span "Action" at bounding box center [72, 279] width 29 height 15
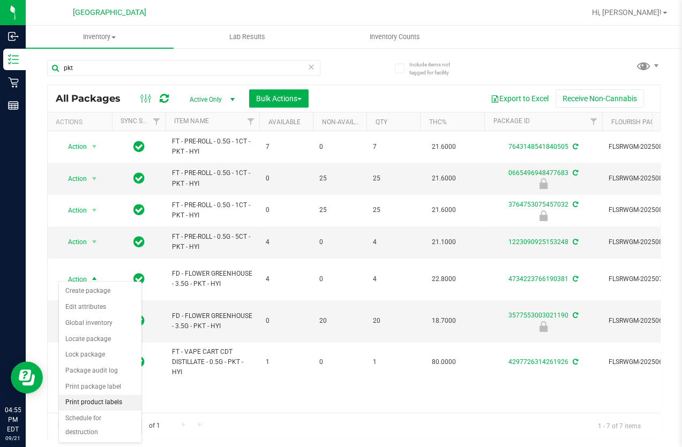
click at [118, 399] on li "Print product labels" at bounding box center [100, 403] width 82 height 16
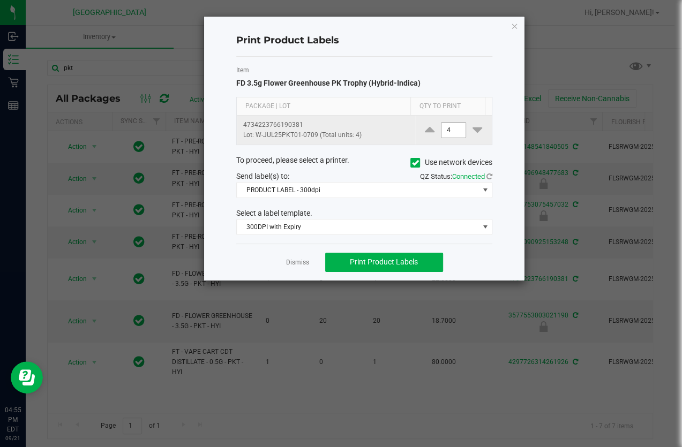
click at [443, 127] on input "4" at bounding box center [453, 130] width 25 height 15
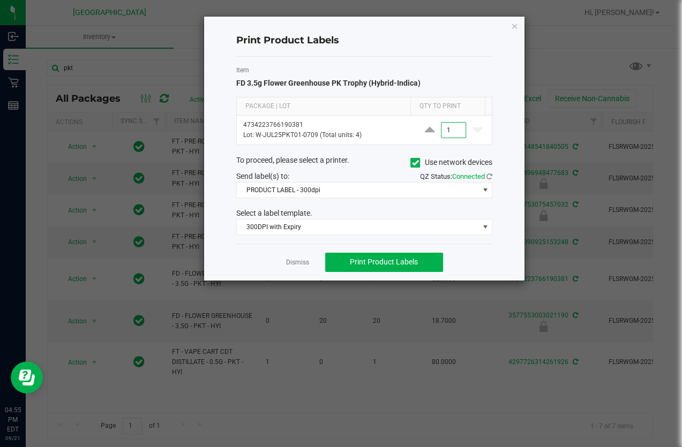
type input "1"
click at [380, 171] on div "QZ Status: Connected" at bounding box center [432, 176] width 136 height 11
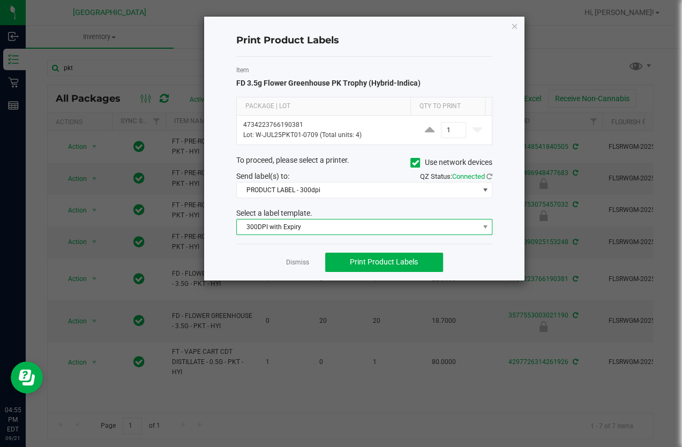
click at [323, 223] on span "300DPI with Expiry" at bounding box center [358, 227] width 242 height 15
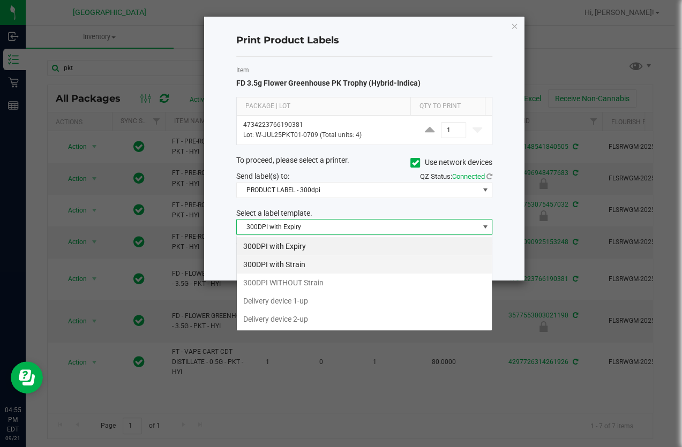
scroll to position [16, 256]
click at [319, 268] on li "300DPI with Strain" at bounding box center [364, 265] width 255 height 18
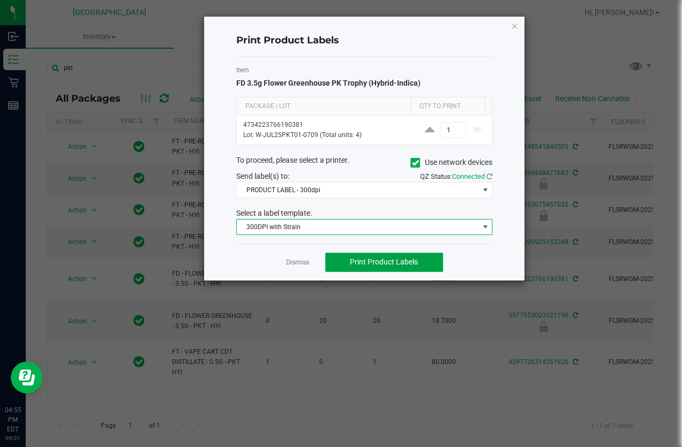
click at [385, 262] on span "Print Product Labels" at bounding box center [384, 262] width 68 height 9
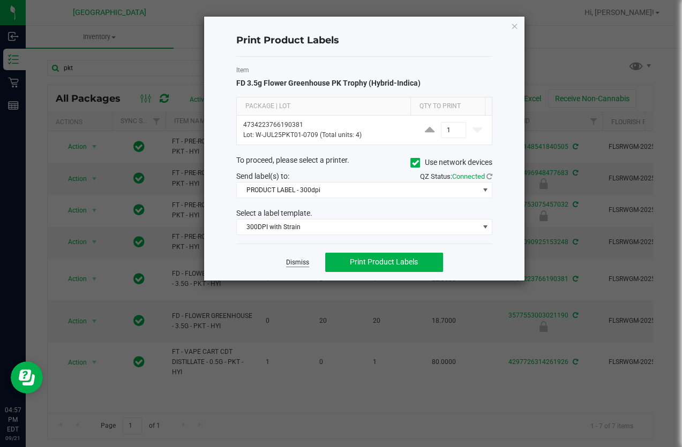
click at [303, 262] on link "Dismiss" at bounding box center [297, 262] width 23 height 9
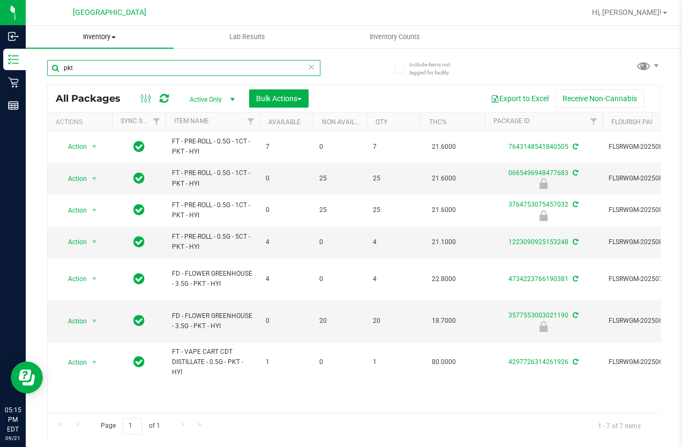
drag, startPoint x: 39, startPoint y: 68, endPoint x: 61, endPoint y: 43, distance: 33.4
click at [49, 64] on input "pkt" at bounding box center [183, 68] width 273 height 16
type input "htm"
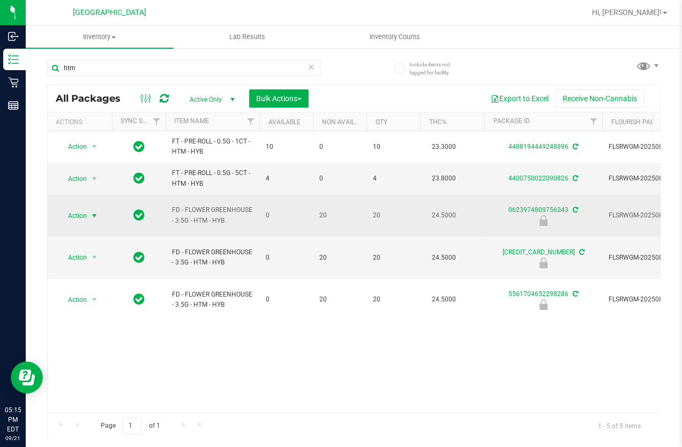
click at [88, 214] on span "select" at bounding box center [94, 215] width 13 height 15
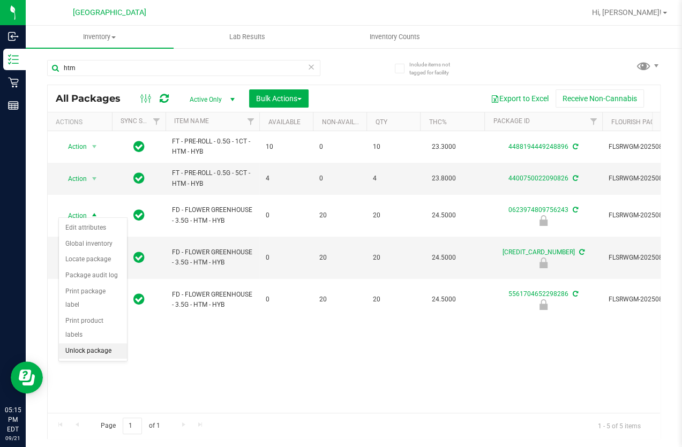
click at [90, 343] on li "Unlock package" at bounding box center [93, 351] width 68 height 16
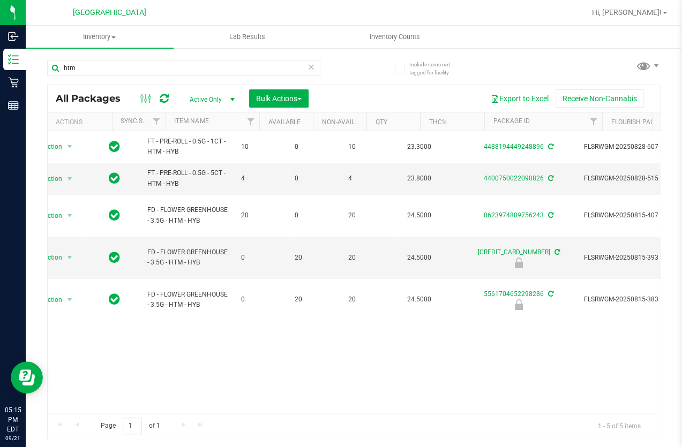
scroll to position [0, 25]
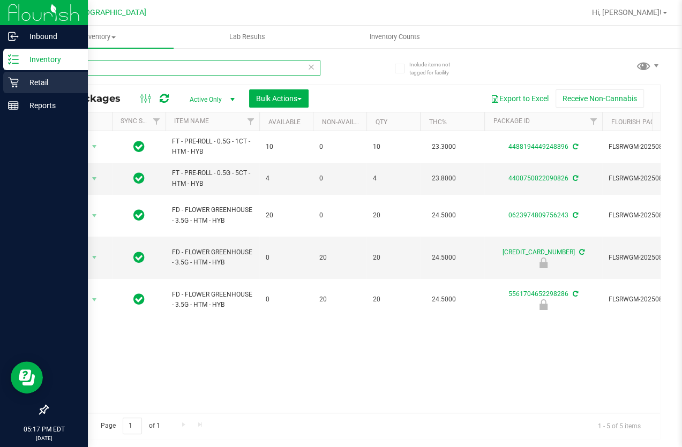
drag, startPoint x: 81, startPoint y: 70, endPoint x: 0, endPoint y: 75, distance: 81.1
click at [0, 76] on html "Inbound Inventory Retail Reports 05:17 PM EDT 09/21/2025 09/21 Lakeland WC Hi, …" at bounding box center [341, 223] width 682 height 447
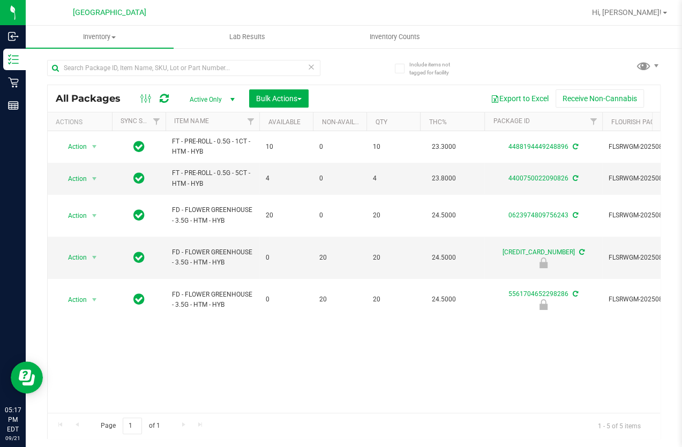
click at [107, 305] on div "Action Action Create package Edit attributes Global inventory Locate package Lo…" at bounding box center [354, 272] width 612 height 282
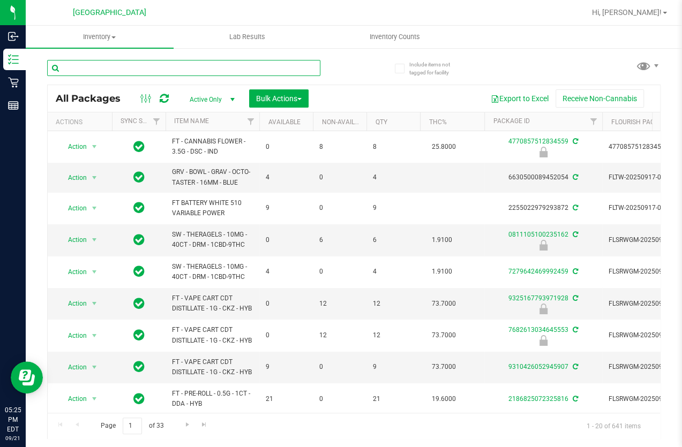
click at [141, 71] on input "text" at bounding box center [183, 68] width 273 height 16
type input "3577553003021190"
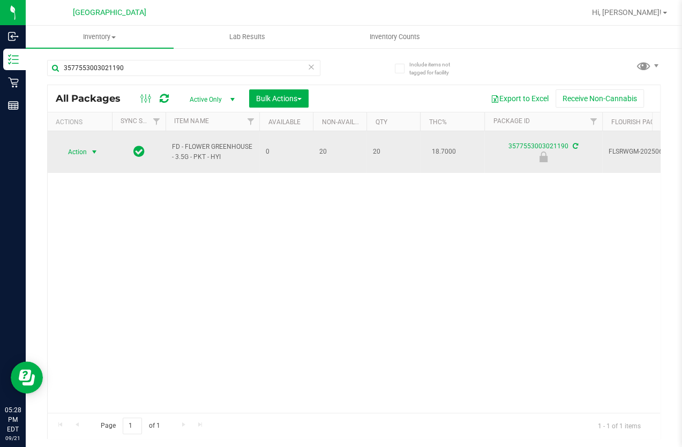
click at [84, 145] on span "Action" at bounding box center [72, 152] width 29 height 15
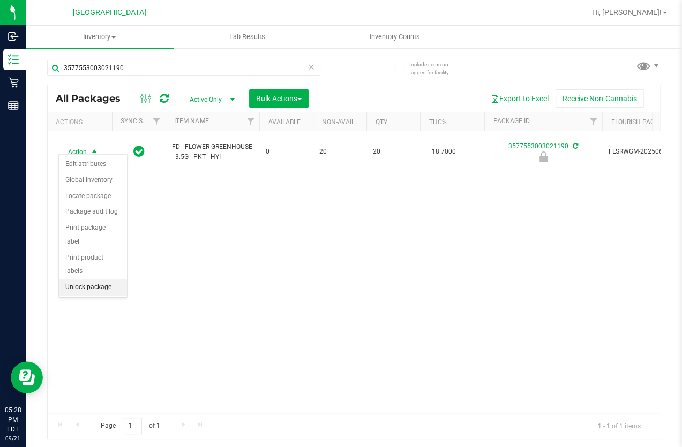
click at [87, 280] on li "Unlock package" at bounding box center [93, 288] width 68 height 16
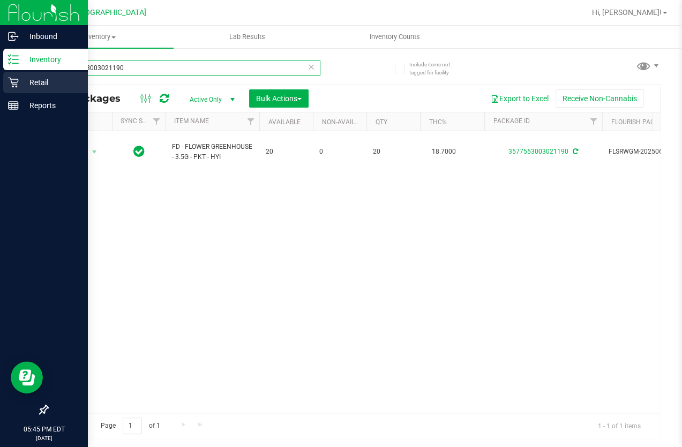
drag, startPoint x: 138, startPoint y: 72, endPoint x: 7, endPoint y: 89, distance: 131.8
click at [7, 89] on div "Inbound Inventory Retail Reports 05:45 PM EDT 09/21/2025 09/21 Lakeland WC Hi, …" at bounding box center [341, 223] width 682 height 447
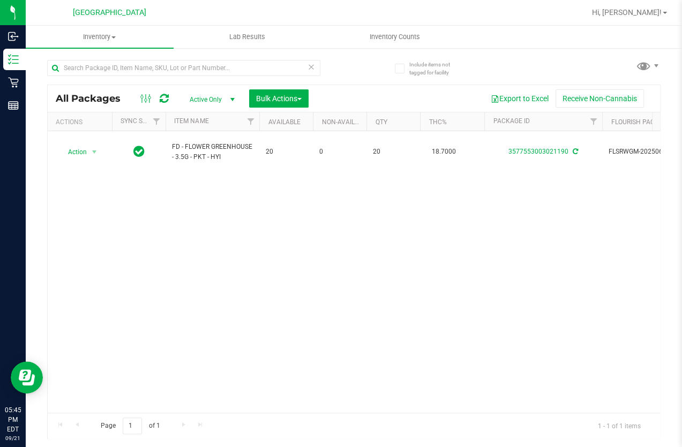
click at [279, 236] on div "Action Action Create package Edit attributes Global inventory Locate package Lo…" at bounding box center [354, 272] width 612 height 282
